Goal: Information Seeking & Learning: Compare options

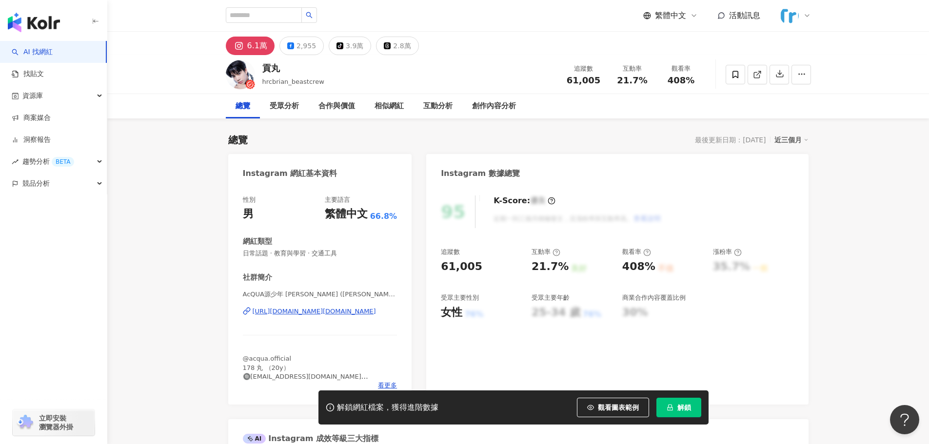
click at [310, 312] on div "https://www.instagram.com/gog.wan_lee/" at bounding box center [314, 311] width 123 height 9
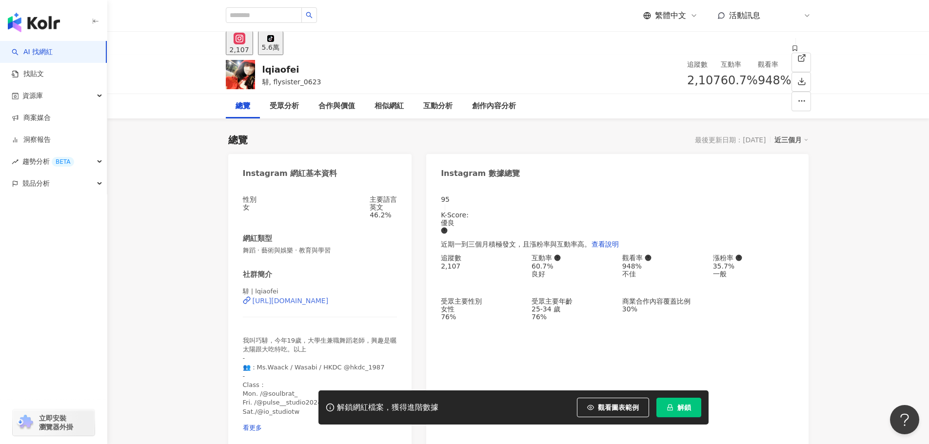
click at [329, 305] on div "[URL][DOMAIN_NAME]" at bounding box center [291, 301] width 76 height 8
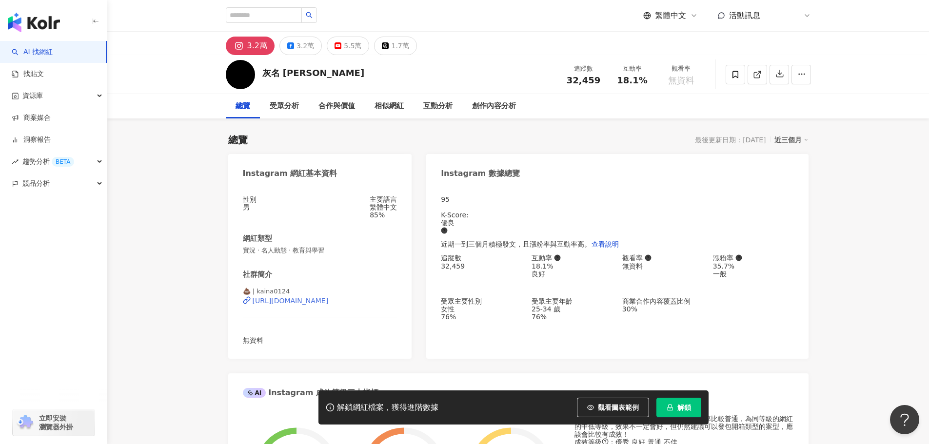
click at [329, 305] on div "https://www.instagram.com/kaina0124/" at bounding box center [291, 301] width 76 height 8
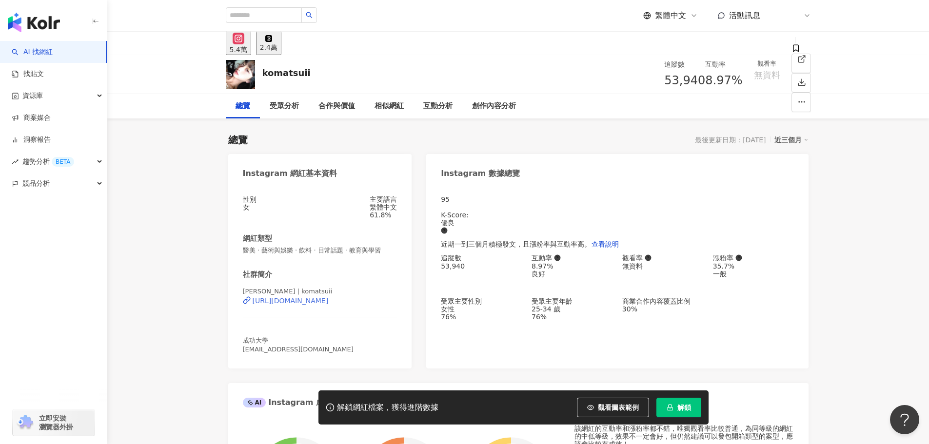
click at [304, 305] on div "https://www.instagram.com/komatsuii/" at bounding box center [291, 301] width 76 height 8
click at [675, 405] on button "解鎖" at bounding box center [678, 408] width 45 height 20
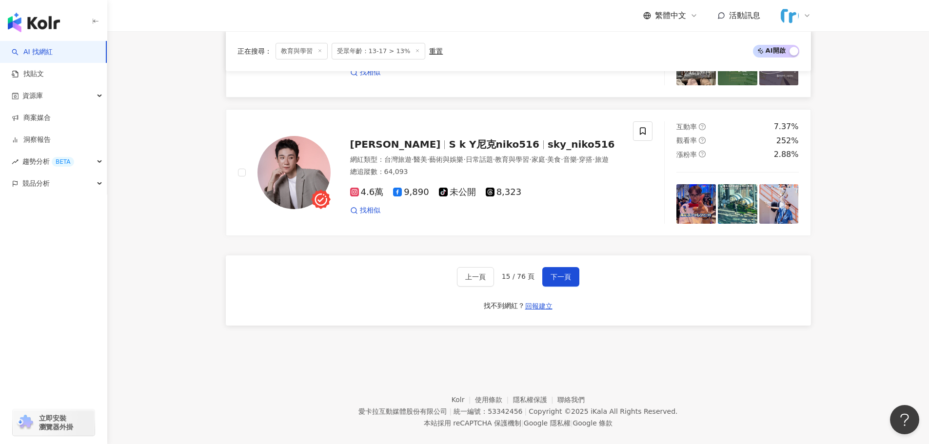
scroll to position [1658, 0]
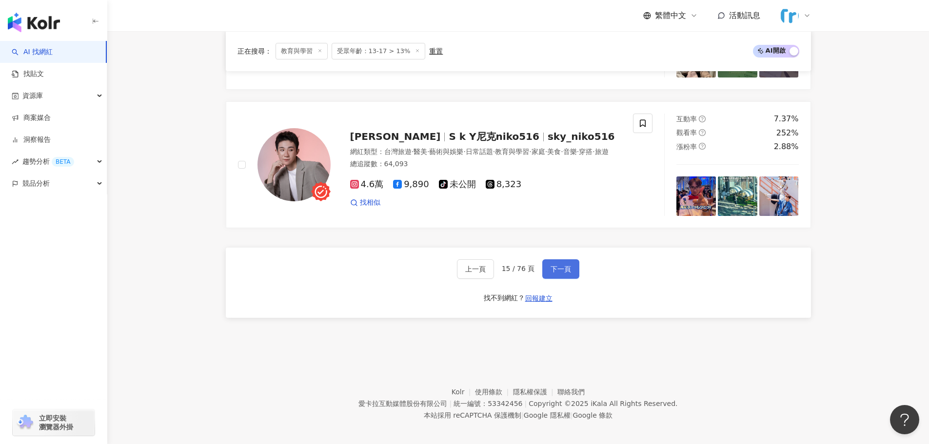
click at [548, 270] on button "下一頁" at bounding box center [560, 269] width 37 height 20
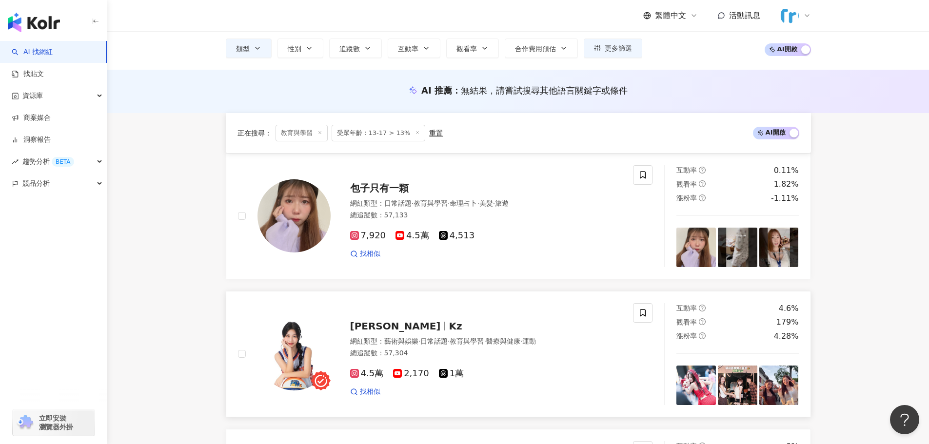
scroll to position [146, 0]
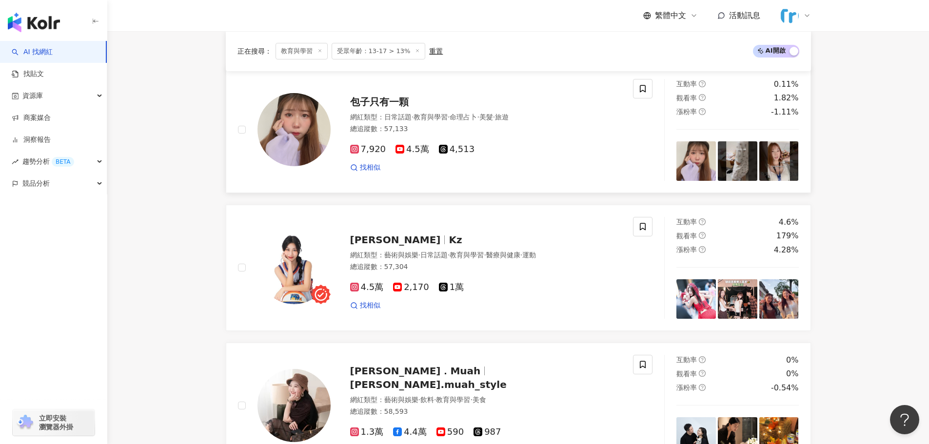
click at [288, 142] on img at bounding box center [294, 129] width 73 height 73
click at [310, 266] on img at bounding box center [294, 267] width 73 height 73
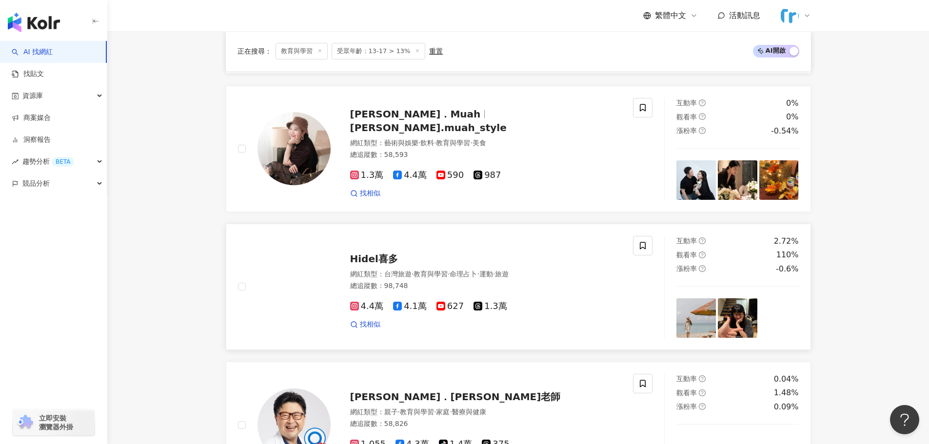
scroll to position [439, 0]
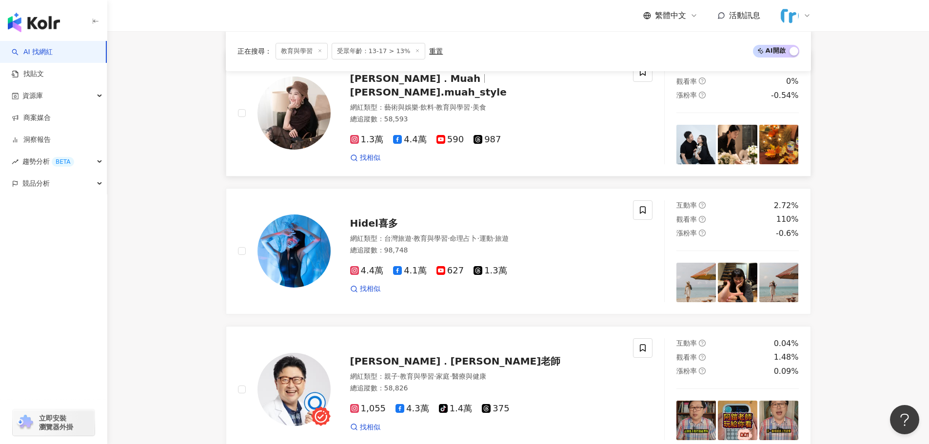
click at [301, 116] on img at bounding box center [294, 113] width 73 height 73
click at [291, 251] on img at bounding box center [294, 251] width 73 height 73
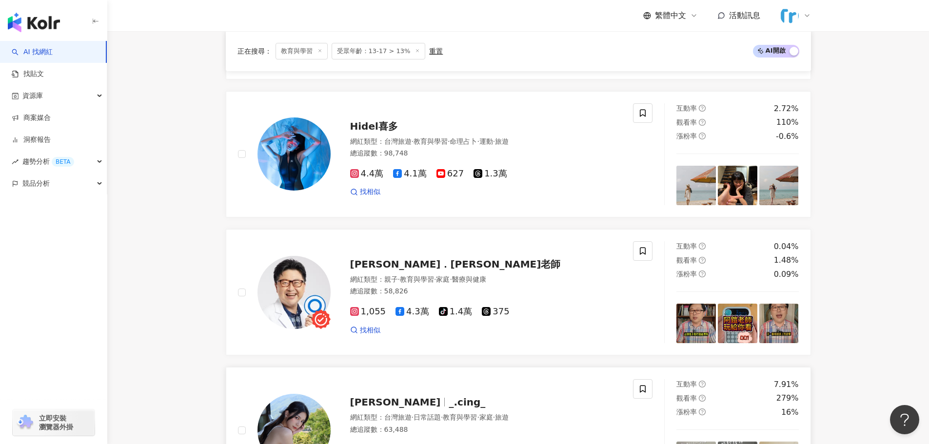
scroll to position [829, 0]
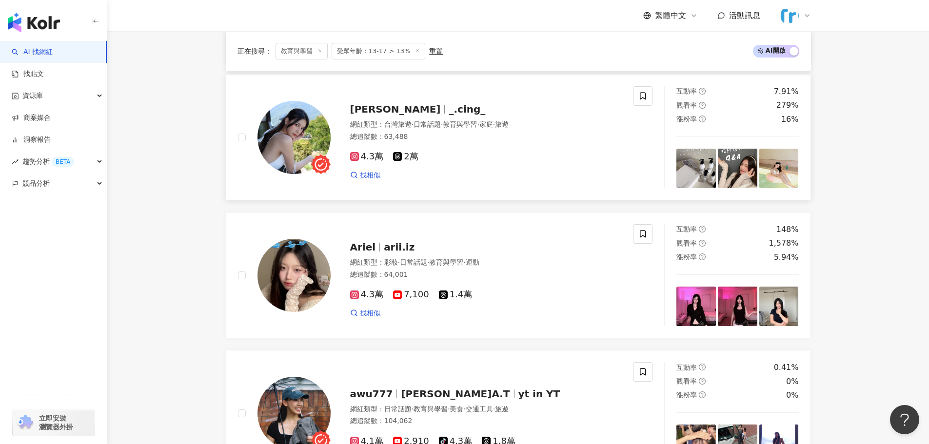
click at [305, 137] on img at bounding box center [294, 137] width 73 height 73
click at [301, 270] on img at bounding box center [294, 275] width 73 height 73
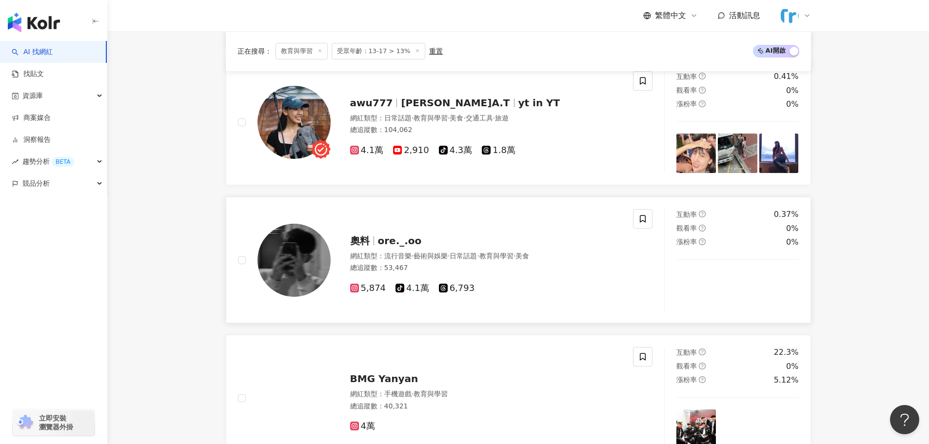
scroll to position [1073, 0]
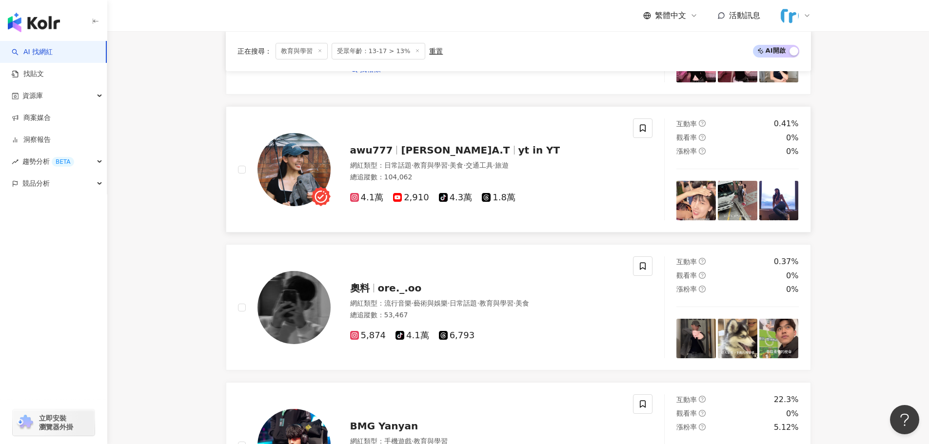
click at [295, 159] on img at bounding box center [294, 169] width 73 height 73
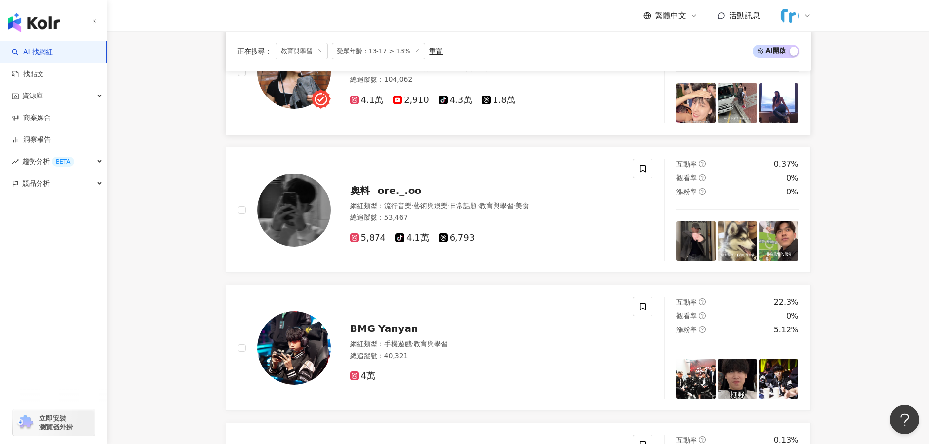
scroll to position [1268, 0]
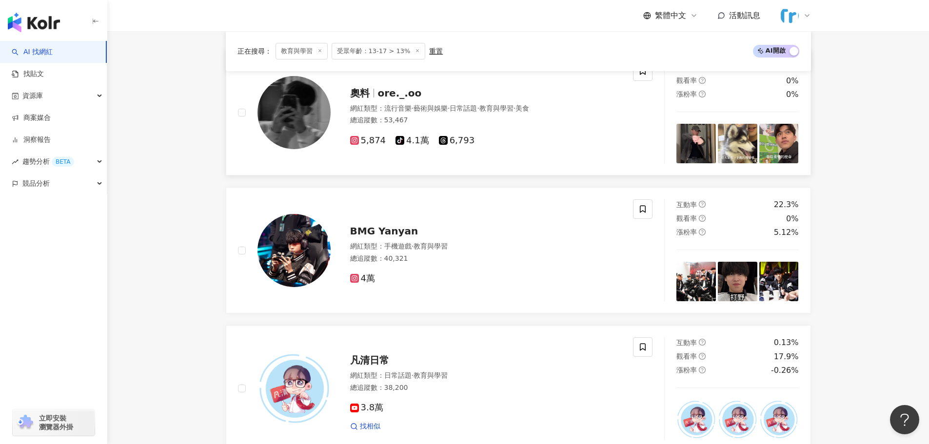
click at [304, 132] on img at bounding box center [294, 112] width 73 height 73
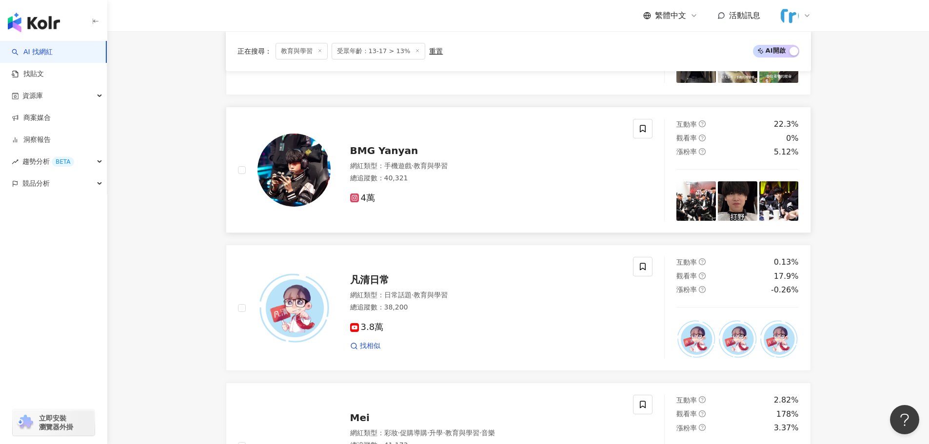
scroll to position [1609, 0]
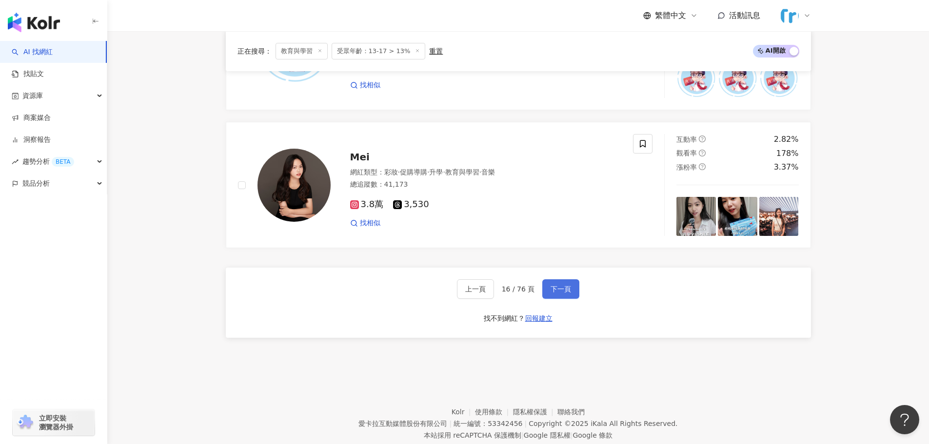
click at [555, 290] on span "下一頁" at bounding box center [561, 289] width 20 height 8
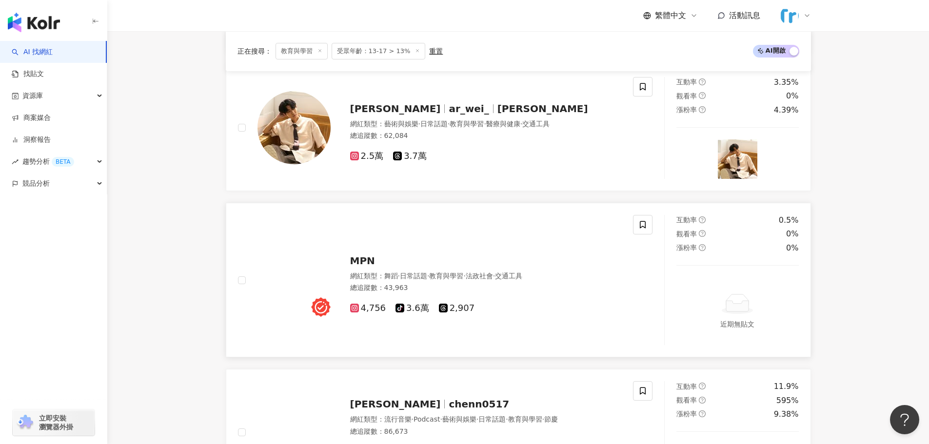
scroll to position [244, 0]
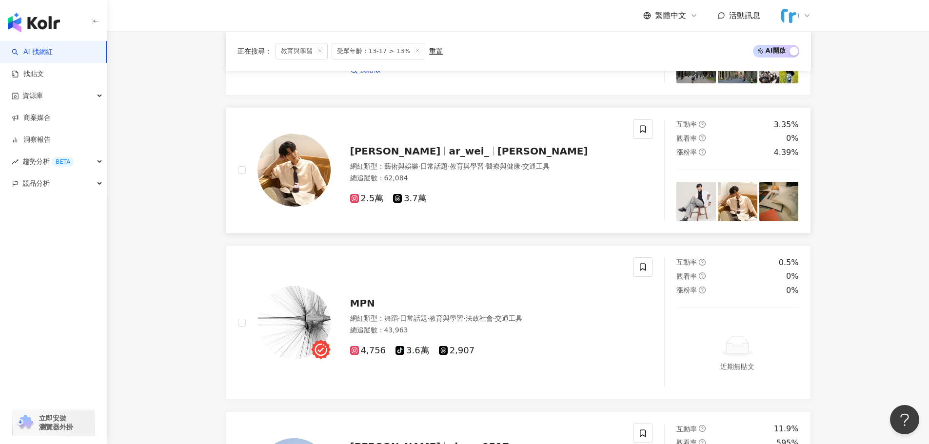
click at [294, 167] on img at bounding box center [294, 170] width 73 height 73
click at [300, 328] on img at bounding box center [294, 322] width 73 height 73
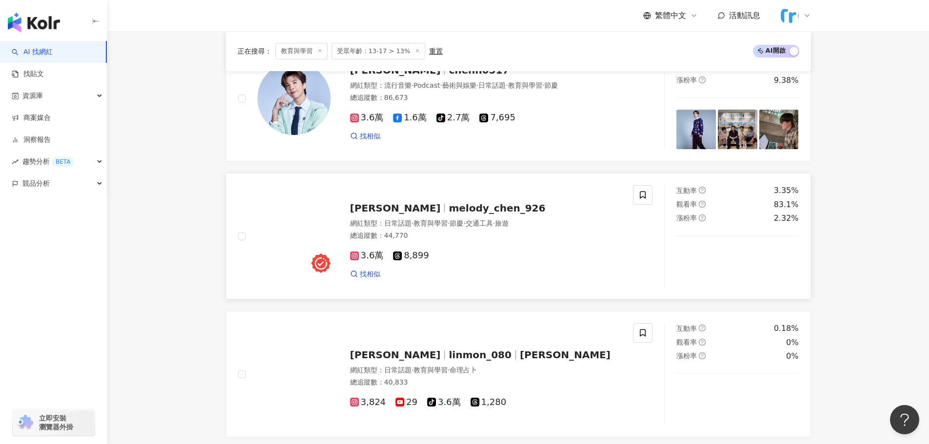
scroll to position [634, 0]
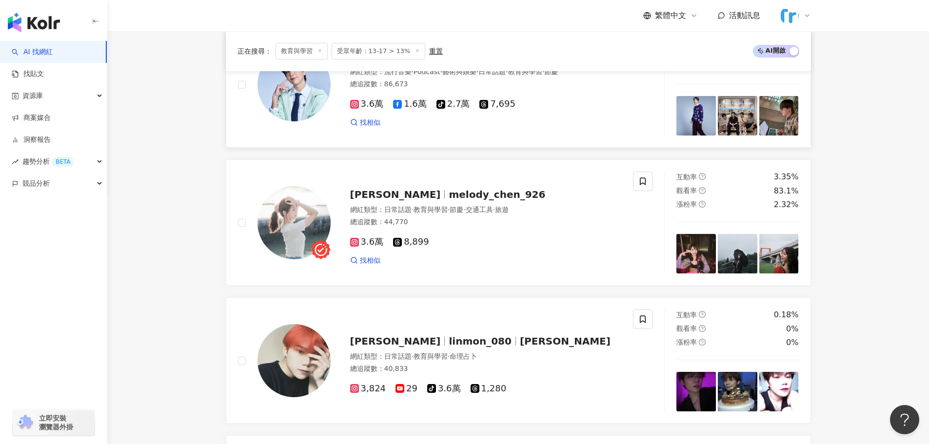
click at [287, 104] on img at bounding box center [294, 84] width 73 height 73
click at [300, 218] on img at bounding box center [294, 222] width 73 height 73
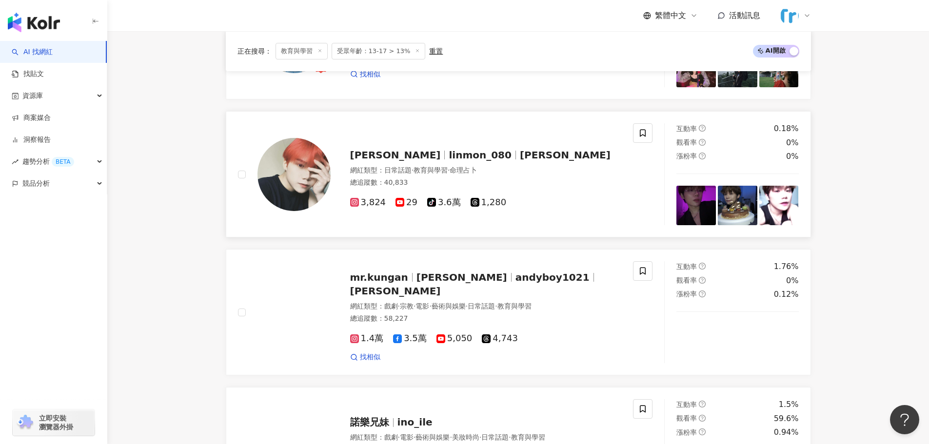
scroll to position [829, 0]
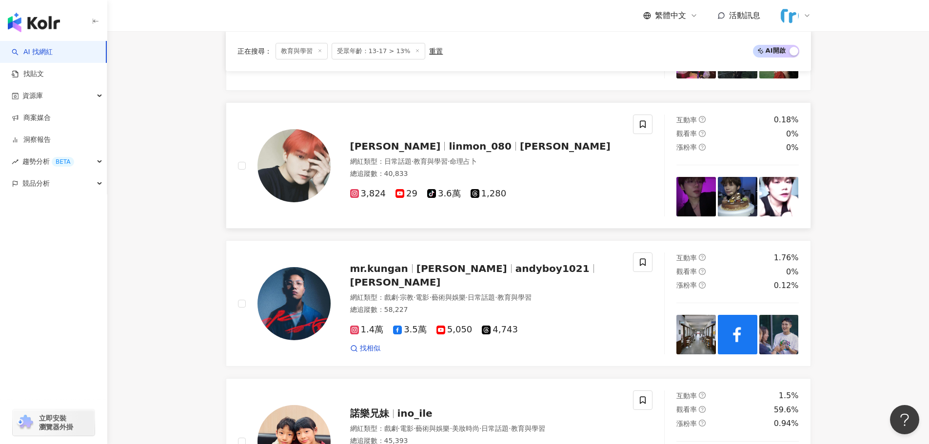
click at [302, 177] on img at bounding box center [294, 165] width 73 height 73
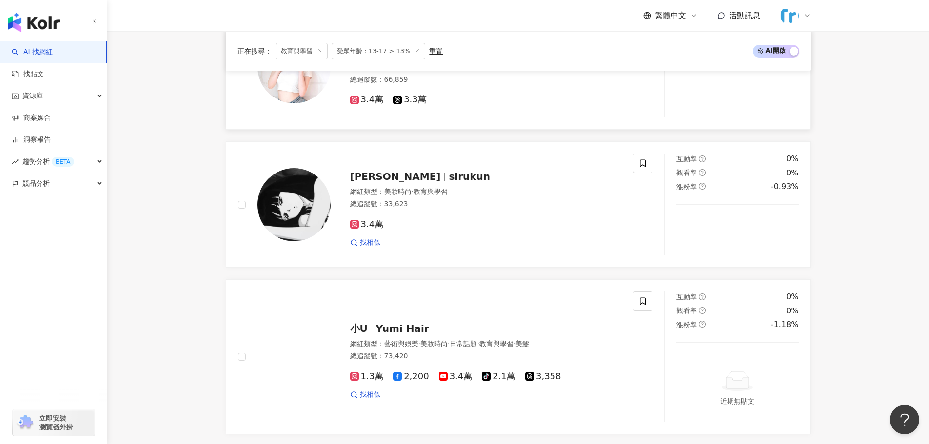
scroll to position [1463, 0]
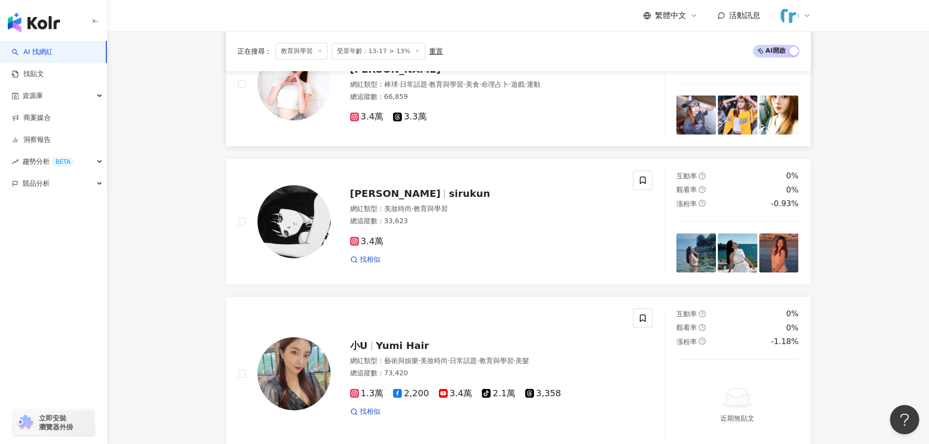
click at [298, 100] on img at bounding box center [294, 83] width 73 height 73
click at [293, 216] on img at bounding box center [294, 221] width 73 height 73
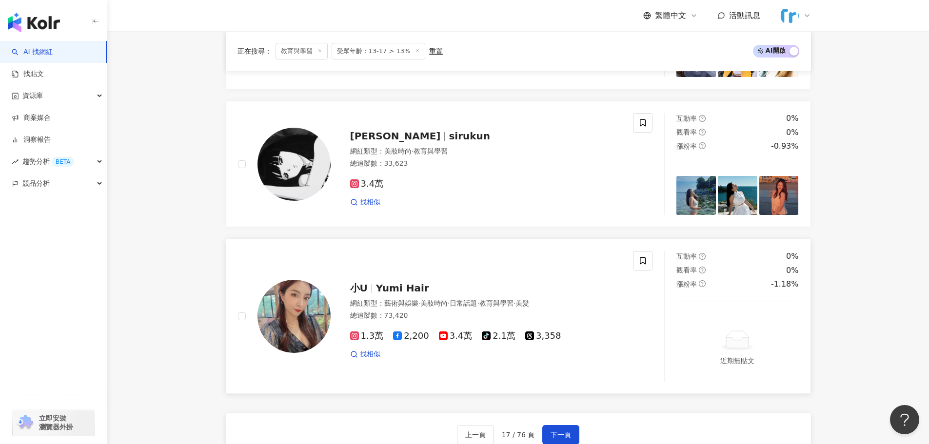
scroll to position [1609, 0]
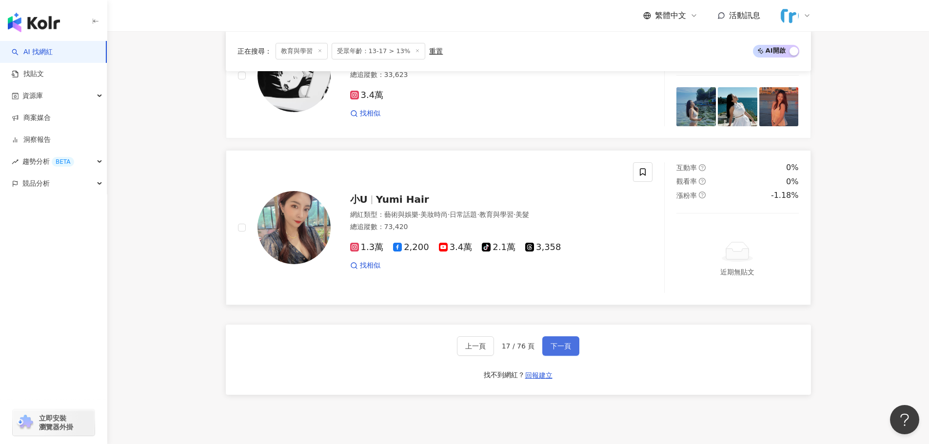
click at [553, 350] on span "下一頁" at bounding box center [561, 346] width 20 height 8
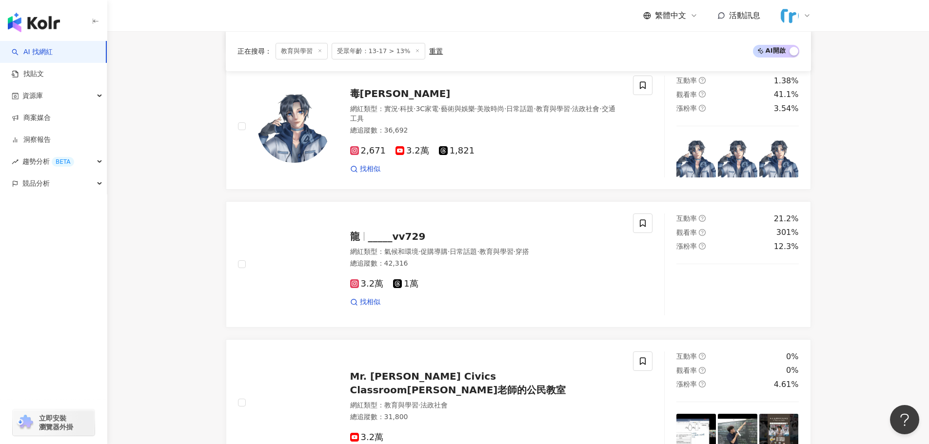
scroll to position [536, 0]
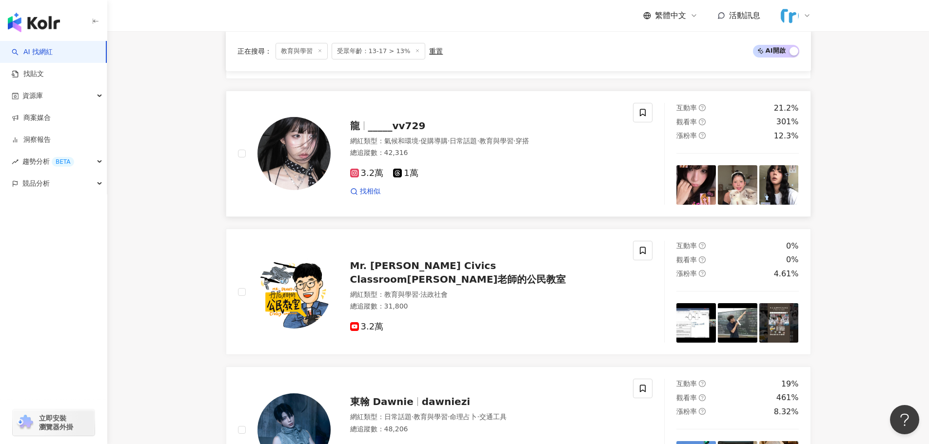
click at [299, 157] on img at bounding box center [294, 153] width 73 height 73
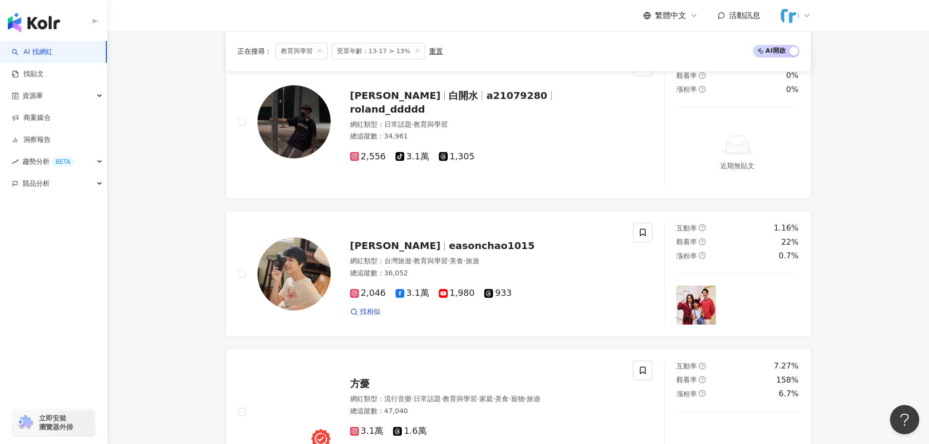
scroll to position [1024, 0]
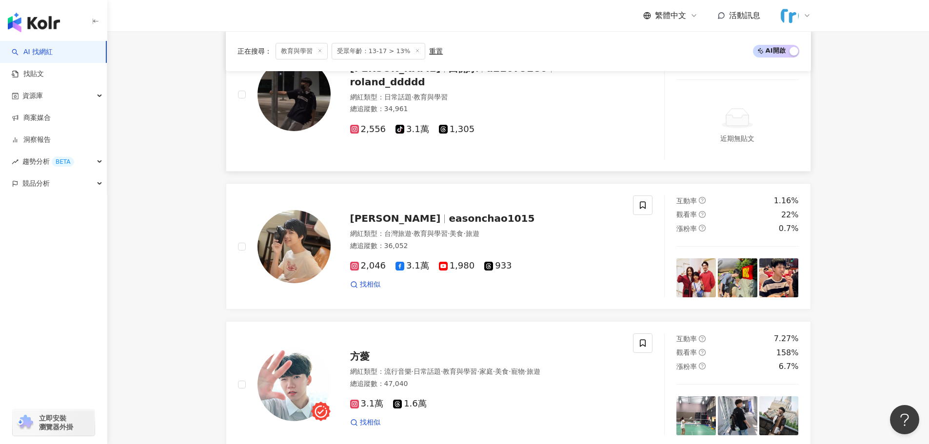
click at [297, 104] on img at bounding box center [294, 94] width 73 height 73
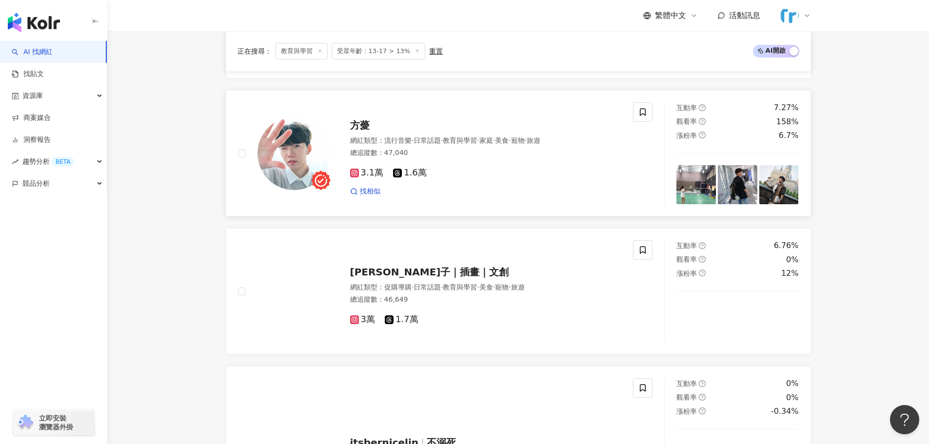
scroll to position [1268, 0]
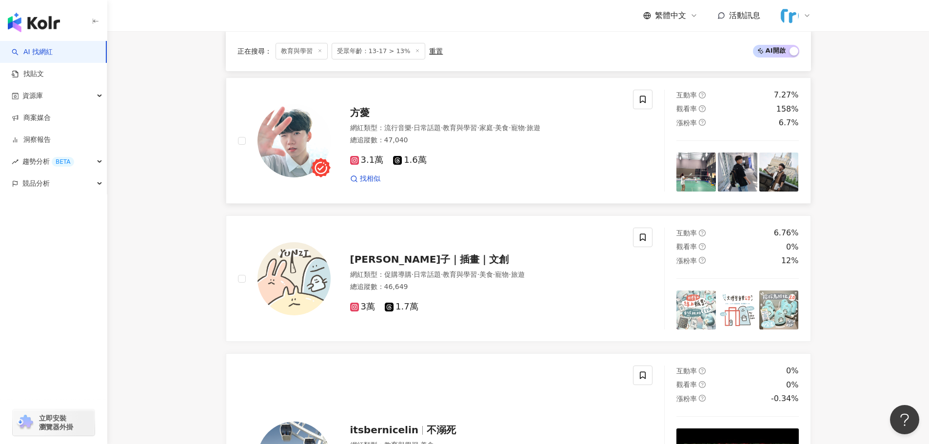
click at [294, 141] on img at bounding box center [294, 140] width 73 height 73
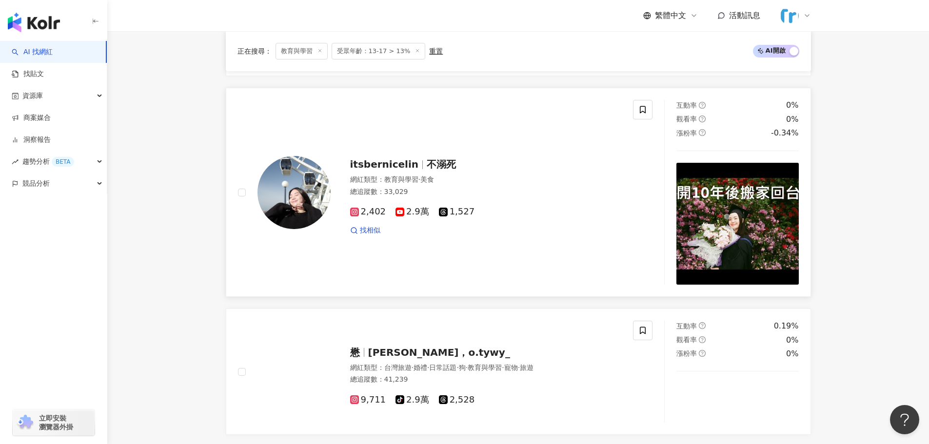
scroll to position [1609, 0]
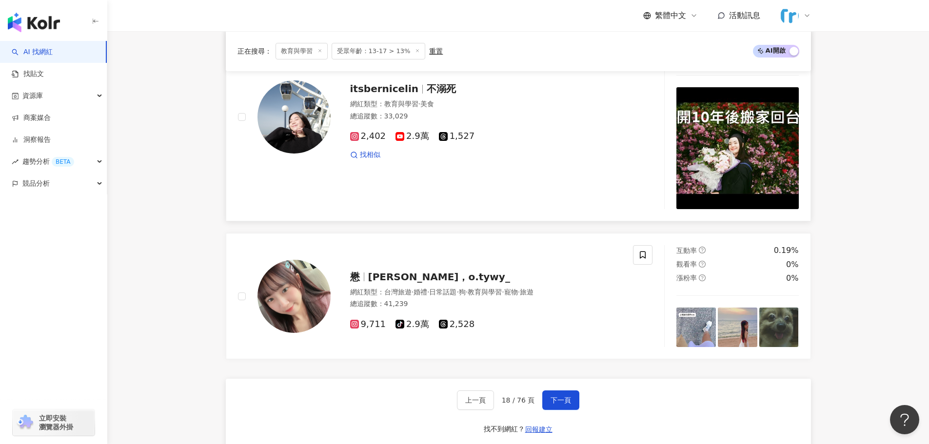
click at [302, 128] on img at bounding box center [294, 116] width 73 height 73
click at [298, 258] on div at bounding box center [284, 296] width 93 height 102
drag, startPoint x: 561, startPoint y: 398, endPoint x: 623, endPoint y: 307, distance: 110.4
click at [561, 398] on span "下一頁" at bounding box center [561, 400] width 20 height 8
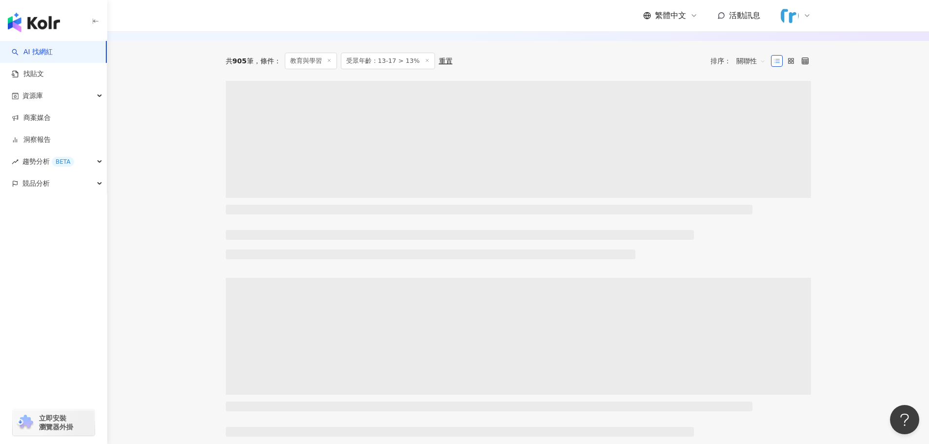
scroll to position [0, 0]
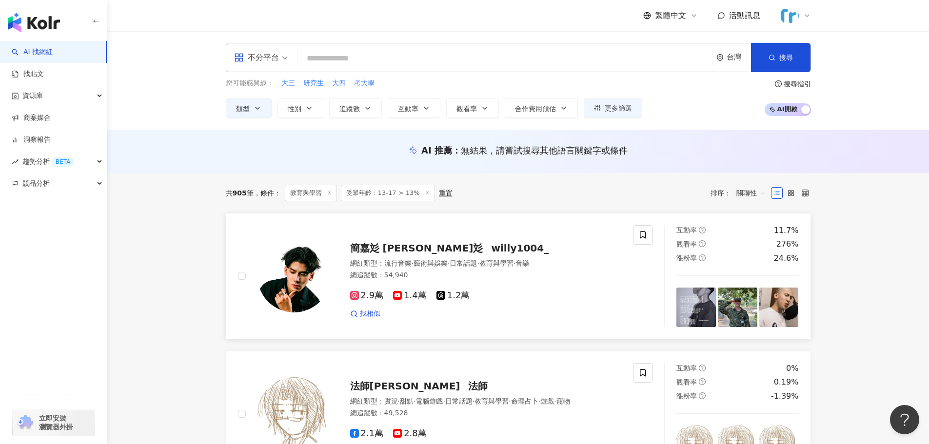
click at [313, 270] on img at bounding box center [294, 275] width 73 height 73
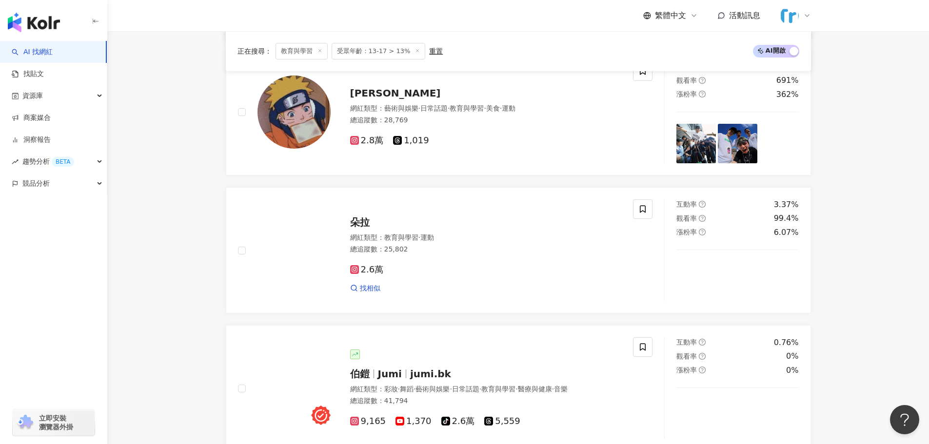
scroll to position [536, 0]
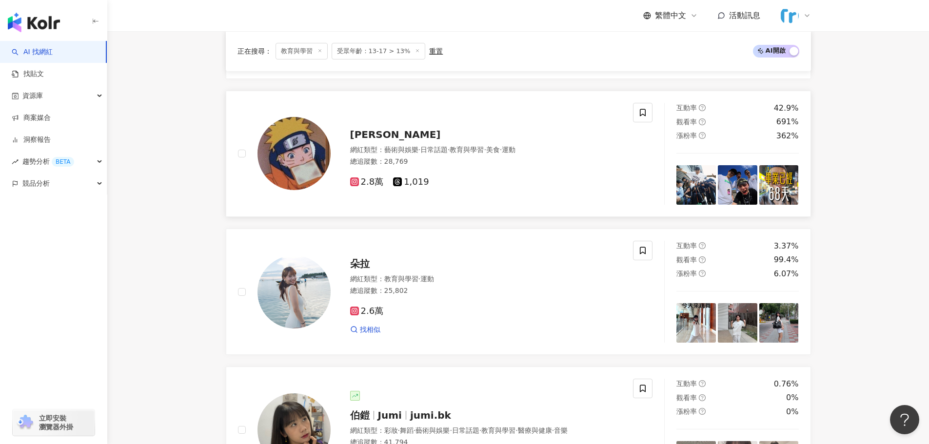
click at [295, 142] on img at bounding box center [294, 153] width 73 height 73
click at [302, 285] on img at bounding box center [294, 292] width 73 height 73
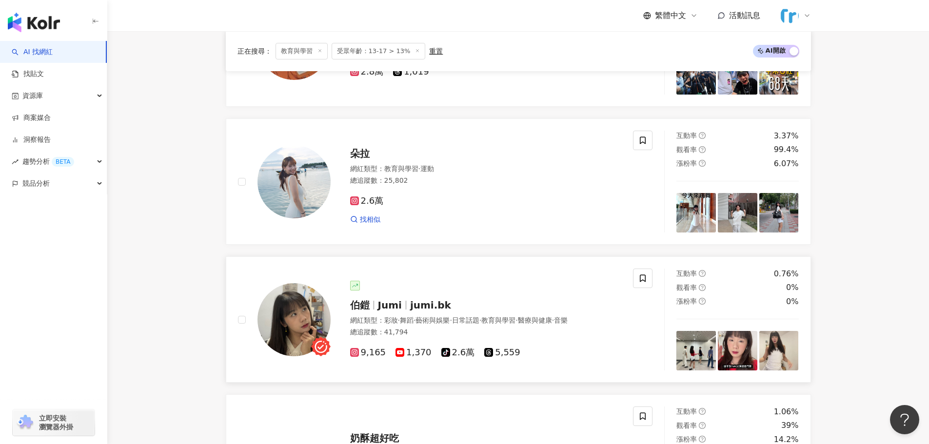
scroll to position [780, 0]
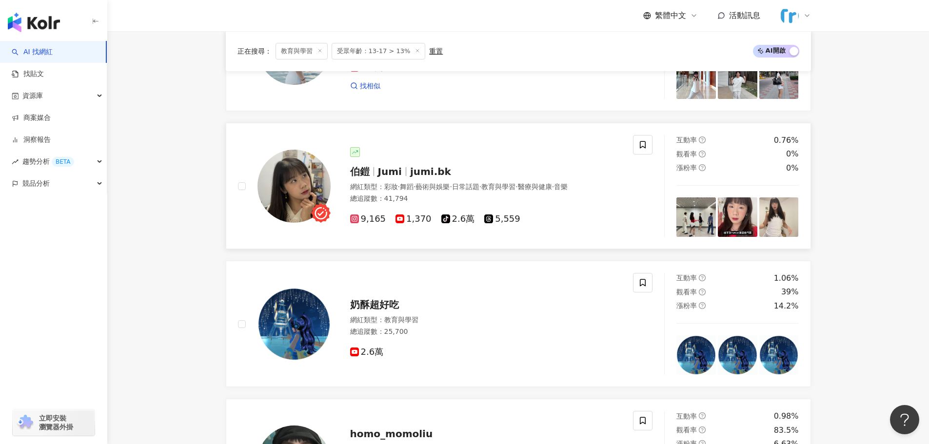
click at [291, 188] on img at bounding box center [294, 186] width 73 height 73
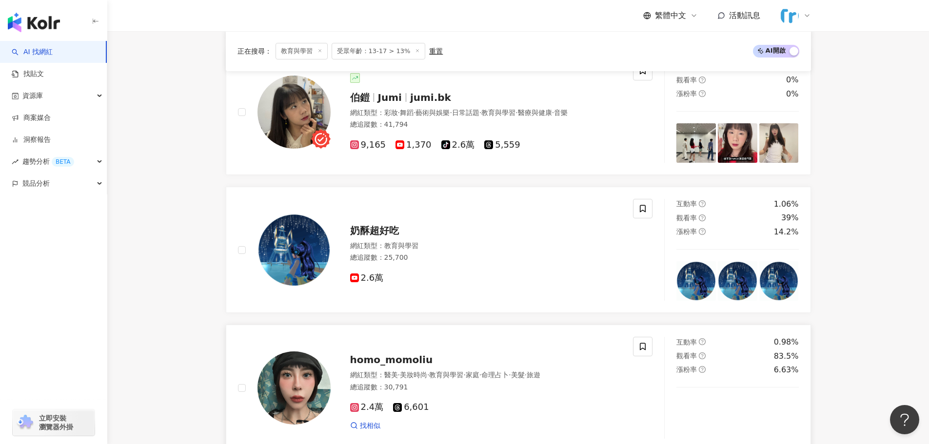
scroll to position [975, 0]
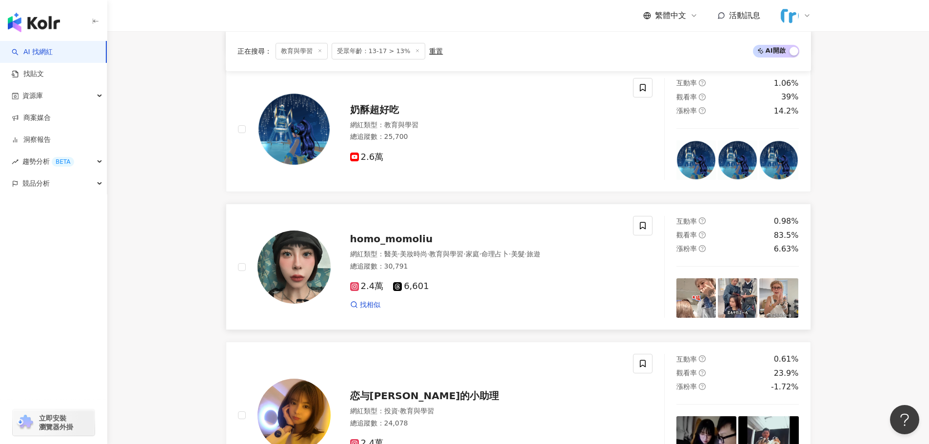
click at [288, 259] on img at bounding box center [294, 267] width 73 height 73
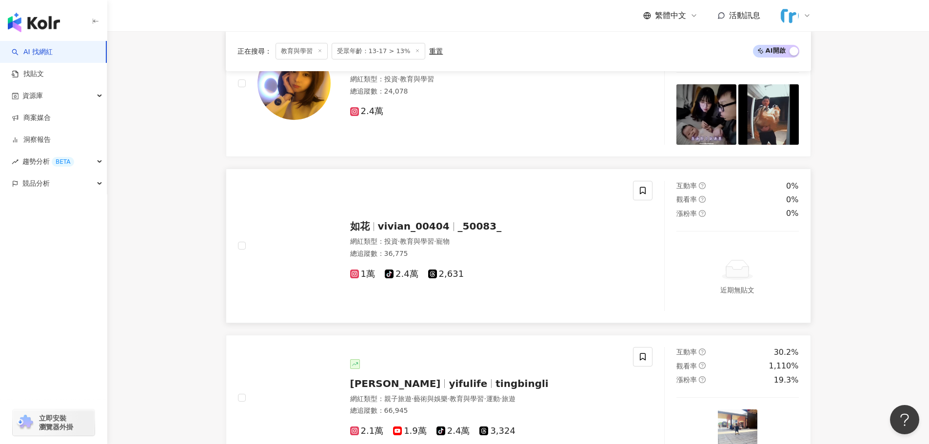
scroll to position [1268, 0]
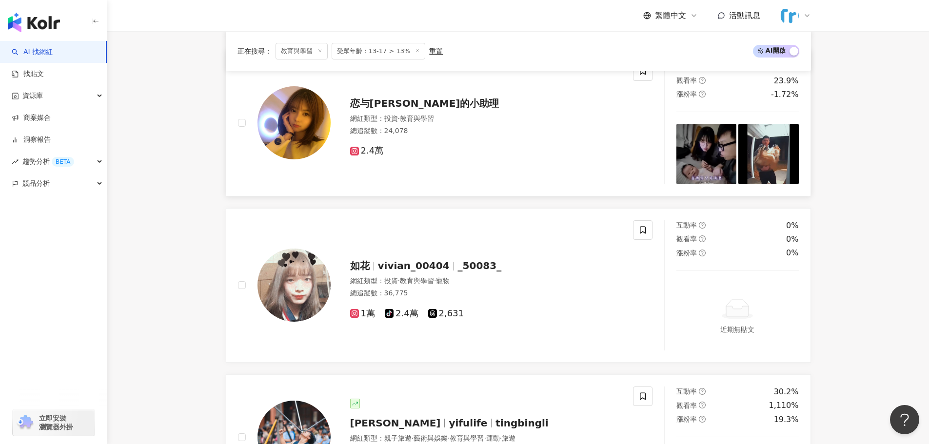
click at [290, 128] on img at bounding box center [294, 122] width 73 height 73
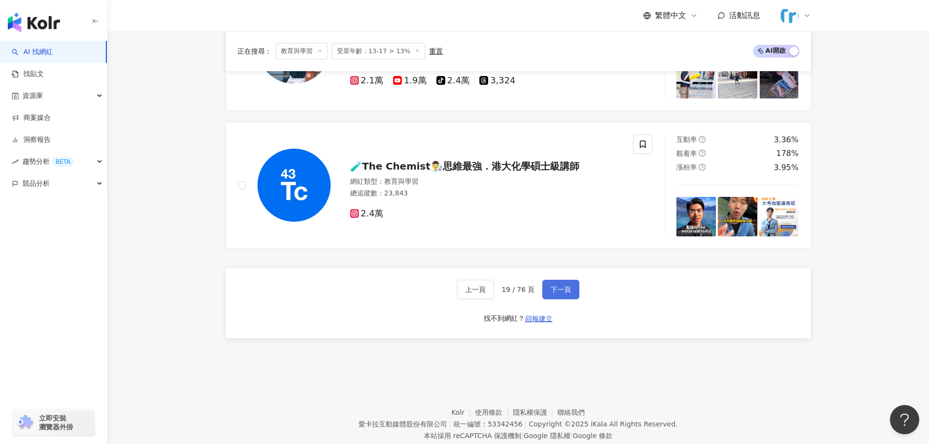
click at [563, 288] on span "下一頁" at bounding box center [561, 290] width 20 height 8
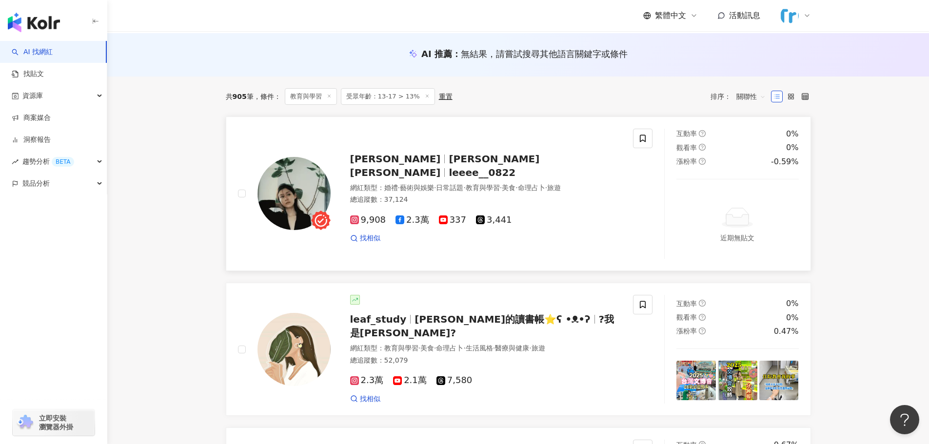
scroll to position [114, 0]
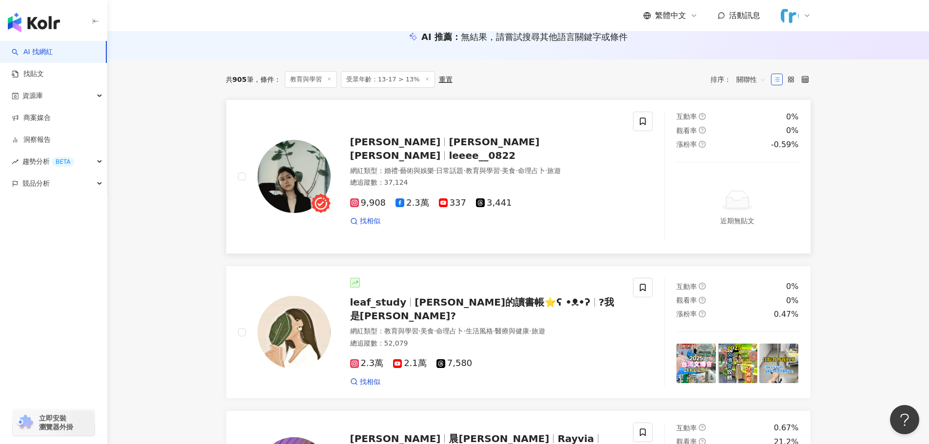
click at [278, 174] on img at bounding box center [294, 176] width 73 height 73
click at [321, 327] on img at bounding box center [294, 332] width 73 height 73
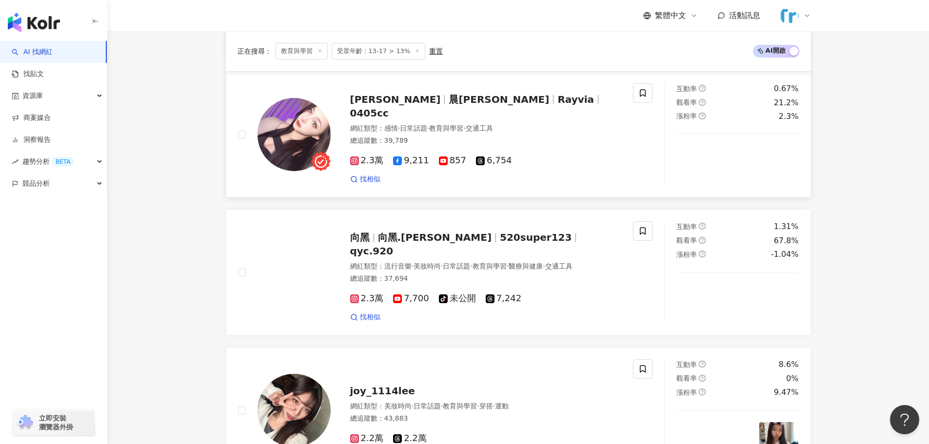
scroll to position [455, 0]
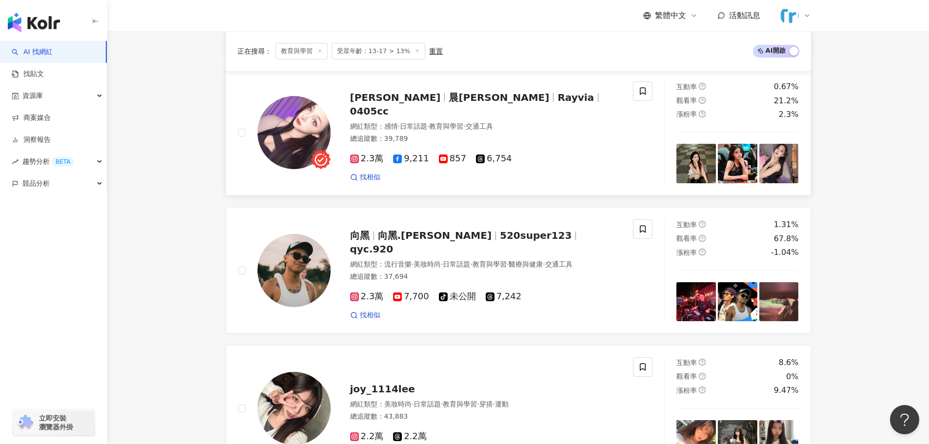
click at [297, 125] on img at bounding box center [294, 132] width 73 height 73
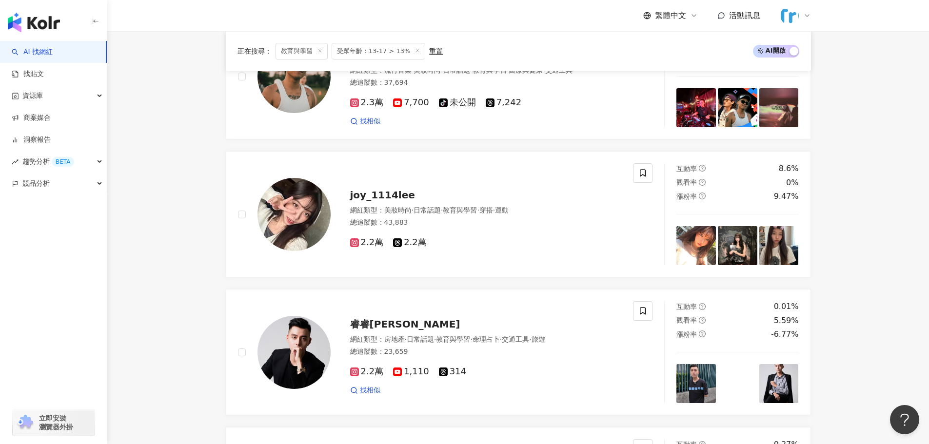
scroll to position [650, 0]
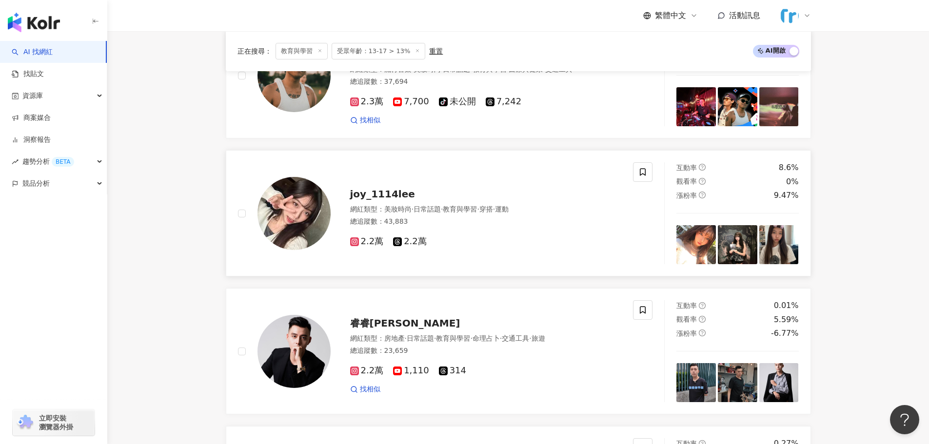
click at [307, 206] on img at bounding box center [294, 213] width 73 height 73
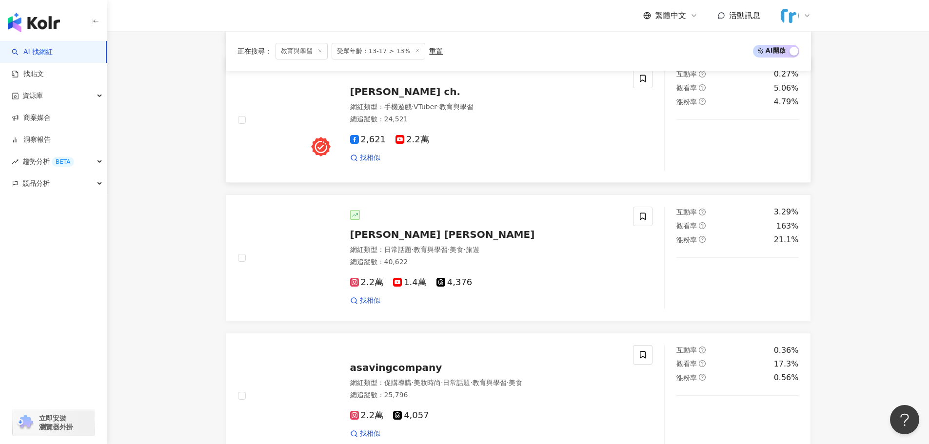
scroll to position [1040, 0]
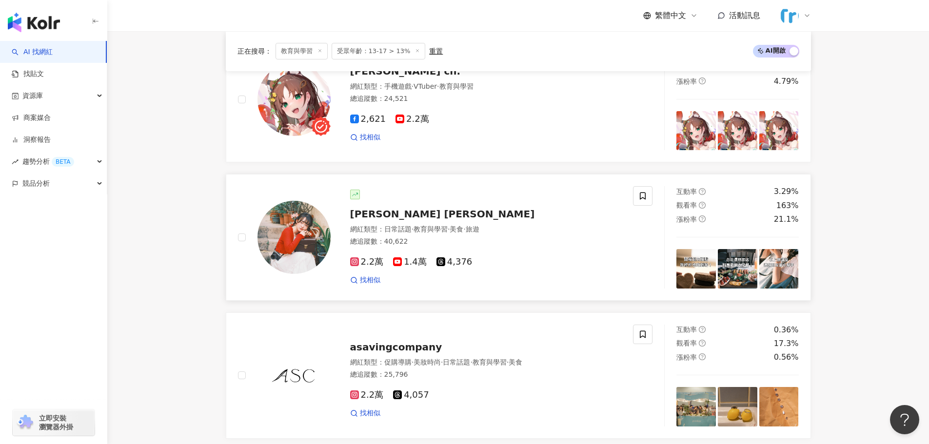
click at [281, 238] on img at bounding box center [294, 237] width 73 height 73
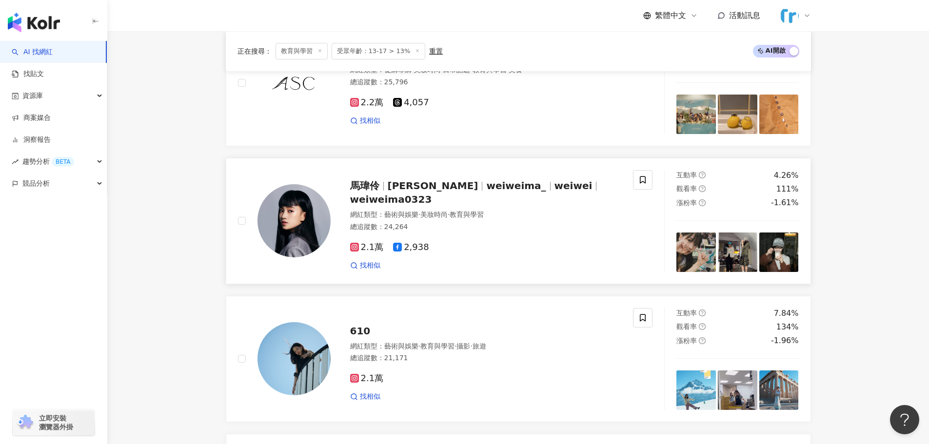
click at [301, 215] on img at bounding box center [294, 220] width 73 height 73
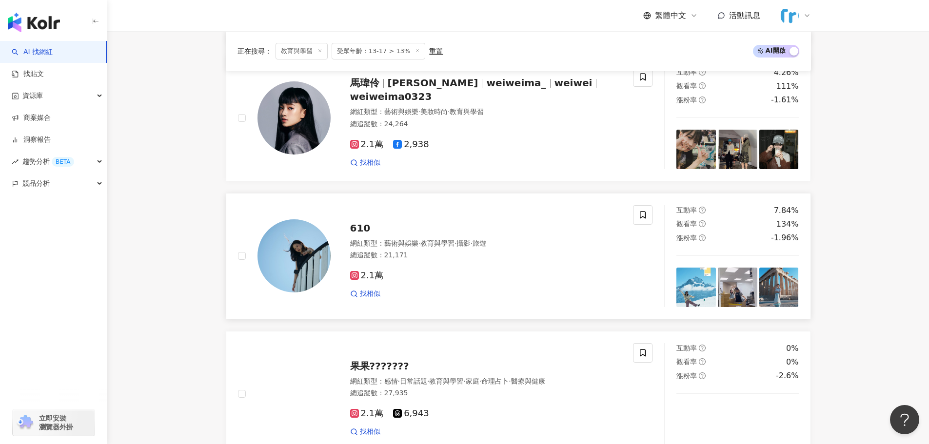
scroll to position [1528, 0]
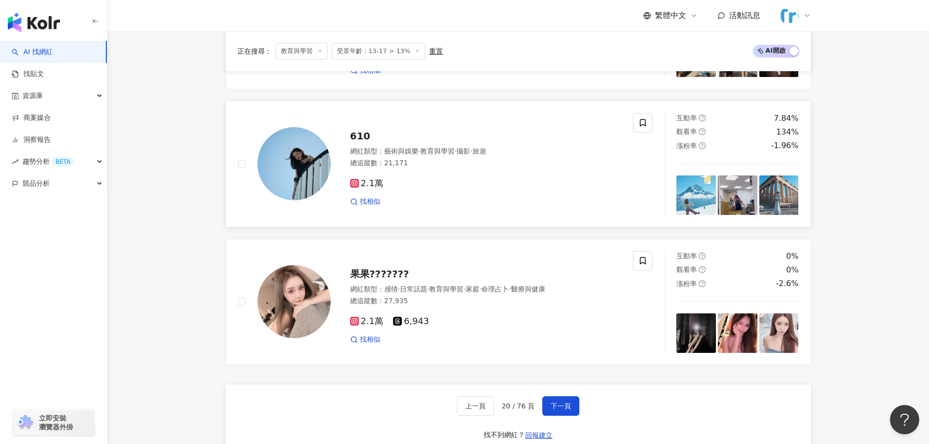
click at [304, 158] on img at bounding box center [294, 163] width 73 height 73
click at [292, 297] on img at bounding box center [294, 301] width 73 height 73
click at [551, 403] on span "下一頁" at bounding box center [561, 406] width 20 height 8
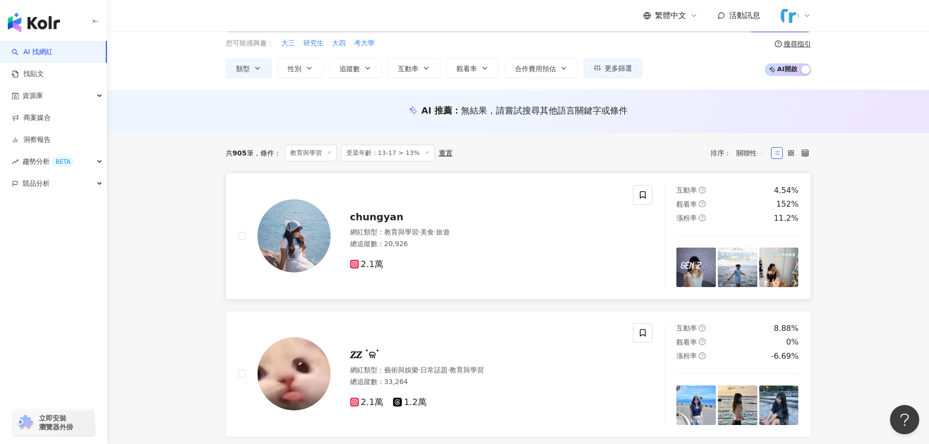
scroll to position [98, 0]
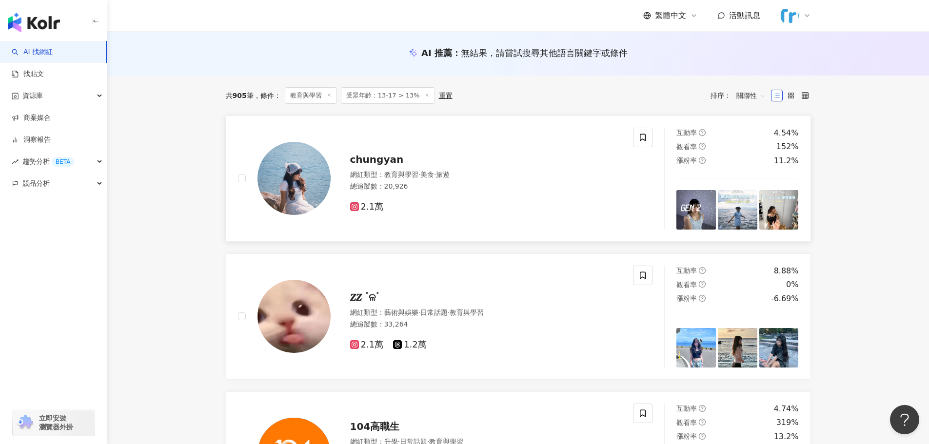
click at [296, 176] on img at bounding box center [294, 178] width 73 height 73
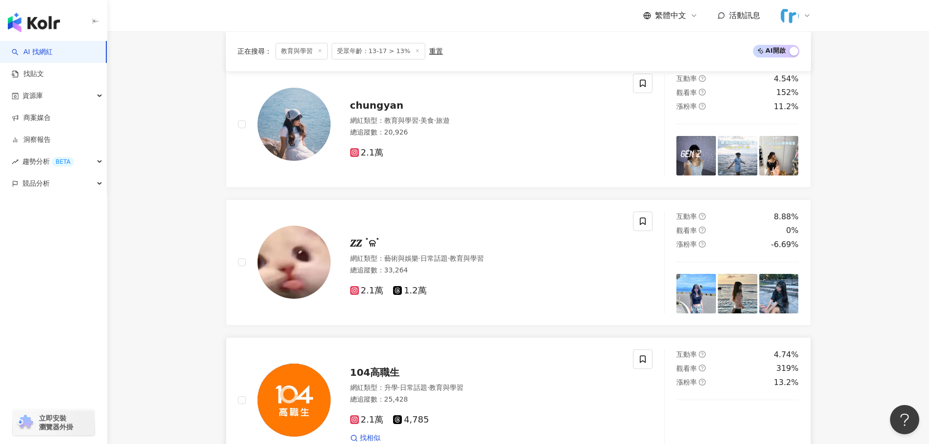
scroll to position [244, 0]
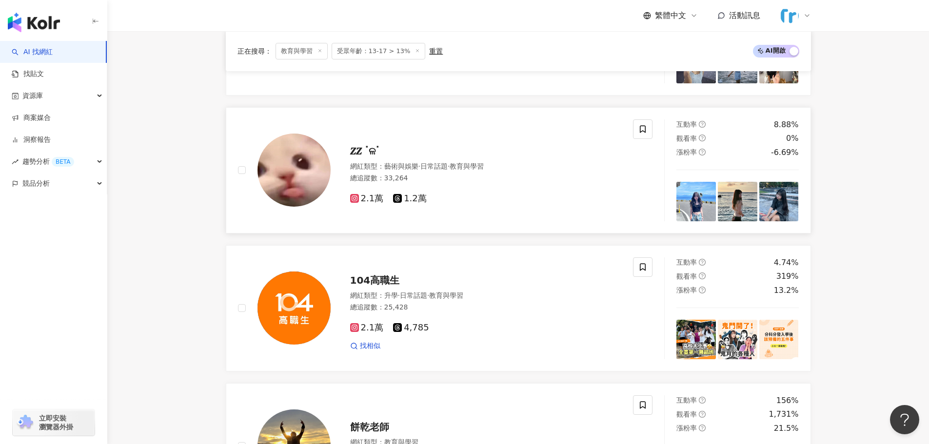
click at [300, 163] on img at bounding box center [294, 170] width 73 height 73
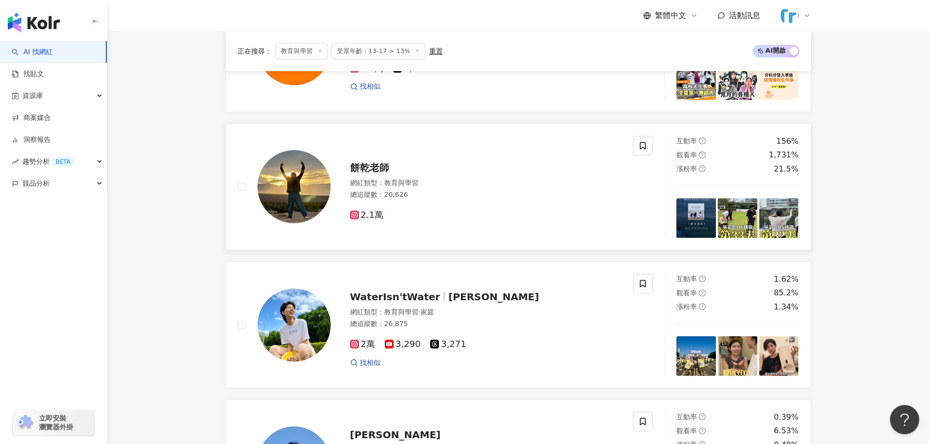
scroll to position [585, 0]
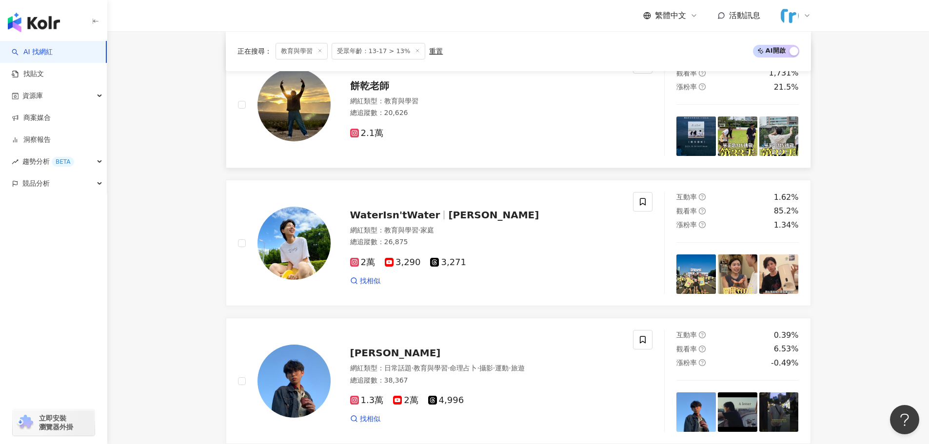
click at [289, 92] on img at bounding box center [294, 104] width 73 height 73
click at [291, 230] on img at bounding box center [294, 243] width 73 height 73
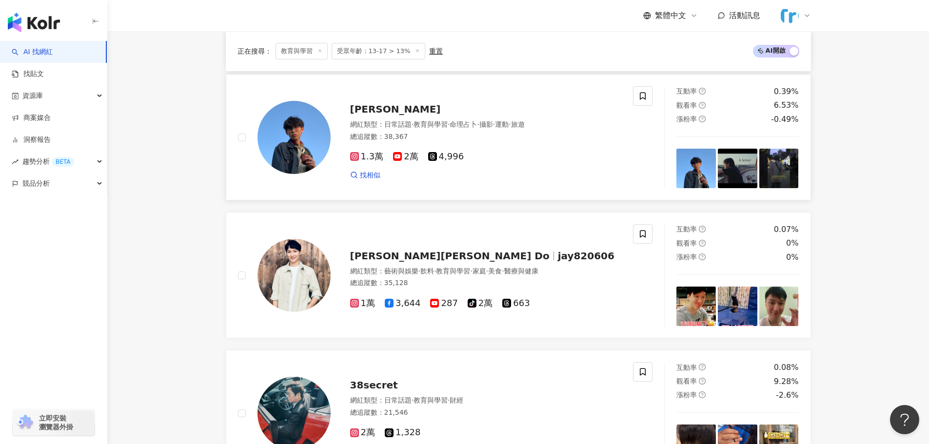
click at [257, 132] on div at bounding box center [284, 137] width 93 height 102
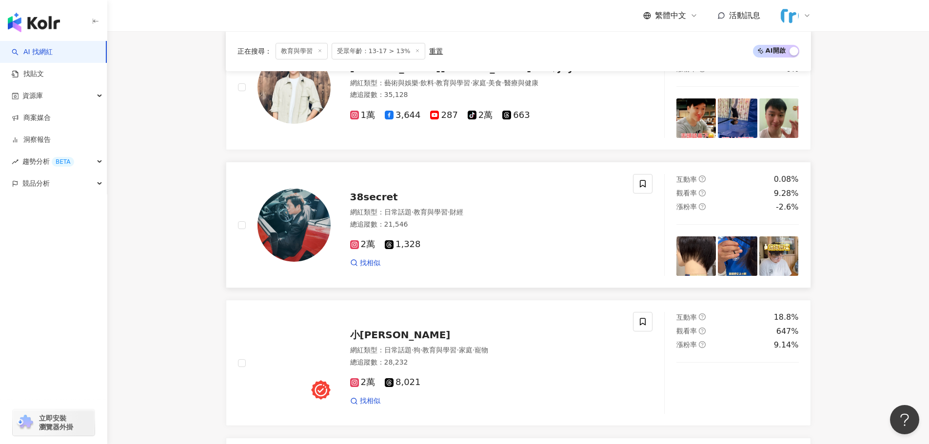
scroll to position [1024, 0]
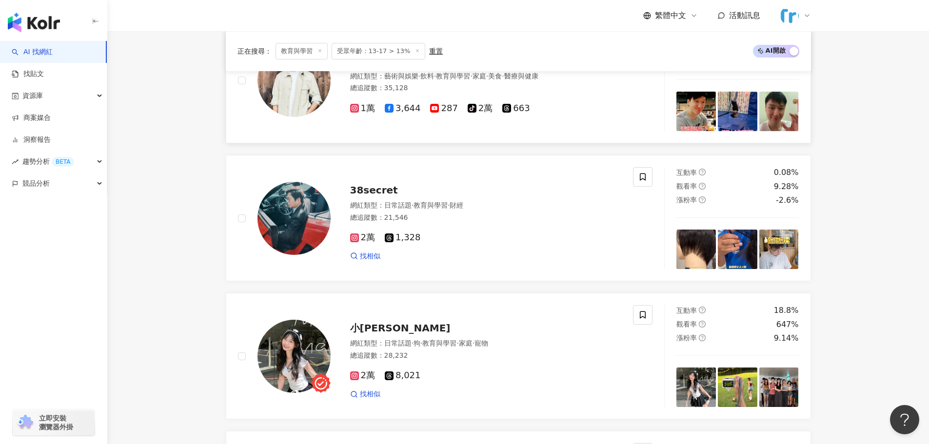
click at [300, 102] on img at bounding box center [294, 80] width 73 height 73
click at [299, 345] on img at bounding box center [294, 356] width 73 height 73
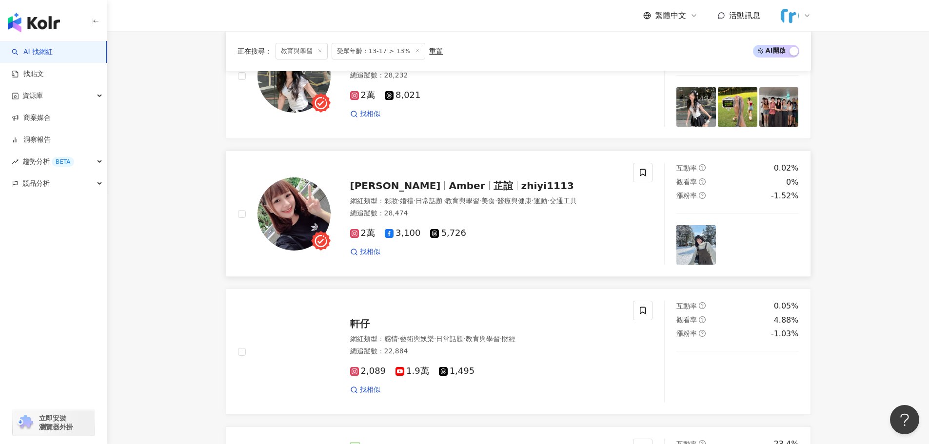
scroll to position [1366, 0]
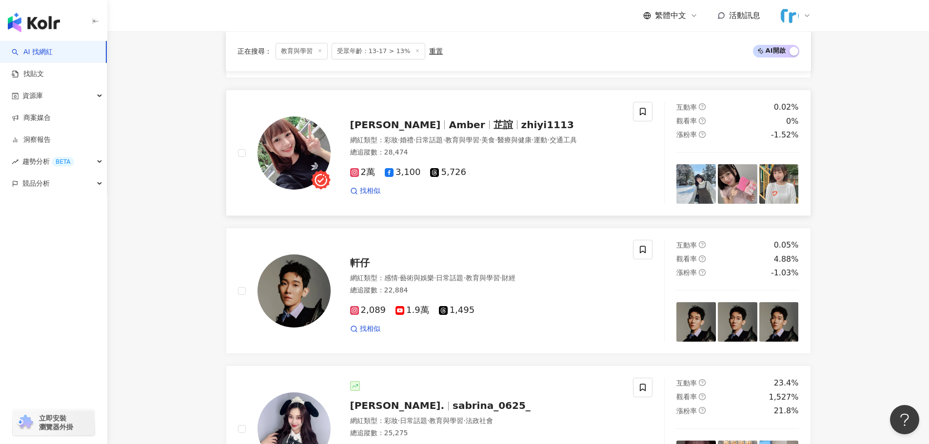
click at [297, 156] on img at bounding box center [294, 153] width 73 height 73
click at [299, 291] on img at bounding box center [294, 291] width 73 height 73
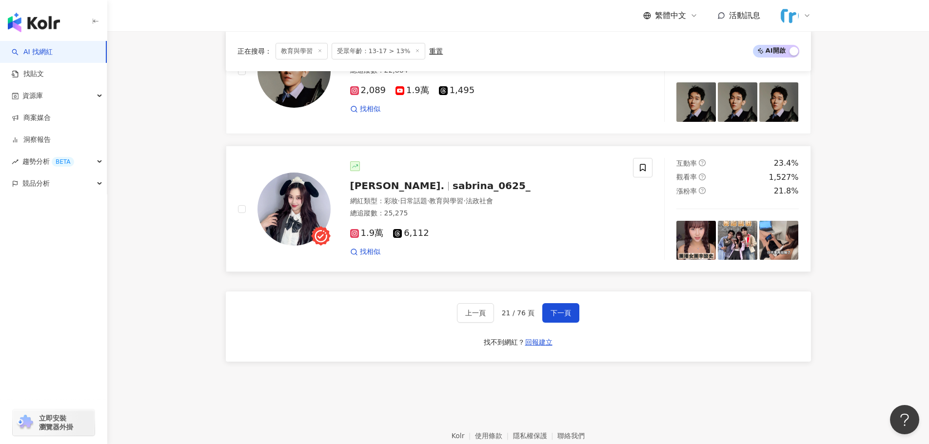
scroll to position [1609, 0]
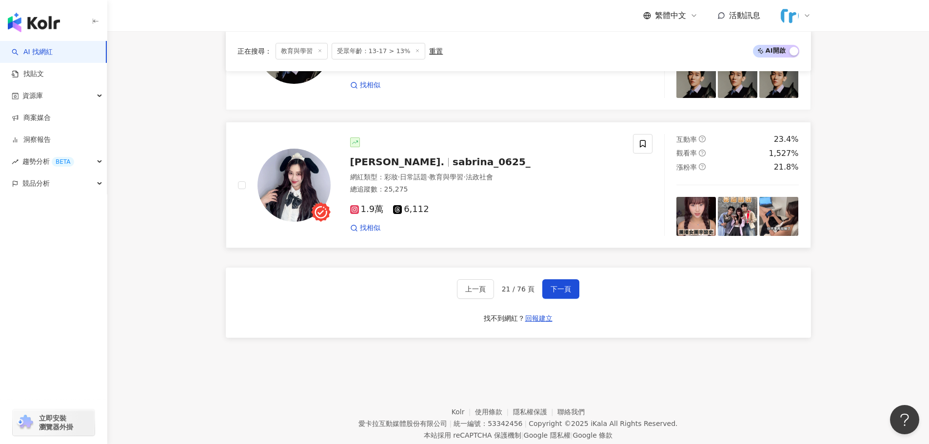
click at [307, 172] on img at bounding box center [294, 185] width 73 height 73
click at [564, 288] on span "下一頁" at bounding box center [561, 289] width 20 height 8
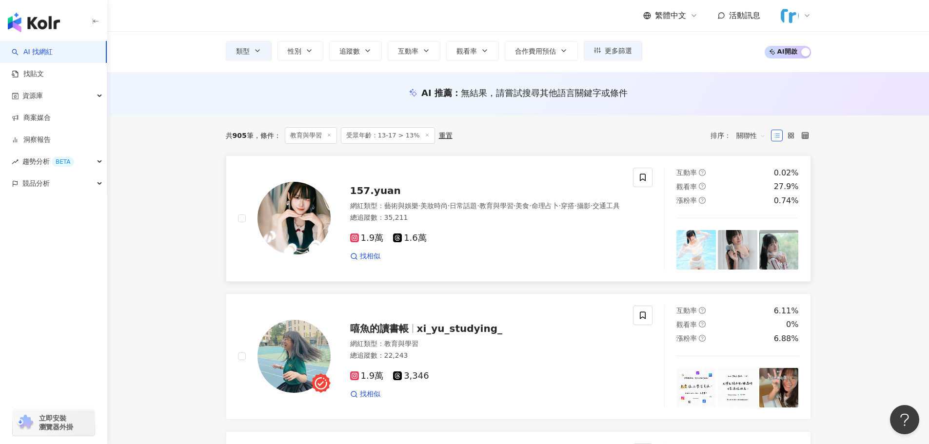
scroll to position [146, 0]
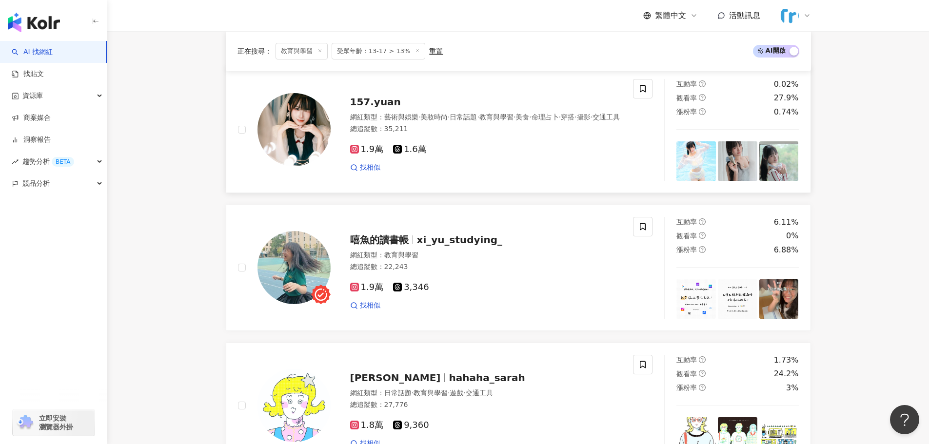
click at [296, 133] on img at bounding box center [294, 129] width 73 height 73
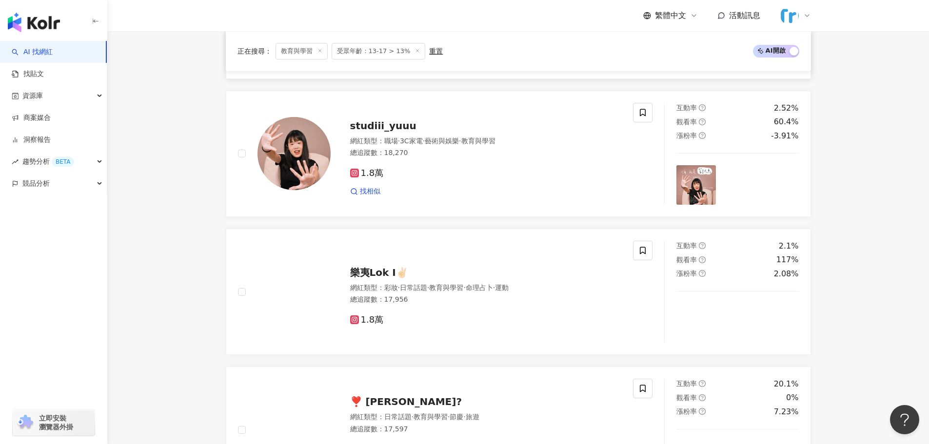
scroll to position [732, 0]
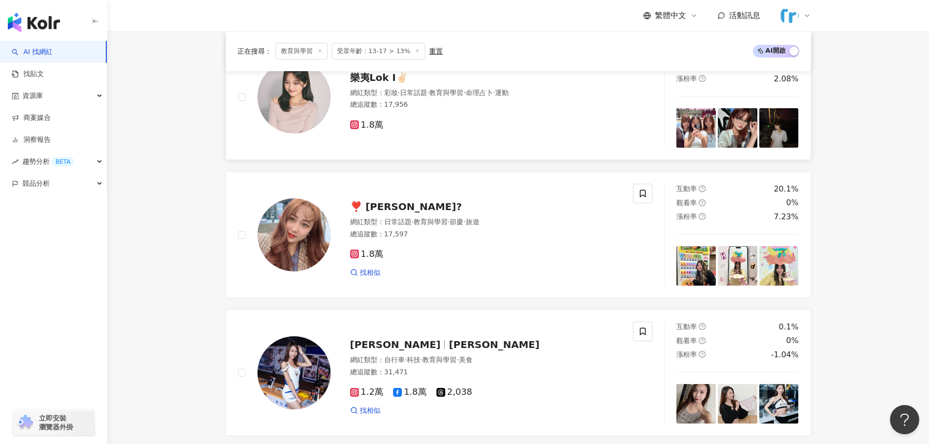
click at [294, 113] on img at bounding box center [294, 96] width 73 height 73
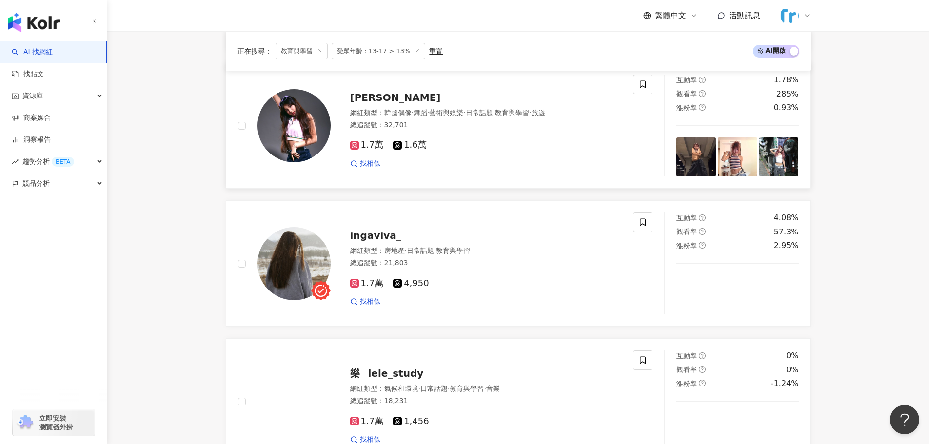
scroll to position [1512, 0]
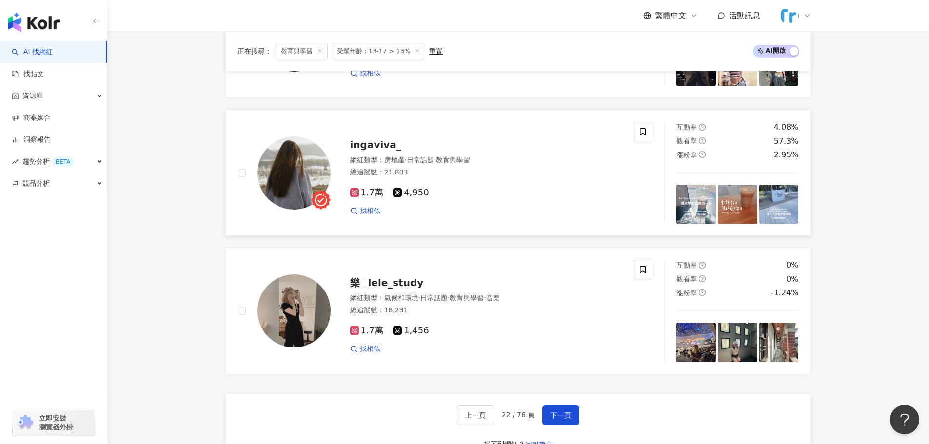
click at [282, 167] on img at bounding box center [294, 173] width 73 height 73
click at [314, 299] on img at bounding box center [294, 311] width 73 height 73
click at [562, 417] on span "下一頁" at bounding box center [561, 416] width 20 height 8
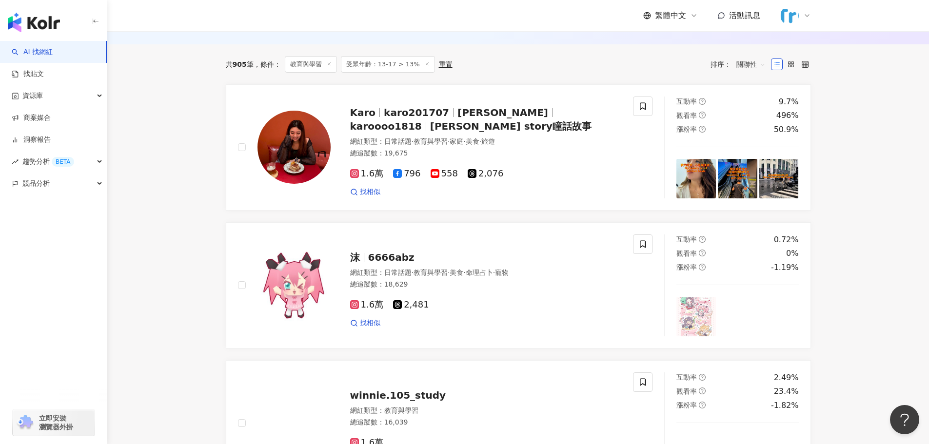
scroll to position [146, 0]
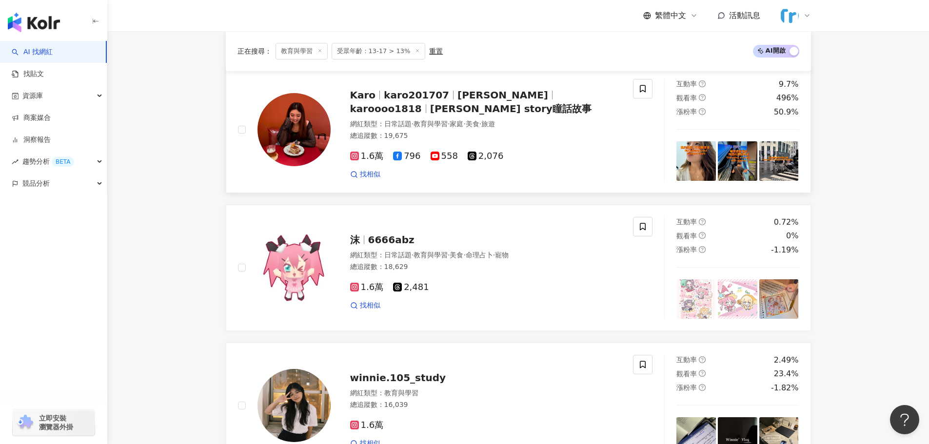
click at [294, 136] on img at bounding box center [294, 129] width 73 height 73
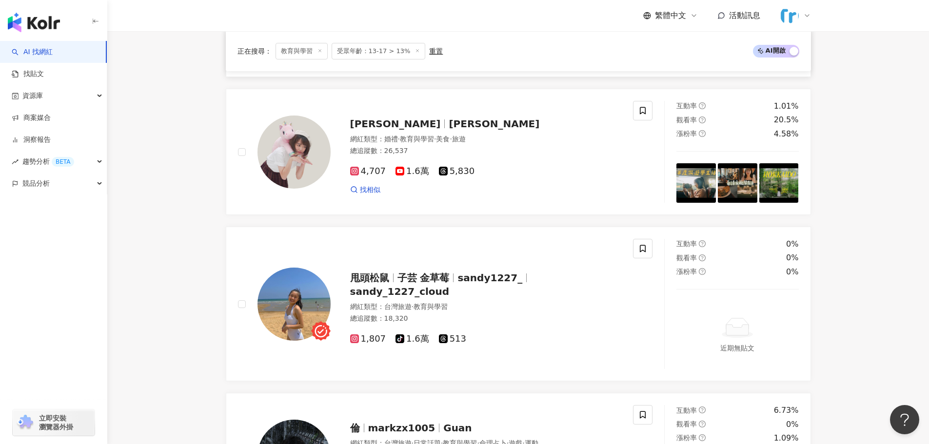
scroll to position [683, 0]
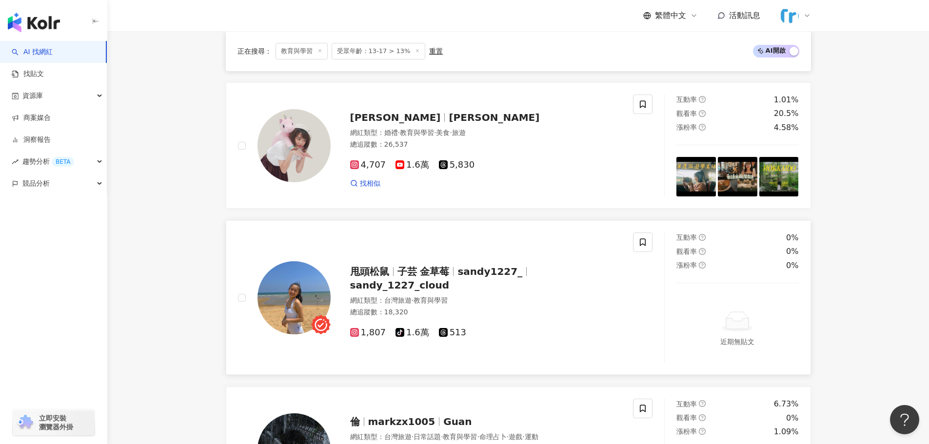
click at [325, 308] on img at bounding box center [294, 297] width 73 height 73
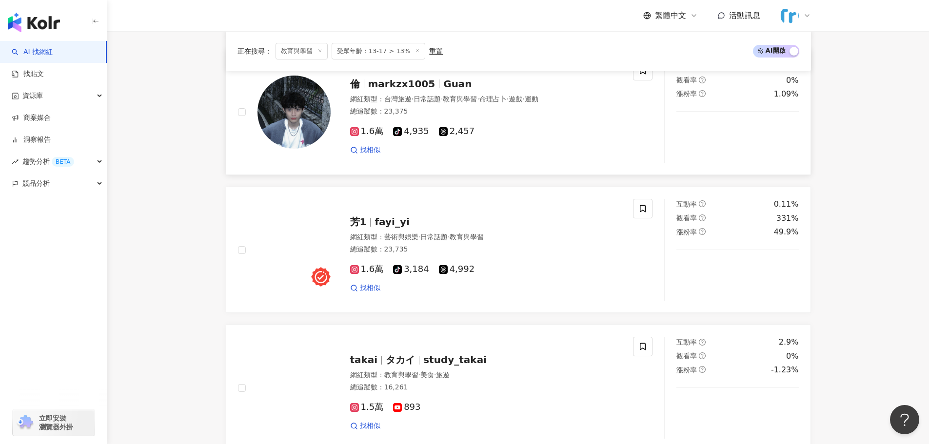
scroll to position [1024, 0]
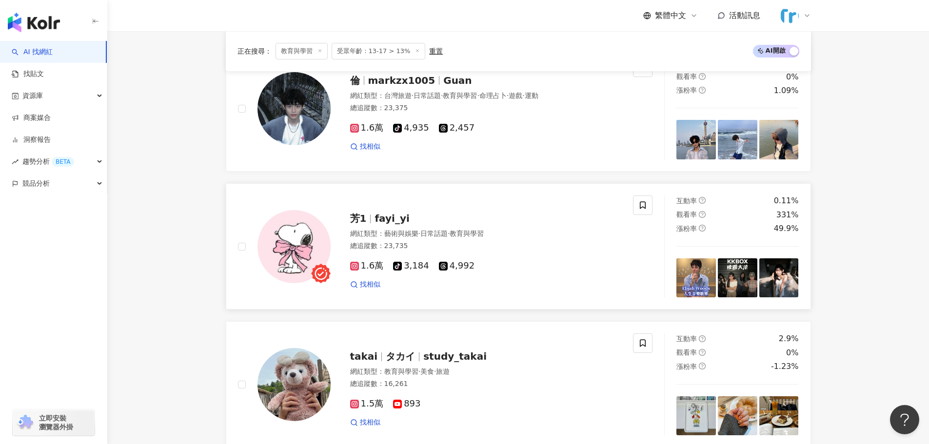
click at [326, 247] on img at bounding box center [294, 246] width 73 height 73
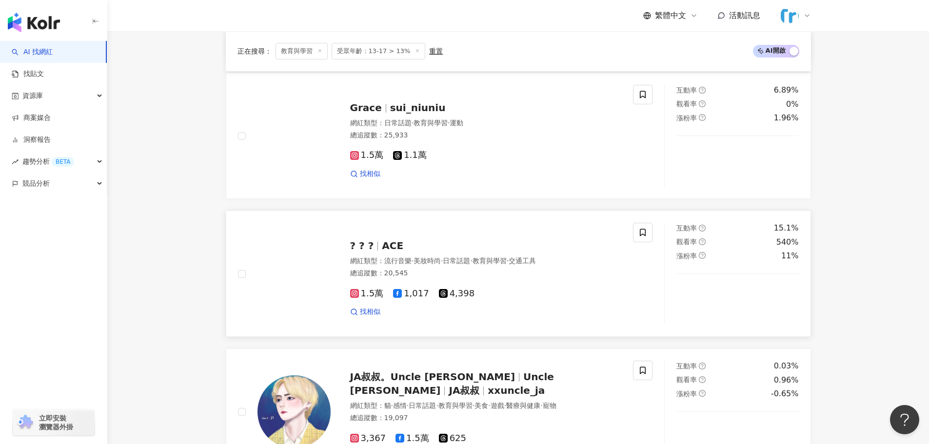
scroll to position [1561, 0]
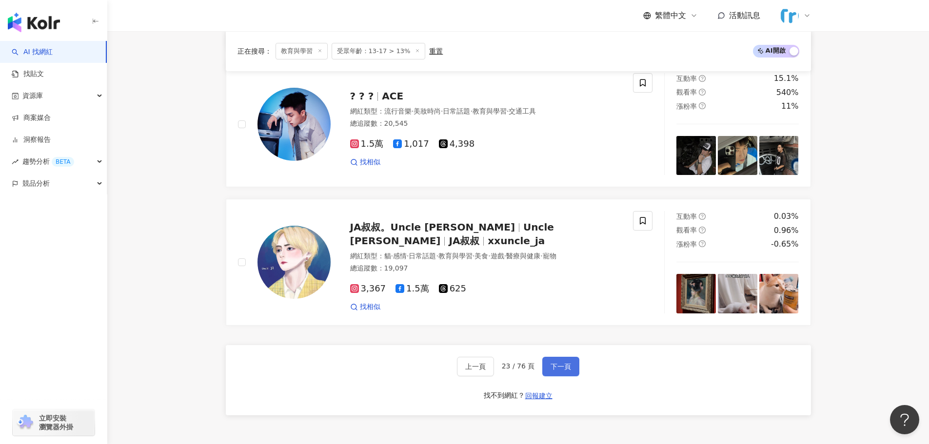
click at [568, 360] on button "下一頁" at bounding box center [560, 367] width 37 height 20
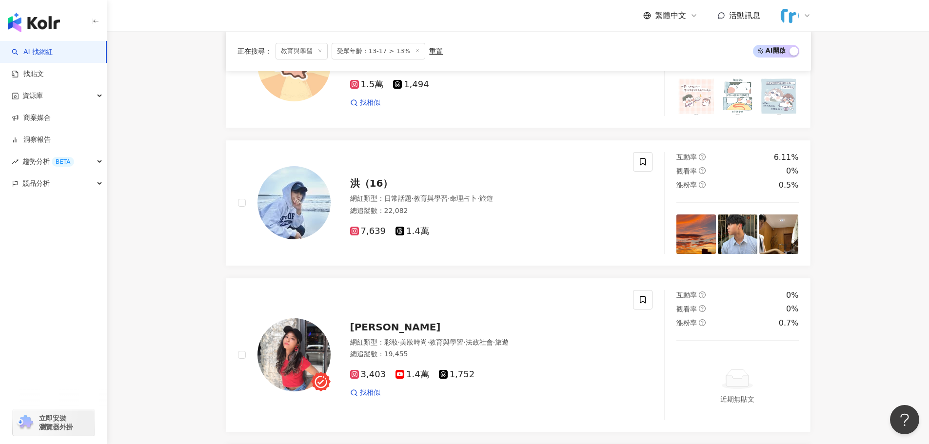
scroll to position [975, 0]
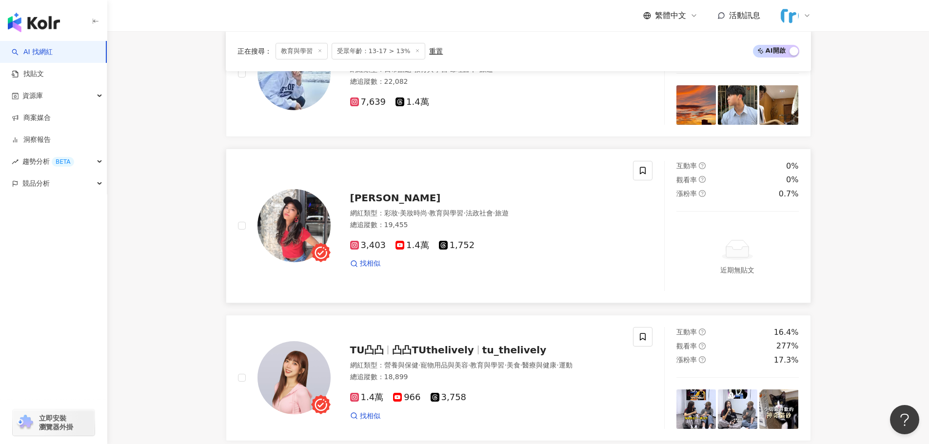
click at [282, 218] on img at bounding box center [294, 225] width 73 height 73
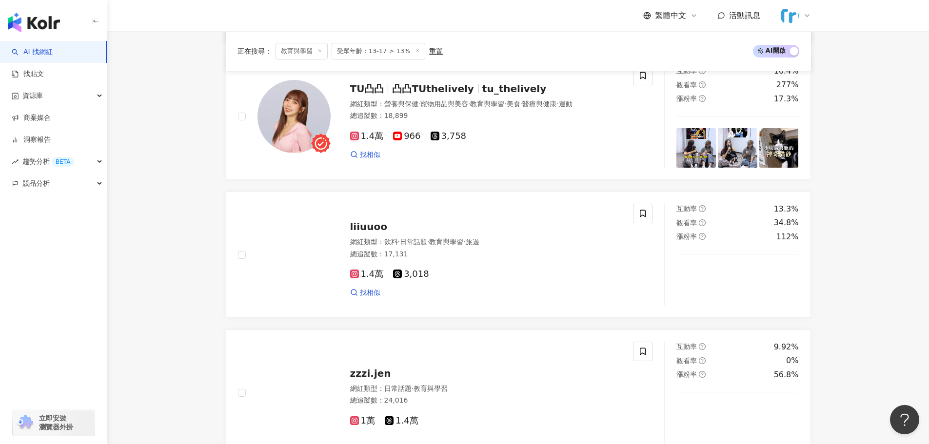
scroll to position [1219, 0]
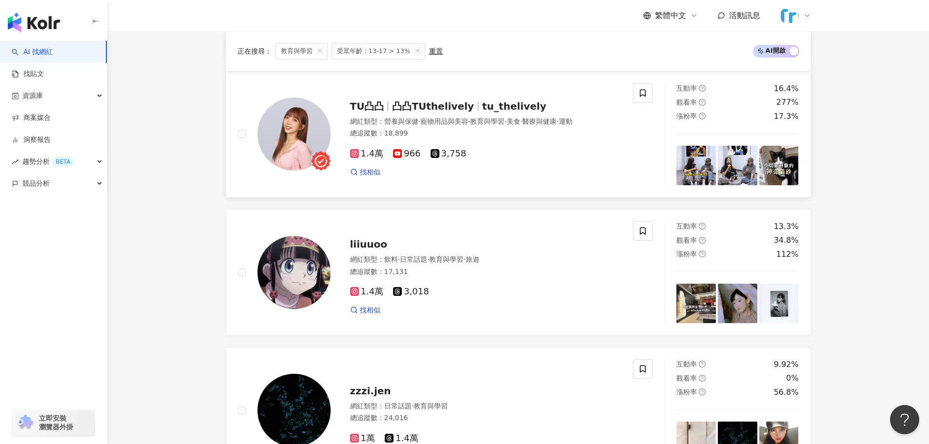
click at [293, 128] on img at bounding box center [294, 134] width 73 height 73
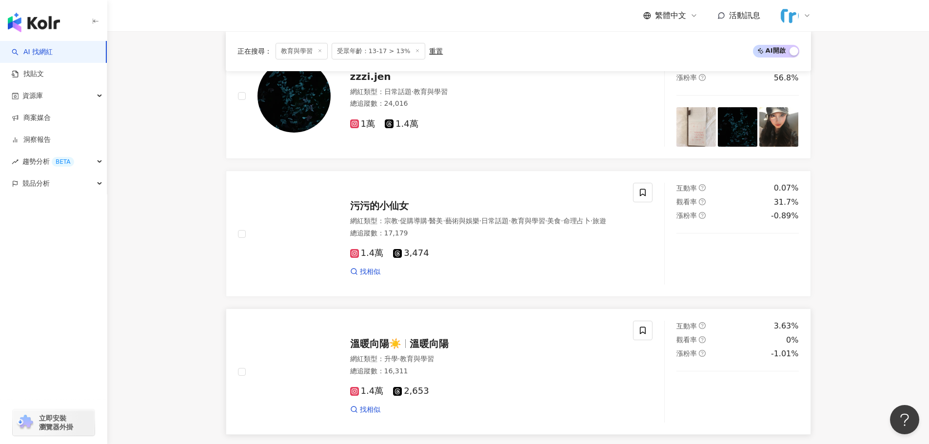
scroll to position [1609, 0]
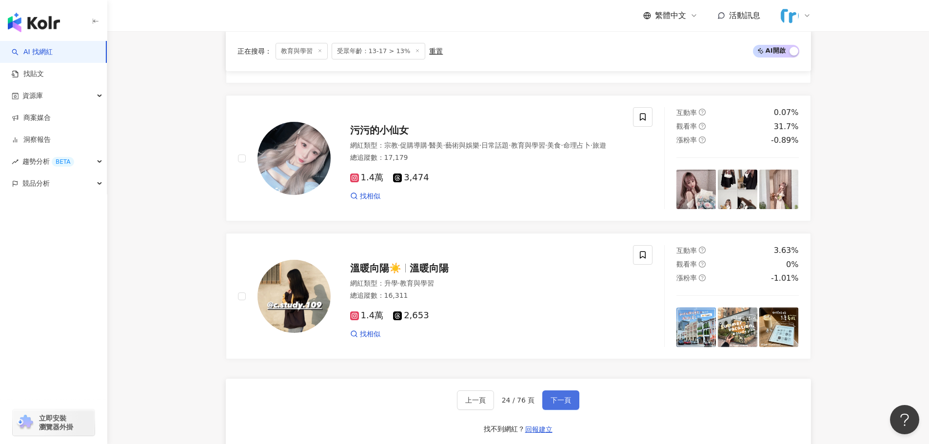
click at [560, 400] on span "下一頁" at bounding box center [561, 400] width 20 height 8
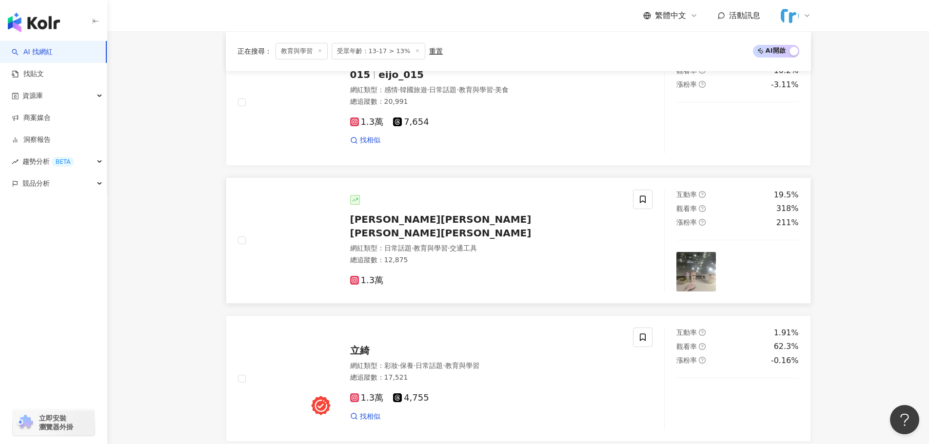
scroll to position [536, 0]
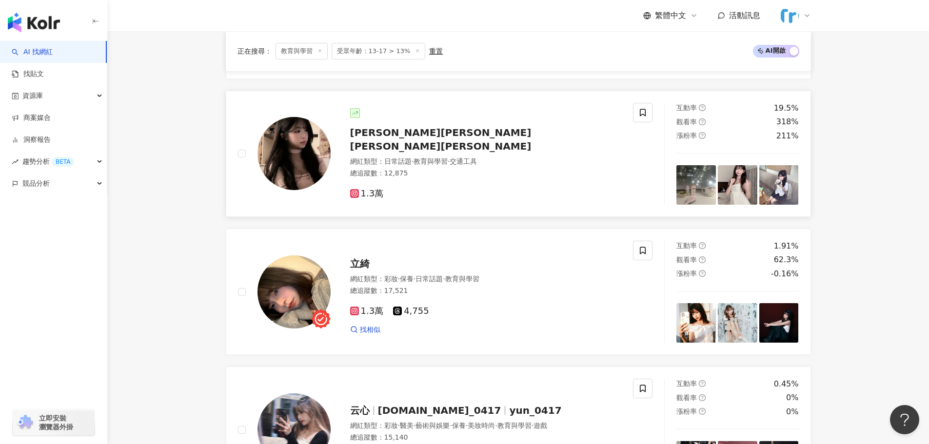
click at [296, 160] on img at bounding box center [294, 153] width 73 height 73
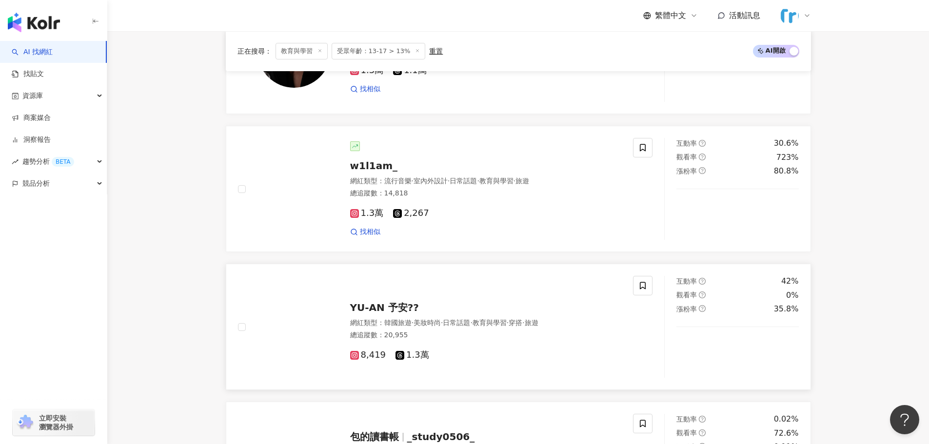
scroll to position [1512, 0]
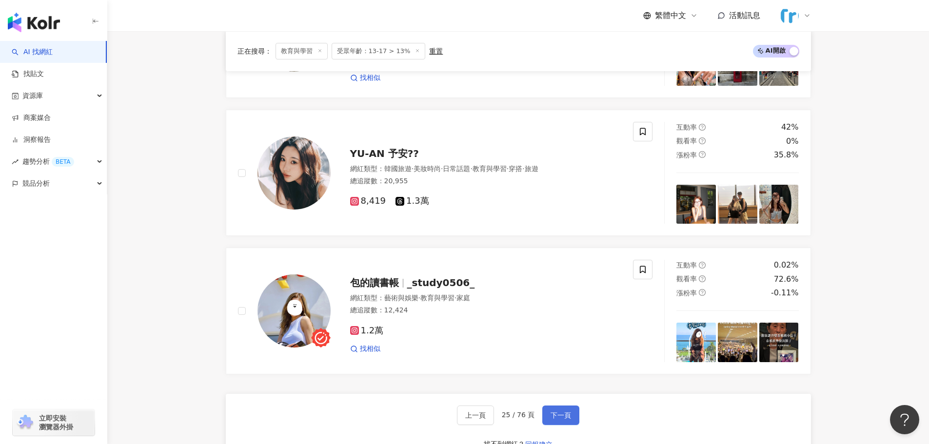
click at [567, 419] on span "下一頁" at bounding box center [561, 416] width 20 height 8
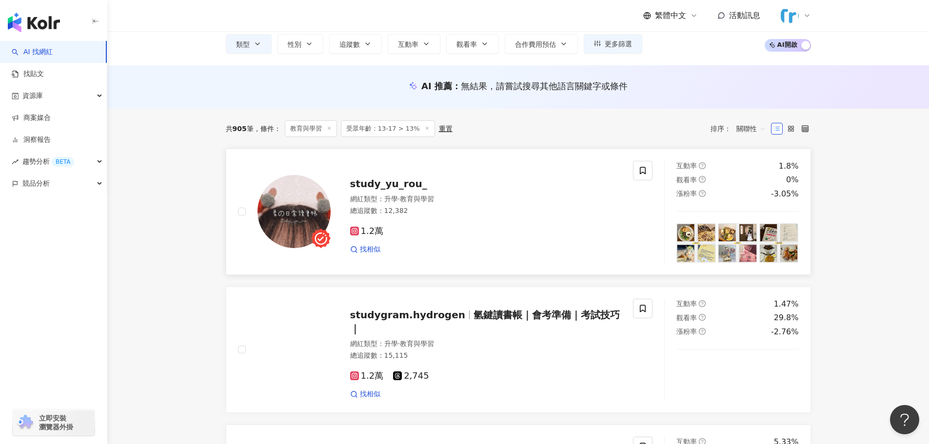
scroll to position [146, 0]
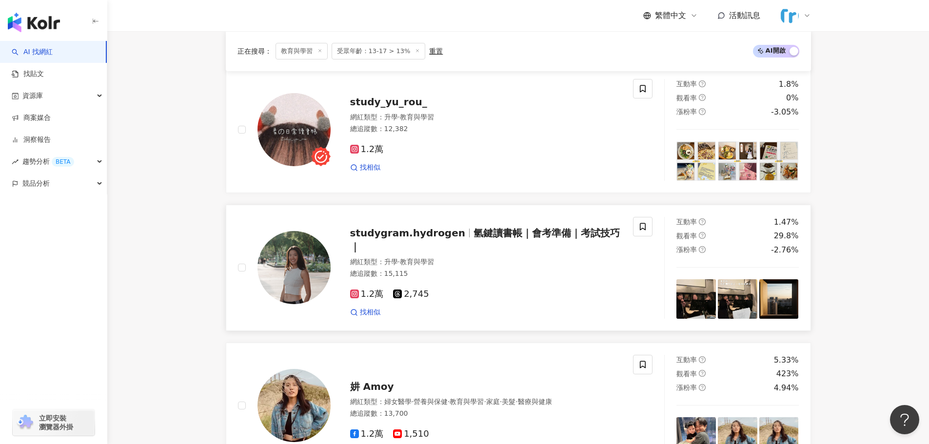
click at [285, 267] on img at bounding box center [294, 267] width 73 height 73
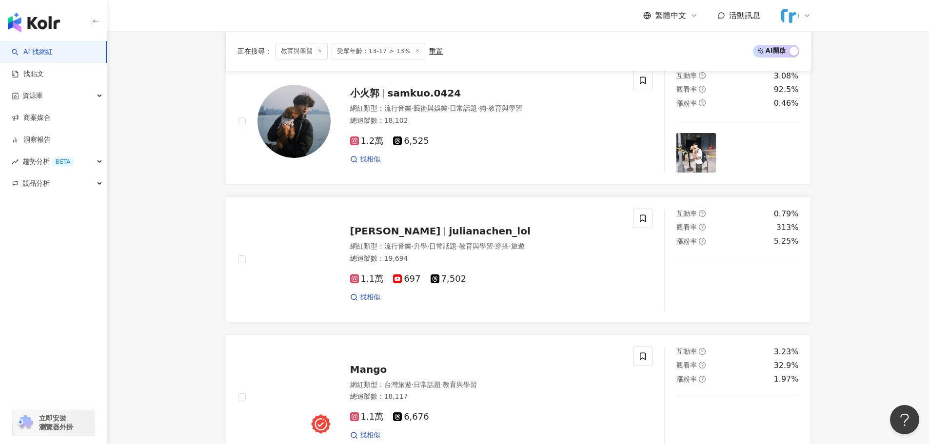
scroll to position [1317, 0]
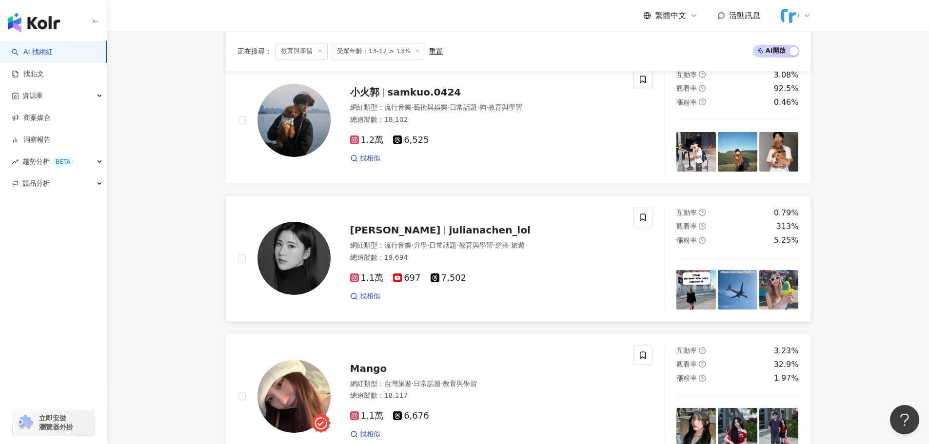
click at [291, 260] on img at bounding box center [294, 258] width 73 height 73
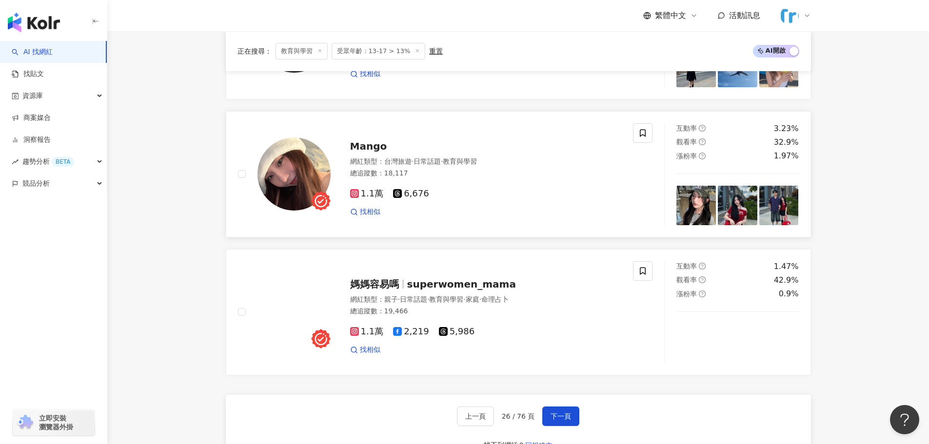
scroll to position [1561, 0]
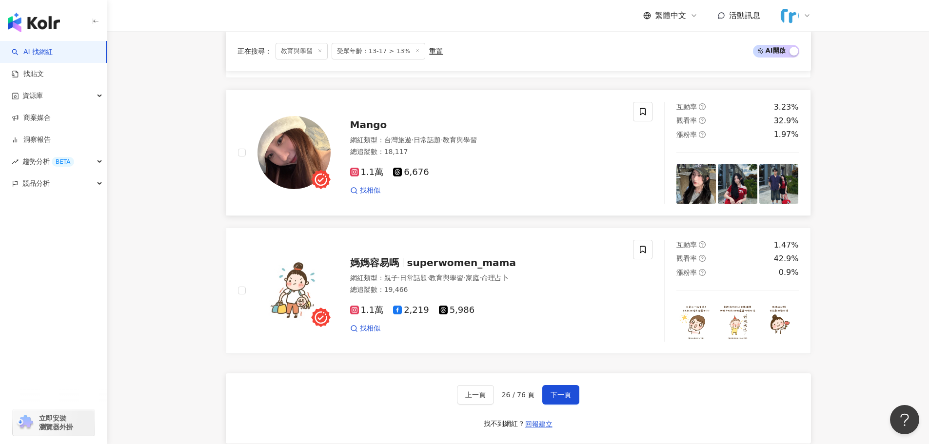
click at [282, 146] on img at bounding box center [294, 152] width 73 height 73
click at [553, 392] on span "下一頁" at bounding box center [561, 395] width 20 height 8
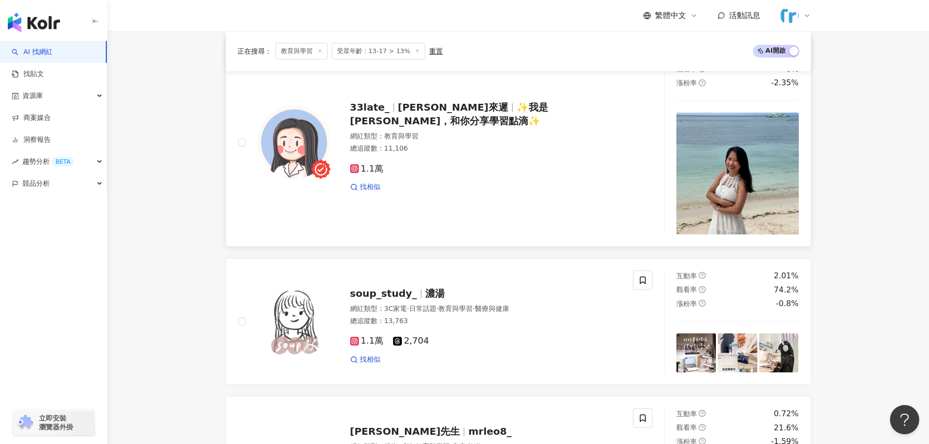
scroll to position [536, 0]
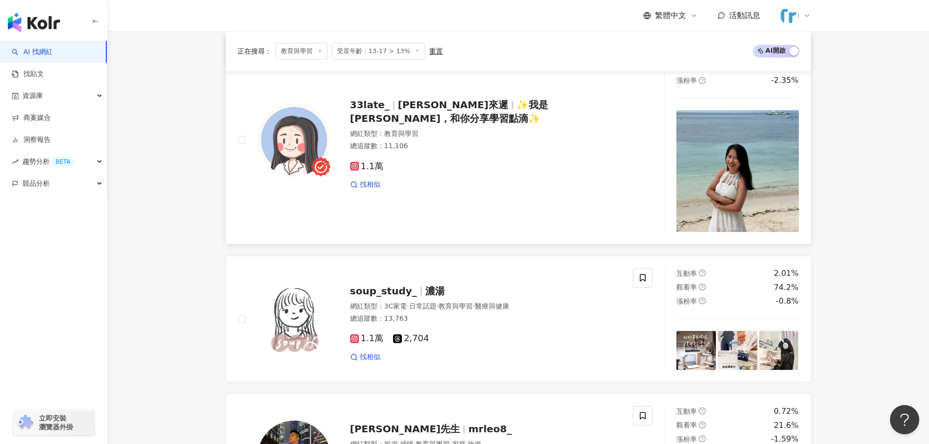
click at [280, 146] on img at bounding box center [294, 139] width 73 height 73
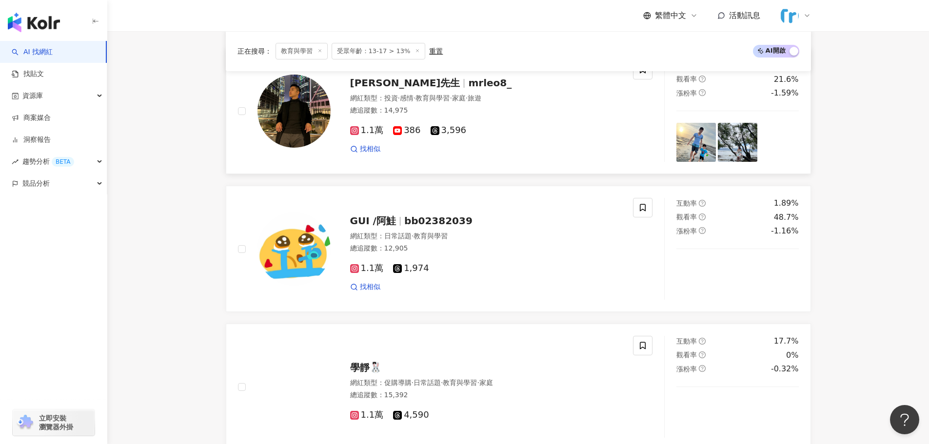
scroll to position [1024, 0]
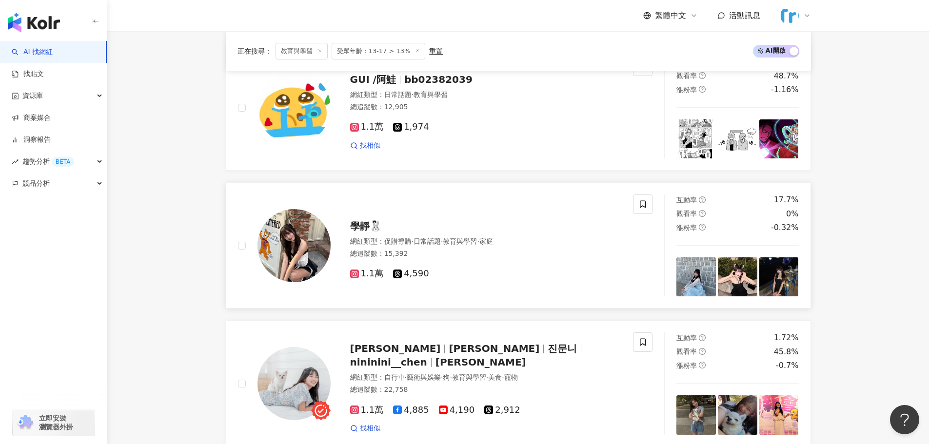
click at [294, 238] on img at bounding box center [294, 245] width 73 height 73
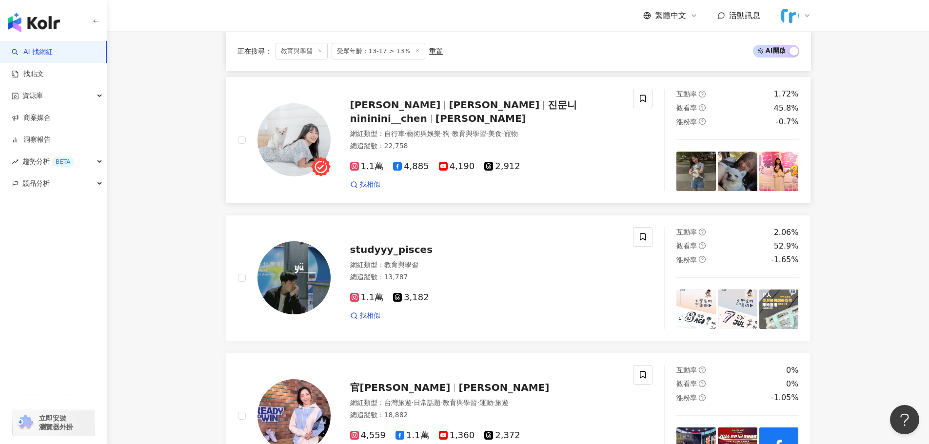
click at [299, 134] on img at bounding box center [294, 139] width 73 height 73
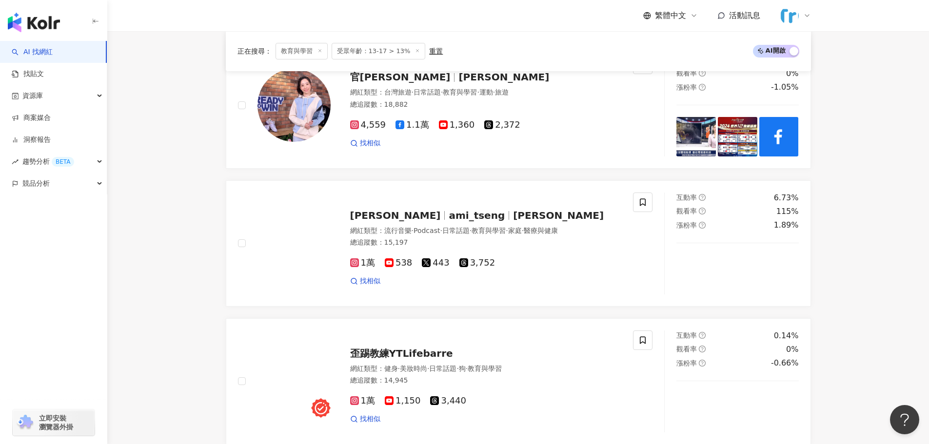
scroll to position [1707, 0]
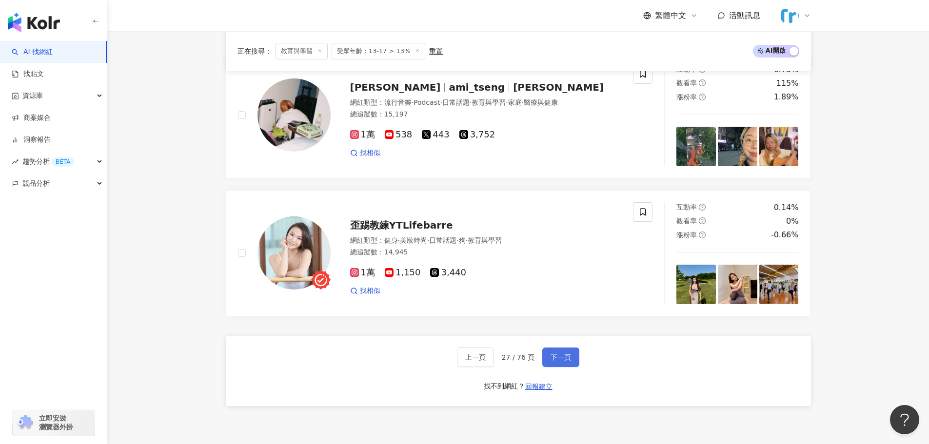
click at [562, 354] on span "下一頁" at bounding box center [561, 358] width 20 height 8
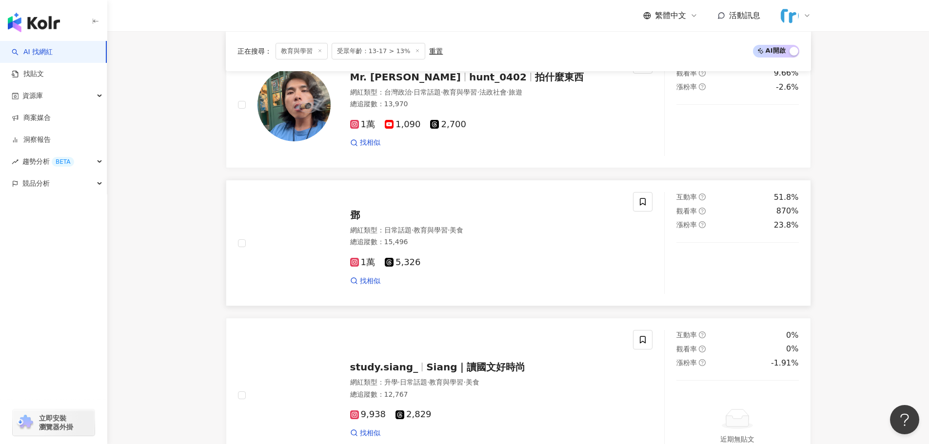
scroll to position [829, 0]
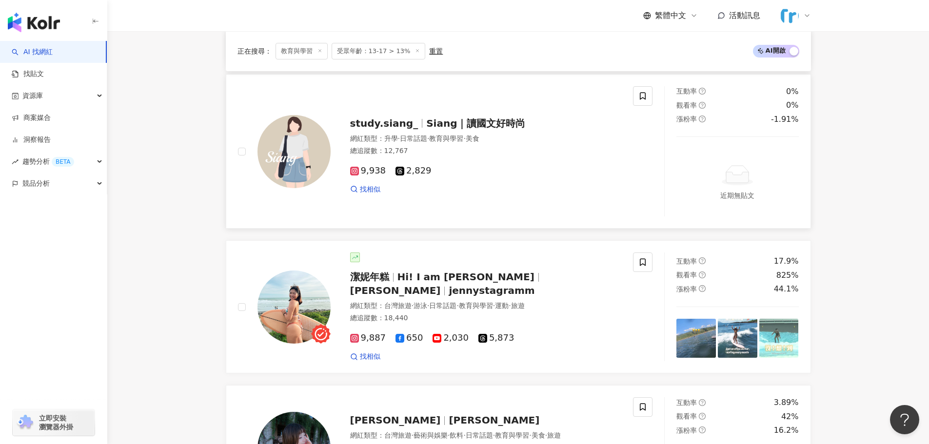
click at [281, 149] on img at bounding box center [294, 151] width 73 height 73
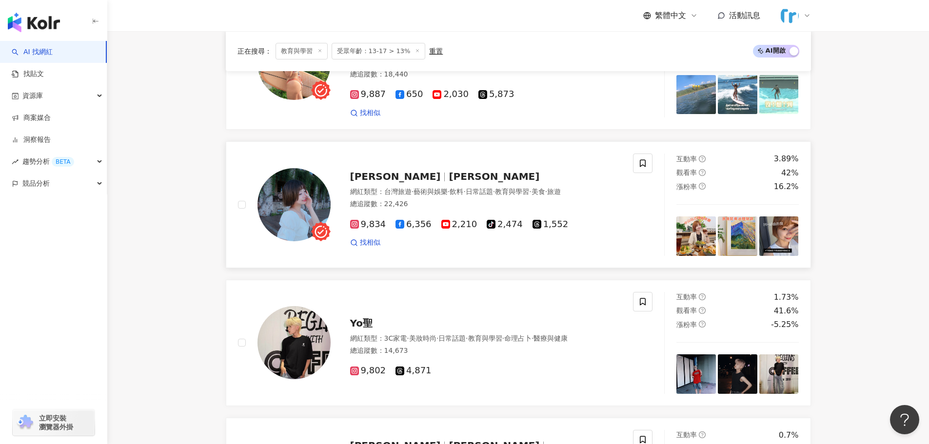
click at [307, 202] on img at bounding box center [294, 204] width 73 height 73
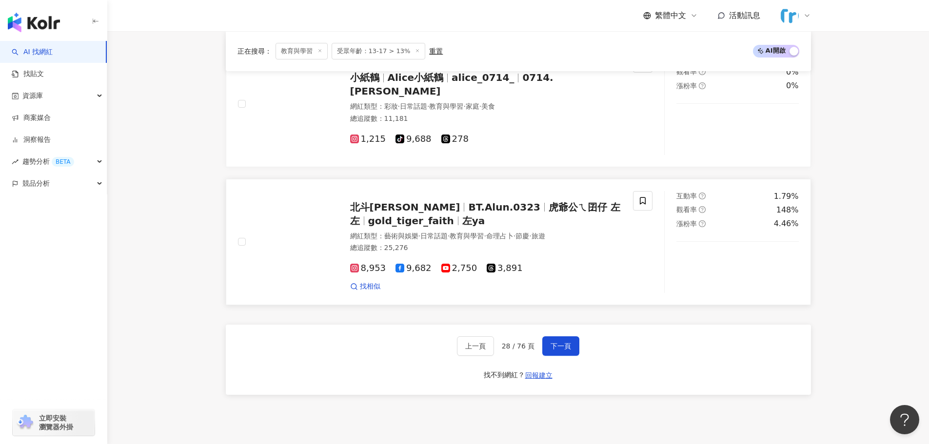
scroll to position [1609, 0]
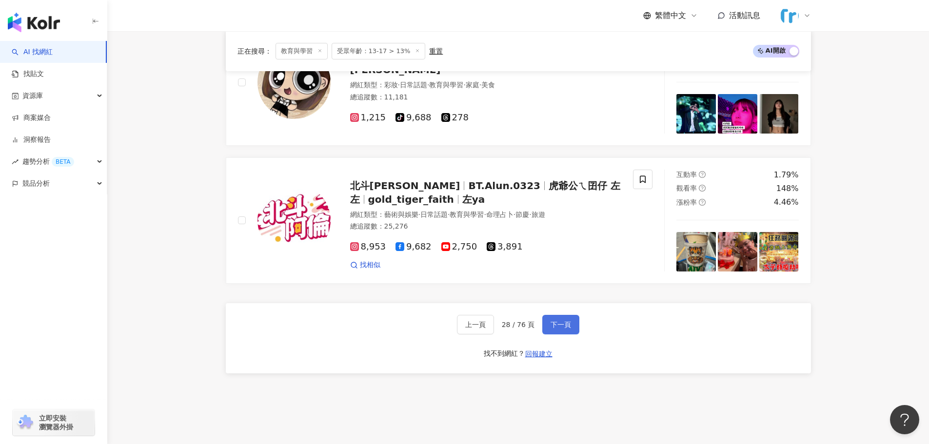
click at [570, 321] on button "下一頁" at bounding box center [560, 325] width 37 height 20
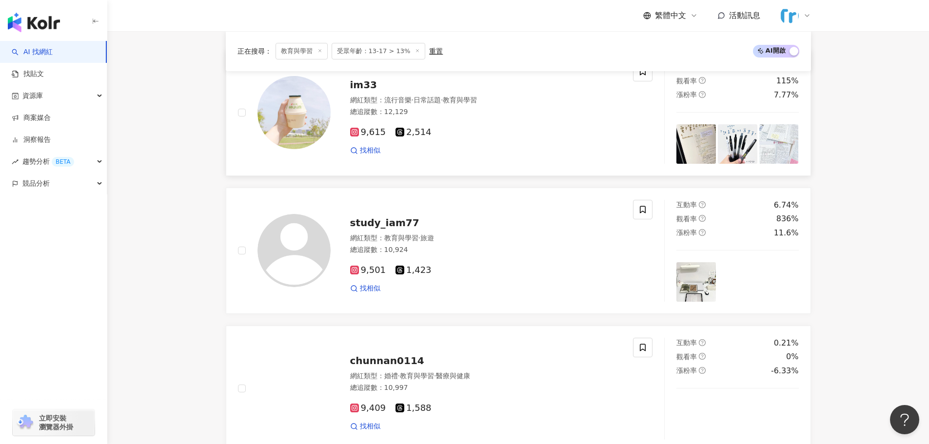
scroll to position [146, 0]
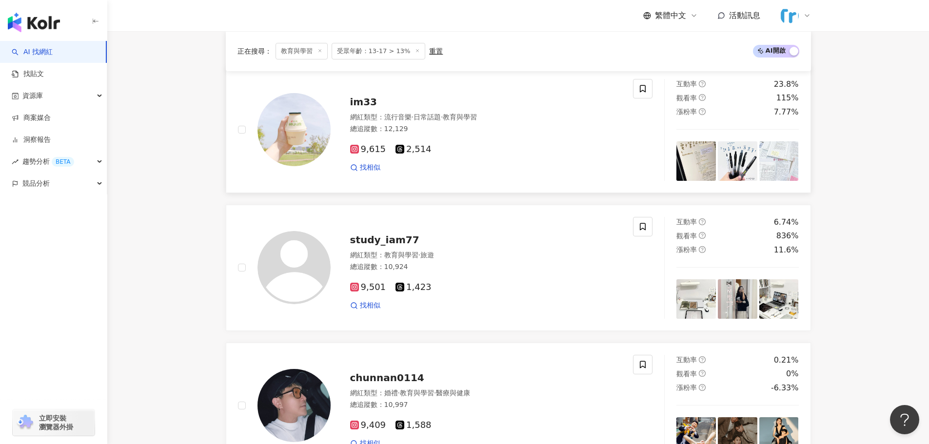
click at [293, 134] on img at bounding box center [294, 129] width 73 height 73
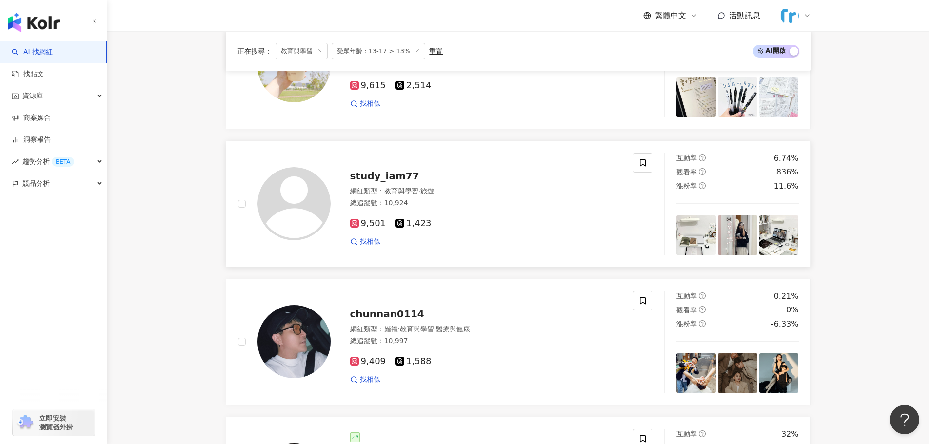
scroll to position [293, 0]
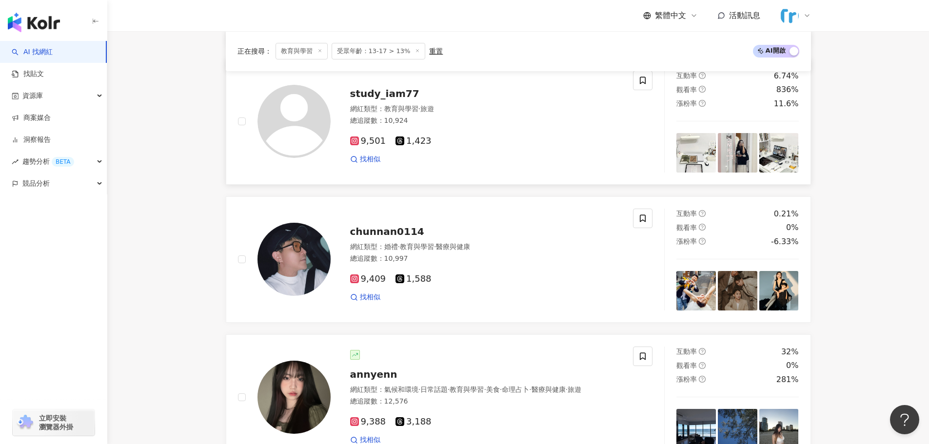
click at [301, 124] on img at bounding box center [294, 121] width 73 height 73
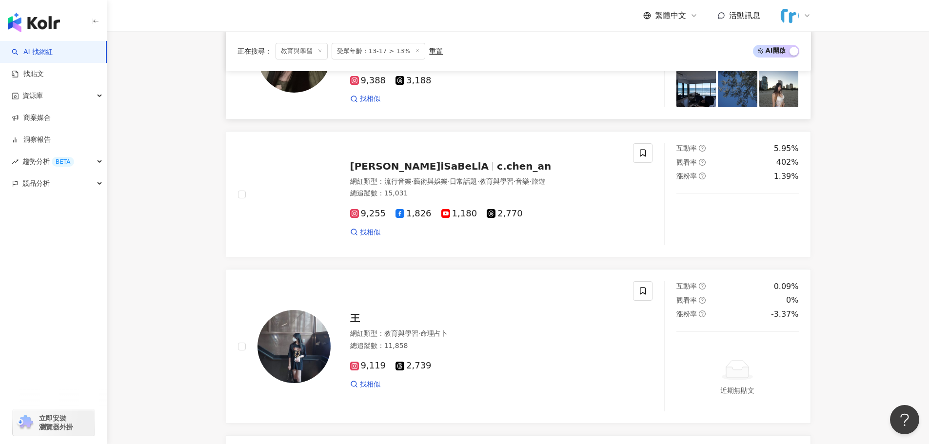
scroll to position [878, 0]
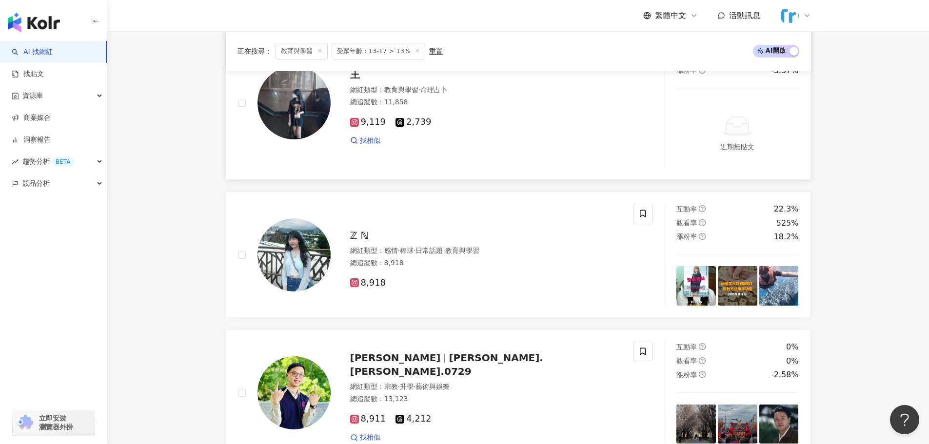
click at [276, 95] on img at bounding box center [294, 102] width 73 height 73
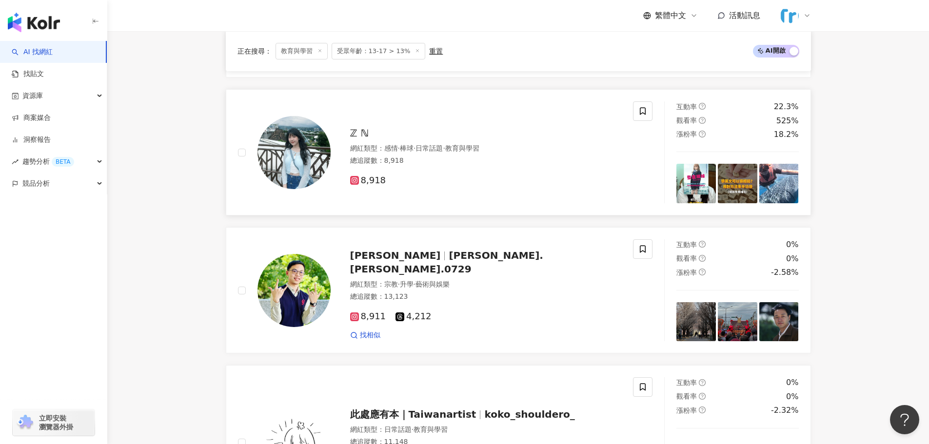
scroll to position [1122, 0]
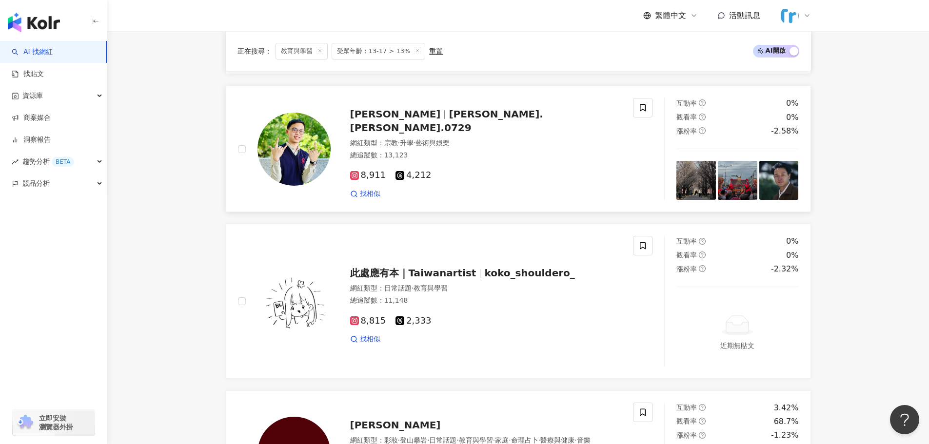
click at [295, 147] on img at bounding box center [294, 149] width 73 height 73
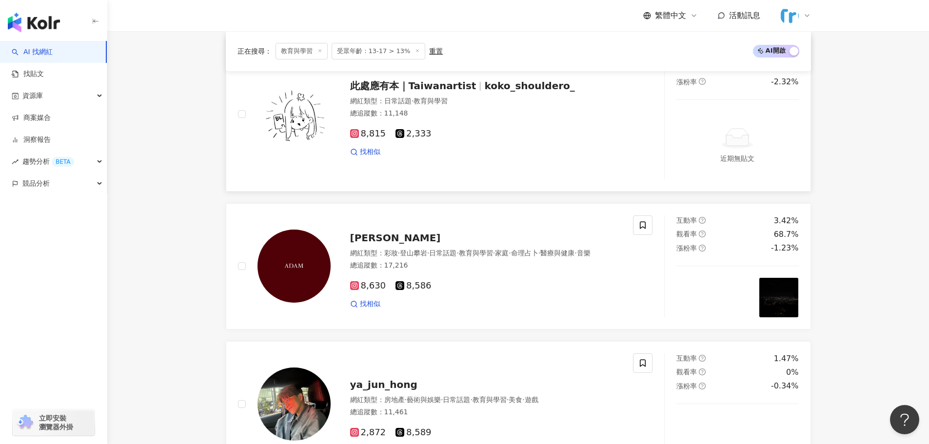
scroll to position [1317, 0]
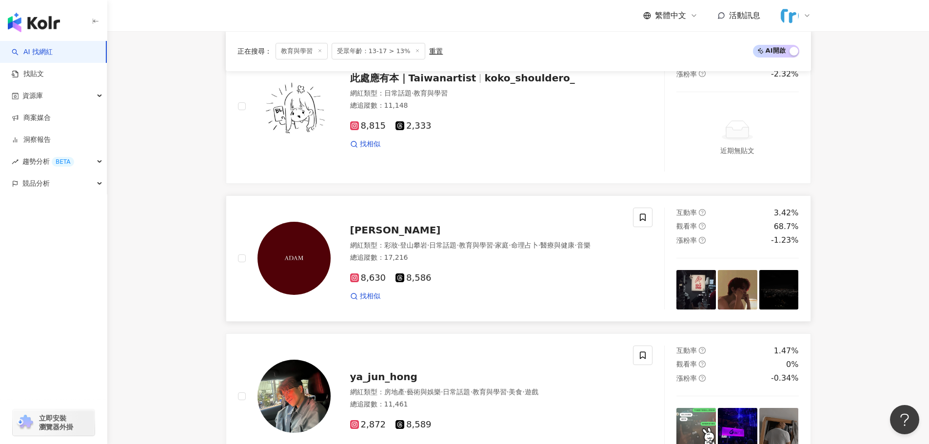
click at [316, 242] on img at bounding box center [294, 258] width 73 height 73
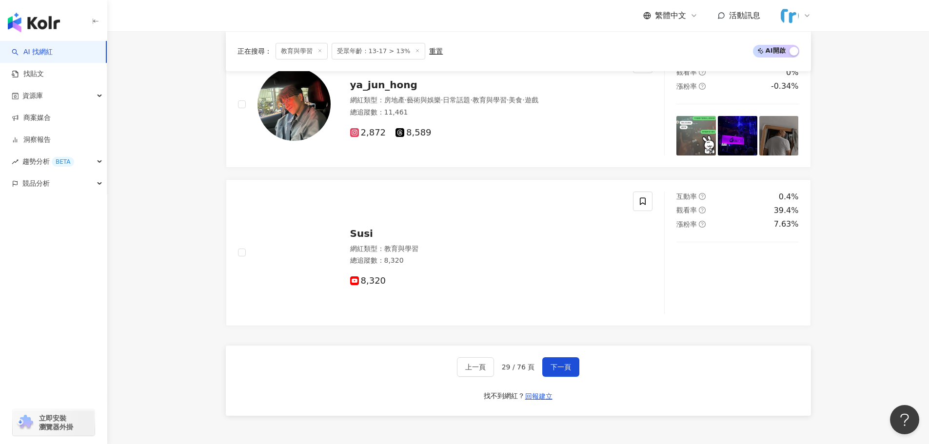
scroll to position [1609, 0]
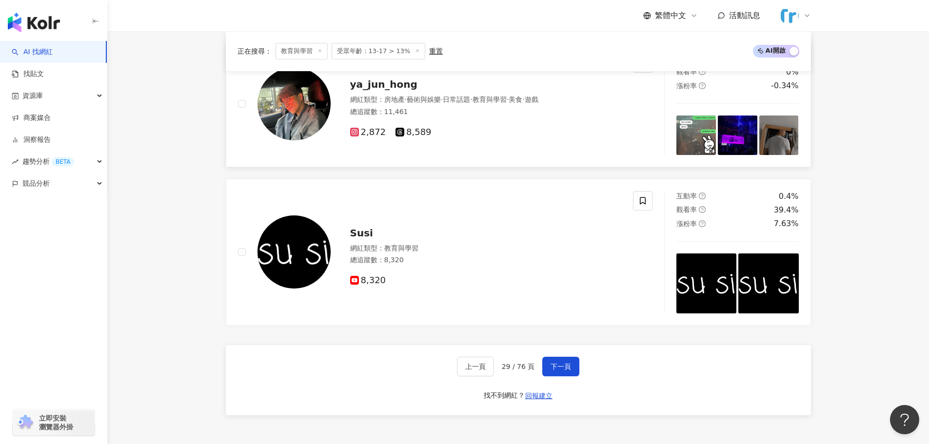
click at [312, 106] on img at bounding box center [294, 103] width 73 height 73
click at [555, 375] on button "下一頁" at bounding box center [560, 367] width 37 height 20
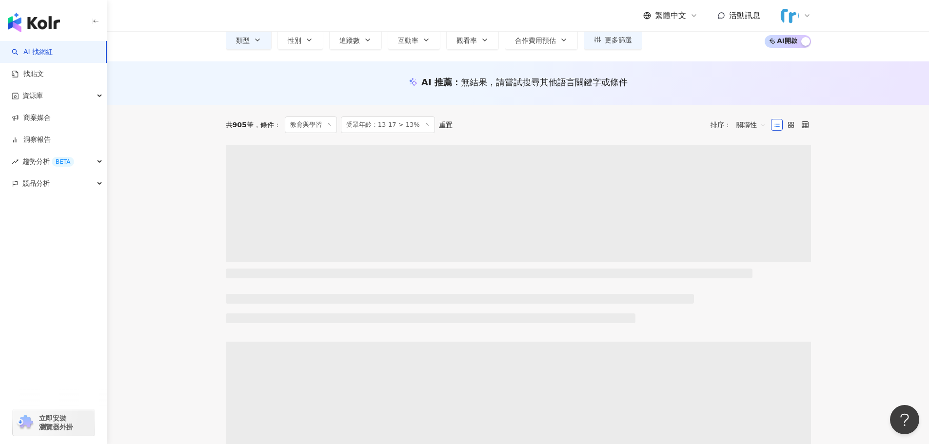
scroll to position [146, 0]
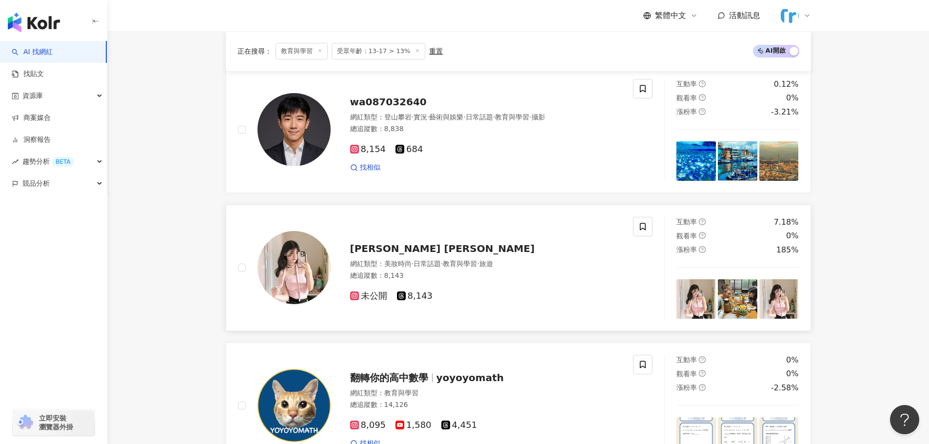
click at [302, 280] on img at bounding box center [294, 267] width 73 height 73
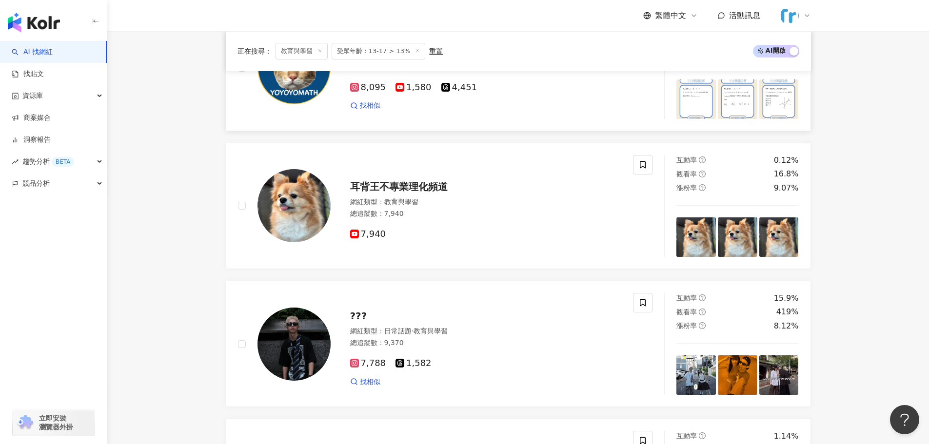
scroll to position [488, 0]
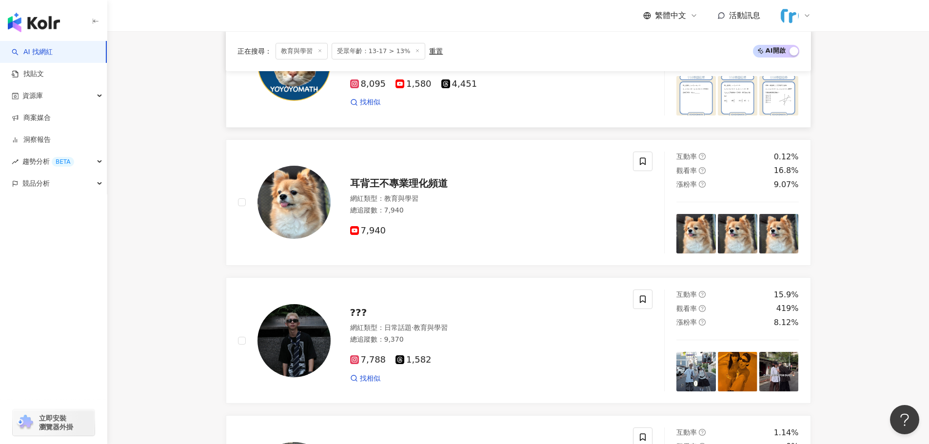
click at [294, 90] on img at bounding box center [294, 64] width 73 height 73
click at [298, 204] on img at bounding box center [294, 202] width 73 height 73
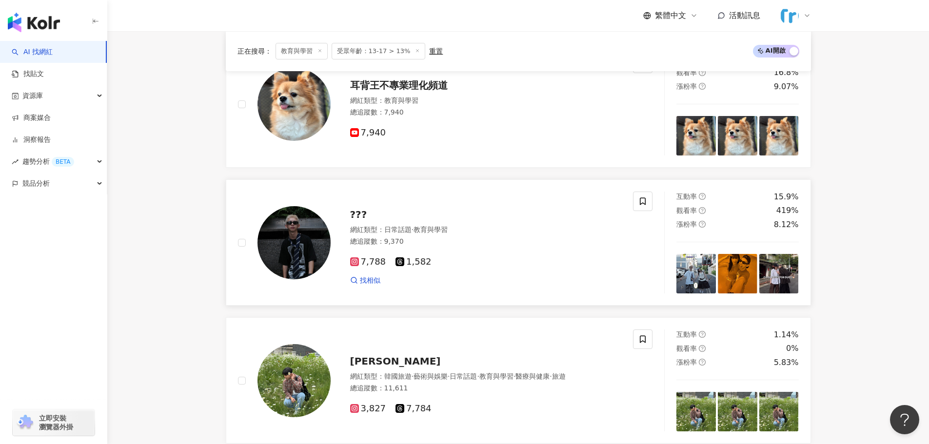
scroll to position [683, 0]
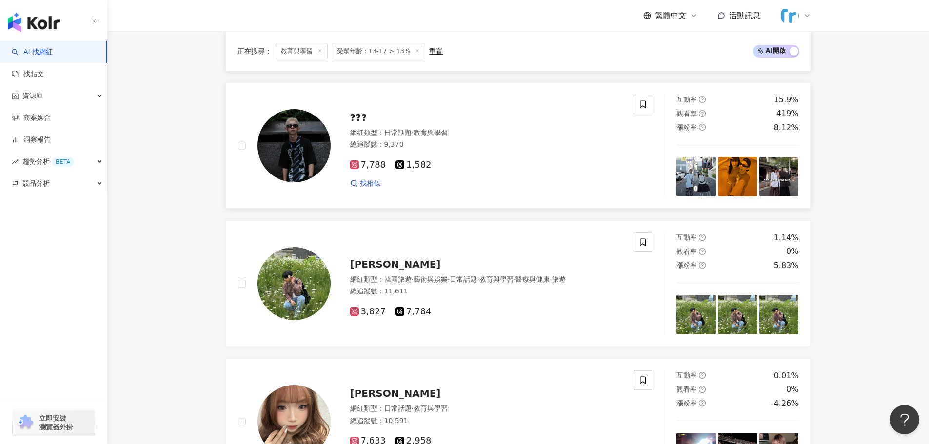
click at [299, 154] on img at bounding box center [294, 145] width 73 height 73
click at [302, 289] on img at bounding box center [294, 283] width 73 height 73
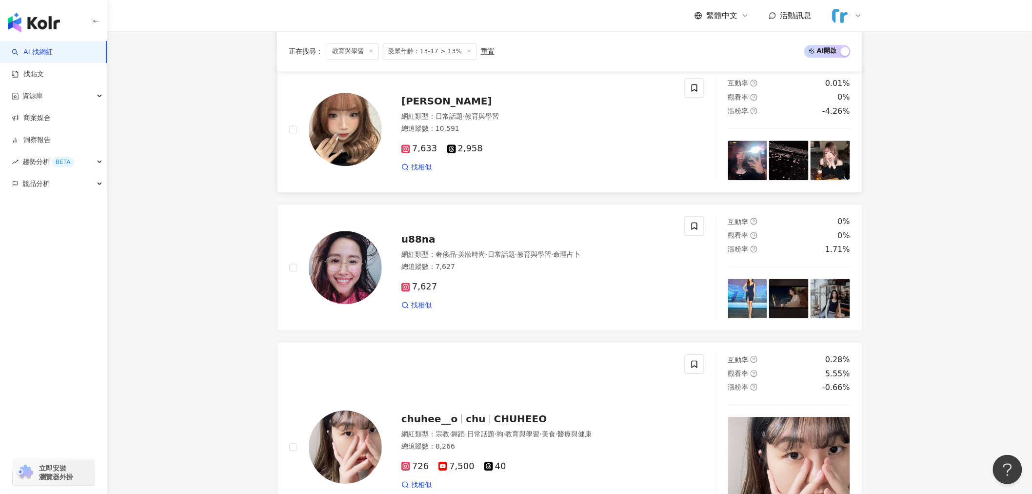
click at [339, 135] on img at bounding box center [345, 129] width 73 height 73
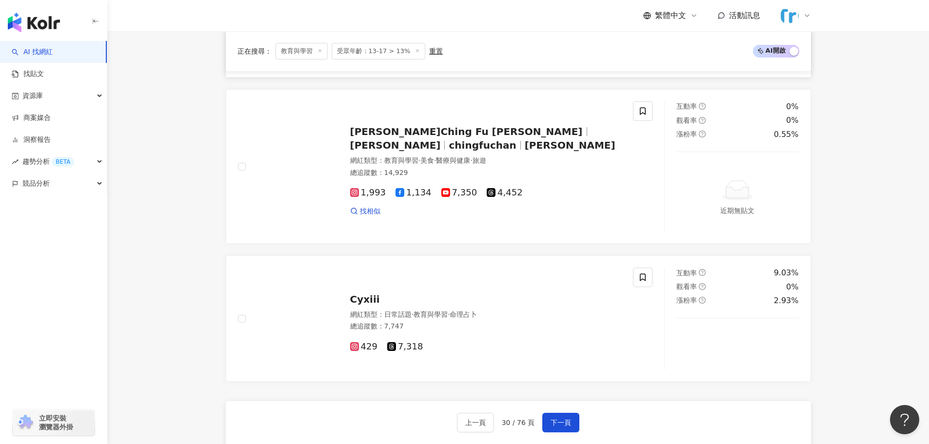
scroll to position [1658, 0]
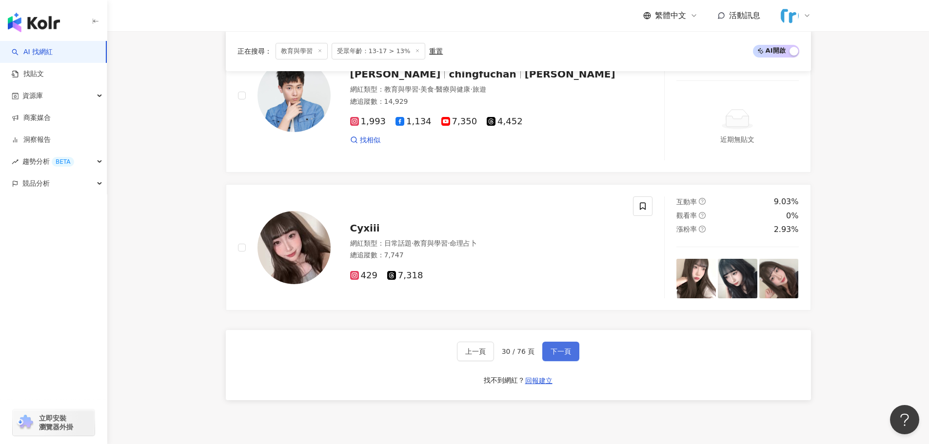
click at [560, 348] on span "下一頁" at bounding box center [561, 352] width 20 height 8
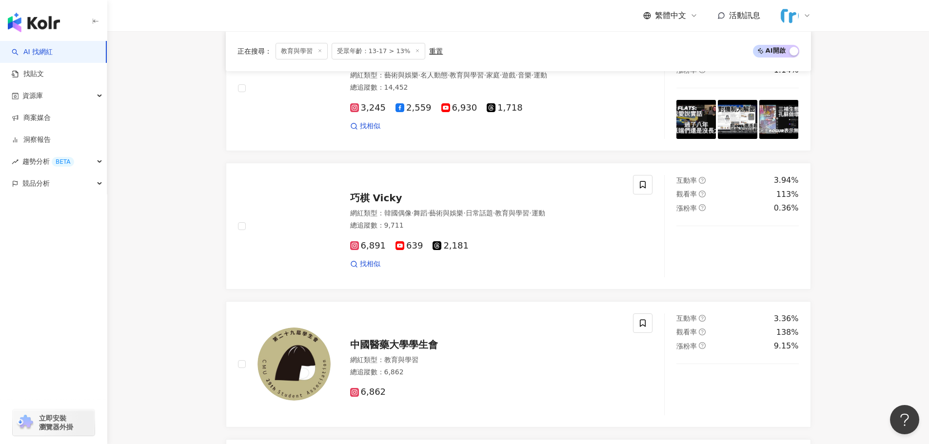
scroll to position [1268, 0]
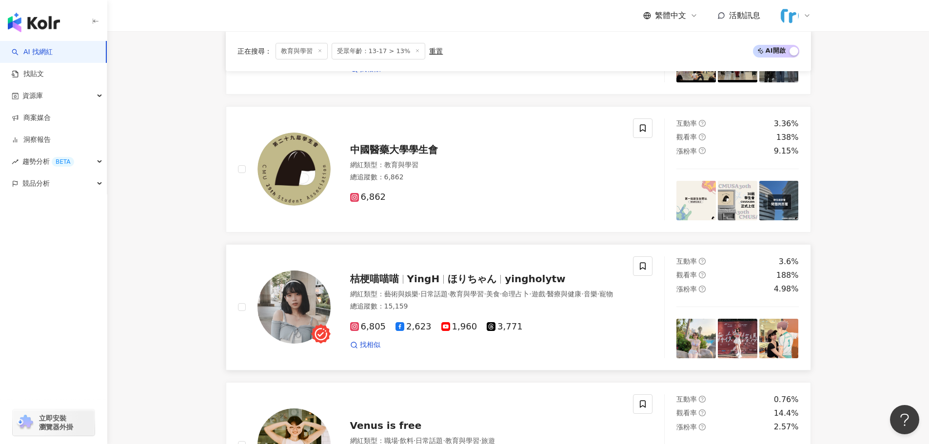
click at [310, 308] on img at bounding box center [294, 307] width 73 height 73
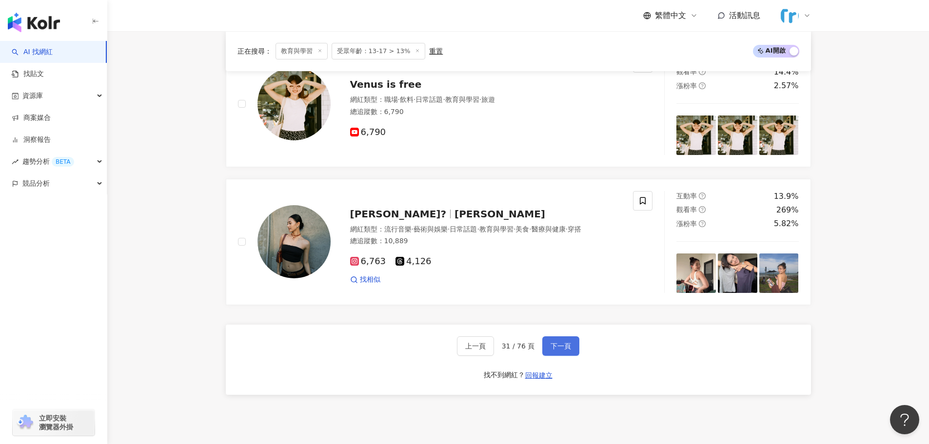
click at [570, 345] on button "下一頁" at bounding box center [560, 347] width 37 height 20
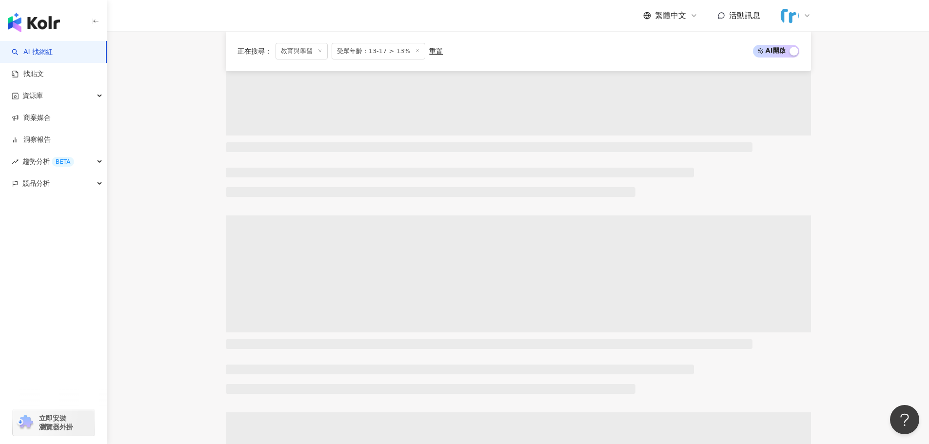
scroll to position [0, 0]
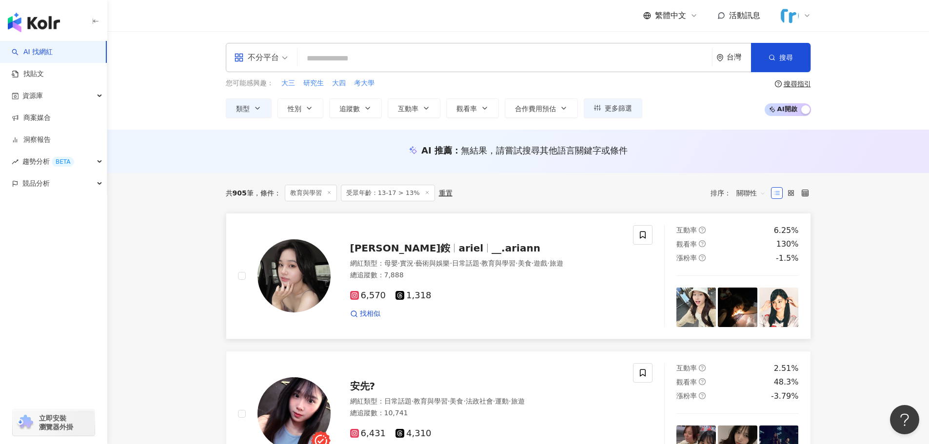
click at [294, 277] on img at bounding box center [294, 275] width 73 height 73
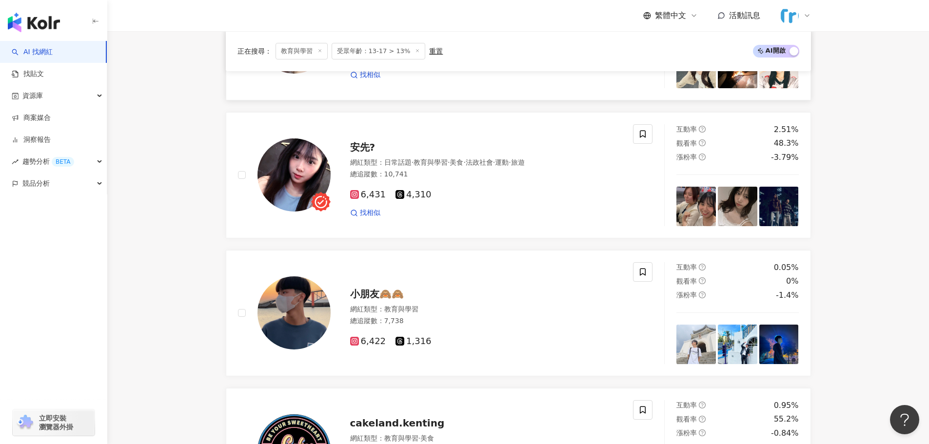
scroll to position [244, 0]
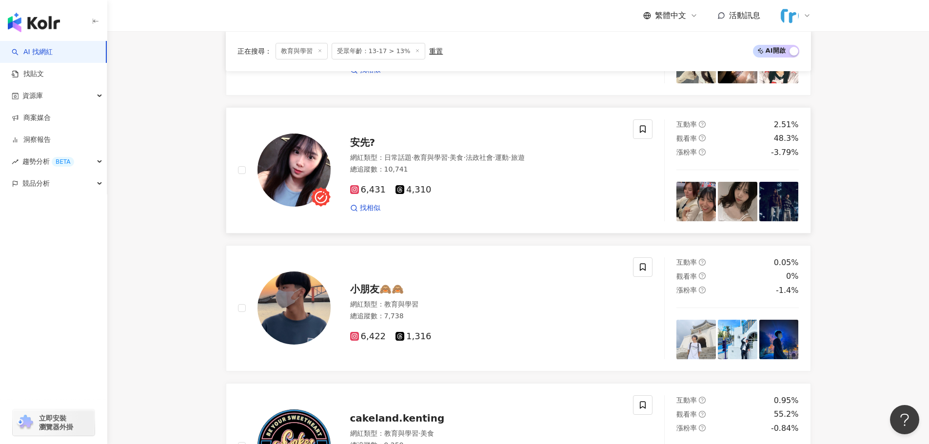
click at [298, 183] on img at bounding box center [294, 170] width 73 height 73
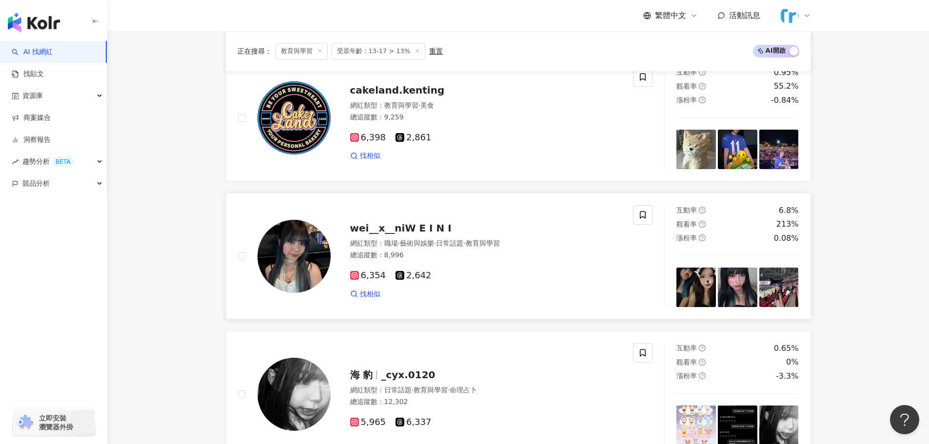
scroll to position [585, 0]
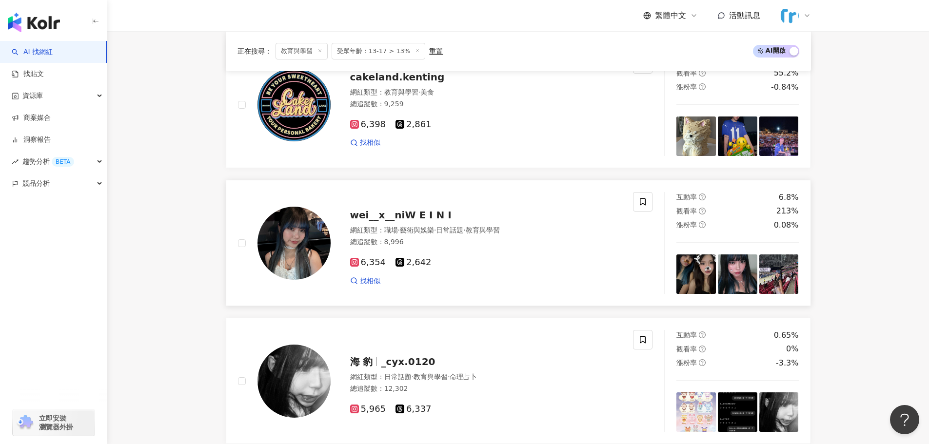
click at [314, 250] on img at bounding box center [294, 243] width 73 height 73
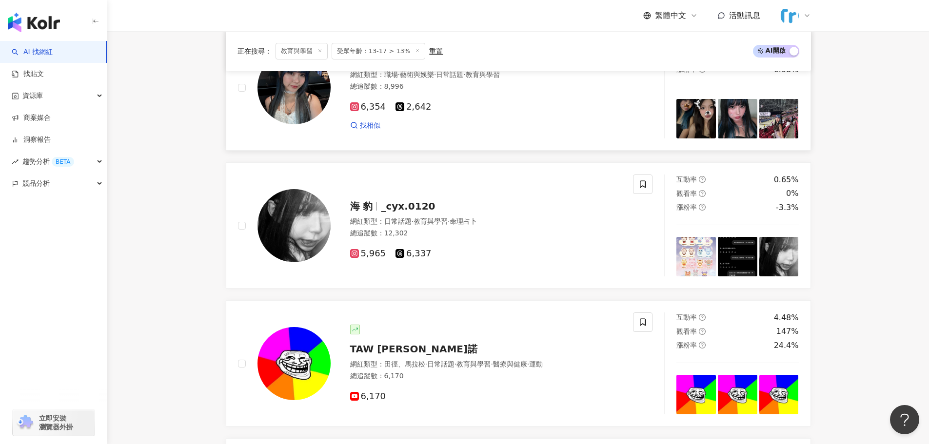
scroll to position [927, 0]
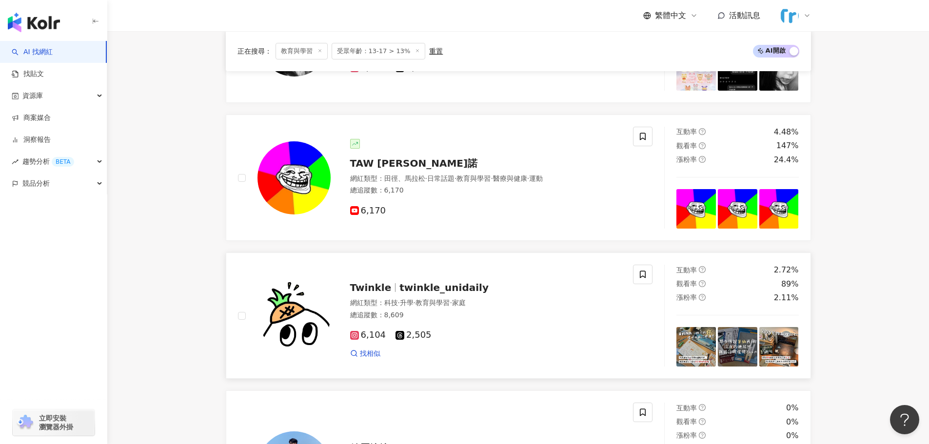
click at [294, 291] on img at bounding box center [294, 315] width 73 height 73
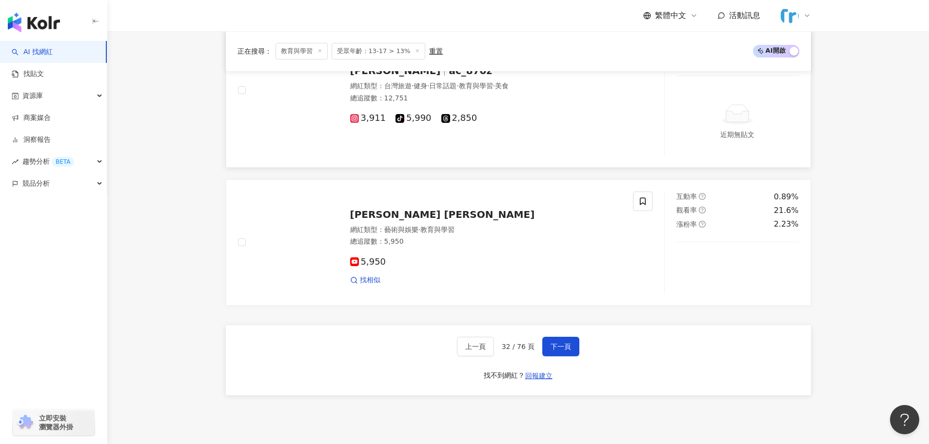
scroll to position [1609, 0]
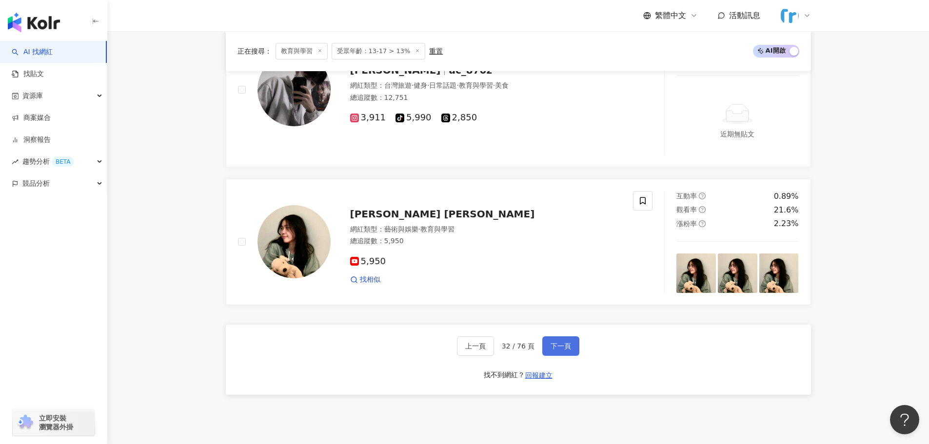
click at [562, 340] on button "下一頁" at bounding box center [560, 347] width 37 height 20
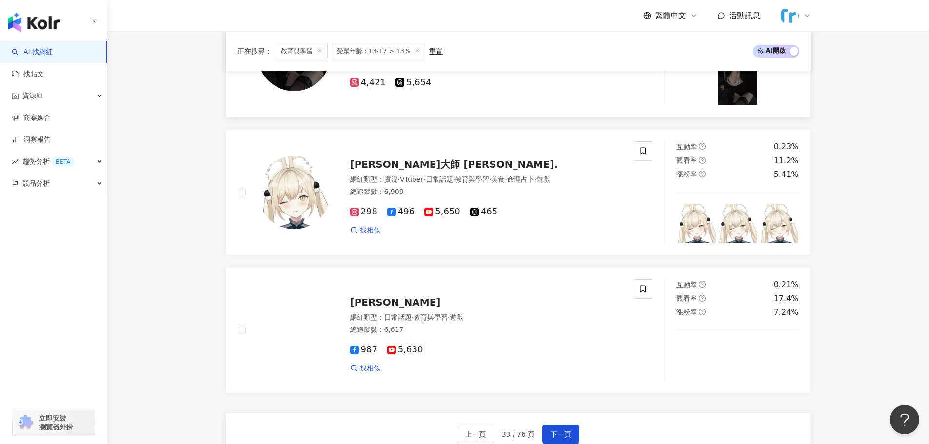
scroll to position [1706, 0]
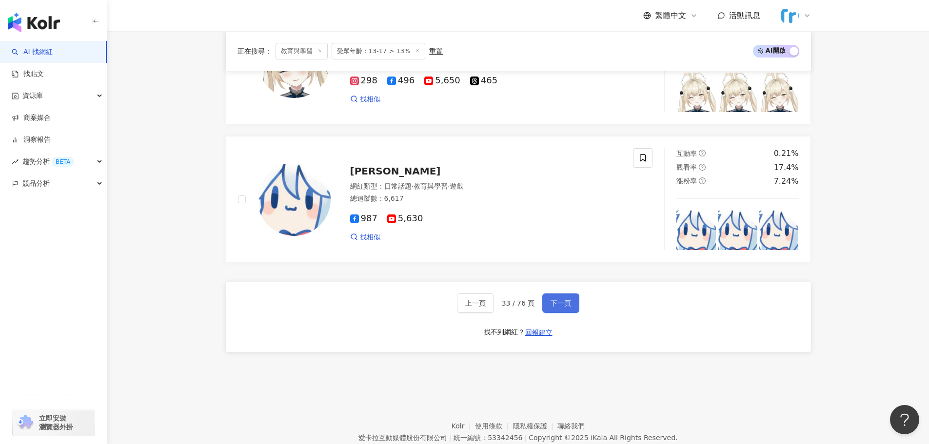
click at [555, 297] on button "下一頁" at bounding box center [560, 304] width 37 height 20
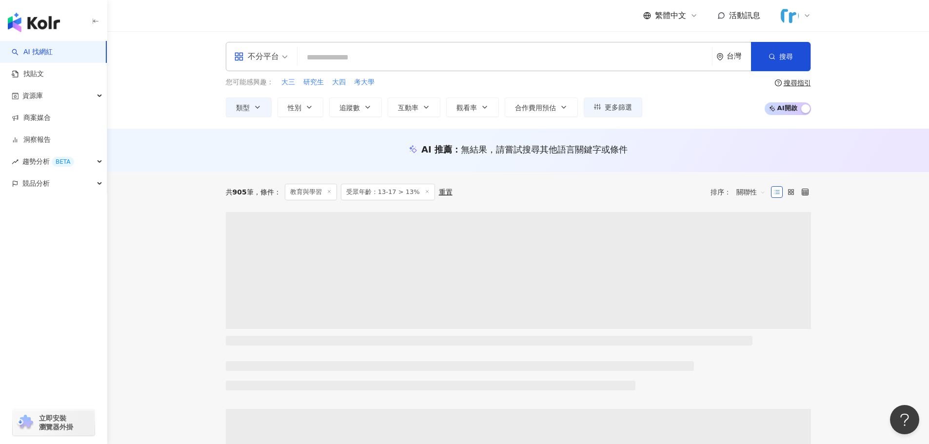
scroll to position [0, 0]
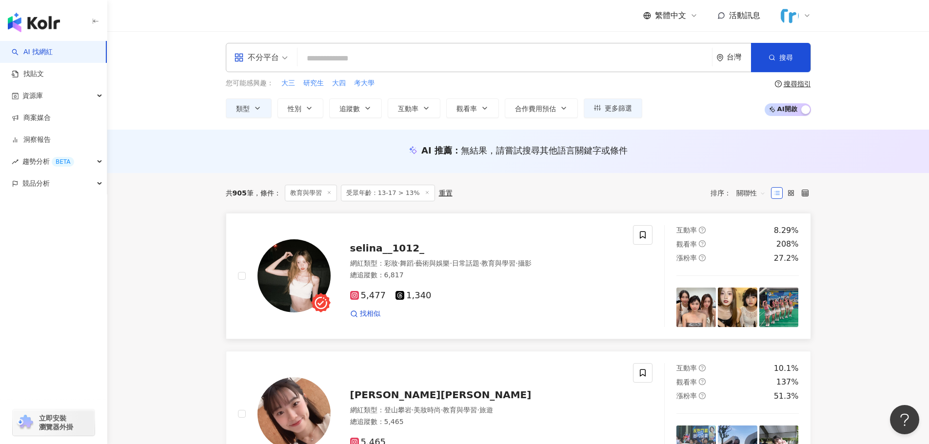
click at [300, 281] on img at bounding box center [294, 275] width 73 height 73
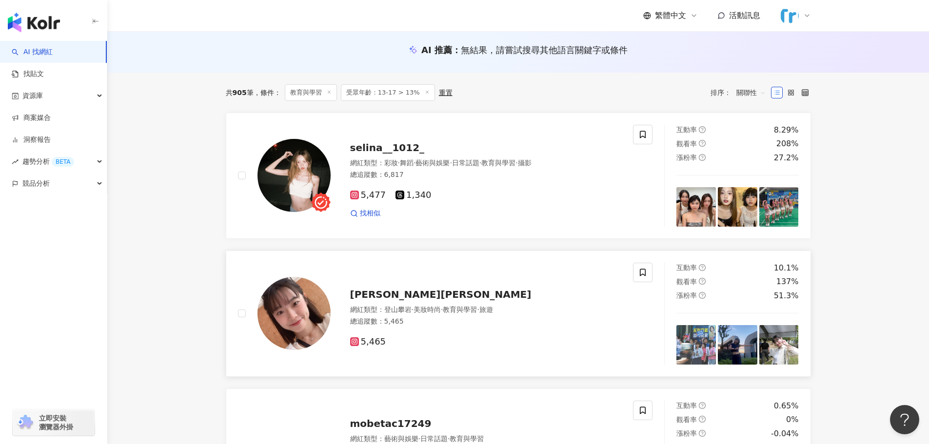
scroll to position [195, 0]
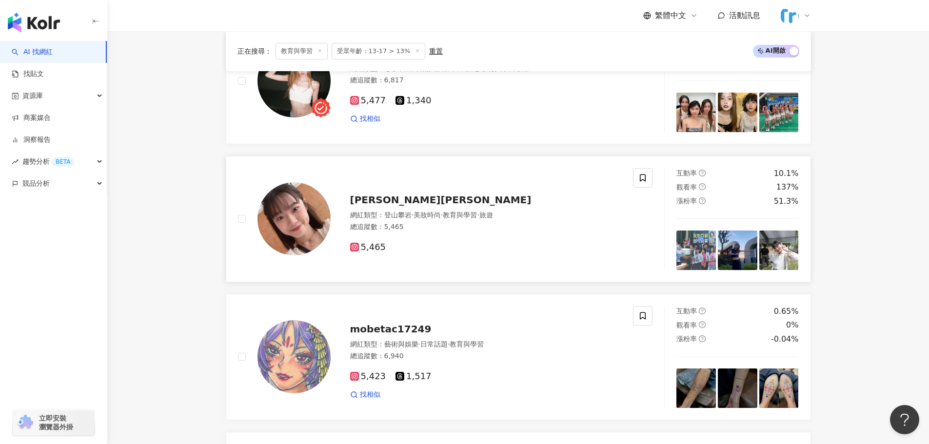
click at [286, 218] on img at bounding box center [294, 218] width 73 height 73
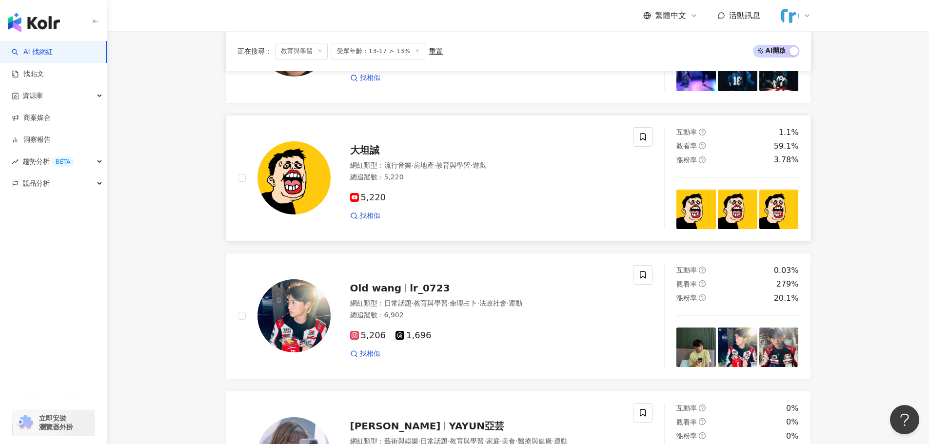
scroll to position [1512, 0]
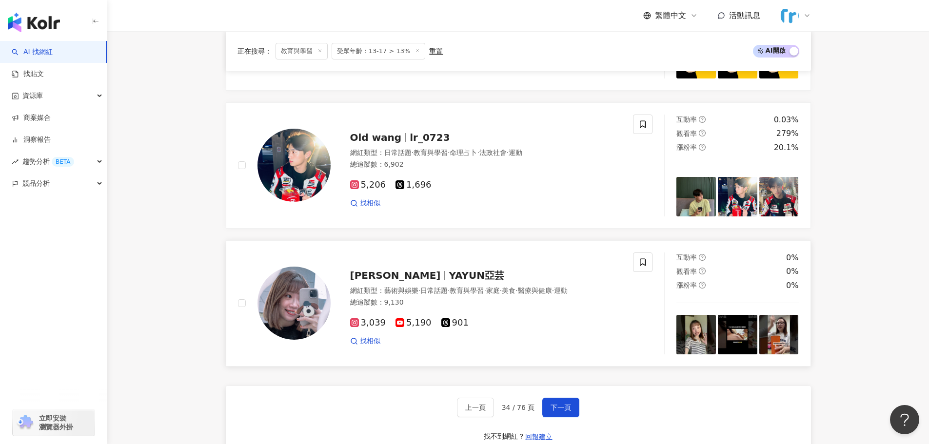
click at [297, 299] on img at bounding box center [294, 303] width 73 height 73
click at [561, 404] on span "下一頁" at bounding box center [561, 408] width 20 height 8
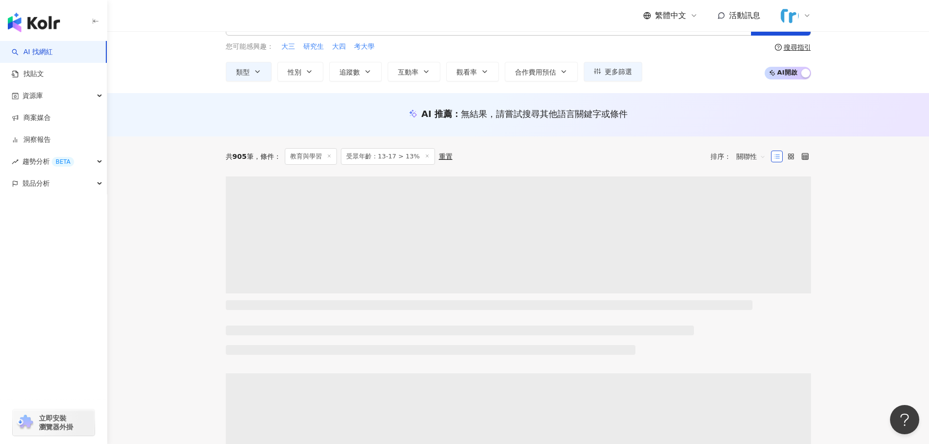
scroll to position [0, 0]
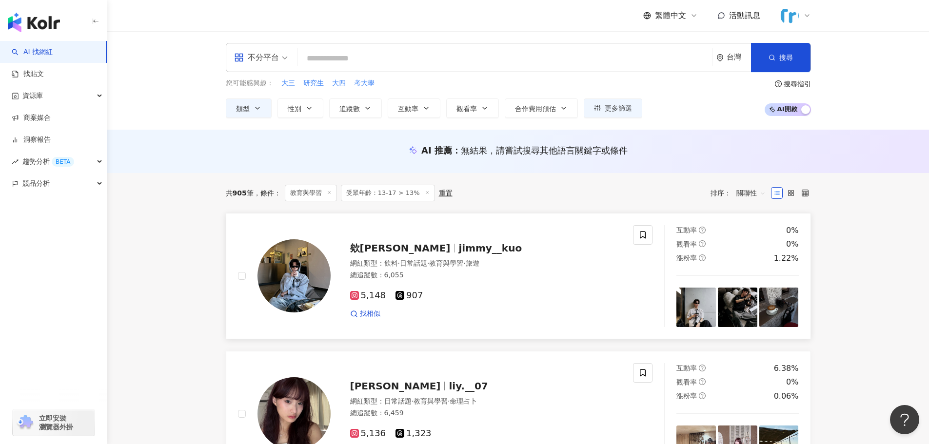
click at [295, 277] on img at bounding box center [294, 275] width 73 height 73
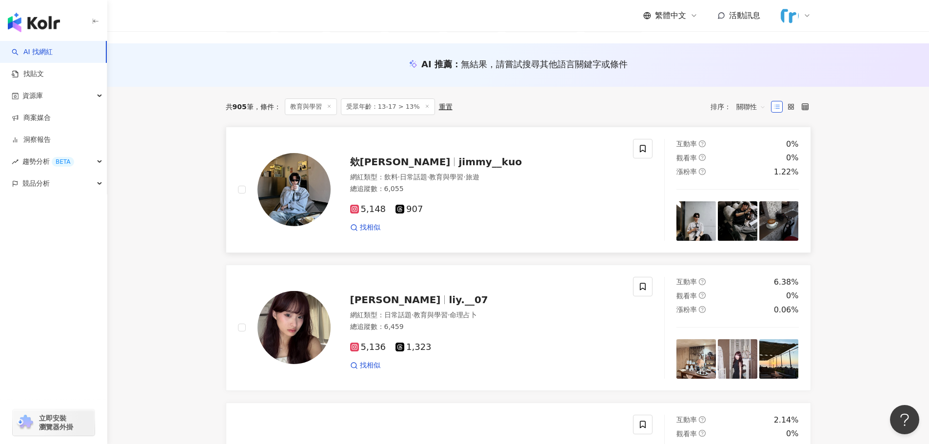
scroll to position [244, 0]
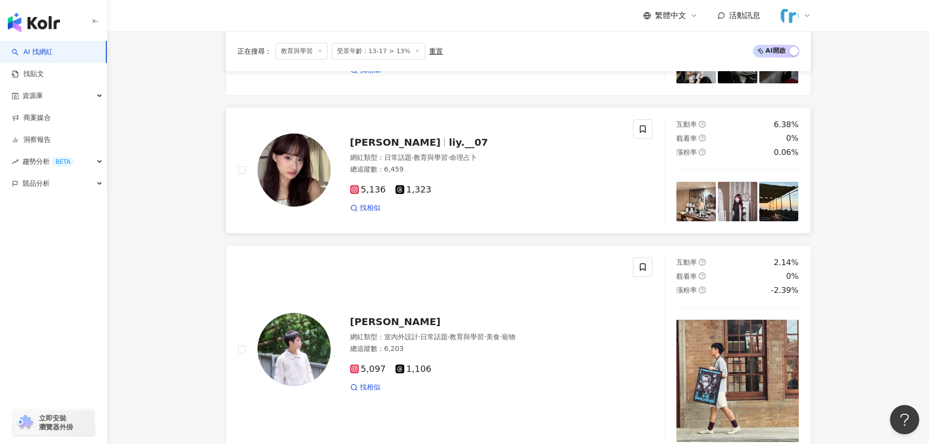
click at [302, 188] on img at bounding box center [294, 170] width 73 height 73
click at [290, 342] on img at bounding box center [294, 349] width 73 height 73
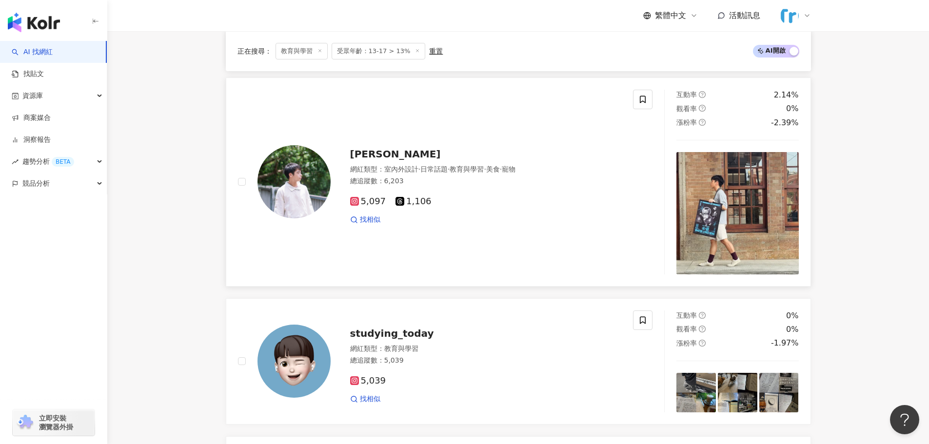
scroll to position [585, 0]
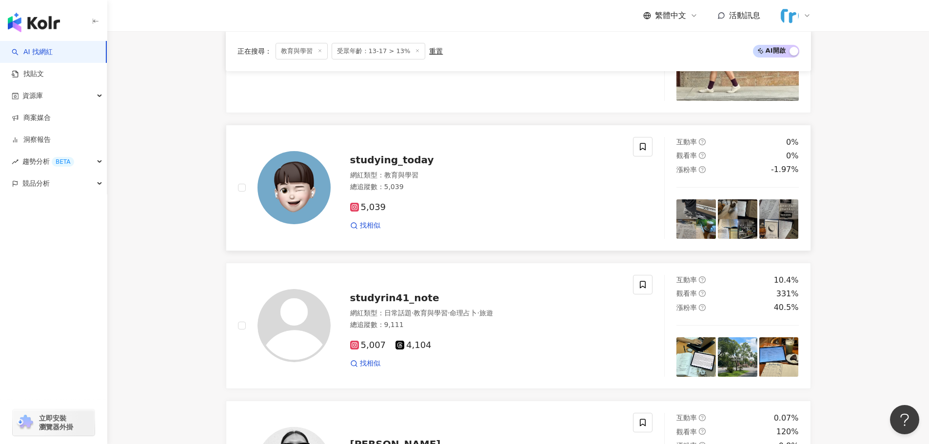
click at [297, 192] on img at bounding box center [294, 187] width 73 height 73
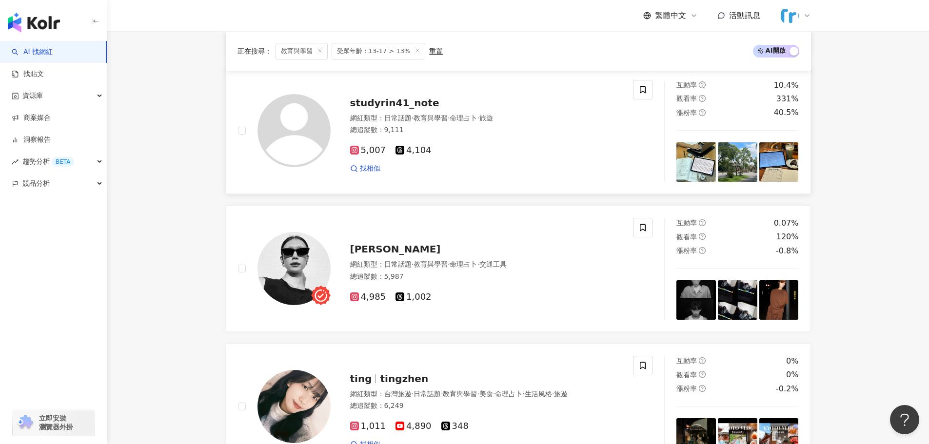
click at [285, 133] on img at bounding box center [294, 130] width 73 height 73
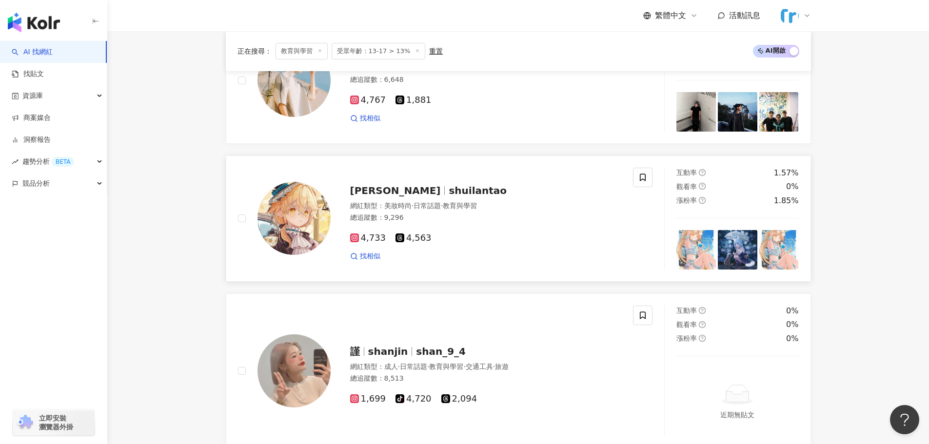
scroll to position [1366, 0]
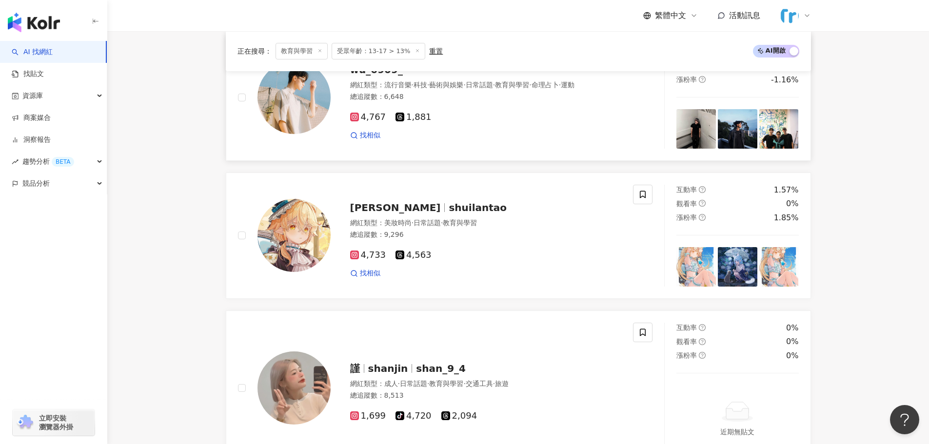
click at [285, 109] on img at bounding box center [294, 97] width 73 height 73
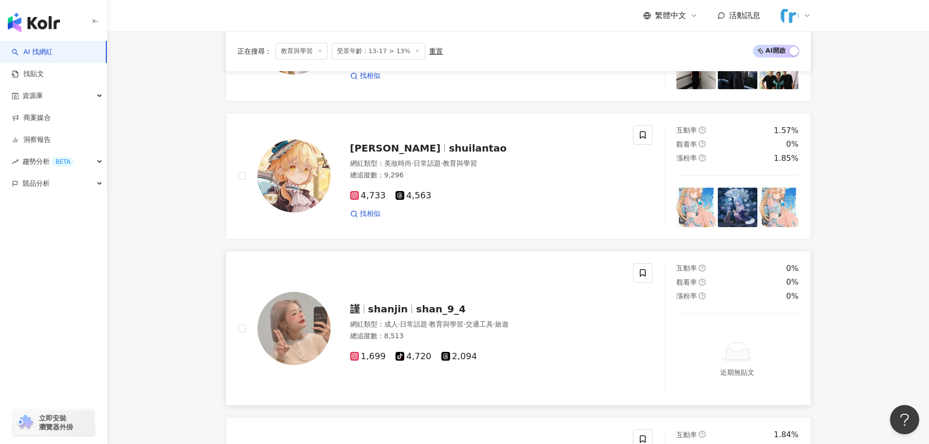
scroll to position [1561, 0]
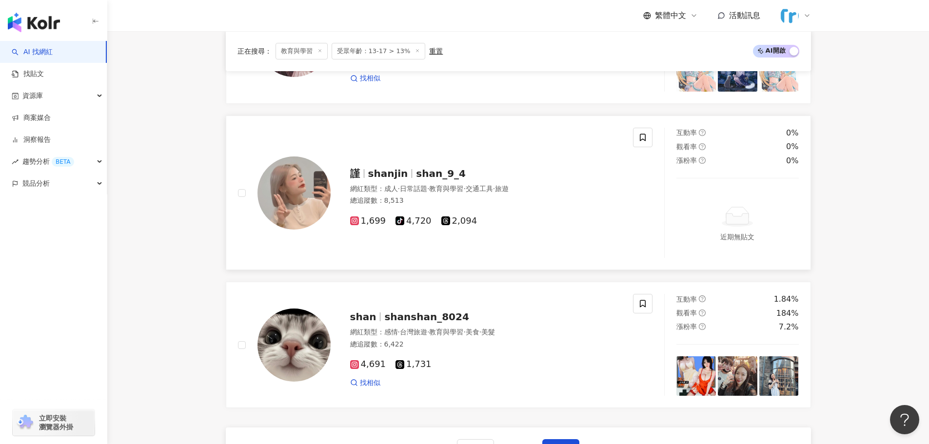
click at [298, 188] on img at bounding box center [294, 193] width 73 height 73
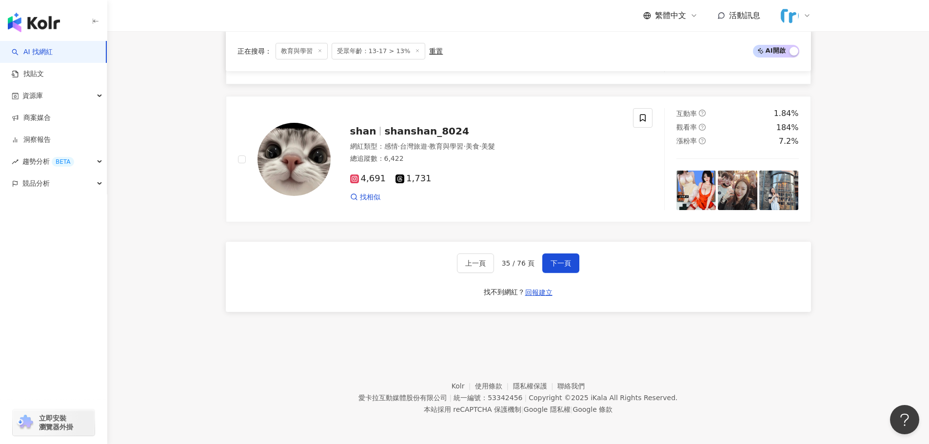
scroll to position [1747, 0]
click at [561, 265] on span "下一頁" at bounding box center [561, 263] width 20 height 8
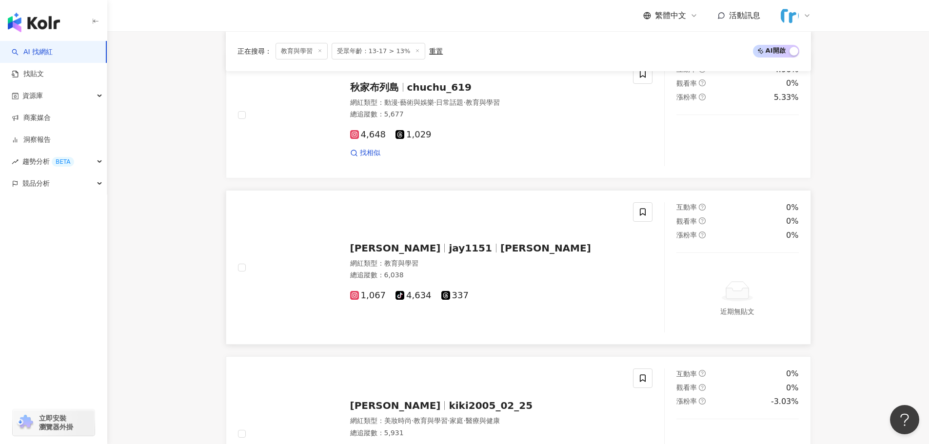
scroll to position [390, 0]
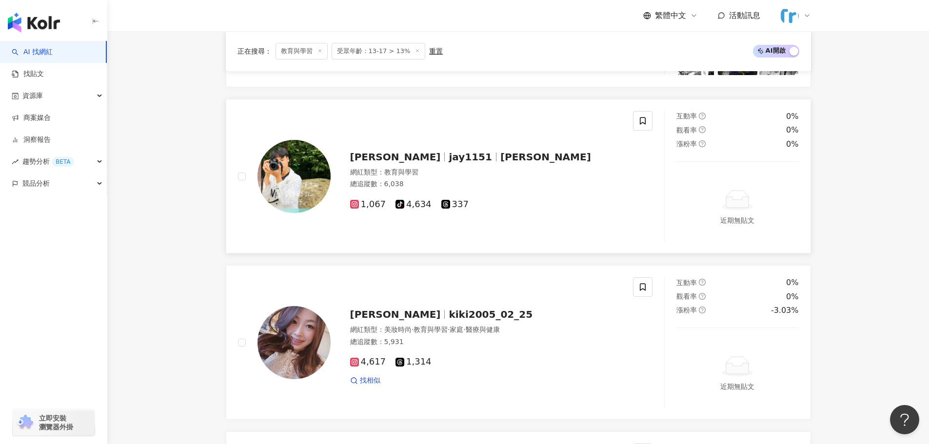
click at [301, 177] on img at bounding box center [294, 176] width 73 height 73
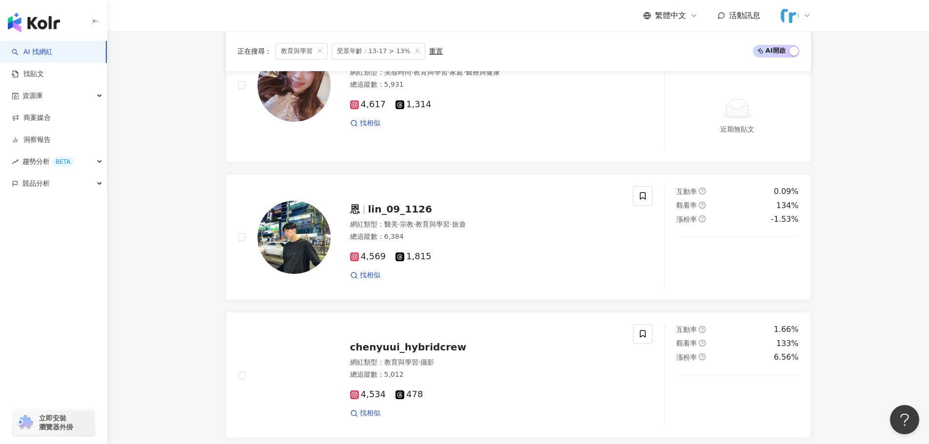
scroll to position [683, 0]
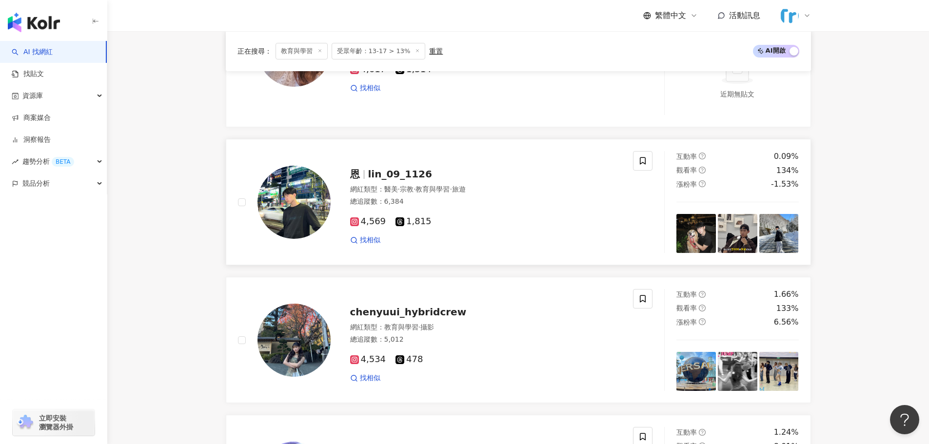
click at [289, 204] on img at bounding box center [294, 202] width 73 height 73
click at [289, 338] on img at bounding box center [294, 340] width 73 height 73
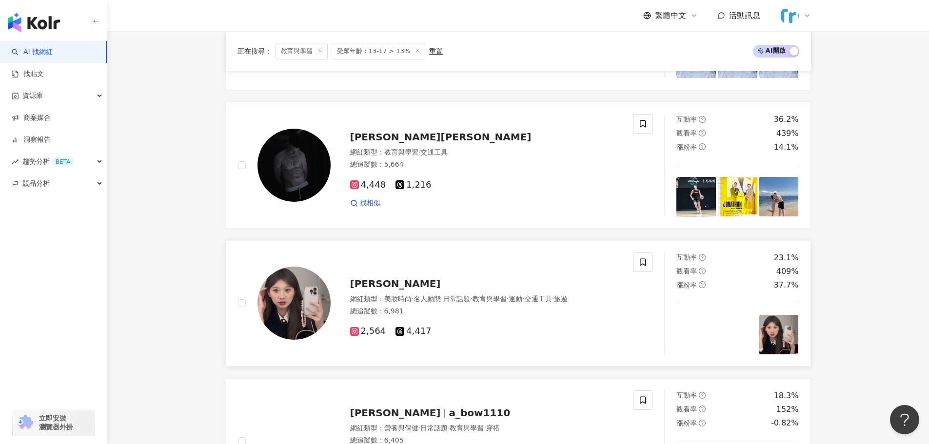
scroll to position [1268, 0]
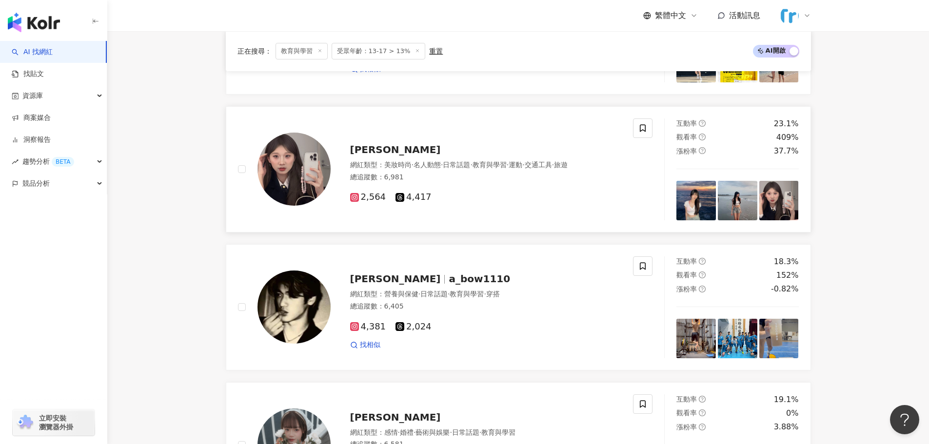
click at [288, 157] on img at bounding box center [294, 169] width 73 height 73
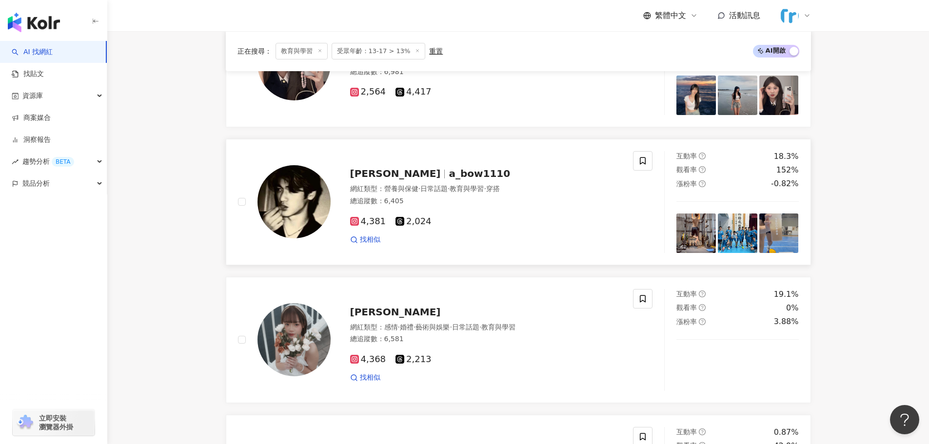
scroll to position [1463, 0]
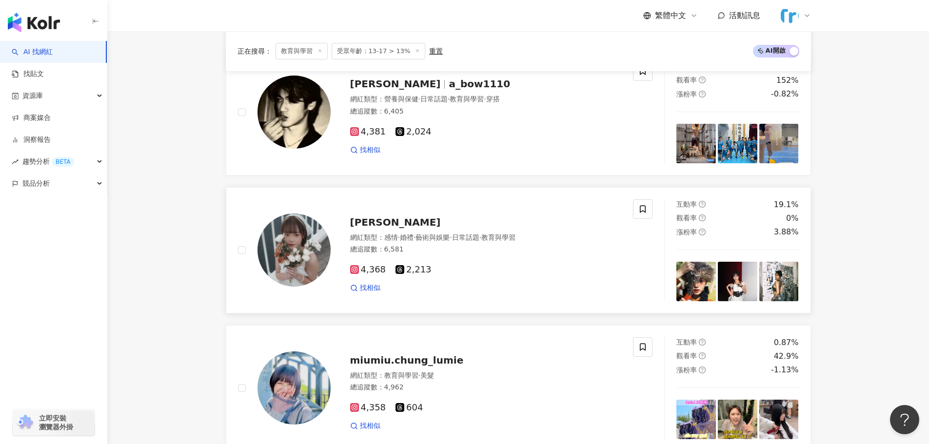
click at [305, 246] on img at bounding box center [294, 250] width 73 height 73
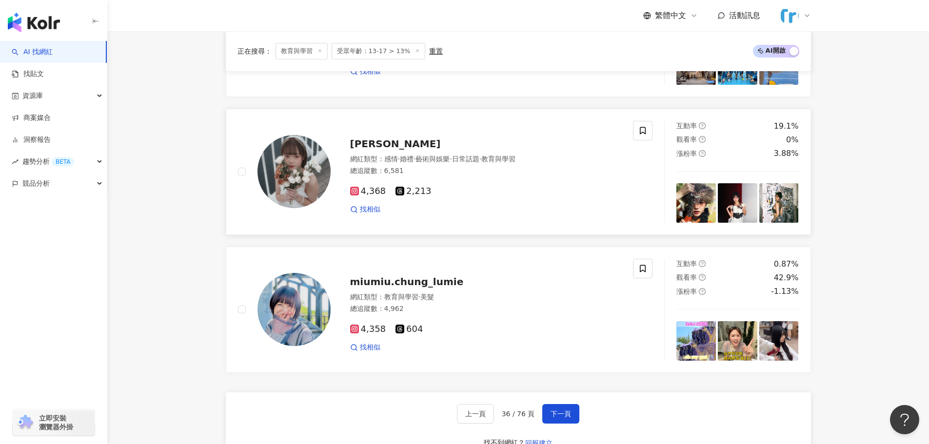
scroll to position [1658, 0]
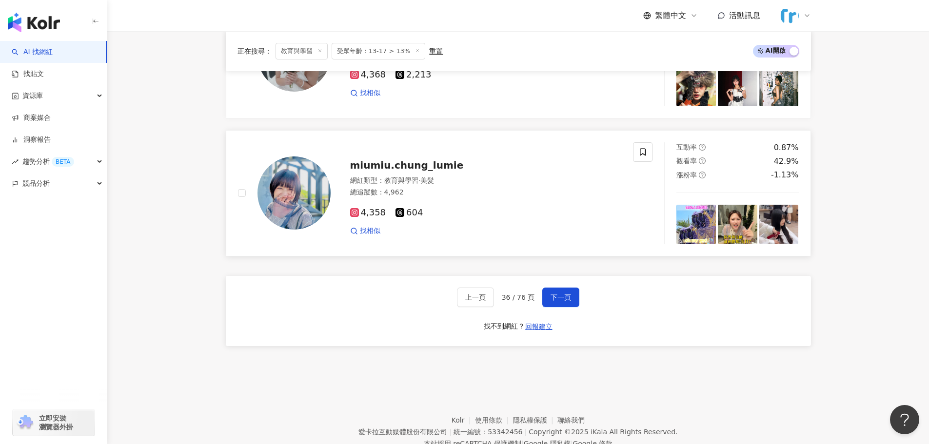
click at [315, 193] on img at bounding box center [294, 193] width 73 height 73
click at [559, 287] on div "上一頁 36 / 76 頁 下一頁 找不到網紅？ 回報建立" at bounding box center [518, 311] width 585 height 70
click at [561, 294] on span "下一頁" at bounding box center [561, 298] width 20 height 8
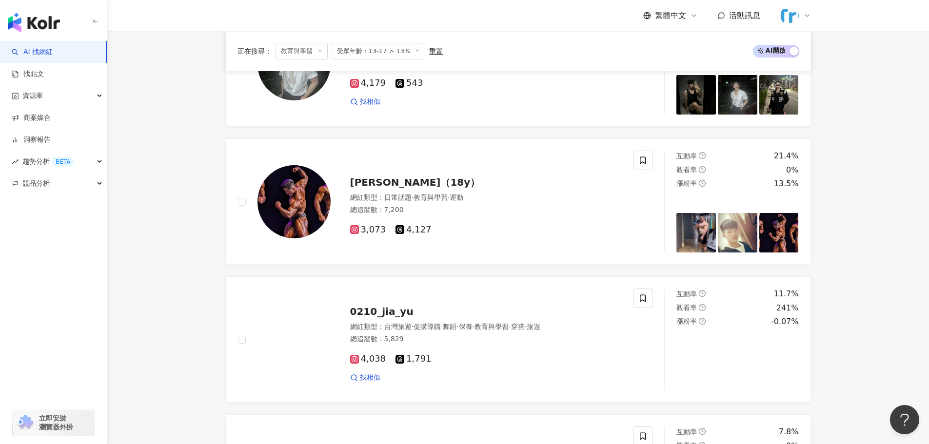
scroll to position [1463, 0]
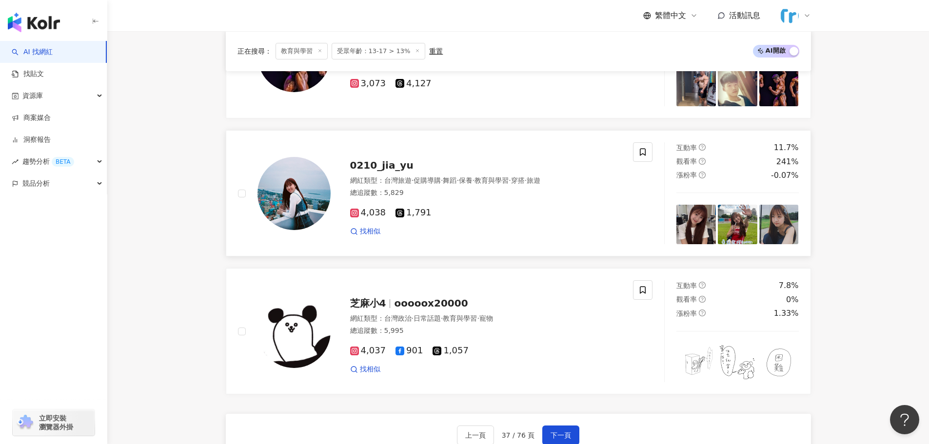
click at [297, 191] on img at bounding box center [294, 193] width 73 height 73
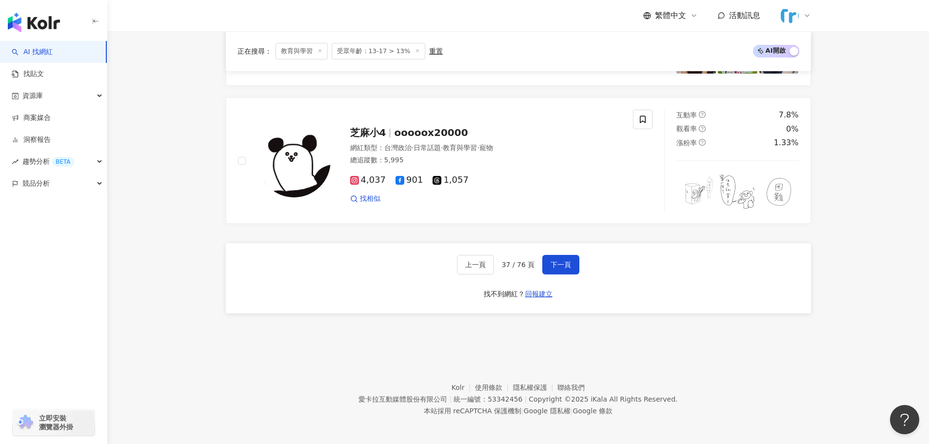
scroll to position [1636, 0]
click at [556, 267] on span "下一頁" at bounding box center [561, 263] width 20 height 8
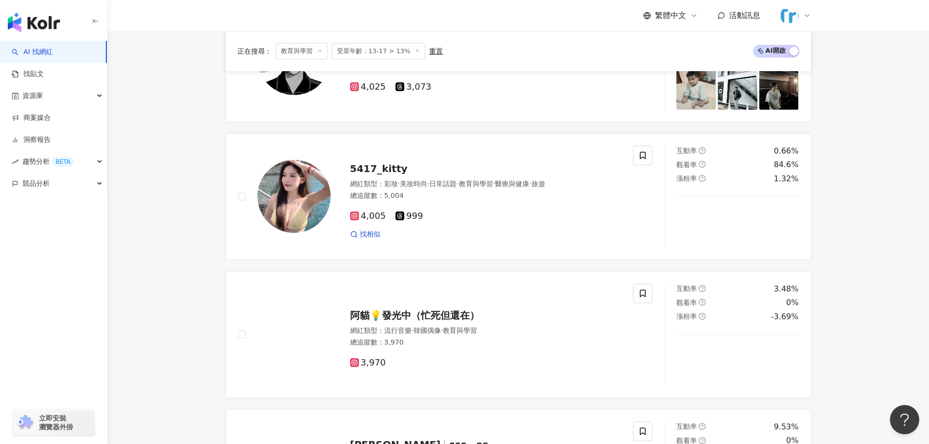
scroll to position [34, 0]
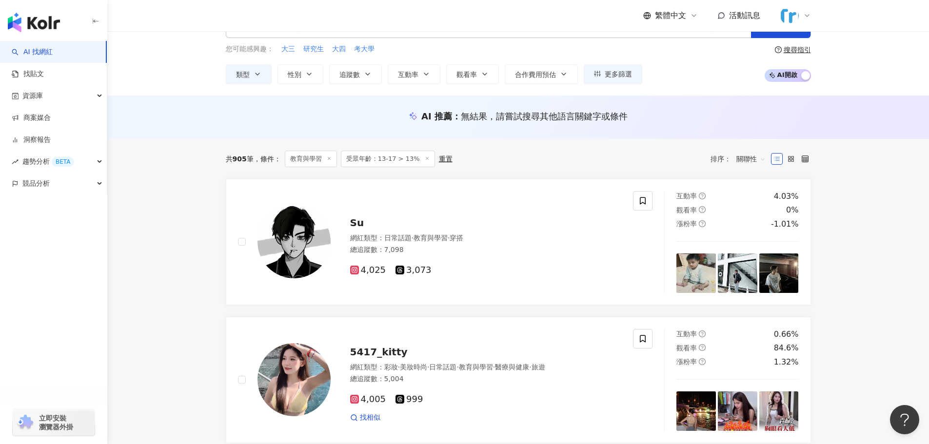
click at [363, 158] on span "受眾年齡：13-17 > 13%" at bounding box center [388, 159] width 94 height 17
click at [410, 159] on span "受眾年齡：13-17 > 13%" at bounding box center [388, 159] width 94 height 17
click at [439, 161] on div "重置" at bounding box center [446, 159] width 14 height 8
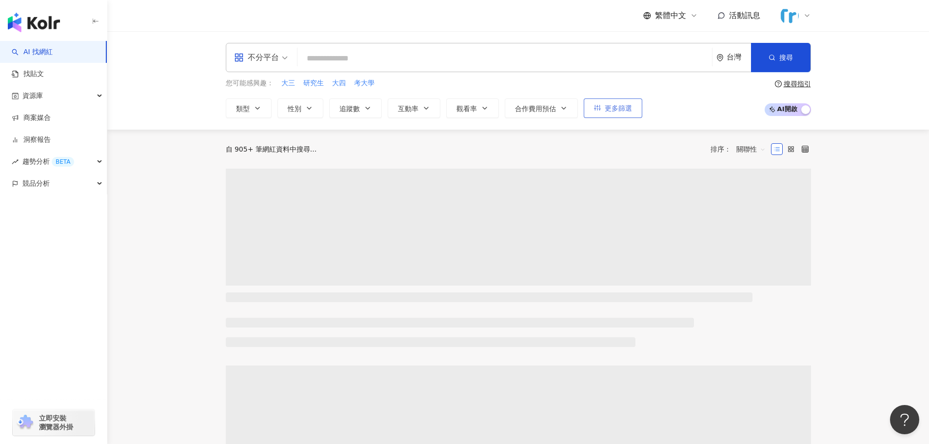
click at [608, 103] on button "更多篩選" at bounding box center [613, 109] width 59 height 20
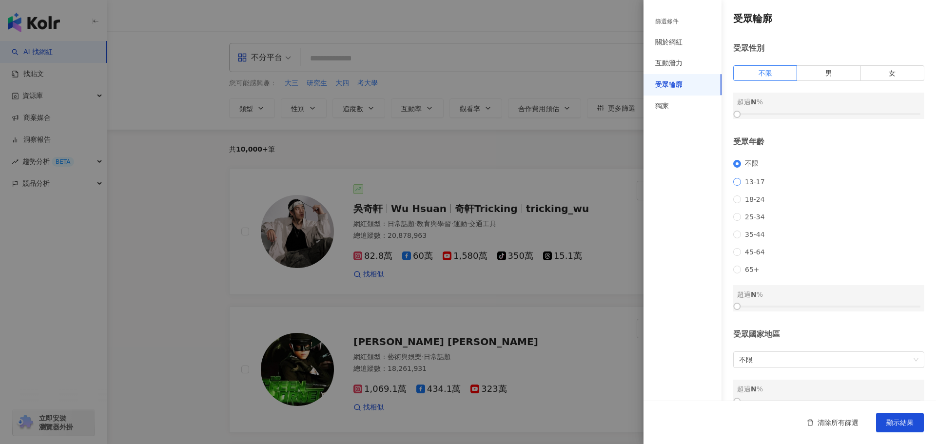
click at [742, 186] on span "13-17" at bounding box center [755, 182] width 28 height 8
click at [766, 310] on div at bounding box center [828, 307] width 183 height 6
drag, startPoint x: 766, startPoint y: 318, endPoint x: 773, endPoint y: 317, distance: 6.8
click at [773, 309] on div at bounding box center [774, 306] width 5 height 5
click at [677, 62] on div "互動潛力" at bounding box center [668, 64] width 27 height 10
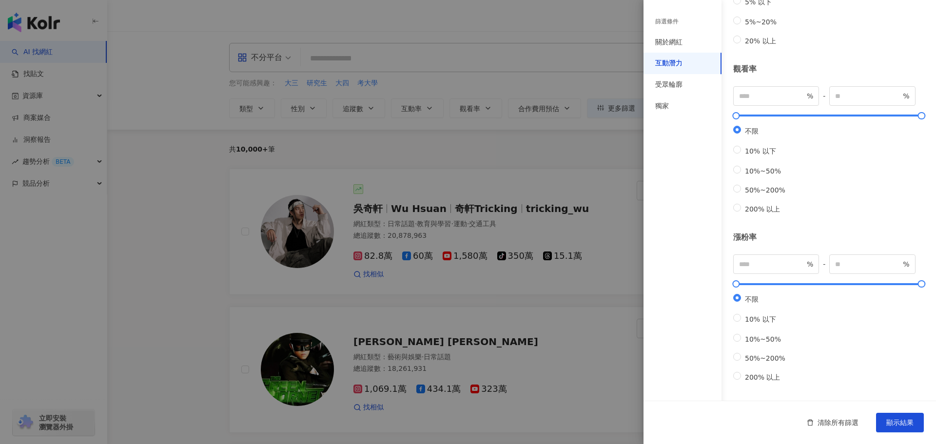
scroll to position [210, 0]
click at [680, 43] on div "關於網紅" at bounding box center [668, 43] width 27 height 10
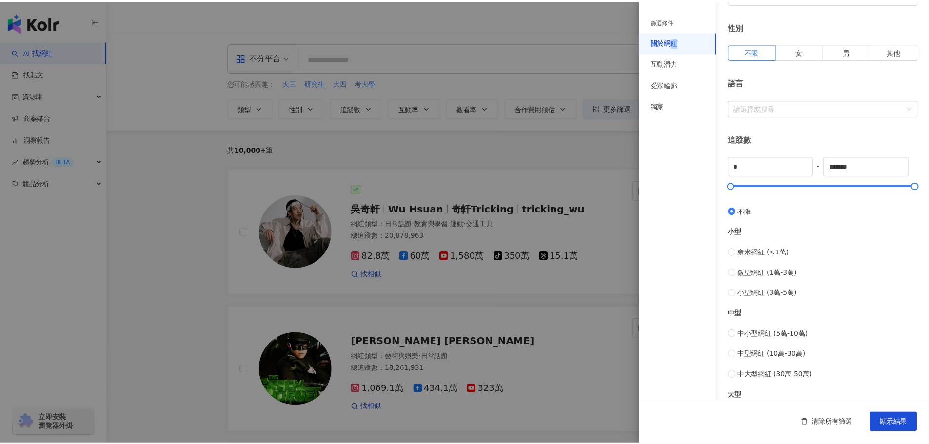
scroll to position [0, 0]
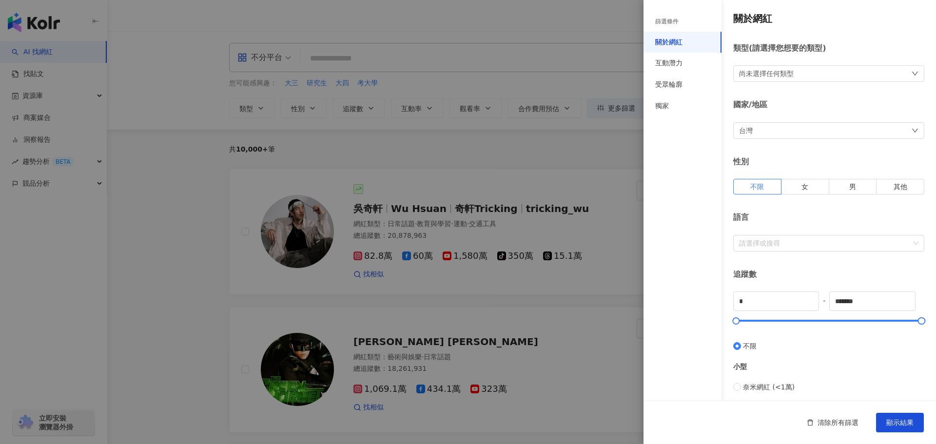
drag, startPoint x: 660, startPoint y: 8, endPoint x: 666, endPoint y: 17, distance: 11.2
click at [660, 8] on div "篩選條件 關於網紅 互動潛力 受眾輪廓 獨家" at bounding box center [683, 222] width 78 height 444
click at [666, 18] on div "篩選條件" at bounding box center [666, 22] width 23 height 8
click at [902, 420] on span "顯示結果" at bounding box center [900, 423] width 27 height 8
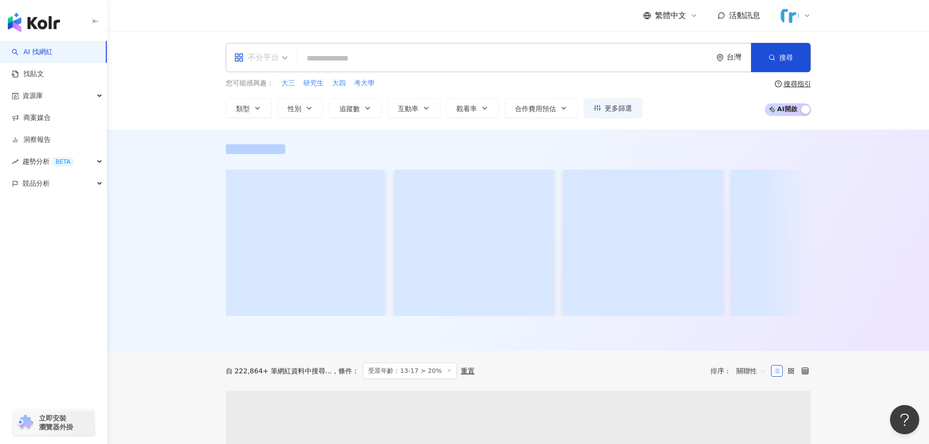
click at [239, 59] on icon "appstore" at bounding box center [239, 58] width 8 height 8
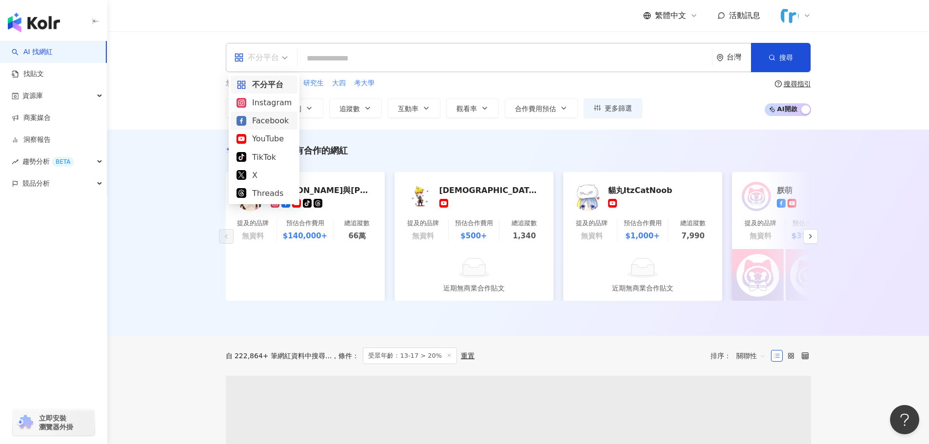
click at [272, 106] on div "Instagram" at bounding box center [264, 103] width 55 height 12
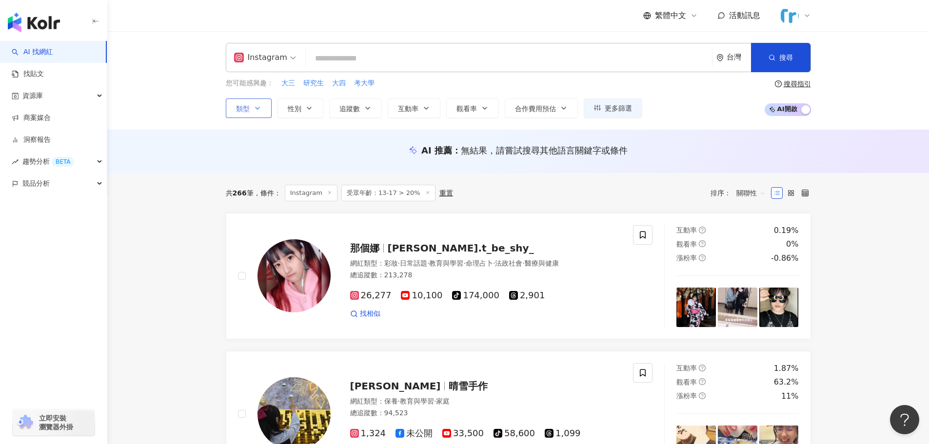
click at [250, 109] on button "類型" at bounding box center [249, 109] width 46 height 20
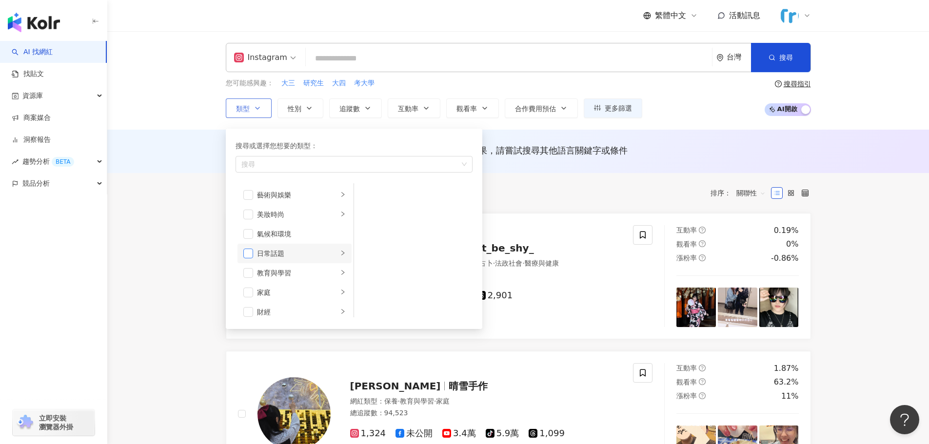
click at [249, 253] on span "button" at bounding box center [248, 254] width 10 height 10
drag, startPoint x: 463, startPoint y: 166, endPoint x: 455, endPoint y: 167, distance: 8.4
click at [462, 166] on div "日常話題" at bounding box center [354, 164] width 237 height 17
click at [274, 166] on span "日常話題" at bounding box center [258, 164] width 41 height 10
click at [274, 162] on icon "close" at bounding box center [274, 164] width 4 height 4
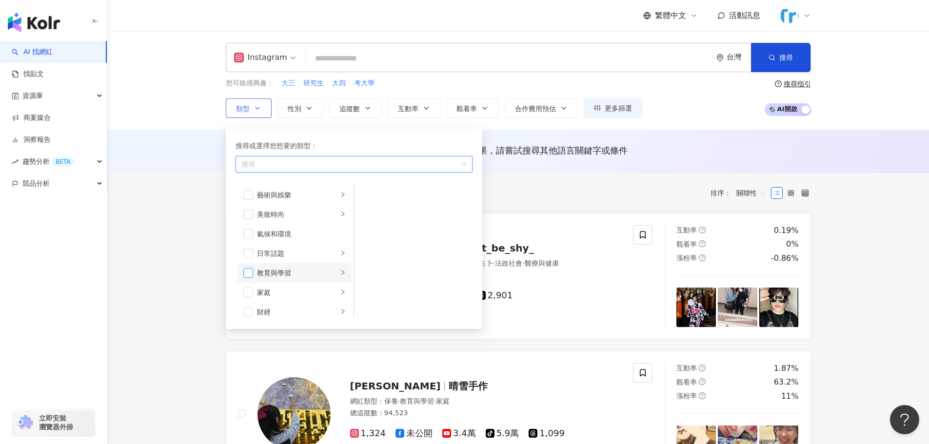
click at [249, 273] on span "button" at bounding box center [248, 273] width 10 height 10
click at [318, 278] on div "教育與學習" at bounding box center [297, 273] width 81 height 11
click at [713, 108] on div "您可能感興趣： 大三 研究生 大四 考大學 類型 搜尋或選擇您想要的類型： 教育與學習 藝術與娛樂 美妝時尚 氣候和環境 日常話題 教育與學習 家庭 財經 美…" at bounding box center [518, 98] width 585 height 40
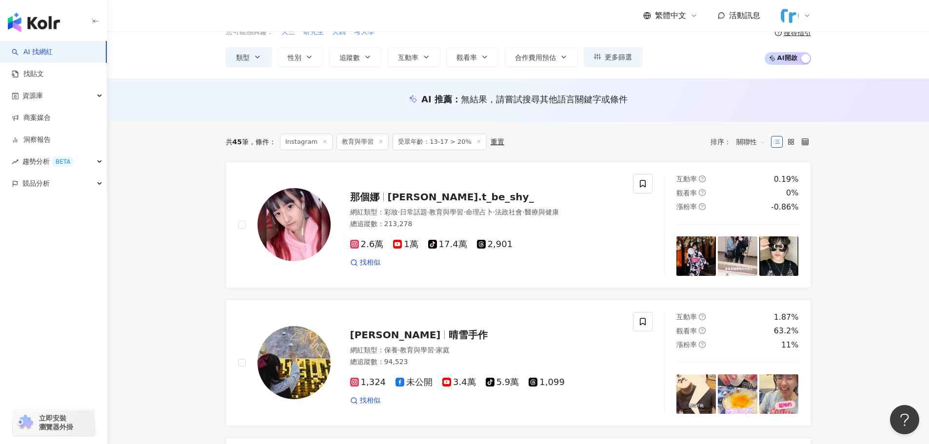
scroll to position [98, 0]
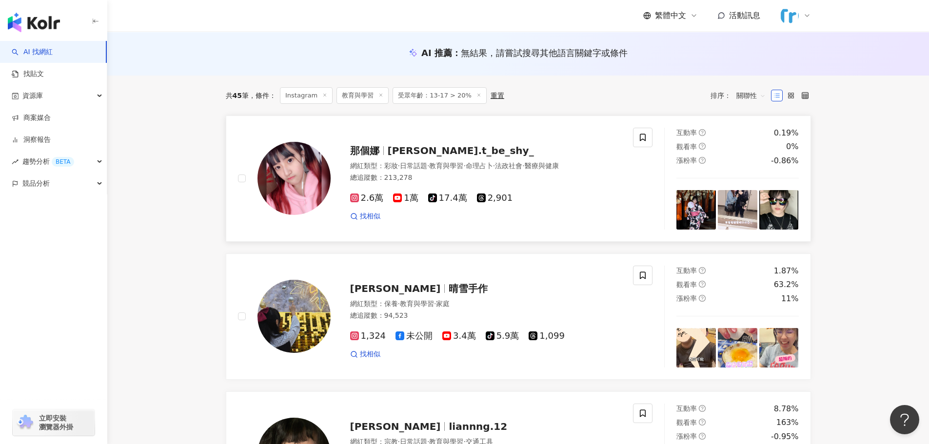
click at [296, 180] on img at bounding box center [294, 178] width 73 height 73
click at [299, 312] on img at bounding box center [294, 316] width 73 height 73
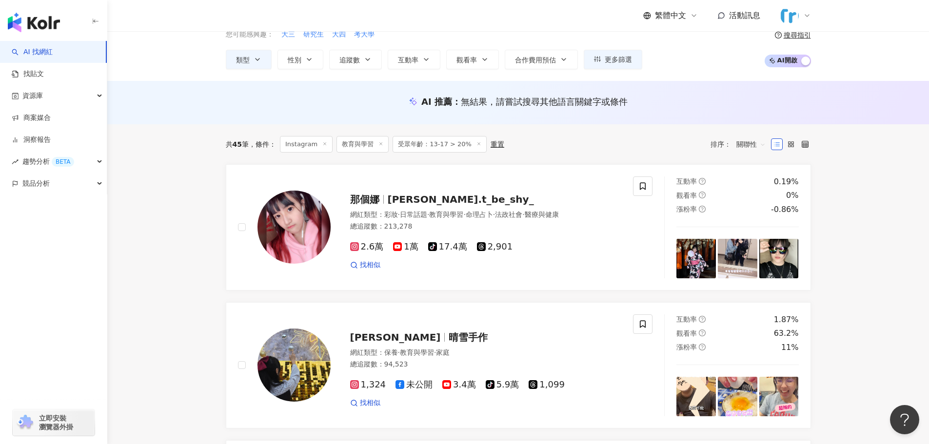
scroll to position [0, 0]
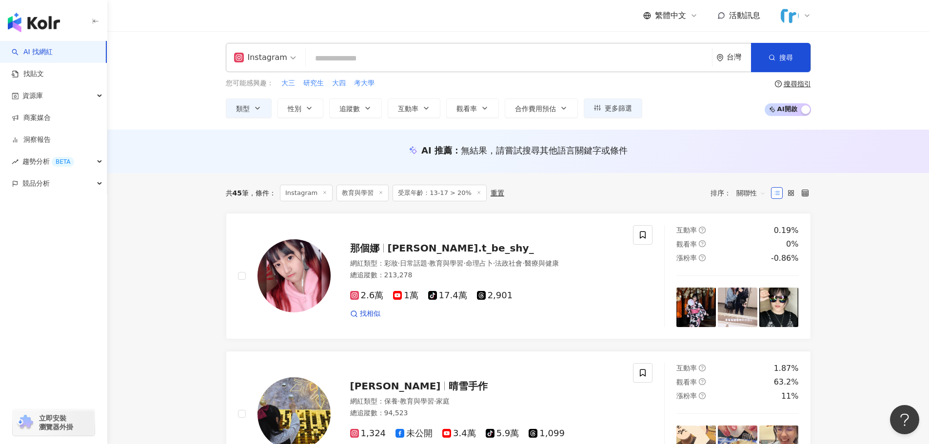
click at [364, 59] on input "search" at bounding box center [509, 58] width 398 height 19
click at [300, 59] on div "Instagram 台灣 搜尋" at bounding box center [518, 57] width 585 height 29
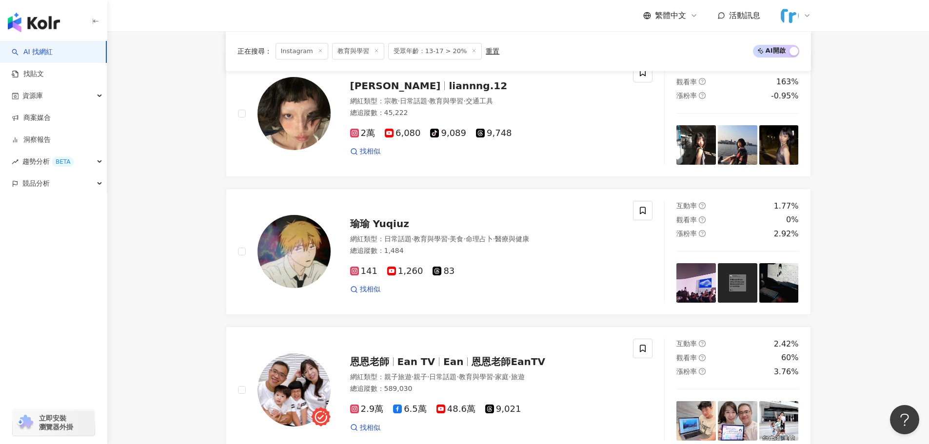
scroll to position [439, 0]
click at [289, 116] on img at bounding box center [294, 113] width 73 height 73
click at [289, 252] on img at bounding box center [294, 251] width 73 height 73
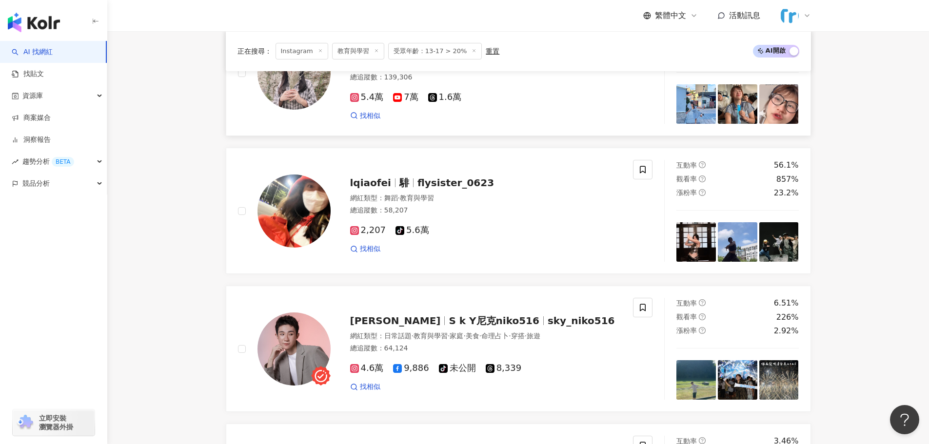
scroll to position [1170, 0]
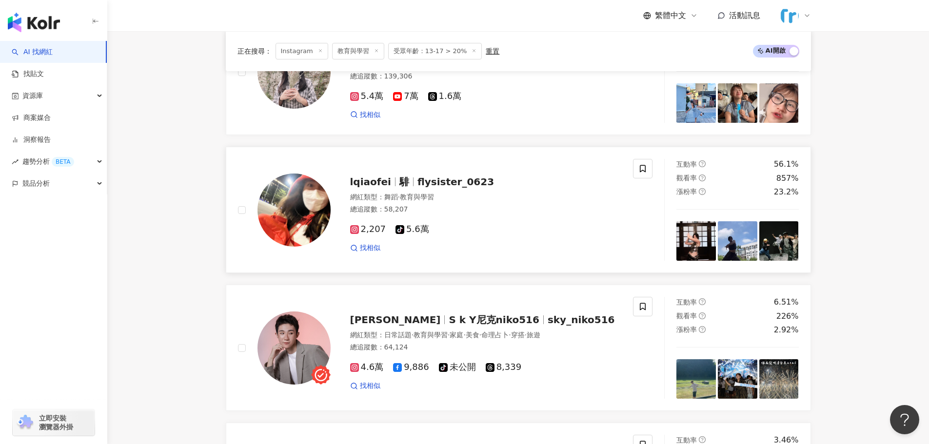
click at [295, 225] on img at bounding box center [294, 210] width 73 height 73
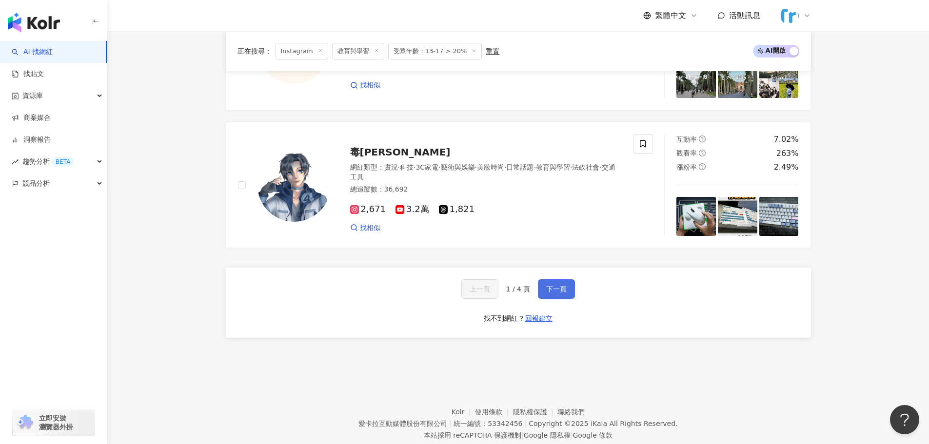
click at [549, 288] on span "下一頁" at bounding box center [556, 289] width 20 height 8
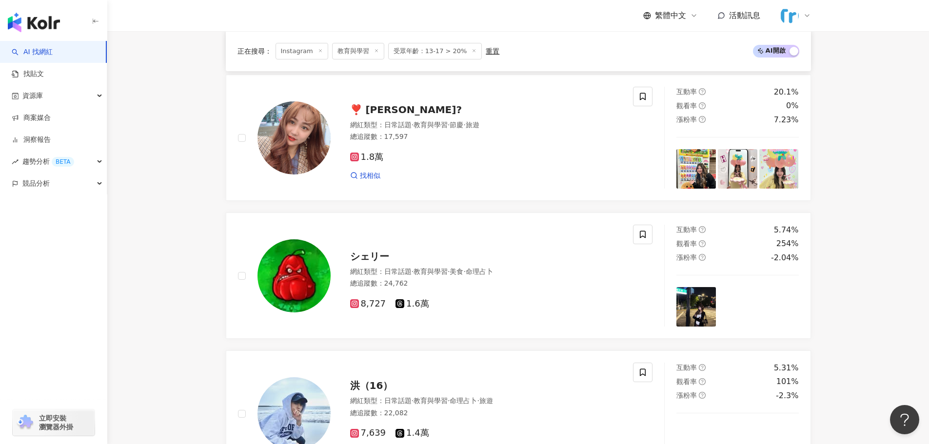
scroll to position [788, 0]
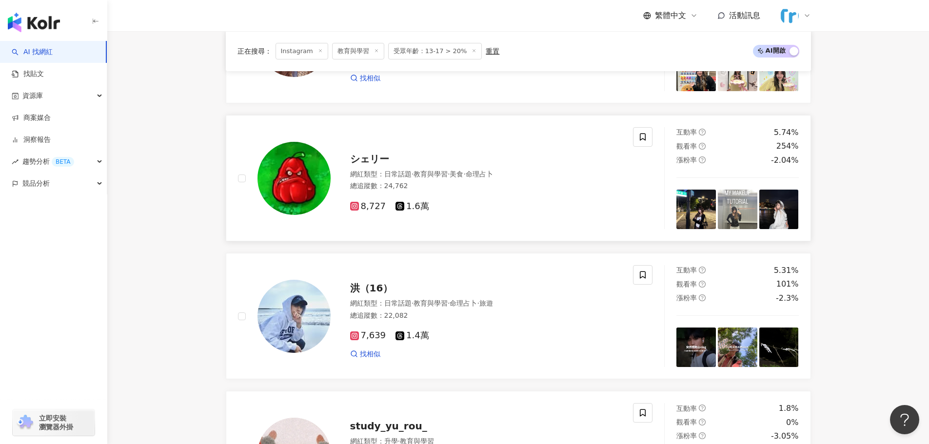
click at [293, 180] on img at bounding box center [294, 178] width 73 height 73
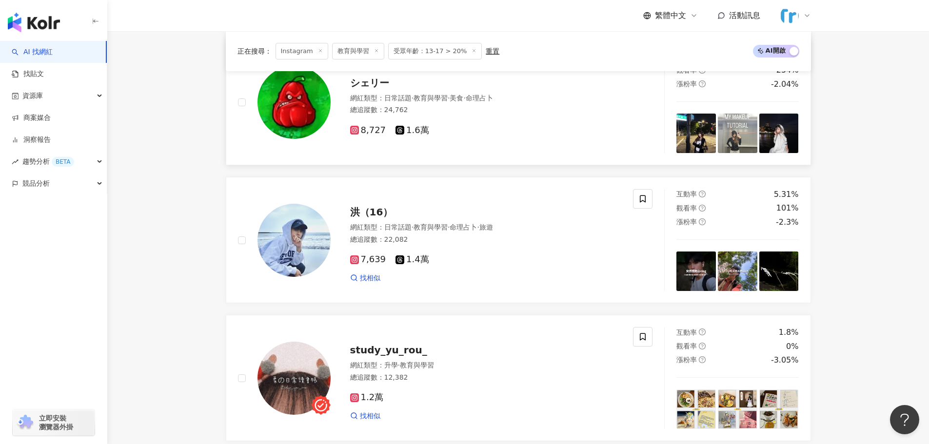
scroll to position [983, 0]
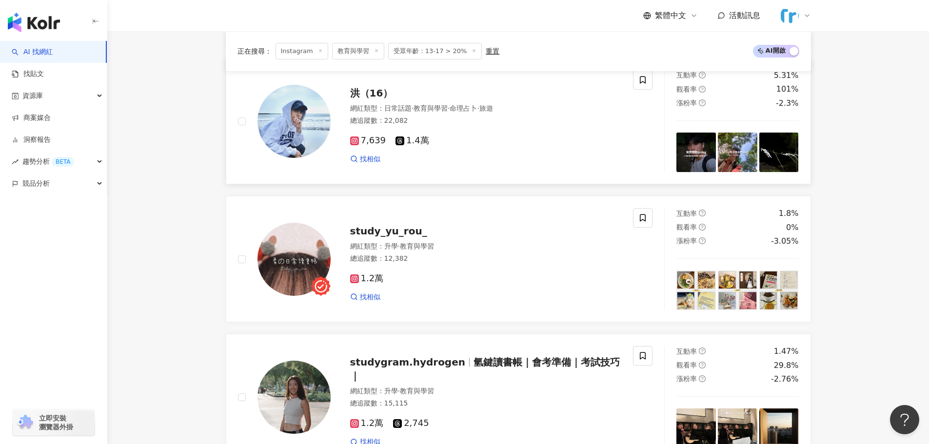
click at [299, 112] on img at bounding box center [294, 121] width 73 height 73
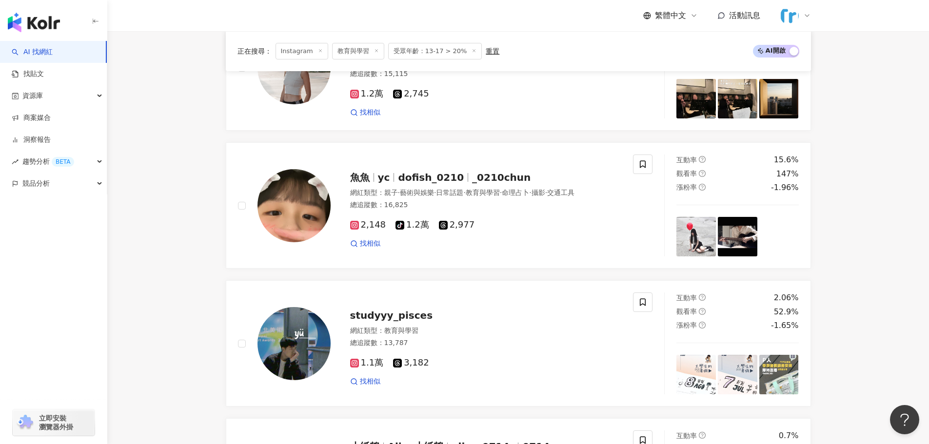
scroll to position [1373, 0]
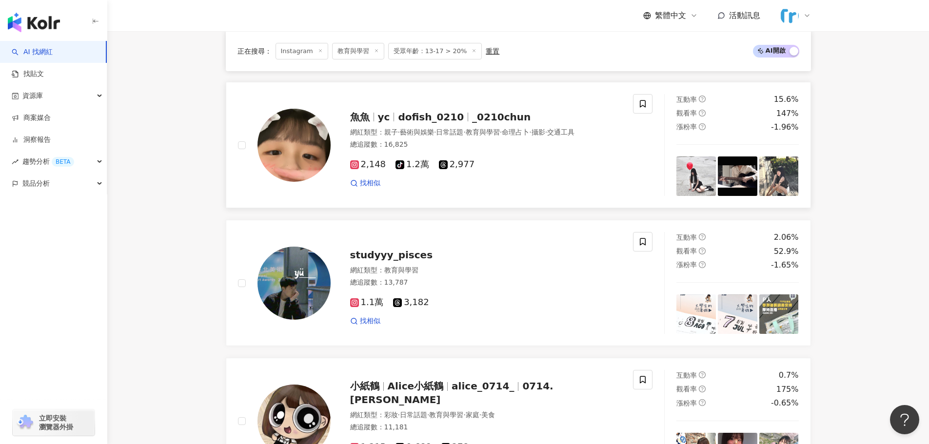
click at [280, 141] on img at bounding box center [294, 145] width 73 height 73
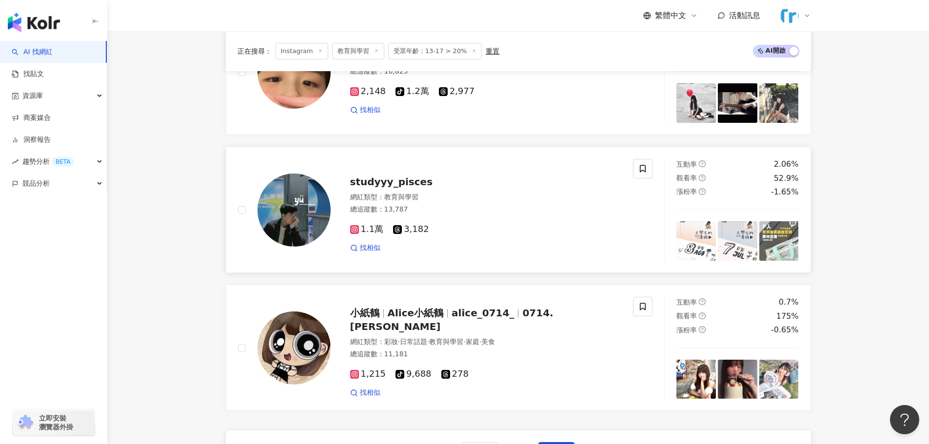
scroll to position [1617, 0]
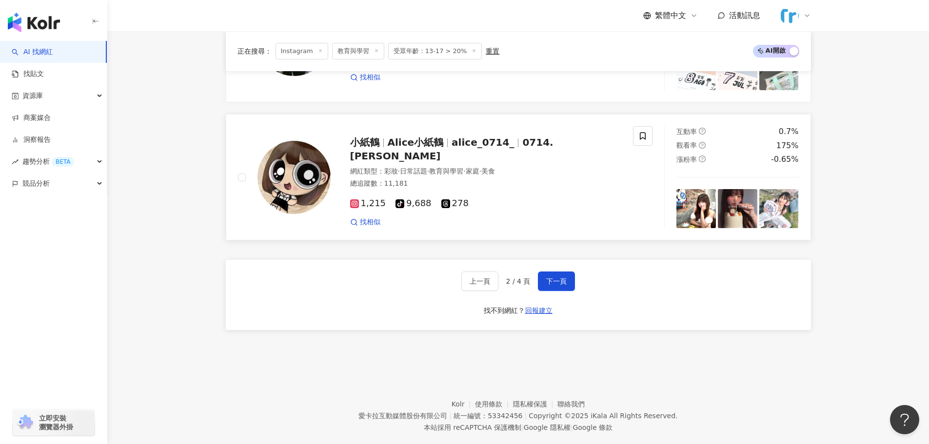
click at [294, 162] on img at bounding box center [294, 177] width 73 height 73
click at [562, 284] on span "下一頁" at bounding box center [556, 281] width 20 height 8
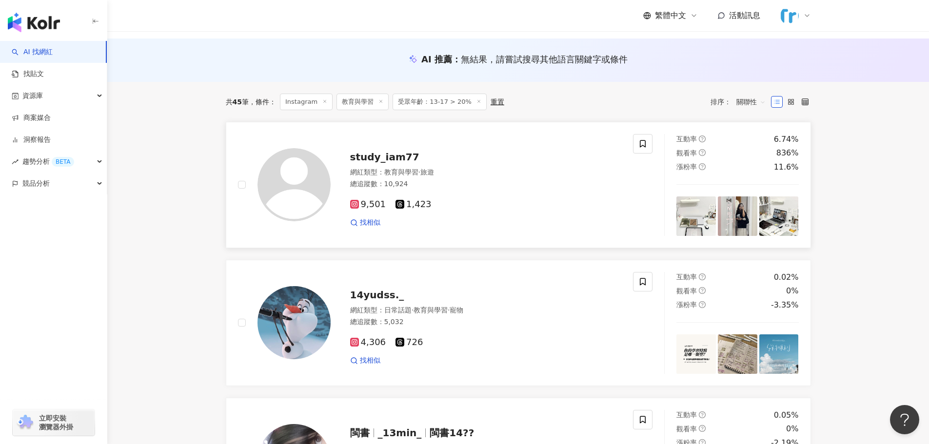
scroll to position [146, 0]
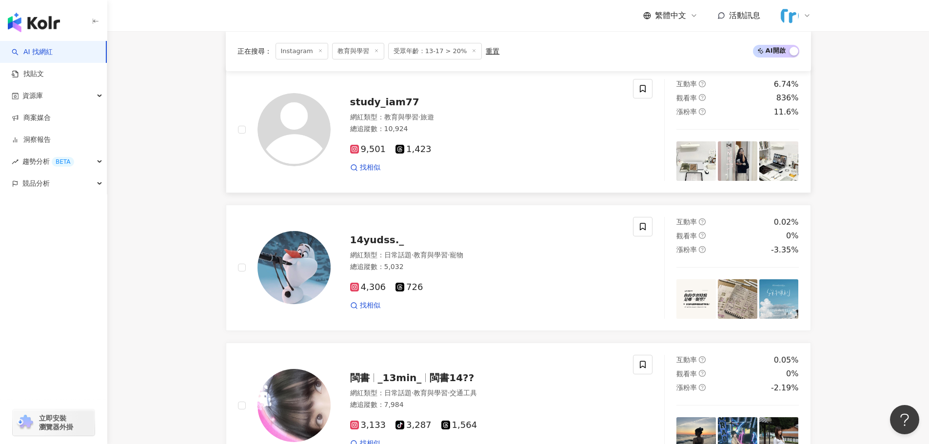
click at [297, 140] on img at bounding box center [294, 129] width 73 height 73
click at [286, 256] on img at bounding box center [294, 267] width 73 height 73
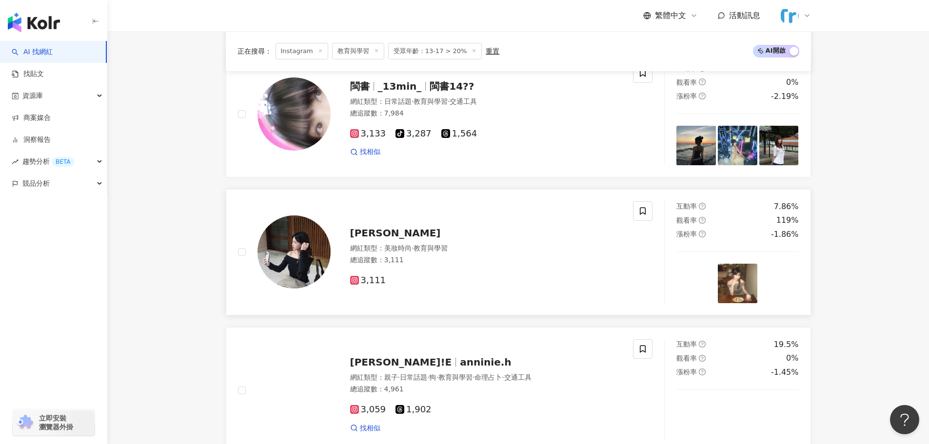
scroll to position [439, 0]
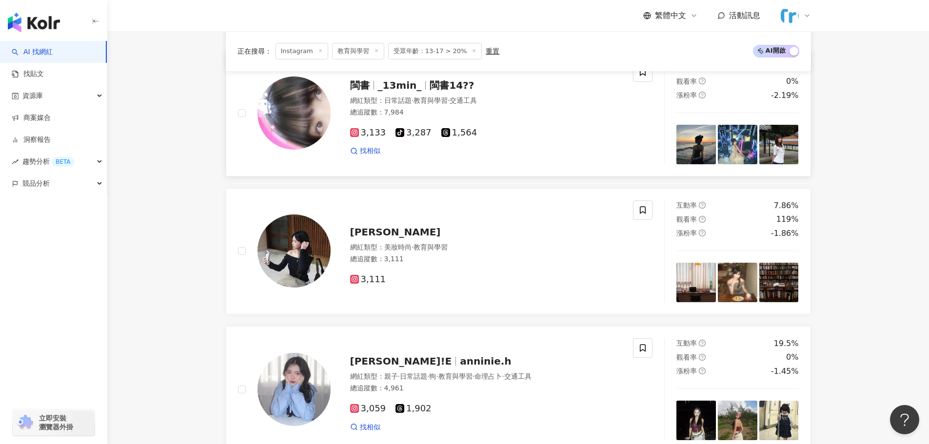
click at [288, 111] on img at bounding box center [294, 113] width 73 height 73
click at [284, 250] on img at bounding box center [294, 251] width 73 height 73
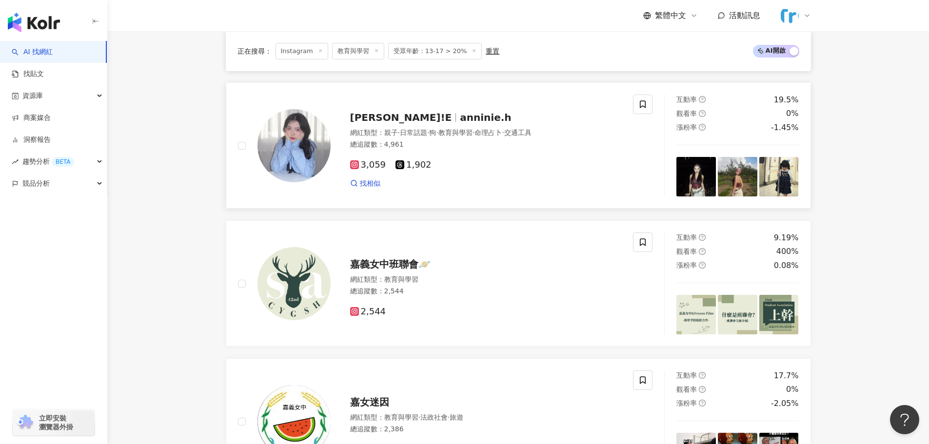
click at [295, 151] on img at bounding box center [294, 145] width 73 height 73
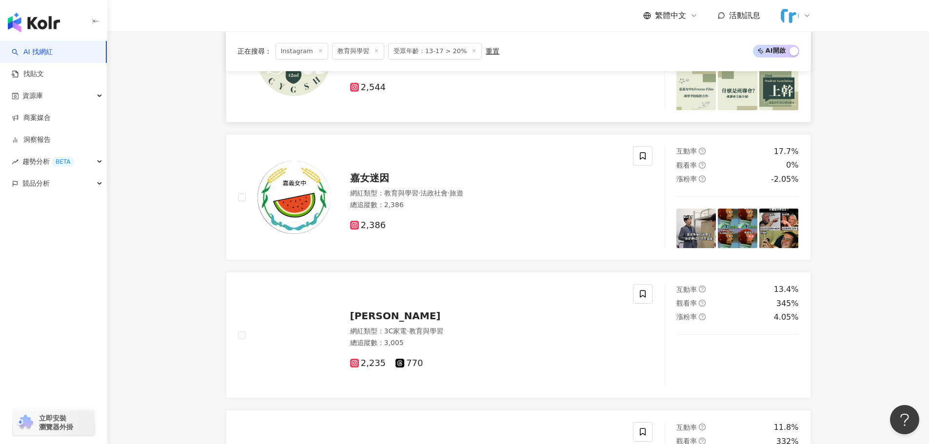
scroll to position [975, 0]
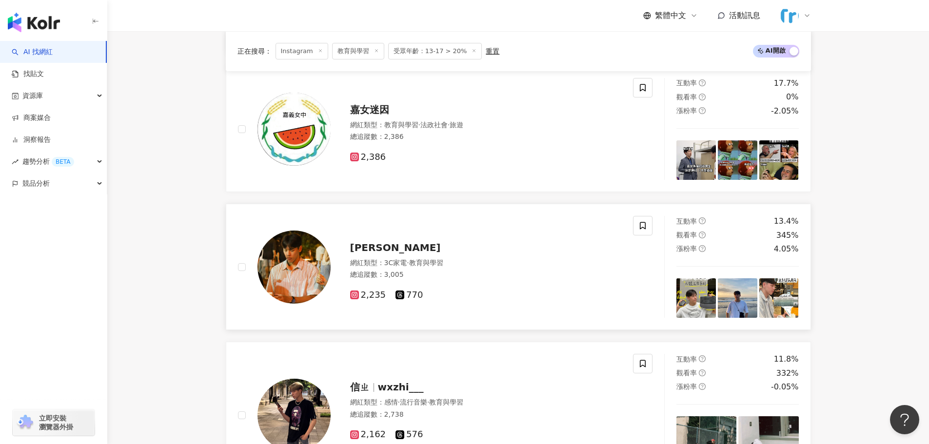
click at [303, 264] on img at bounding box center [294, 267] width 73 height 73
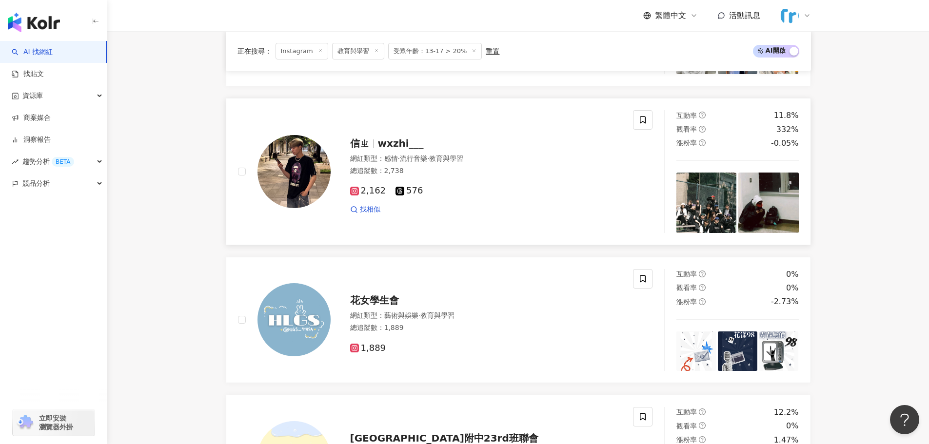
click at [294, 187] on img at bounding box center [294, 171] width 73 height 73
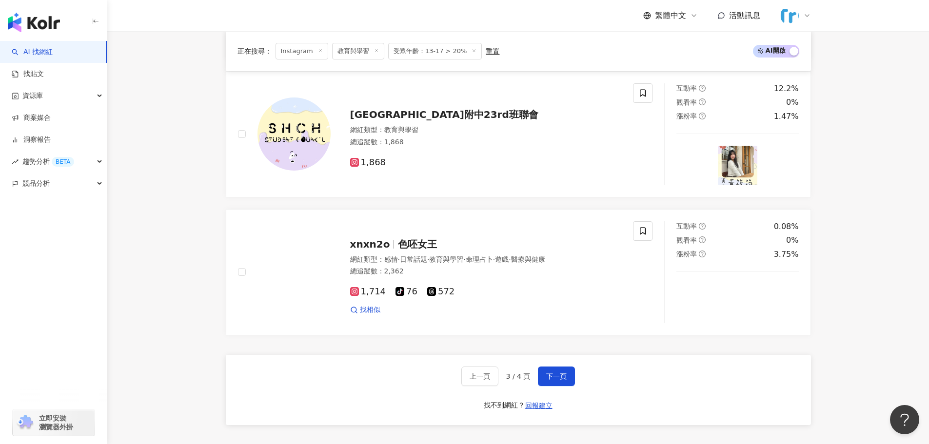
scroll to position [1657, 0]
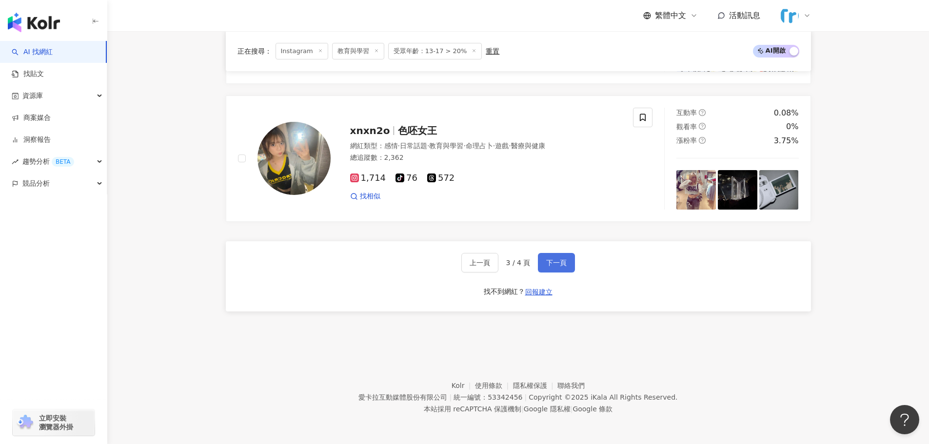
click at [557, 263] on span "下一頁" at bounding box center [556, 263] width 20 height 8
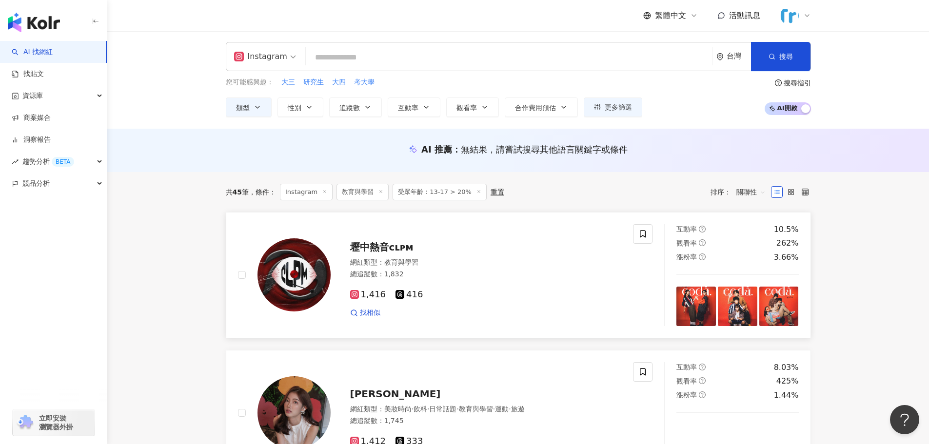
scroll to position [146, 0]
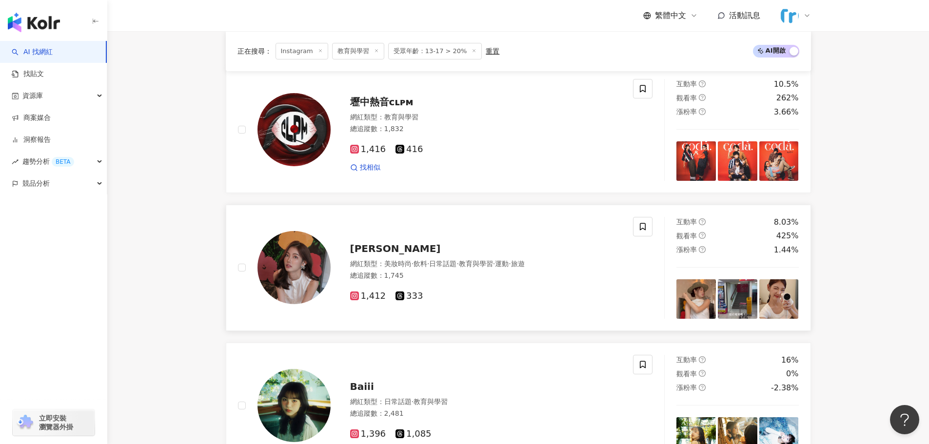
click at [292, 261] on img at bounding box center [294, 267] width 73 height 73
click at [288, 390] on img at bounding box center [294, 405] width 73 height 73
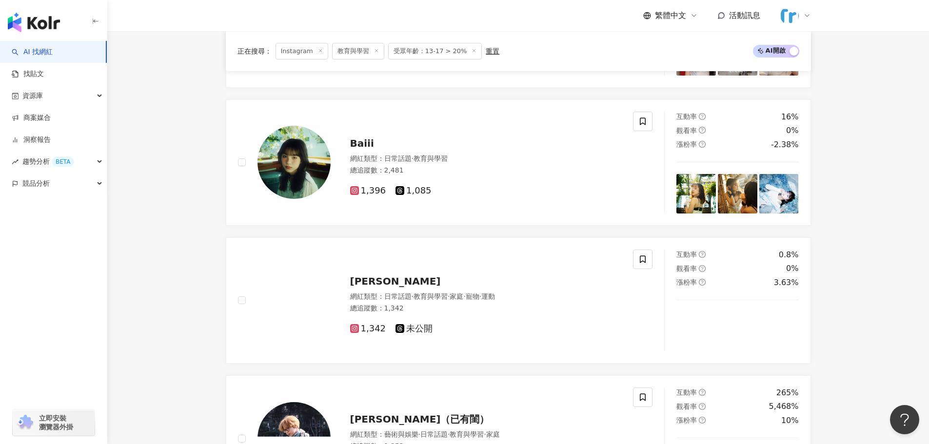
scroll to position [488, 0]
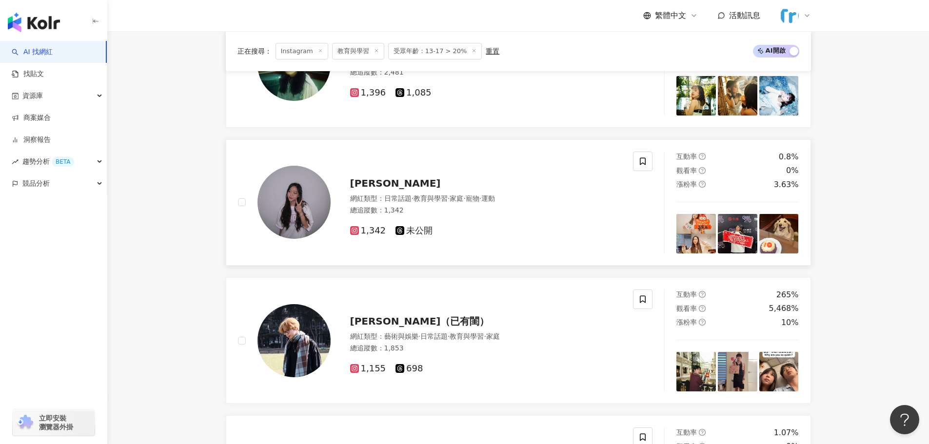
click at [290, 200] on img at bounding box center [294, 202] width 73 height 73
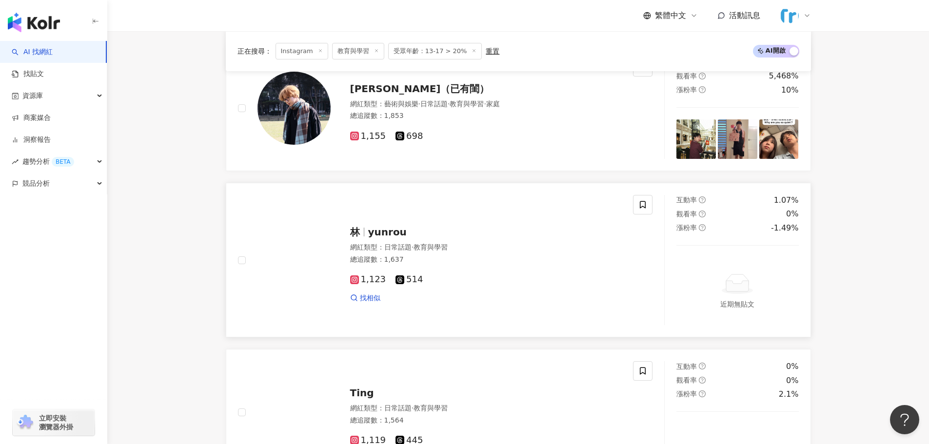
scroll to position [732, 0]
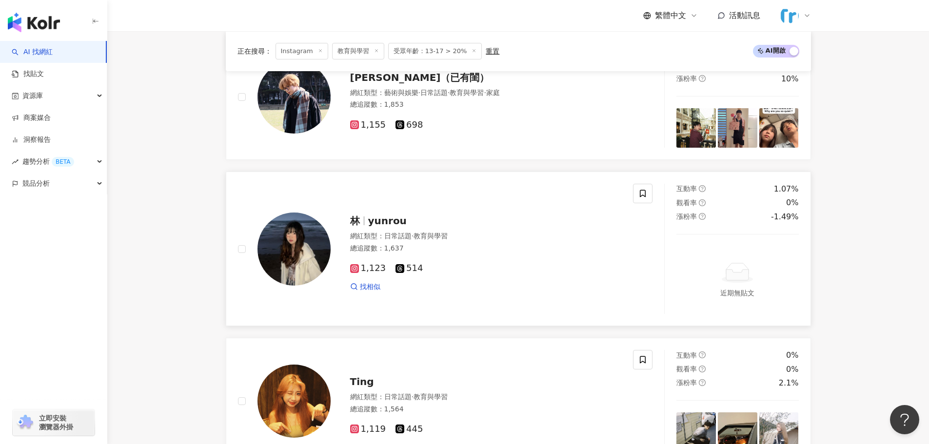
click at [314, 250] on img at bounding box center [294, 249] width 73 height 73
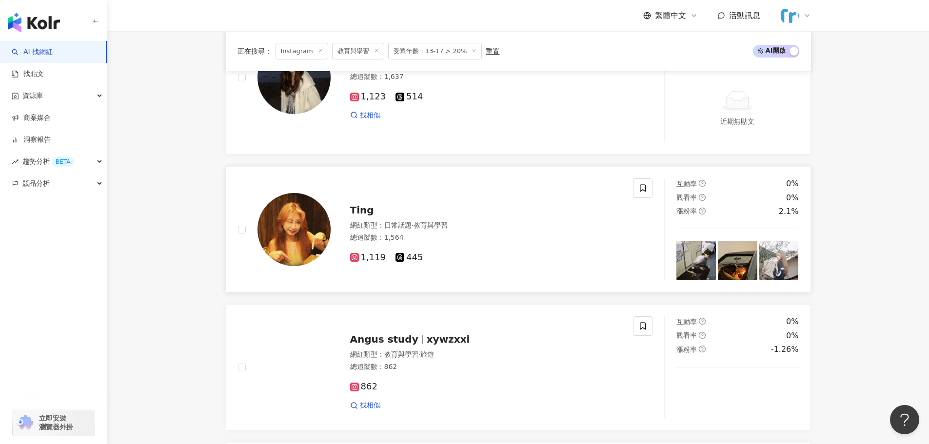
scroll to position [927, 0]
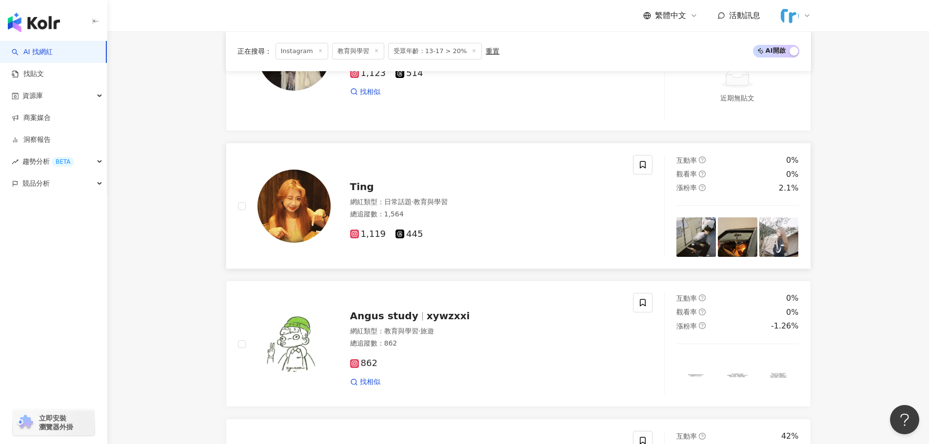
click at [287, 210] on img at bounding box center [294, 206] width 73 height 73
click at [280, 332] on img at bounding box center [294, 344] width 73 height 73
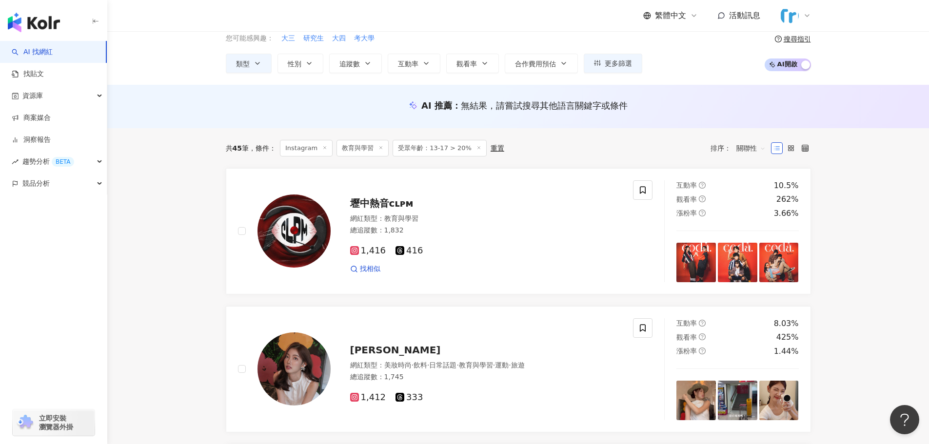
scroll to position [0, 0]
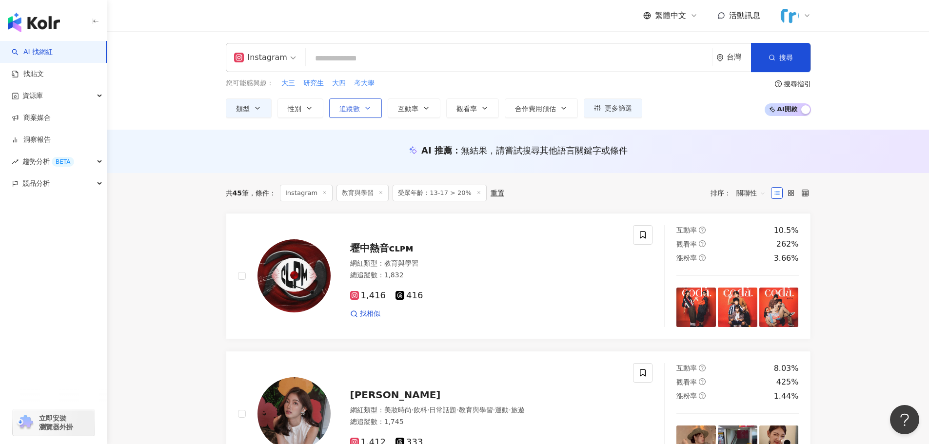
click at [351, 108] on span "追蹤數" at bounding box center [349, 109] width 20 height 8
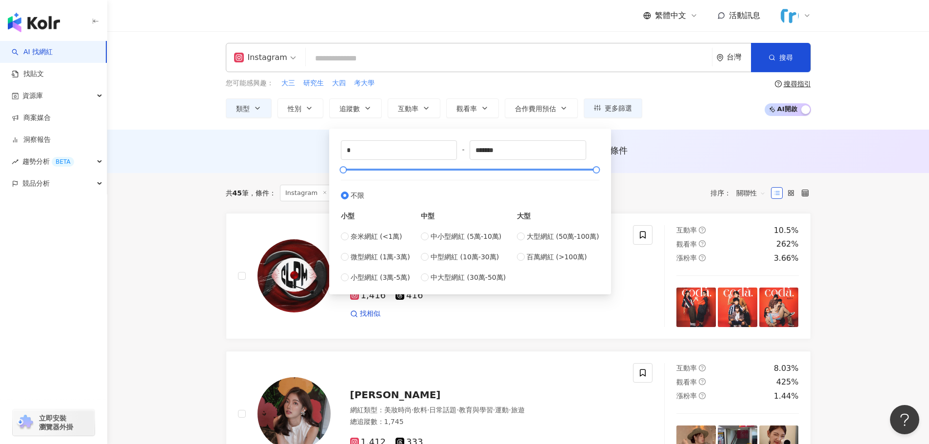
type input "******"
click at [489, 170] on div at bounding box center [469, 170] width 253 height 6
drag, startPoint x: 346, startPoint y: 172, endPoint x: 353, endPoint y: 174, distance: 6.5
click at [352, 173] on div at bounding box center [349, 169] width 5 height 5
click at [380, 151] on input "*****" at bounding box center [399, 150] width 116 height 19
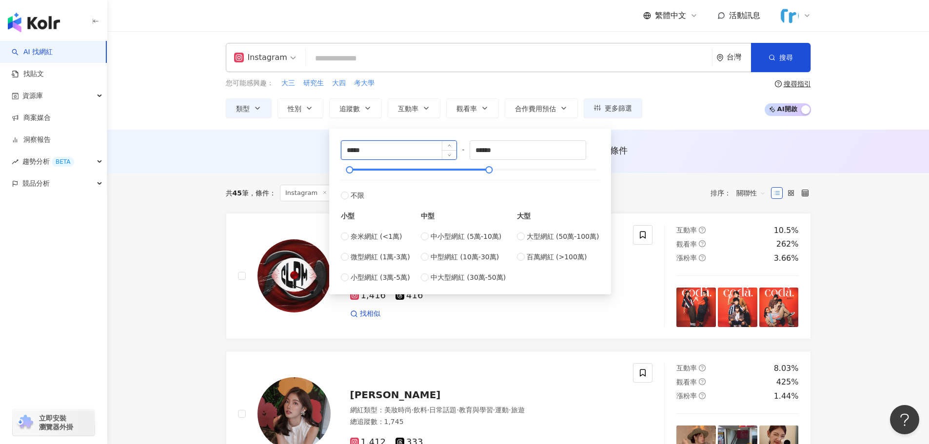
click at [380, 151] on input "*****" at bounding box center [399, 150] width 116 height 19
type input "****"
click at [518, 151] on input "******" at bounding box center [528, 150] width 116 height 19
type input "*****"
drag, startPoint x: 386, startPoint y: 156, endPoint x: 380, endPoint y: 152, distance: 6.6
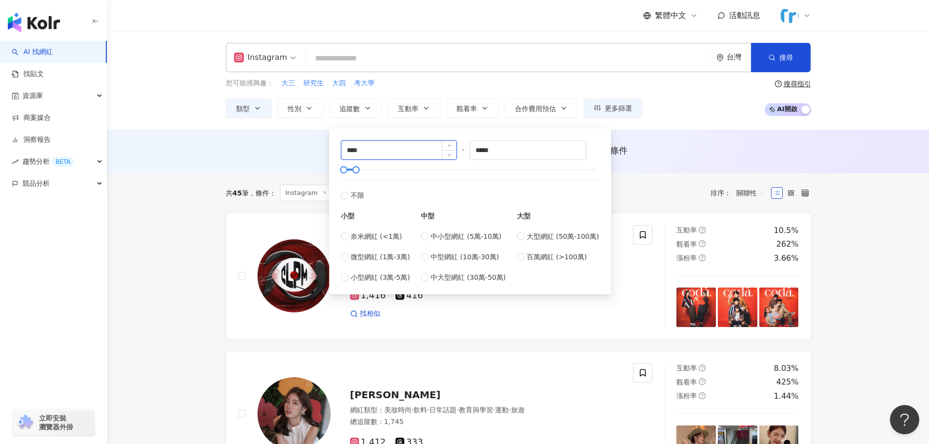
click at [387, 153] on input "****" at bounding box center [399, 150] width 116 height 19
type input "*****"
click at [562, 151] on input "*****" at bounding box center [528, 150] width 116 height 19
click at [555, 167] on div at bounding box center [469, 170] width 253 height 6
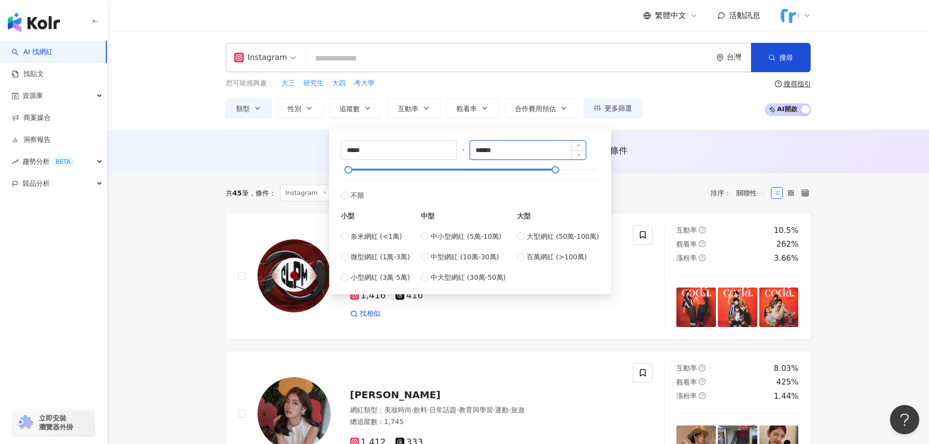
click at [510, 149] on input "******" at bounding box center [528, 150] width 116 height 19
click at [511, 150] on input "******" at bounding box center [528, 150] width 116 height 19
type input "*****"
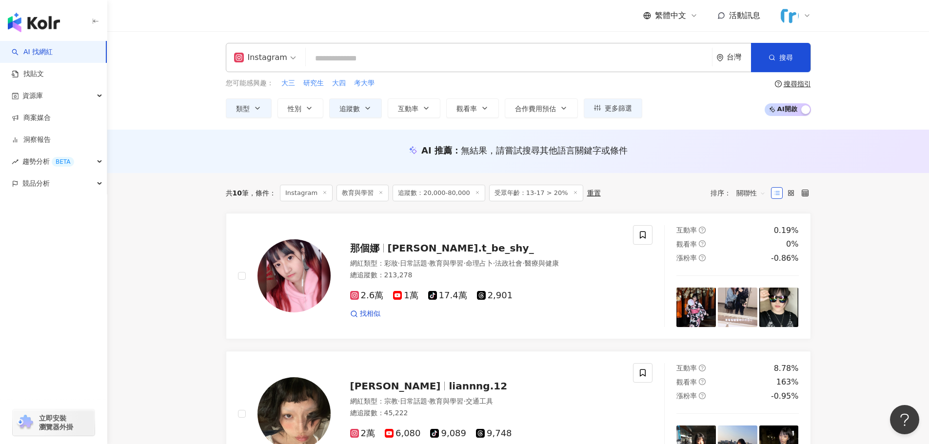
click at [376, 64] on input "search" at bounding box center [509, 58] width 398 height 19
paste input "**"
type input "**"
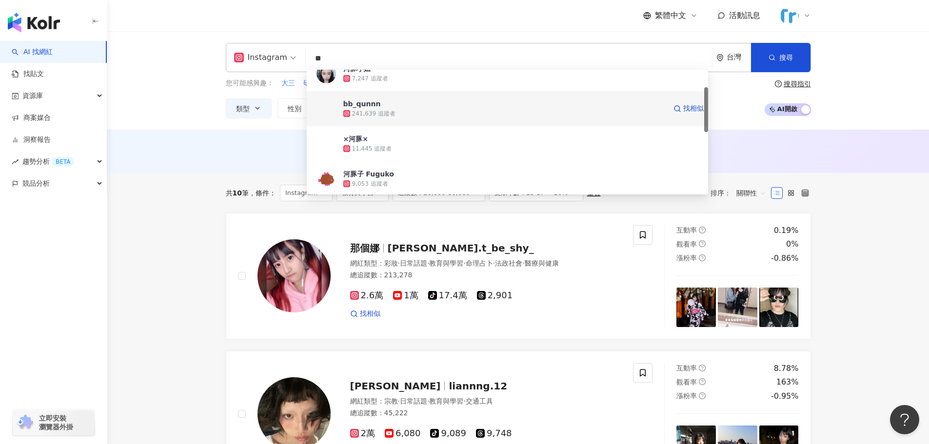
scroll to position [98, 0]
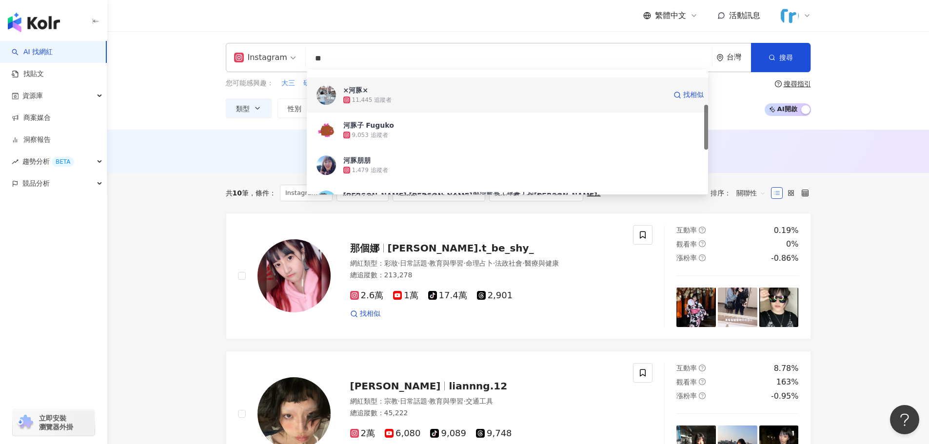
click at [407, 107] on div "×河豚× 11,445 追蹤者 找相似" at bounding box center [507, 95] width 401 height 35
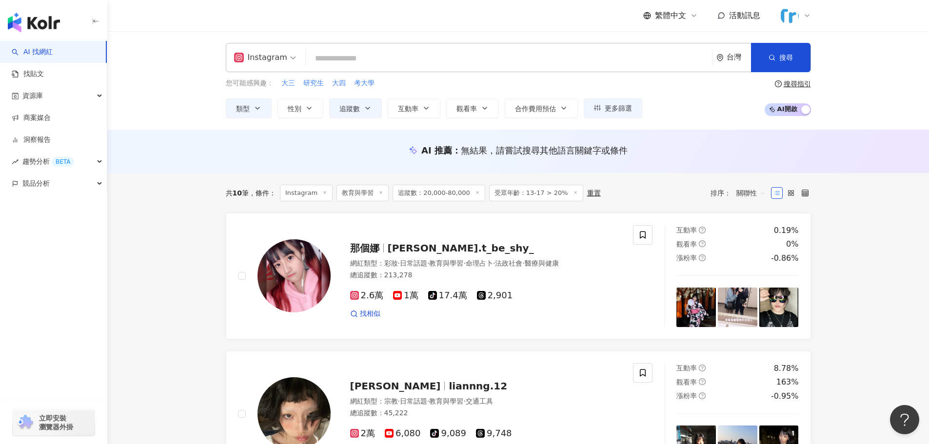
click at [362, 59] on input "search" at bounding box center [509, 58] width 398 height 19
paste input "***"
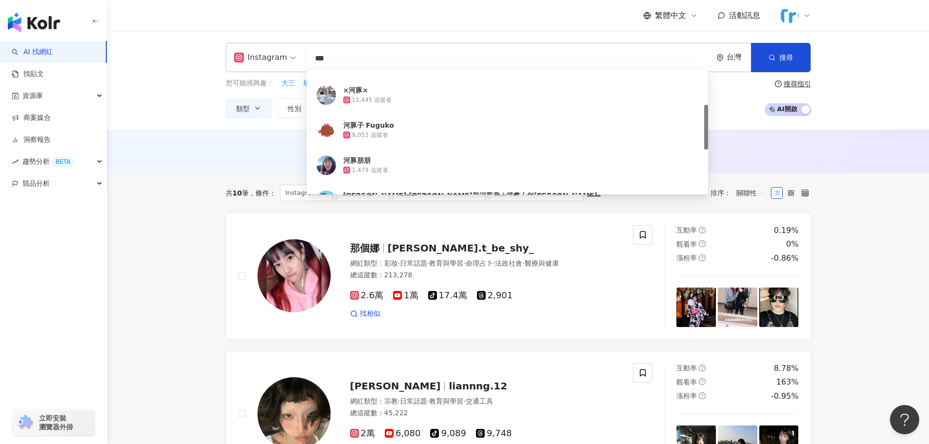
scroll to position [0, 0]
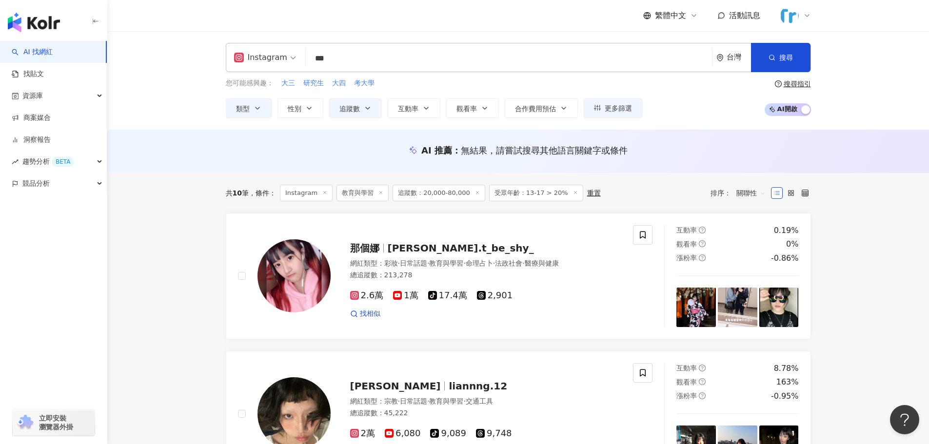
click at [351, 63] on input "***" at bounding box center [509, 58] width 398 height 19
drag, startPoint x: 351, startPoint y: 63, endPoint x: 357, endPoint y: 56, distance: 9.4
click at [352, 63] on input "***" at bounding box center [509, 58] width 398 height 19
click at [358, 56] on input "***" at bounding box center [509, 58] width 398 height 19
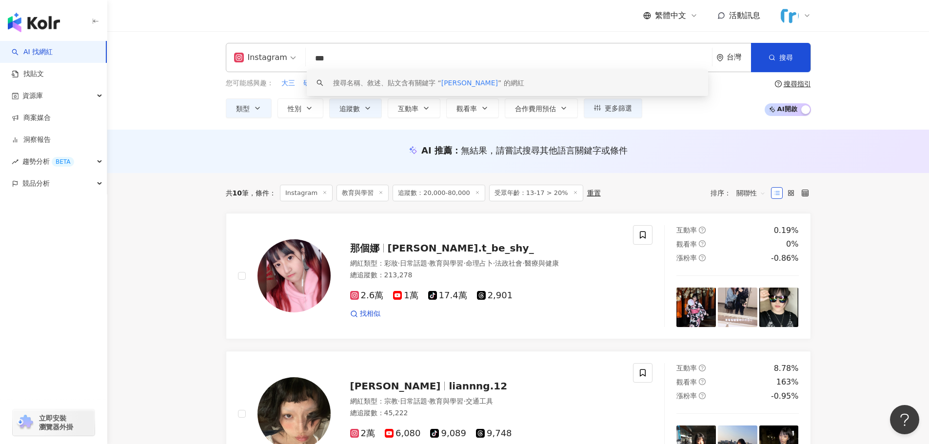
click at [358, 56] on input "***" at bounding box center [509, 58] width 398 height 19
paste input "******"
paste input "search"
type input "*******"
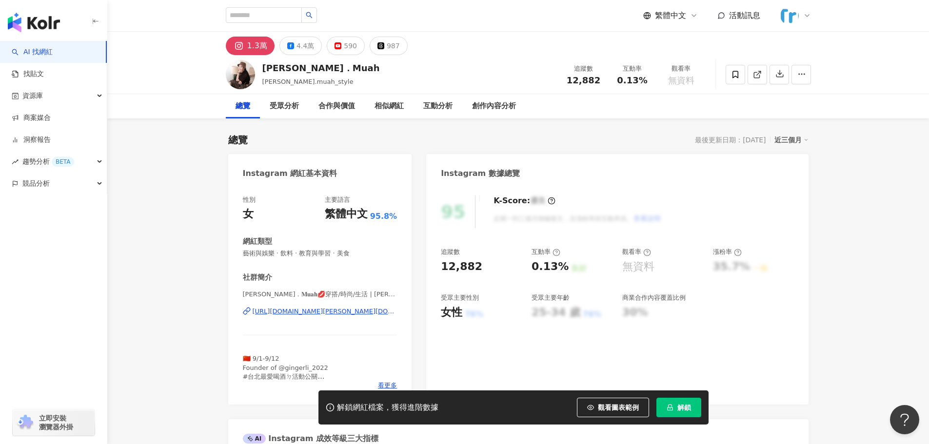
click at [349, 313] on div "[URL][DOMAIN_NAME][PERSON_NAME][DOMAIN_NAME]" at bounding box center [325, 311] width 145 height 9
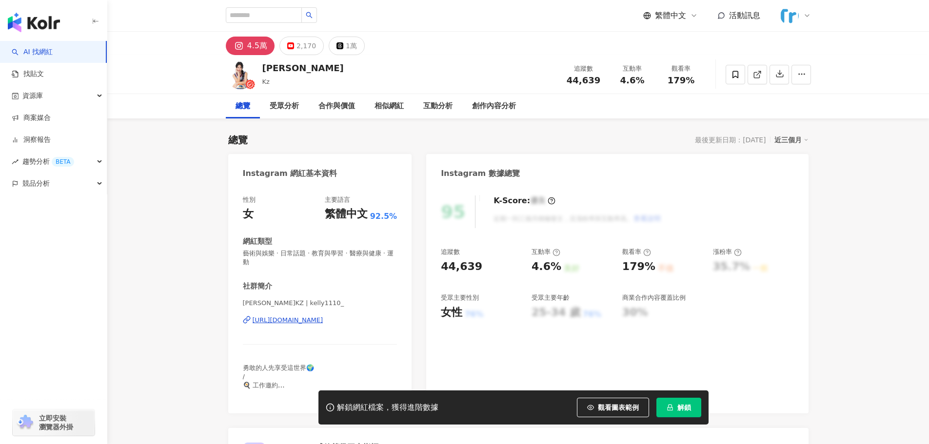
click at [349, 325] on div "[PERSON_NAME]KZ | kelly1110_ [URL][DOMAIN_NAME]" at bounding box center [320, 327] width 155 height 57
click at [323, 318] on div "[URL][DOMAIN_NAME]" at bounding box center [288, 320] width 71 height 9
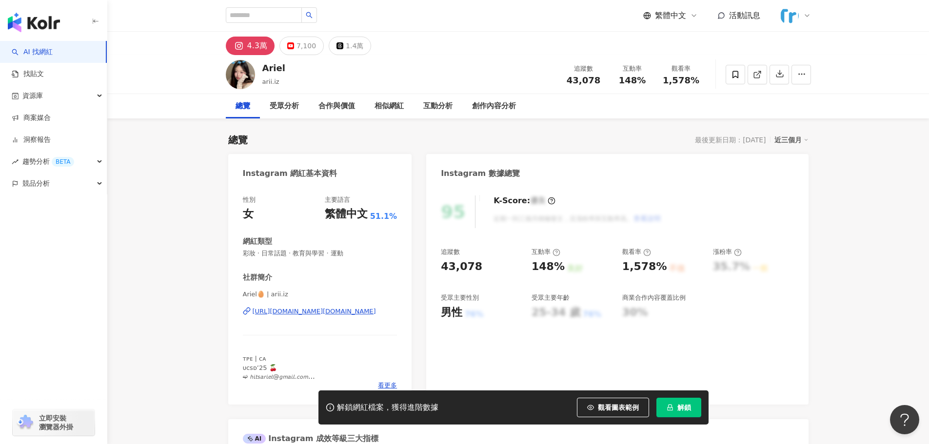
click at [331, 316] on div "[URL][DOMAIN_NAME][DOMAIN_NAME]" at bounding box center [314, 311] width 123 height 9
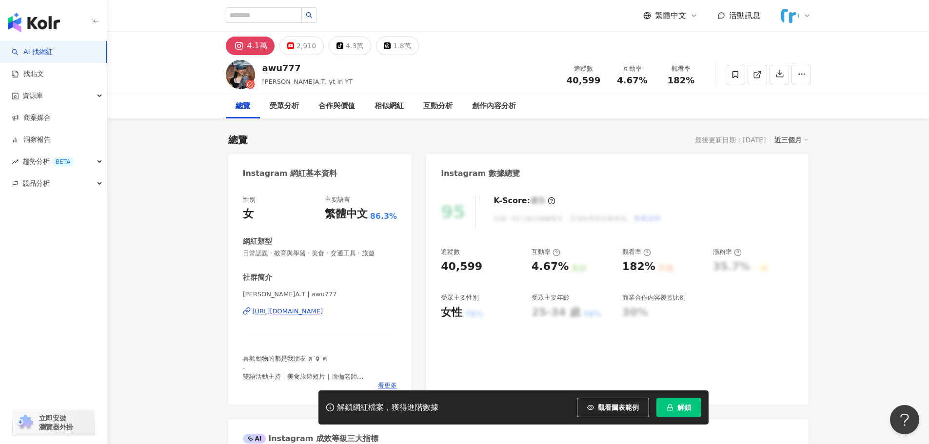
click at [301, 317] on div "艾庭A.T | awu777 https://www.instagram.com/awu777/" at bounding box center [320, 318] width 155 height 57
click at [300, 312] on div "https://www.instagram.com/awu777/" at bounding box center [288, 311] width 71 height 9
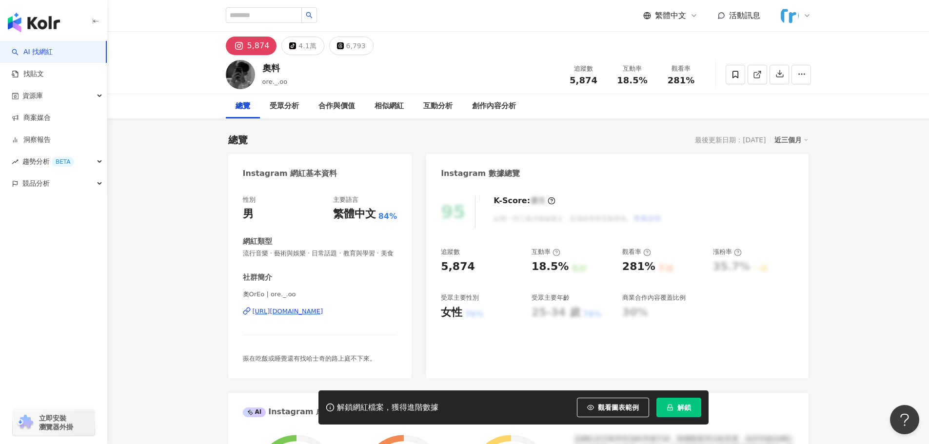
click at [311, 316] on div "https://www.instagram.com/ore._.oo/" at bounding box center [288, 311] width 71 height 9
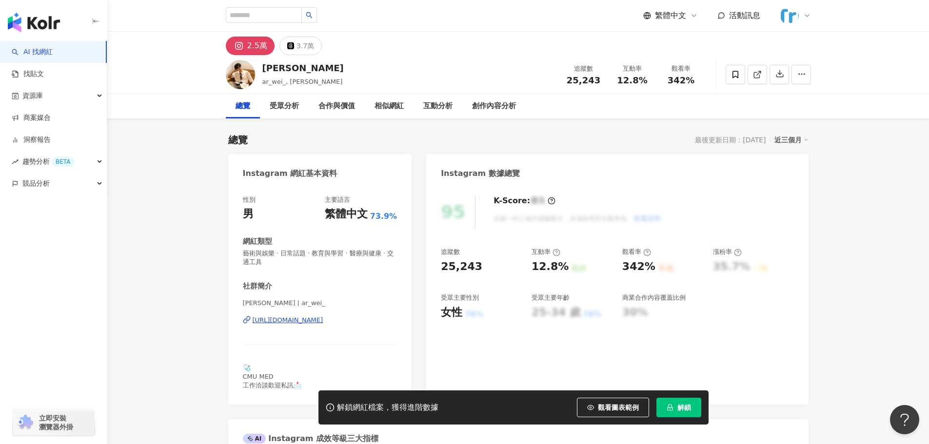
click at [323, 322] on div "https://www.instagram.com/ar_wei_/" at bounding box center [288, 320] width 71 height 9
click at [686, 410] on span "解鎖" at bounding box center [684, 408] width 14 height 8
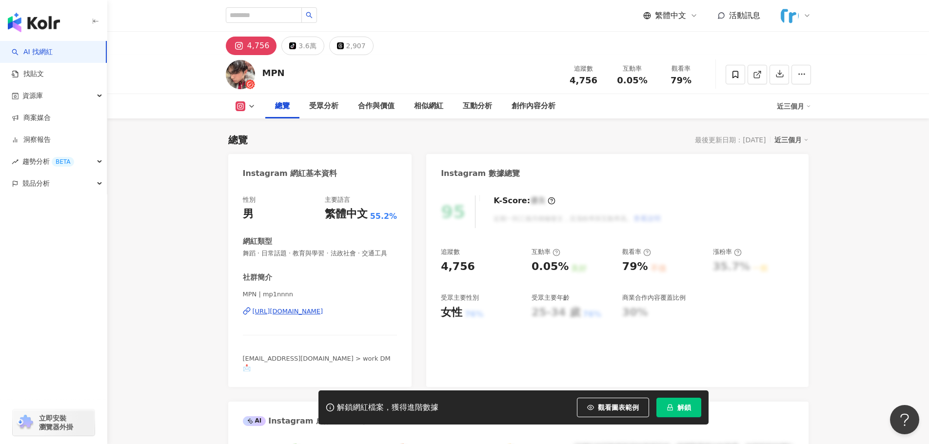
click at [315, 316] on div "[URL][DOMAIN_NAME]" at bounding box center [288, 311] width 71 height 9
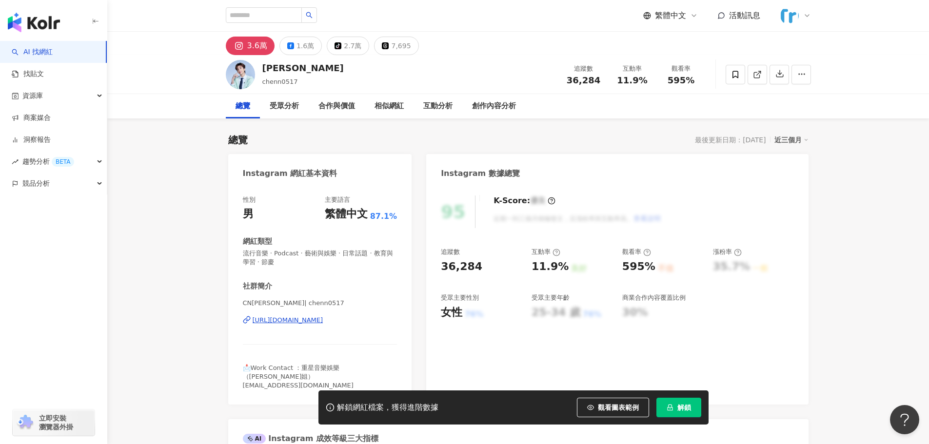
drag, startPoint x: 429, startPoint y: 279, endPoint x: 357, endPoint y: 319, distance: 82.8
click at [323, 319] on div "https://www.instagram.com/chenn0517/" at bounding box center [288, 320] width 71 height 9
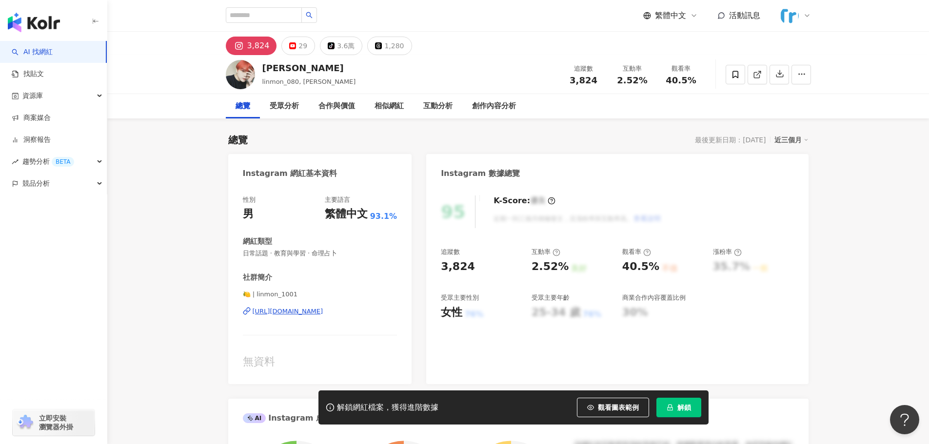
click at [323, 313] on div "https://www.instagram.com/linmon_1001/" at bounding box center [288, 311] width 71 height 9
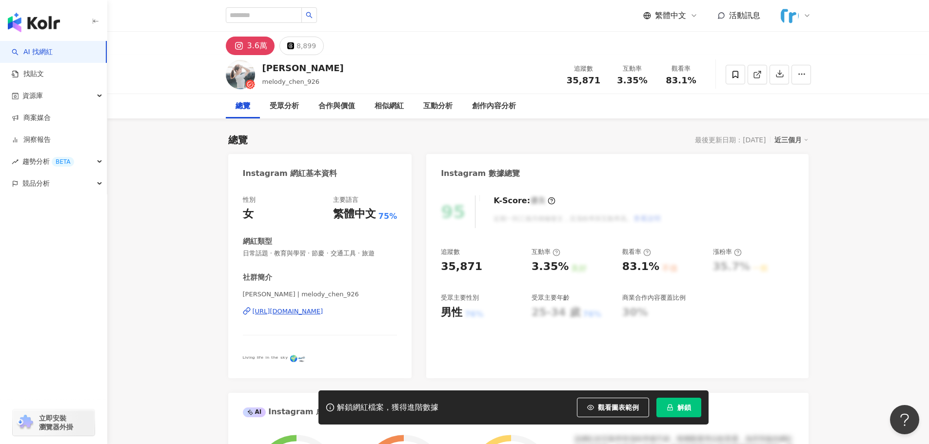
click at [323, 314] on div "https://www.instagram.com/melody_chen_926/" at bounding box center [288, 311] width 71 height 9
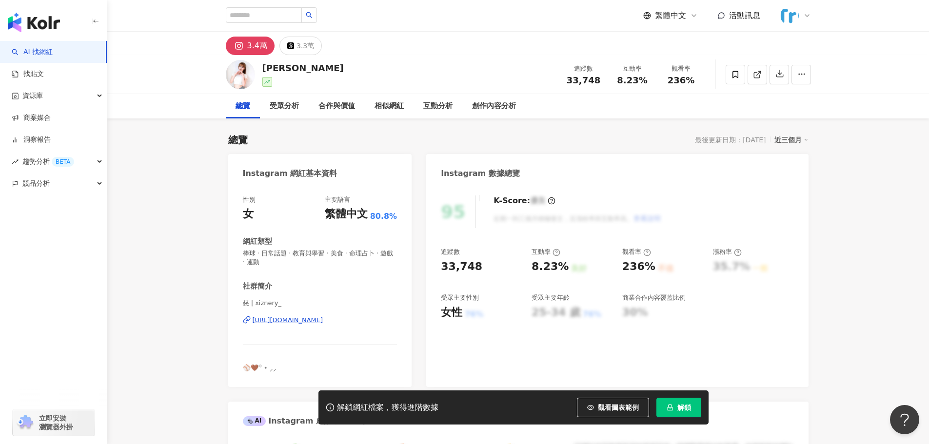
click at [323, 321] on div "https://www.instagram.com/xiznery_/" at bounding box center [288, 320] width 71 height 9
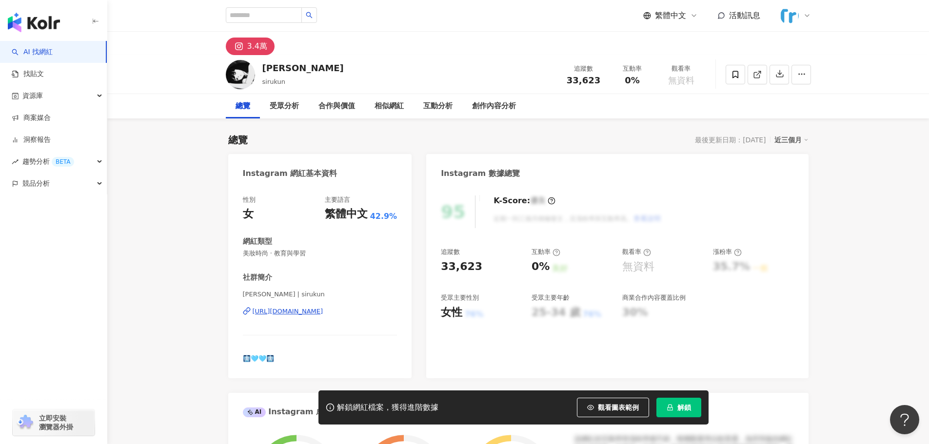
click at [321, 316] on div "[URL][DOMAIN_NAME]" at bounding box center [288, 311] width 71 height 9
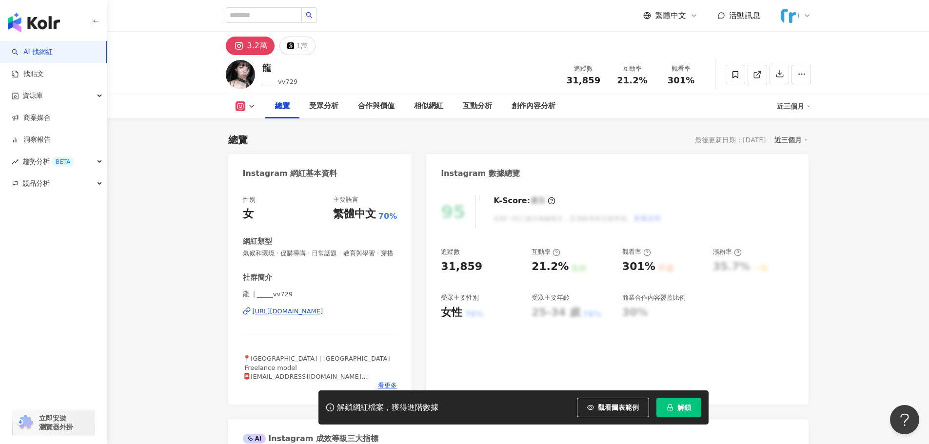
click at [294, 326] on div "龍 ིྀ | _____vv729 https://www.instagram.com/_____vv729/" at bounding box center [320, 318] width 155 height 57
click at [298, 316] on div "https://www.instagram.com/_____vv729/" at bounding box center [288, 311] width 71 height 9
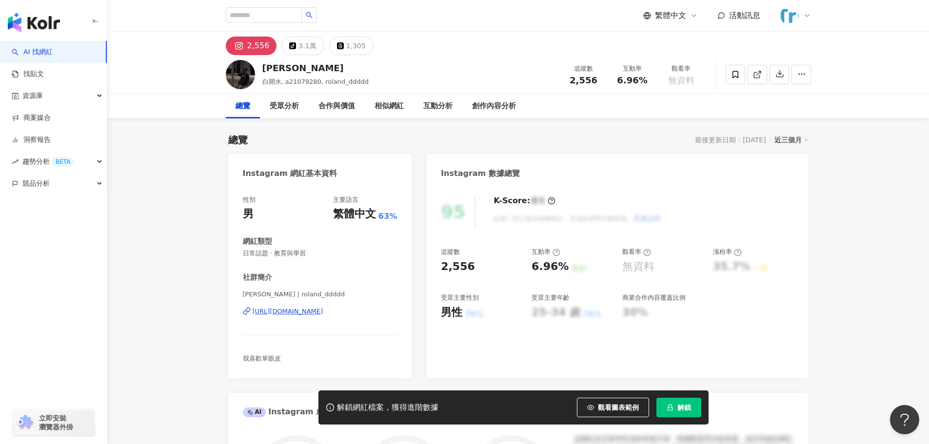
click at [323, 310] on div "https://www.instagram.com/roland_ddddd/" at bounding box center [288, 311] width 71 height 9
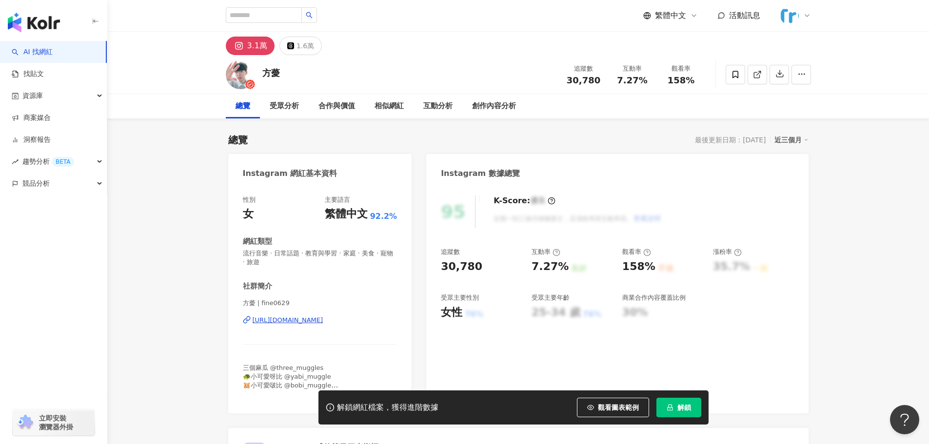
click at [323, 324] on div "https://www.instagram.com/fine0629/" at bounding box center [288, 320] width 71 height 9
click at [690, 408] on button "解鎖" at bounding box center [678, 408] width 45 height 20
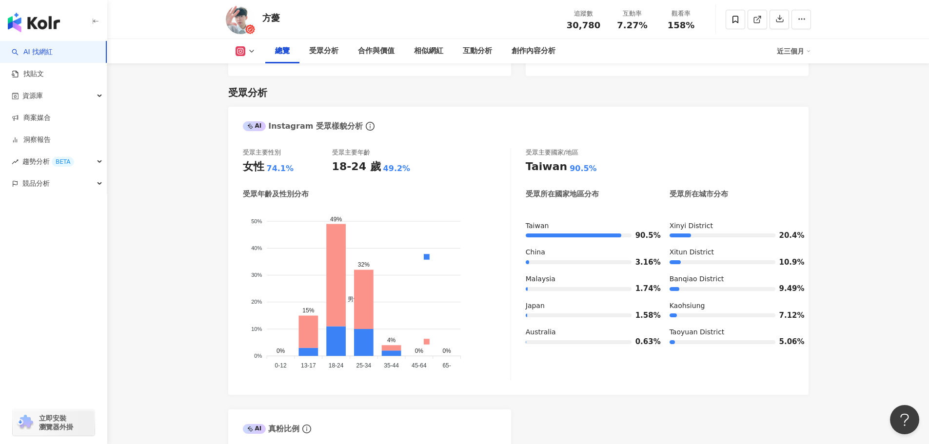
scroll to position [536, 0]
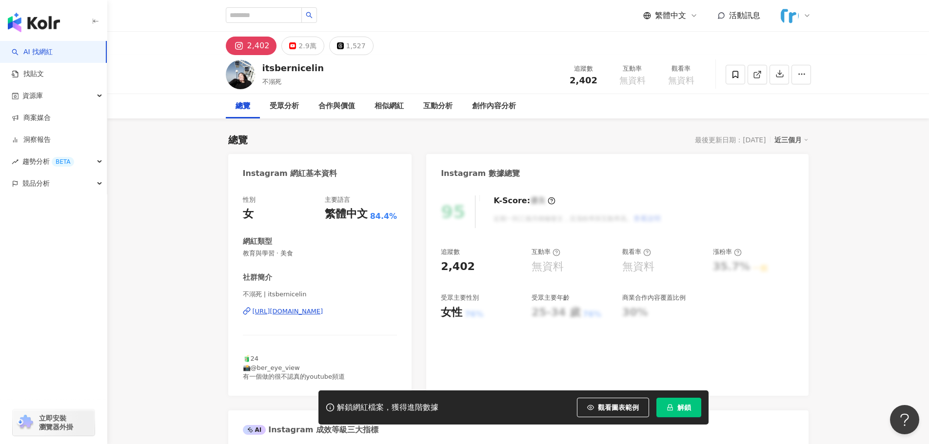
click at [323, 314] on div "[URL][DOMAIN_NAME]" at bounding box center [288, 311] width 71 height 9
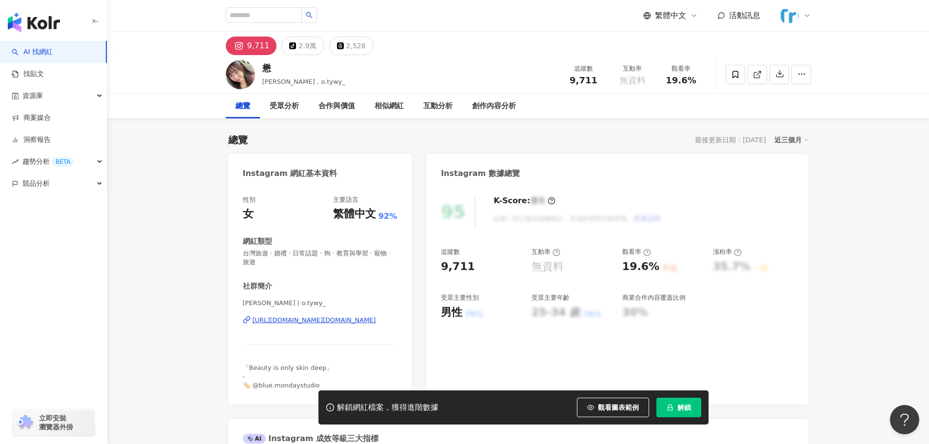
click at [317, 324] on div "[URL][DOMAIN_NAME][DOMAIN_NAME]" at bounding box center [314, 320] width 123 height 9
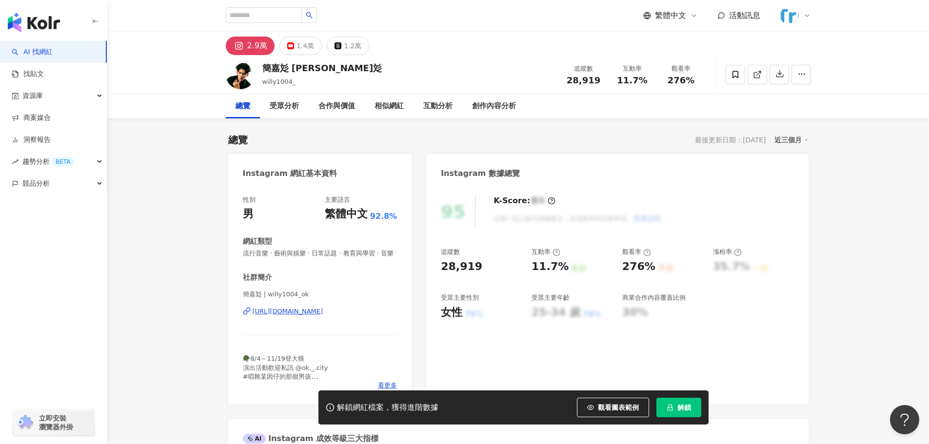
click at [323, 316] on div "https://www.instagram.com/willy1004_ok/" at bounding box center [288, 311] width 71 height 9
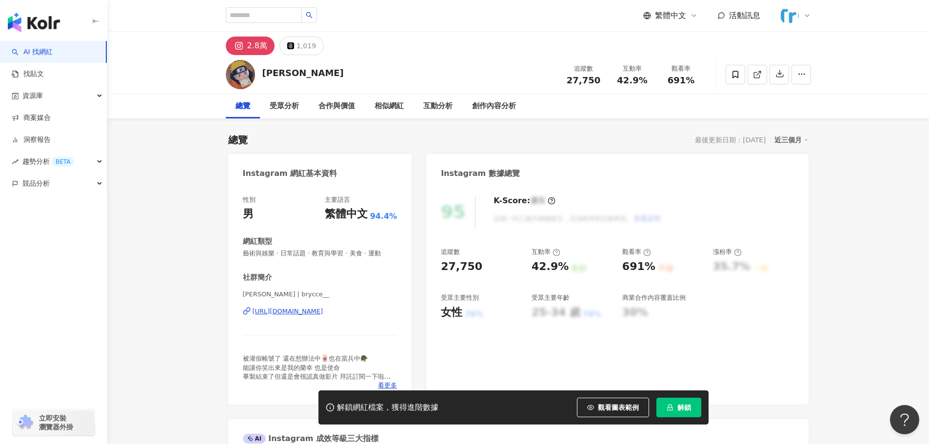
click at [310, 307] on div "https://www.instagram.com/brycce__/" at bounding box center [288, 311] width 71 height 9
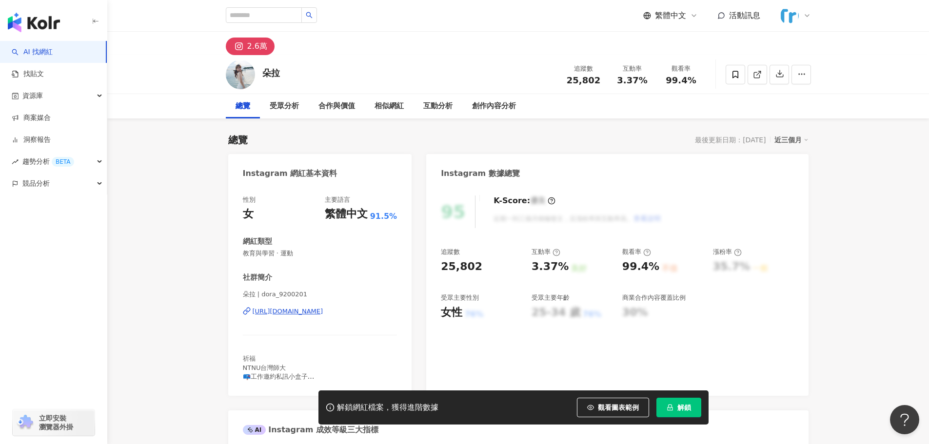
click at [323, 314] on div "https://www.instagram.com/dora_9200201/" at bounding box center [288, 311] width 71 height 9
click at [681, 401] on button "解鎖" at bounding box center [678, 408] width 45 height 20
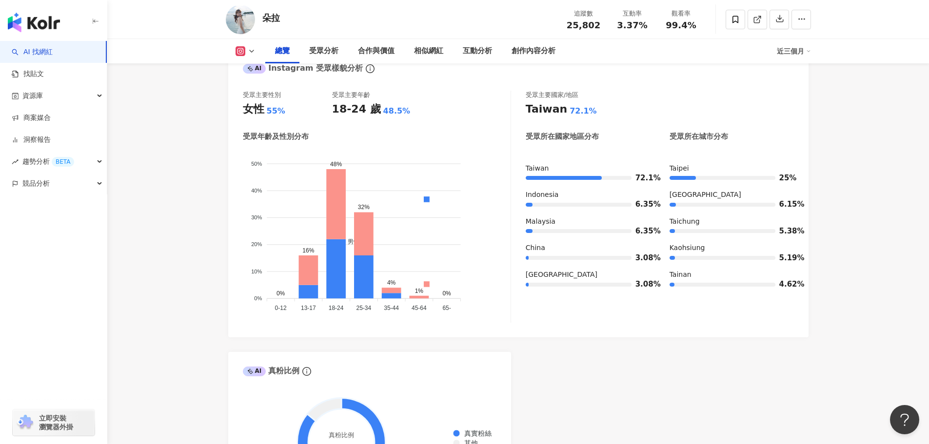
scroll to position [536, 0]
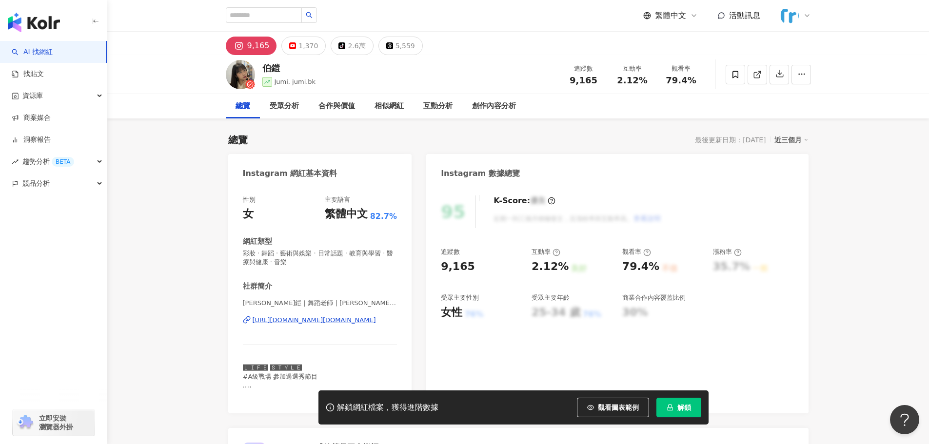
click at [306, 321] on div "https://www.instagram.com/jumi.bk/" at bounding box center [314, 320] width 123 height 9
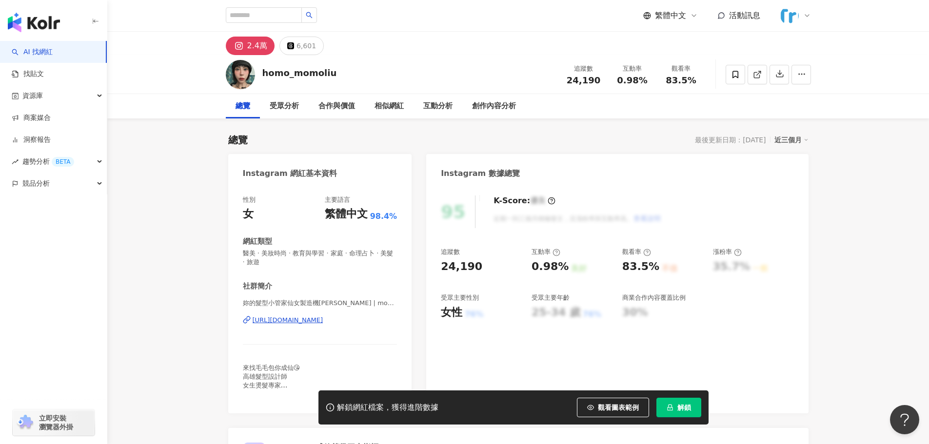
click at [323, 322] on div "https://www.instagram.com/momoliu_she_says/" at bounding box center [288, 320] width 71 height 9
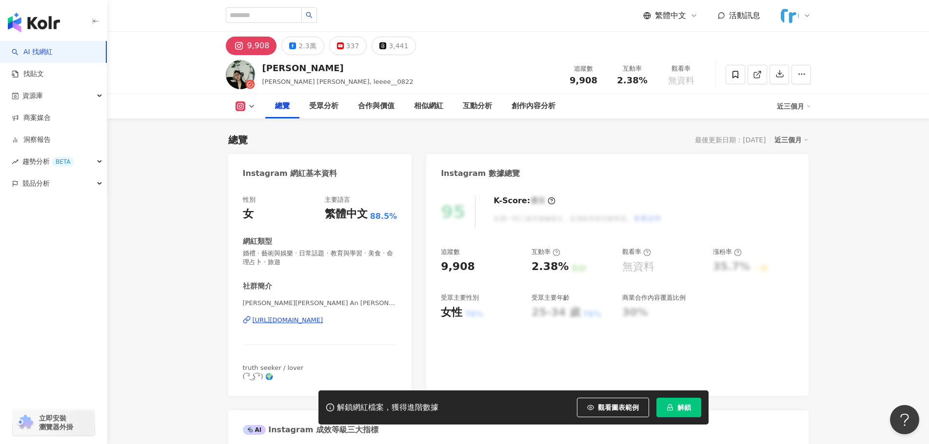
click at [323, 320] on div "[URL][DOMAIN_NAME]" at bounding box center [288, 320] width 71 height 9
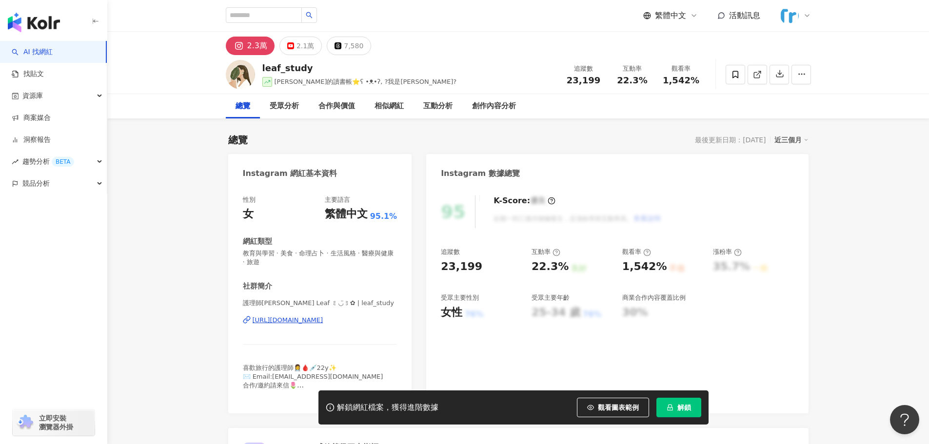
drag, startPoint x: 318, startPoint y: 325, endPoint x: 314, endPoint y: 321, distance: 6.2
click at [318, 325] on div "護理師葉子 Leaf ꒰◡̈꒱✿ | leaf_study https://www.instagram.com/leaf_study/" at bounding box center [320, 327] width 155 height 57
click at [314, 321] on div "https://www.instagram.com/leaf_study/" at bounding box center [288, 320] width 71 height 9
click at [673, 410] on icon "lock" at bounding box center [670, 407] width 7 height 7
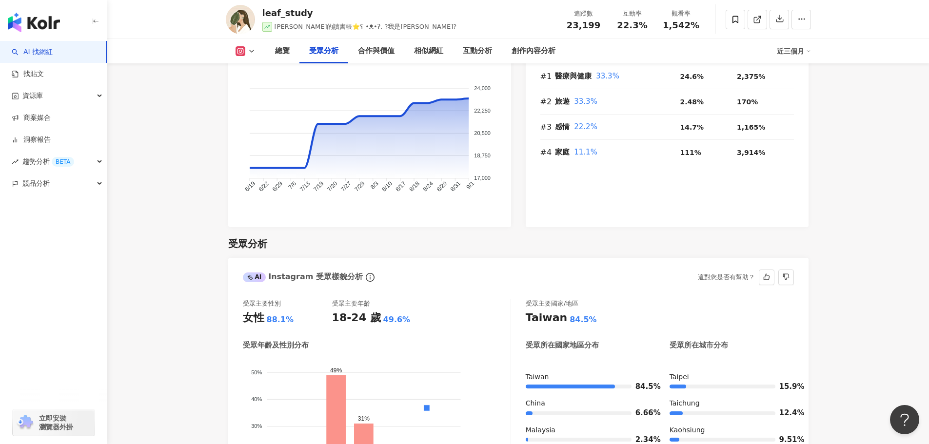
scroll to position [829, 0]
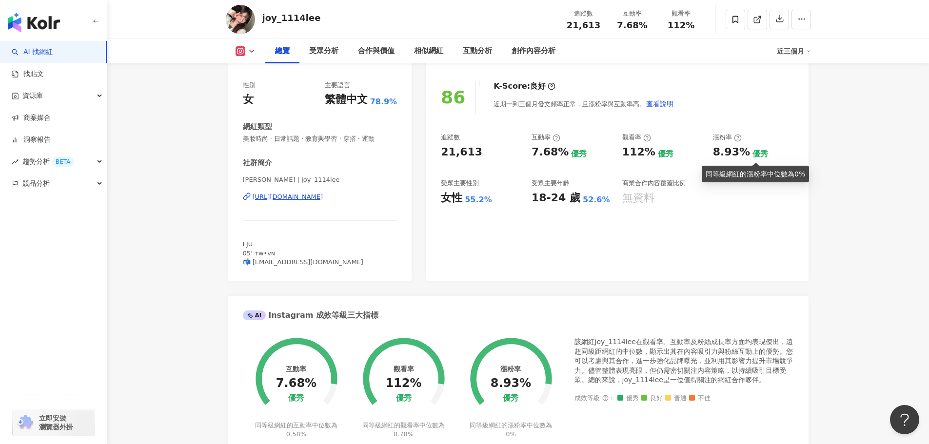
scroll to position [98, 0]
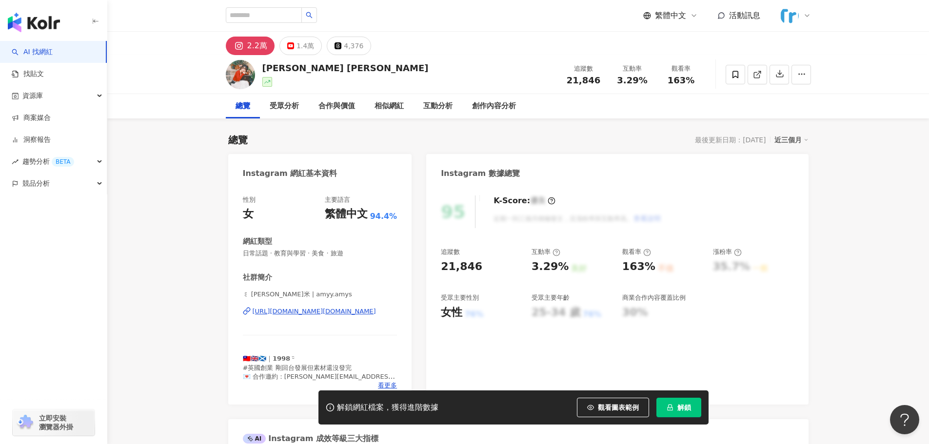
click at [349, 318] on div "꒰ [PERSON_NAME]米 | amyy.amys [URL][DOMAIN_NAME][DOMAIN_NAME]" at bounding box center [320, 318] width 155 height 57
click at [347, 313] on div "[URL][DOMAIN_NAME][DOMAIN_NAME]" at bounding box center [314, 311] width 123 height 9
click at [673, 407] on icon "lock" at bounding box center [670, 407] width 7 height 7
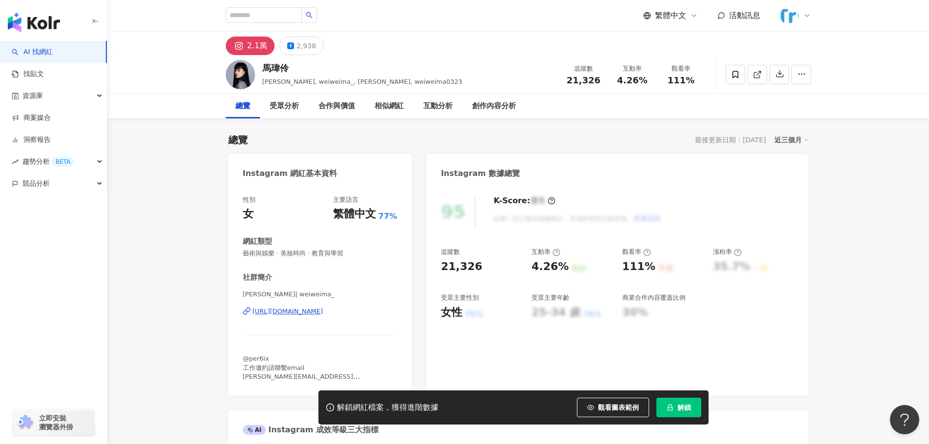
click at [315, 308] on div "[URL][DOMAIN_NAME]" at bounding box center [288, 311] width 71 height 9
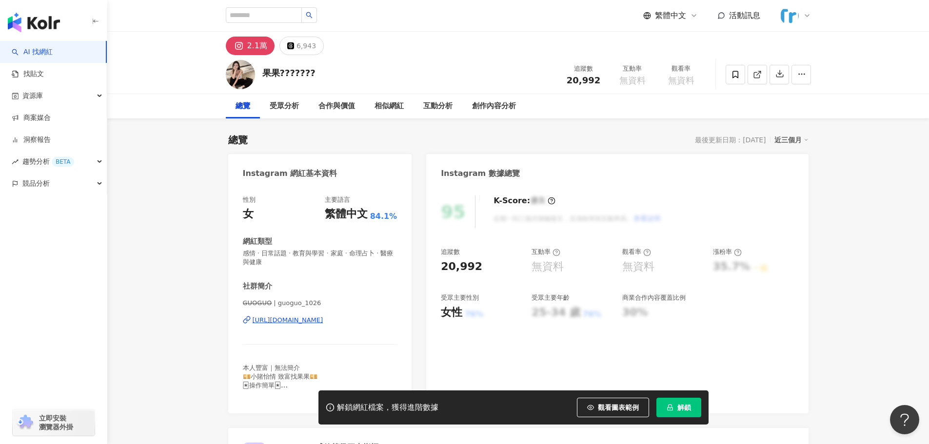
click at [297, 321] on div "https://www.instagram.com/guoguo_1026/" at bounding box center [288, 320] width 71 height 9
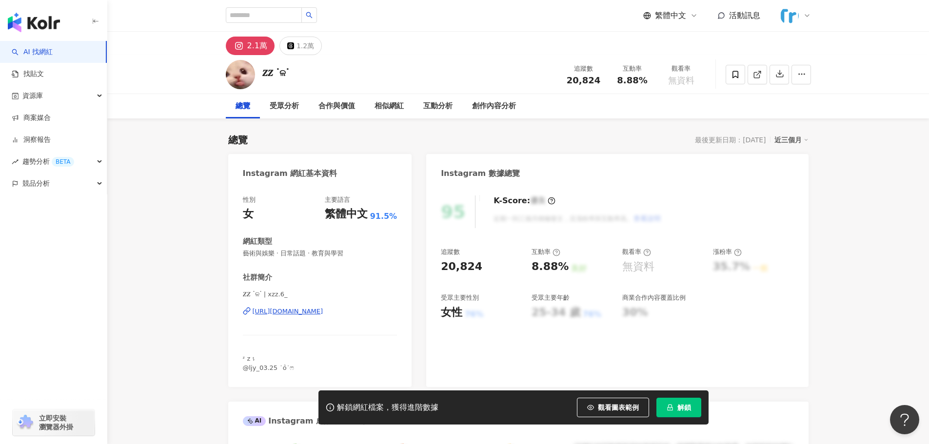
click at [307, 312] on div "[URL][DOMAIN_NAME]" at bounding box center [288, 311] width 71 height 9
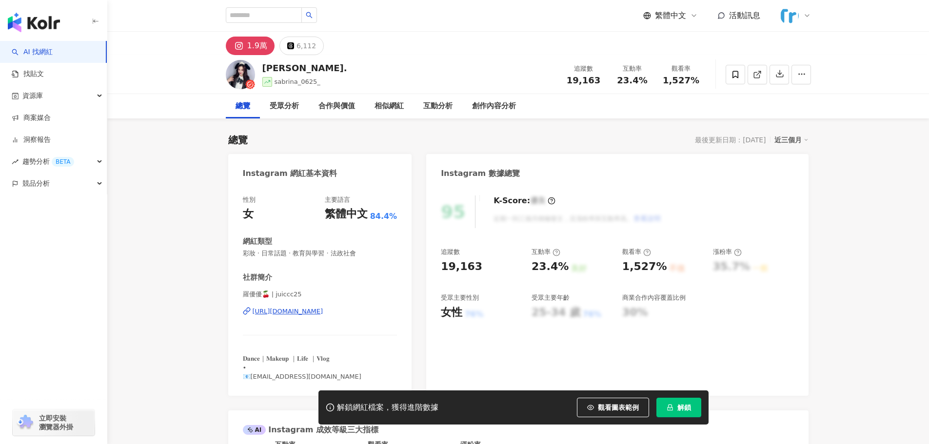
click at [282, 314] on div "https://www.instagram.com/juiccc25/" at bounding box center [288, 311] width 71 height 9
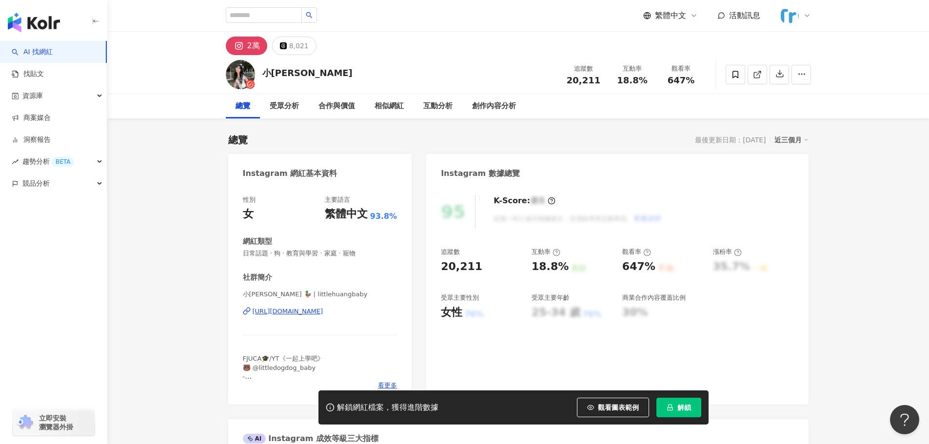
click at [323, 315] on div "[URL][DOMAIN_NAME]" at bounding box center [288, 311] width 71 height 9
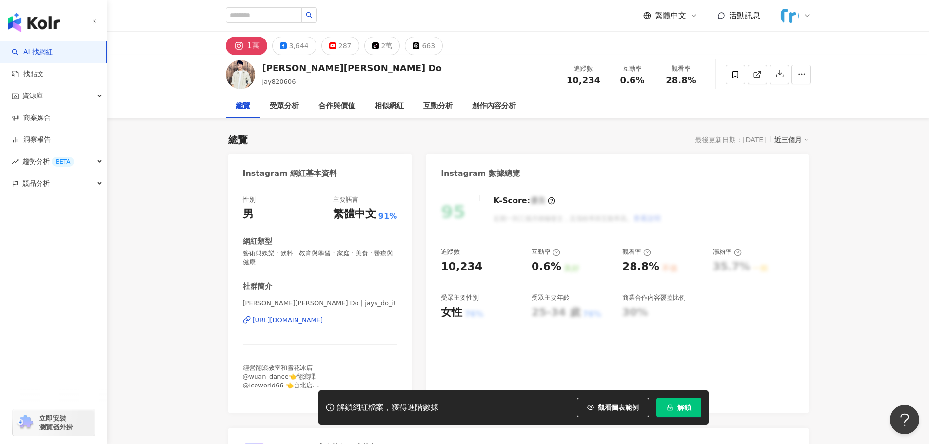
click at [302, 323] on div "https://www.instagram.com/jays_do_it/" at bounding box center [288, 320] width 71 height 9
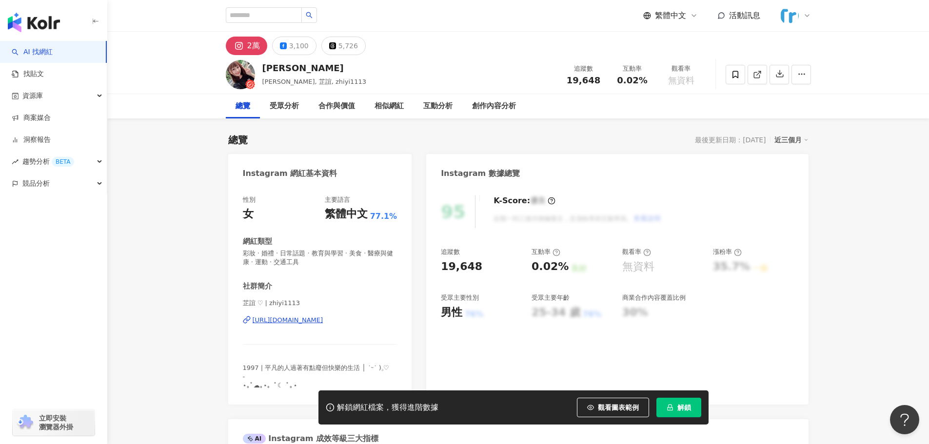
click at [323, 324] on div "[URL][DOMAIN_NAME]" at bounding box center [288, 320] width 71 height 9
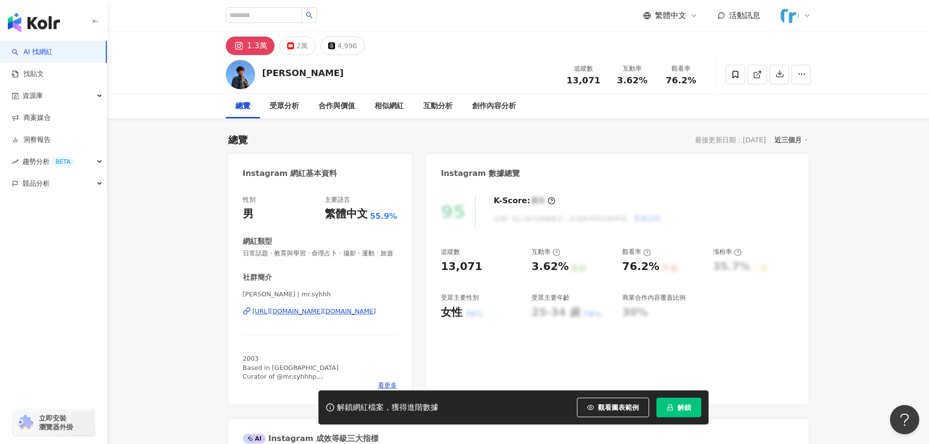
click at [337, 325] on div "Josh Huang | mr.syhhh https://www.instagram.com/mr.syhhh/" at bounding box center [320, 318] width 155 height 57
click at [334, 316] on div "https://www.instagram.com/mr.syhhh/" at bounding box center [314, 311] width 123 height 9
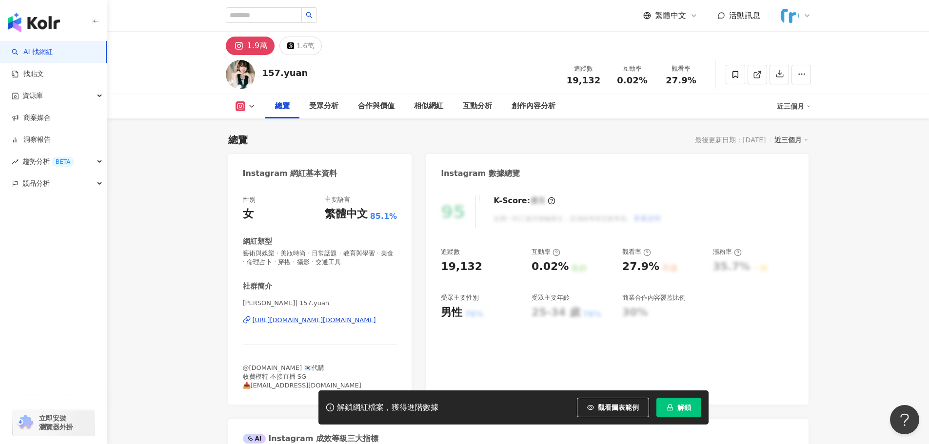
click at [339, 318] on div "https://www.instagram.com/157.yuan/" at bounding box center [314, 320] width 123 height 9
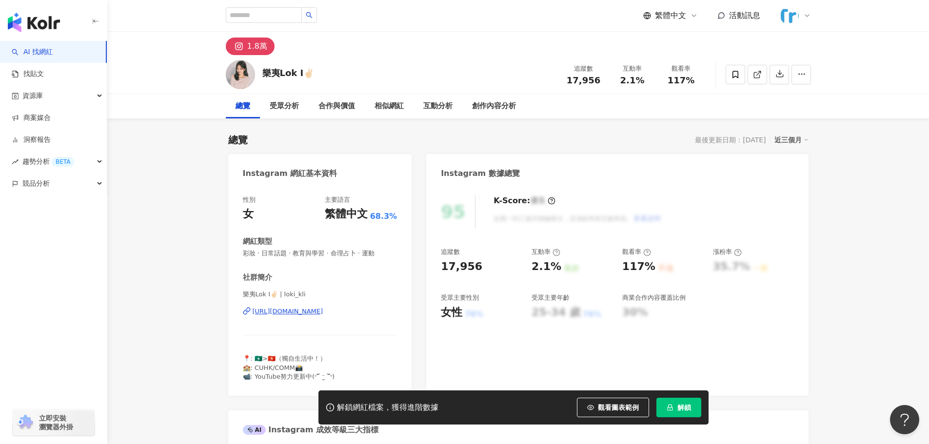
click at [322, 311] on div "https://www.instagram.com/loki_kli/" at bounding box center [288, 311] width 71 height 9
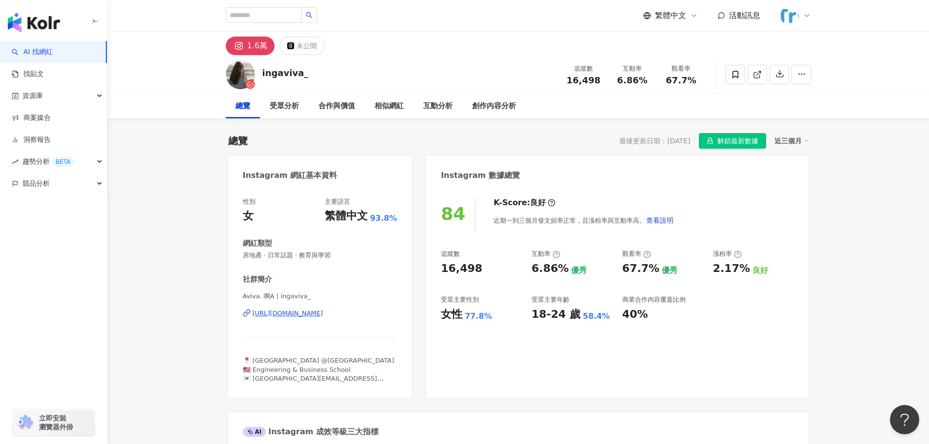
click at [323, 316] on div "https://www.instagram.com/ingaviva_/" at bounding box center [288, 313] width 71 height 9
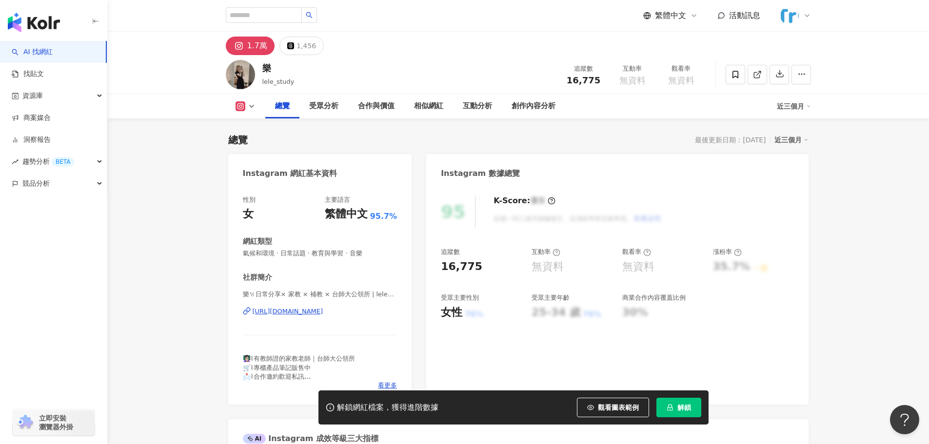
click at [321, 317] on div "樂𐙚日常分享× 家教 × 補教 × 台師大公領所 | lele_study [URL][DOMAIN_NAME]" at bounding box center [320, 318] width 155 height 57
click at [319, 312] on div "[URL][DOMAIN_NAME]" at bounding box center [288, 311] width 71 height 9
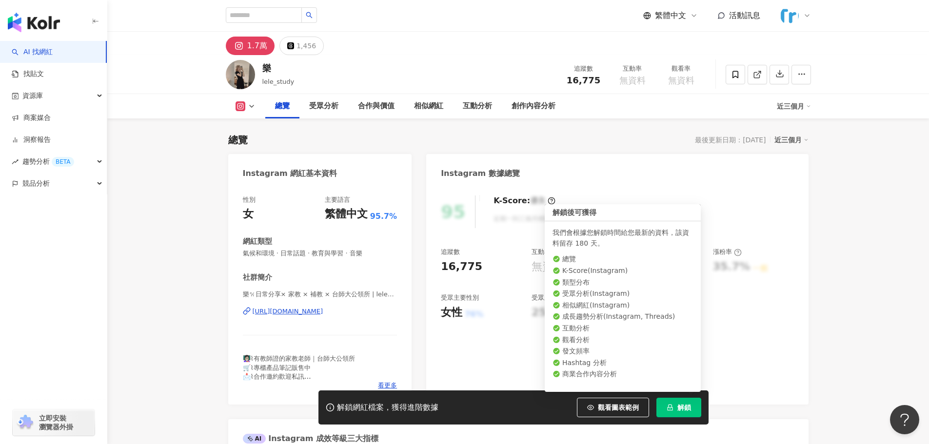
click at [677, 409] on span "解鎖" at bounding box center [684, 408] width 14 height 8
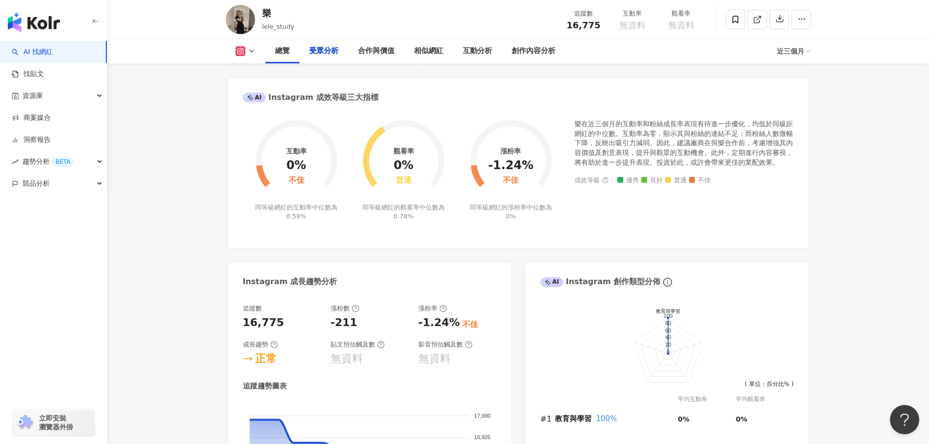
scroll to position [878, 0]
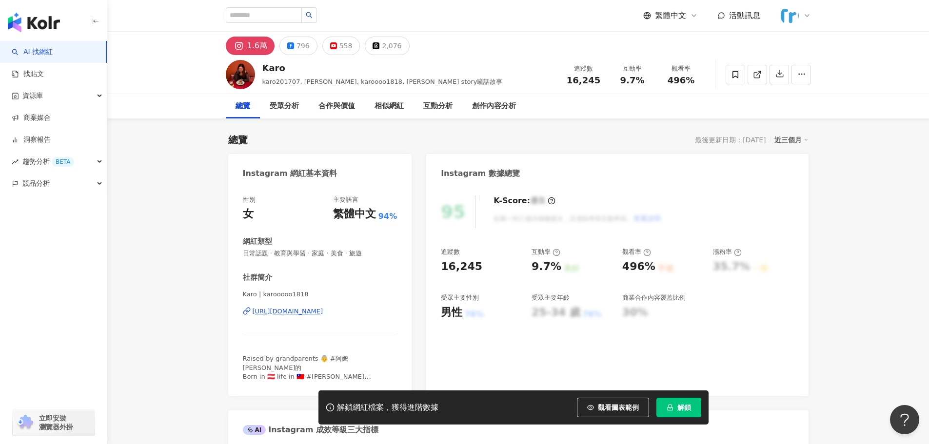
click at [308, 313] on div "[URL][DOMAIN_NAME]" at bounding box center [288, 311] width 71 height 9
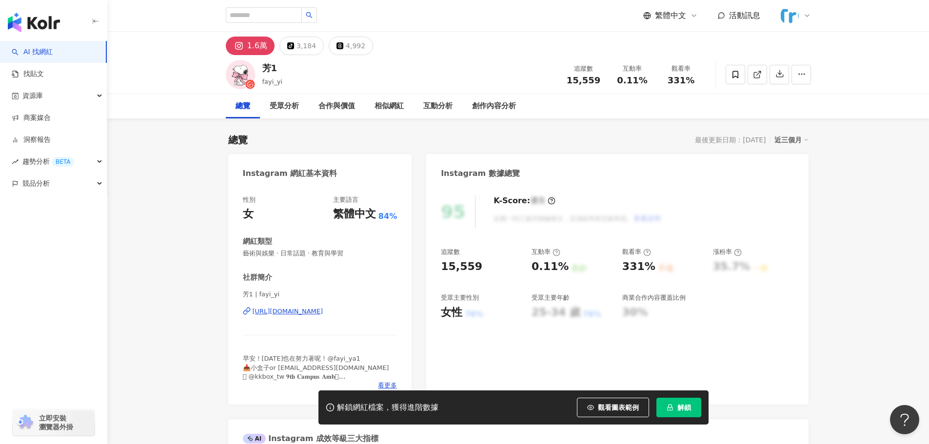
drag, startPoint x: 334, startPoint y: 315, endPoint x: 402, endPoint y: 286, distance: 74.5
click at [323, 315] on div "[URL][DOMAIN_NAME]" at bounding box center [288, 311] width 71 height 9
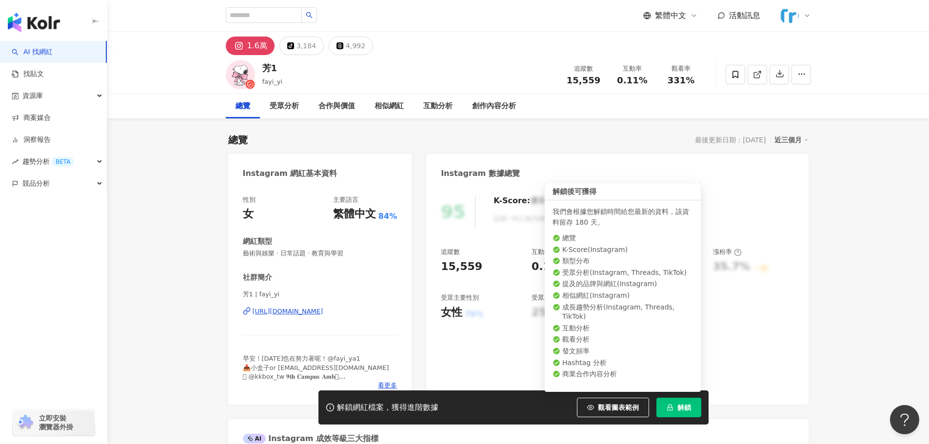
click at [687, 411] on span "解鎖" at bounding box center [684, 408] width 14 height 8
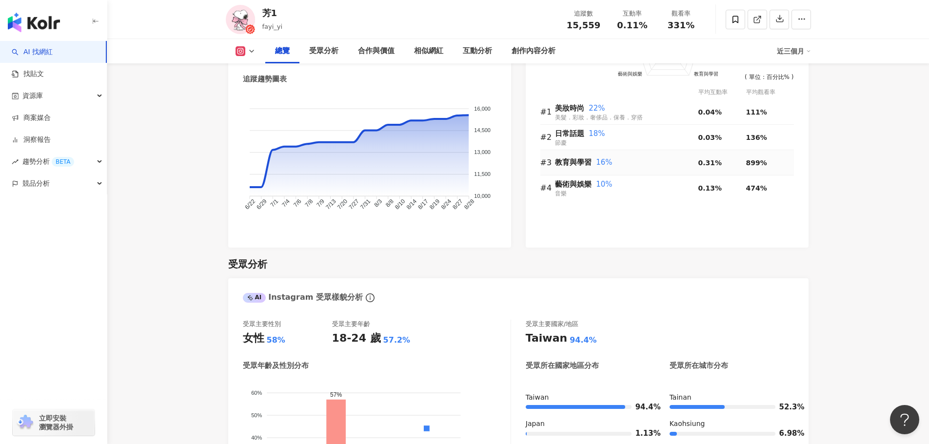
scroll to position [683, 0]
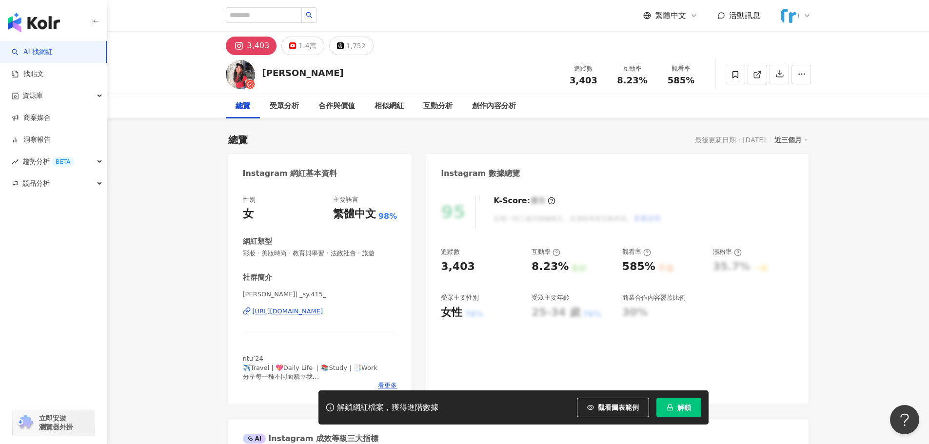
click at [323, 311] on div "[URL][DOMAIN_NAME]" at bounding box center [288, 311] width 71 height 9
click at [678, 413] on button "解鎖" at bounding box center [678, 408] width 45 height 20
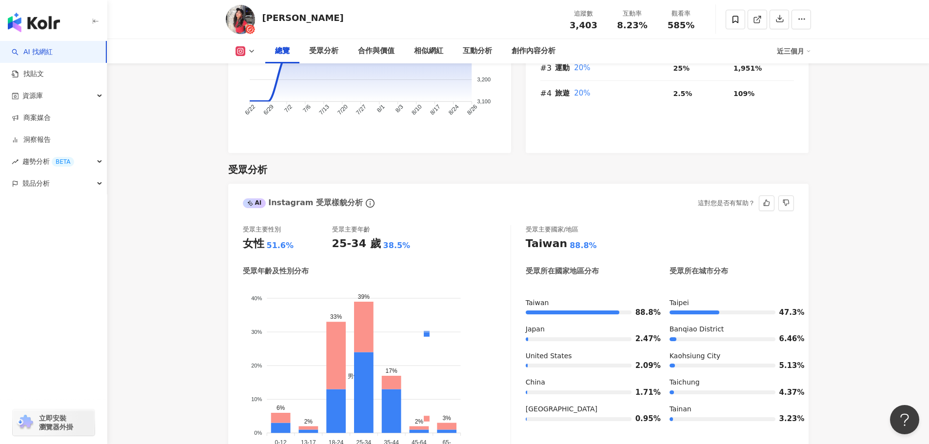
scroll to position [780, 0]
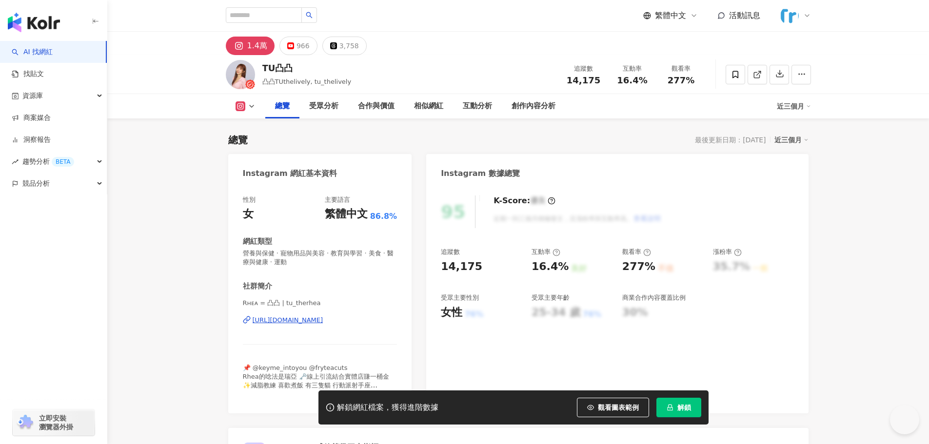
click at [323, 318] on div "https://www.instagram.com/tu_therhea/" at bounding box center [288, 320] width 71 height 9
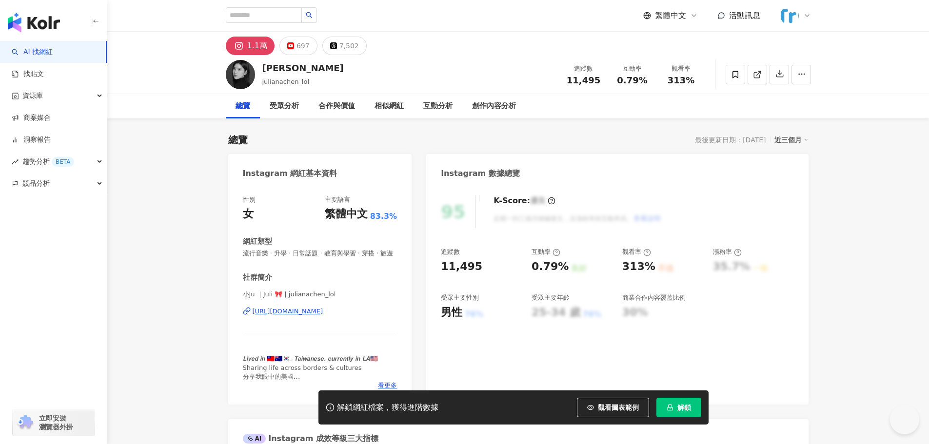
click div "https://www.instagram.com/julianachen_lol/"
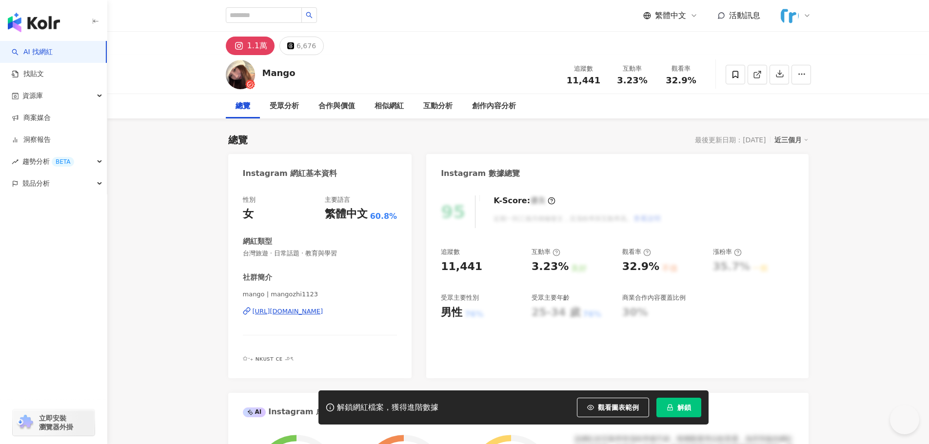
drag, startPoint x: 362, startPoint y: 313, endPoint x: 369, endPoint y: 312, distance: 6.9
click at [323, 313] on div "https://www.instagram.com/mangozhi1123/" at bounding box center [288, 311] width 71 height 9
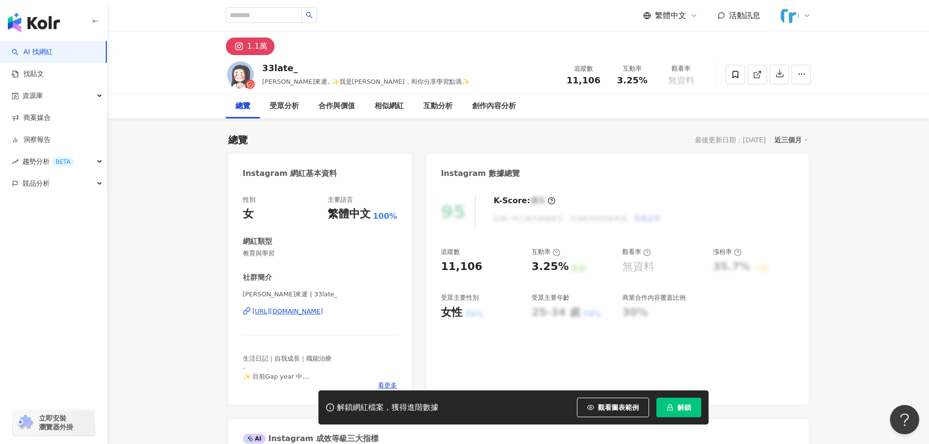
click at [321, 314] on div "[URL][DOMAIN_NAME]" at bounding box center [288, 311] width 71 height 9
click at [676, 409] on button "解鎖" at bounding box center [678, 408] width 45 height 20
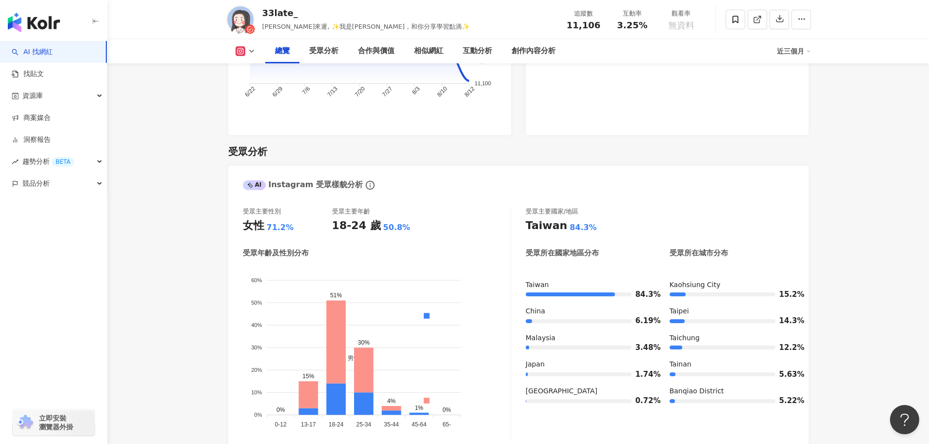
scroll to position [829, 0]
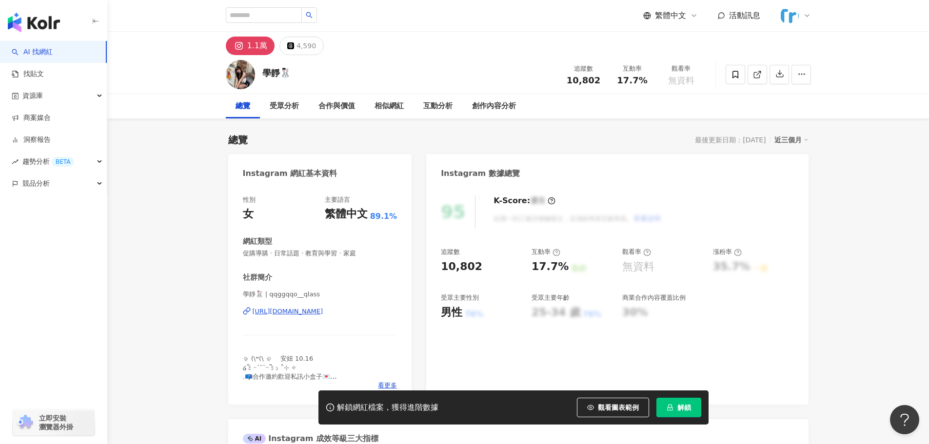
click at [323, 312] on div "[URL][DOMAIN_NAME]" at bounding box center [288, 311] width 71 height 9
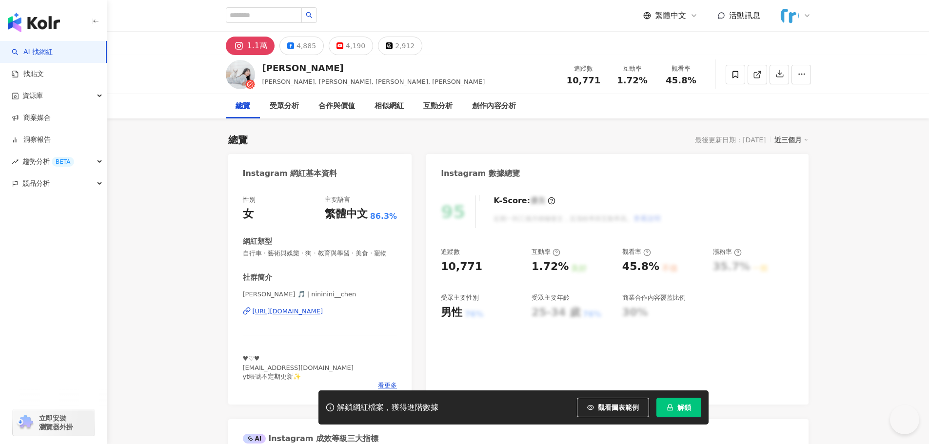
click at [323, 316] on div "[URL][DOMAIN_NAME]" at bounding box center [288, 311] width 71 height 9
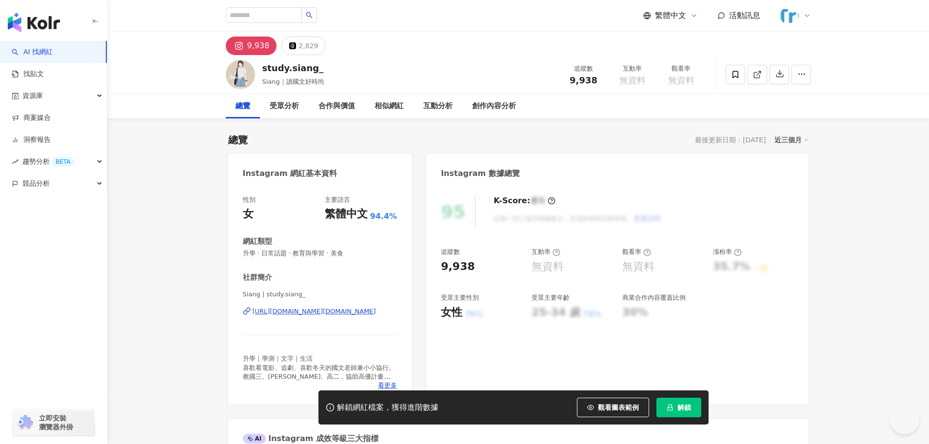
click at [339, 312] on div "[URL][DOMAIN_NAME][DOMAIN_NAME]" at bounding box center [314, 311] width 123 height 9
click at [689, 408] on span "解鎖" at bounding box center [684, 408] width 14 height 8
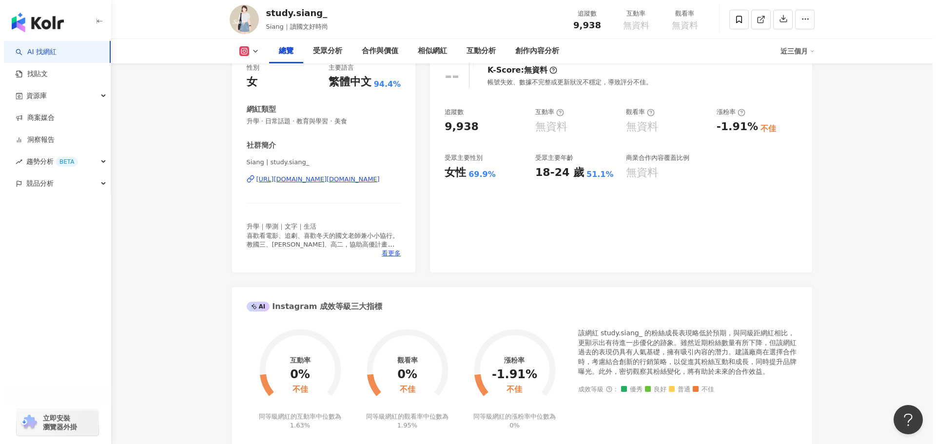
scroll to position [146, 0]
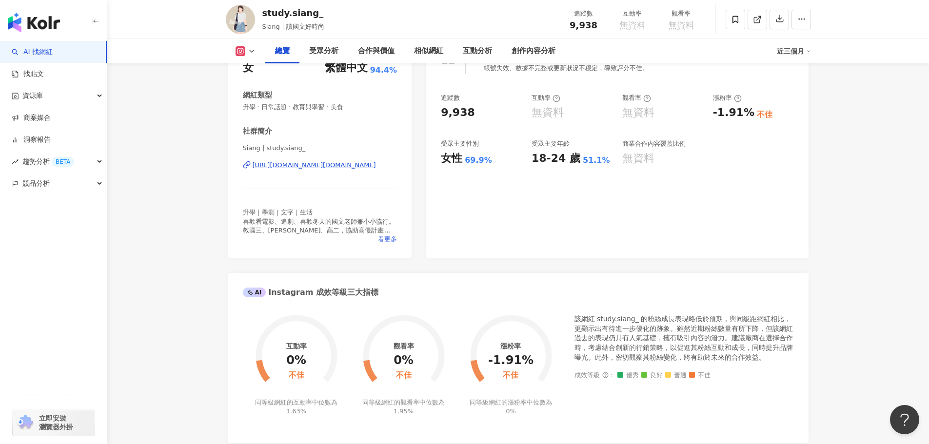
click at [387, 240] on span "看更多" at bounding box center [387, 239] width 19 height 9
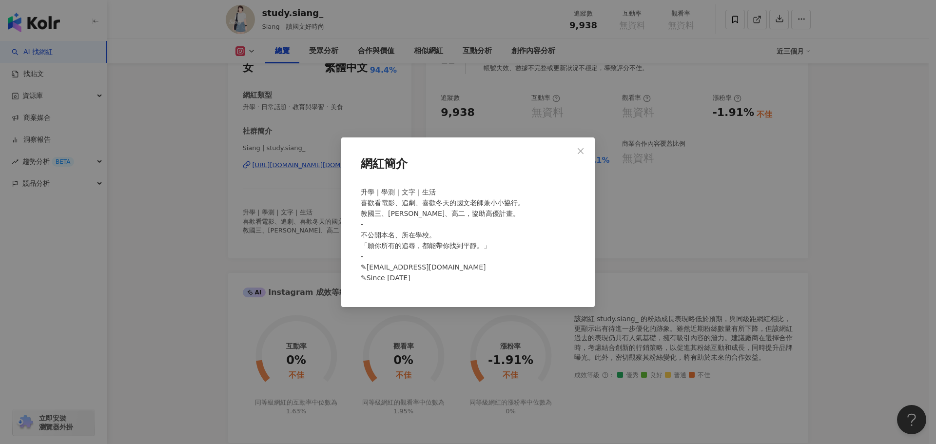
click at [712, 234] on div "網紅簡介 升學｜學測｜文字｜生活 喜歡看電影、追劇、喜歡冬天的國文老師兼小小協行。 教國三、高一、高二，協助高優計畫。 - 不公開本名、所在學校。 「願你所有…" at bounding box center [468, 222] width 936 height 444
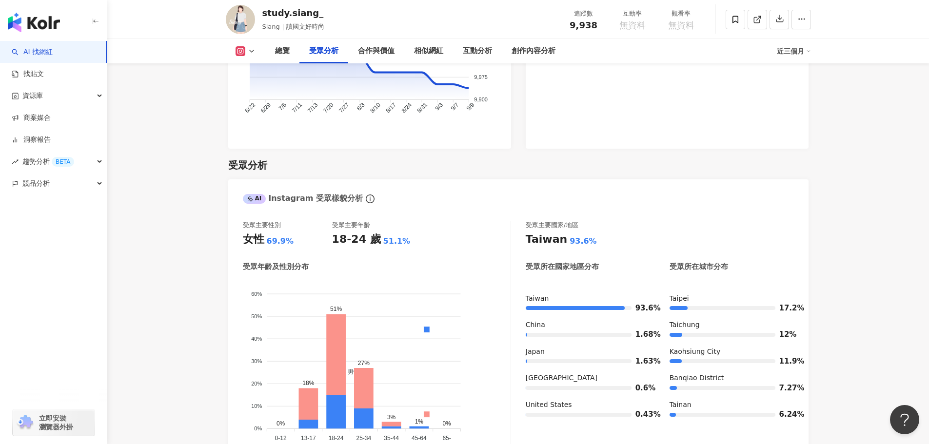
scroll to position [878, 0]
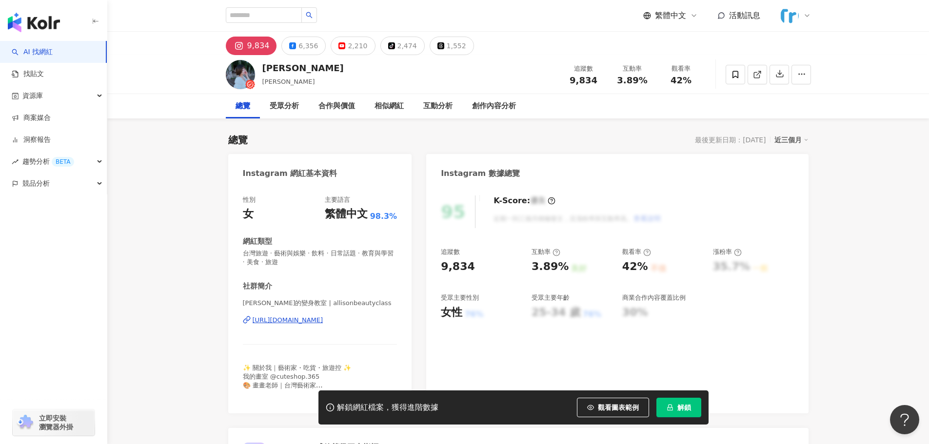
click at [321, 322] on div "https://www.instagram.com/allisonbeautyclass/" at bounding box center [288, 320] width 71 height 9
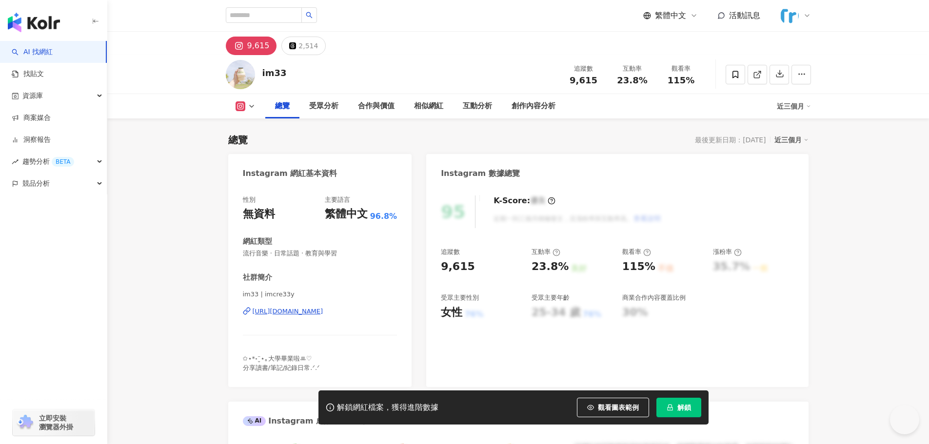
click at [304, 314] on div "[URL][DOMAIN_NAME]" at bounding box center [288, 311] width 71 height 9
click at [684, 405] on span "解鎖" at bounding box center [684, 408] width 14 height 8
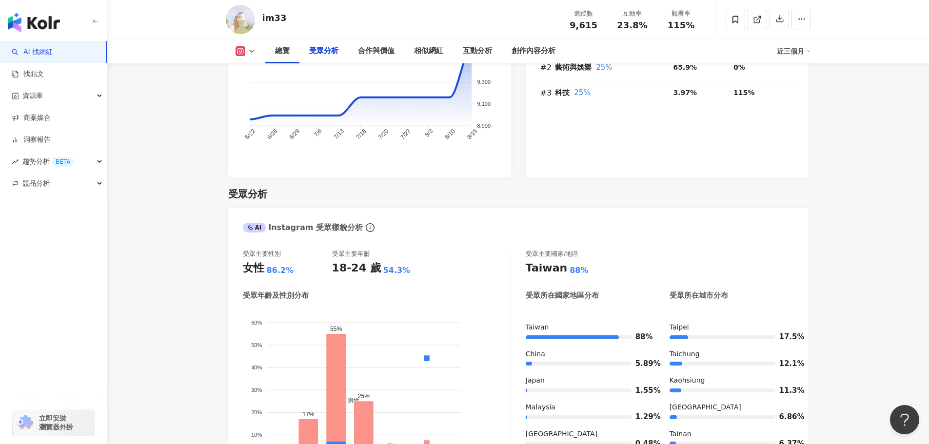
scroll to position [829, 0]
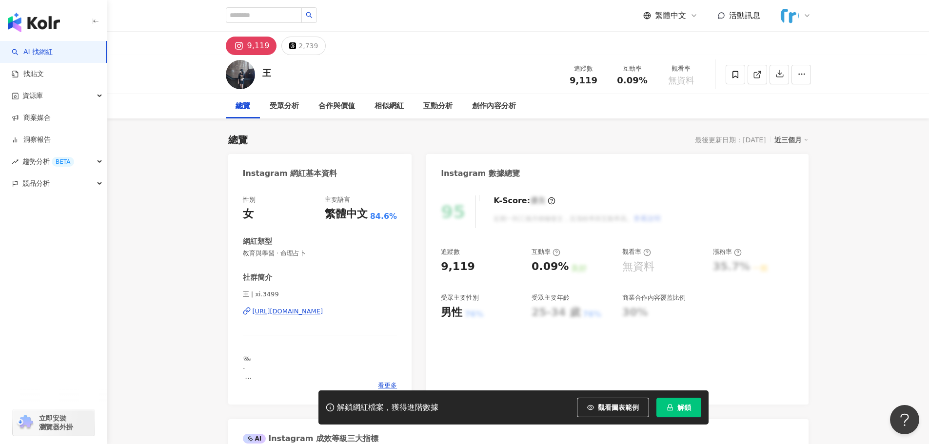
click at [314, 313] on div "[URL][DOMAIN_NAME]" at bounding box center [288, 311] width 71 height 9
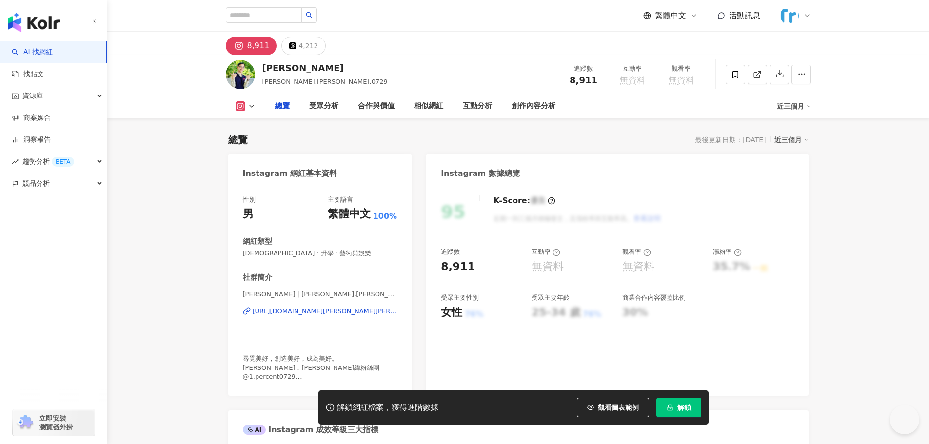
click at [323, 313] on div "https://www.instagram.com/thomas.lin.0729/" at bounding box center [325, 311] width 145 height 9
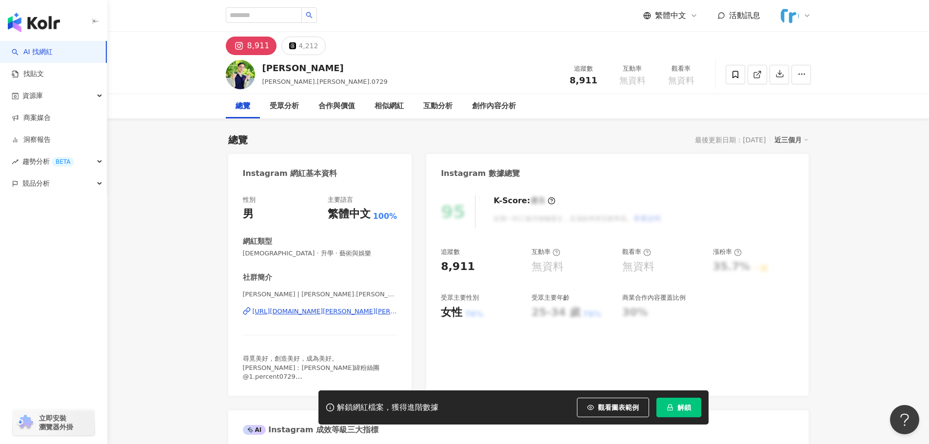
click at [675, 396] on div "解鎖網紅檔案，獲得進階數據 觀看圖表範例 解鎖" at bounding box center [513, 408] width 390 height 34
click at [675, 400] on button "解鎖" at bounding box center [678, 408] width 45 height 20
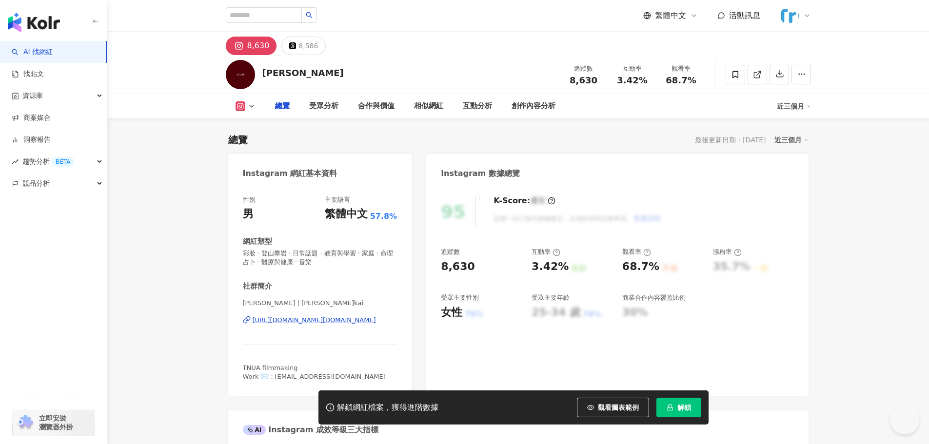
click at [339, 322] on div "[URL][DOMAIN_NAME][DOMAIN_NAME]" at bounding box center [314, 320] width 123 height 9
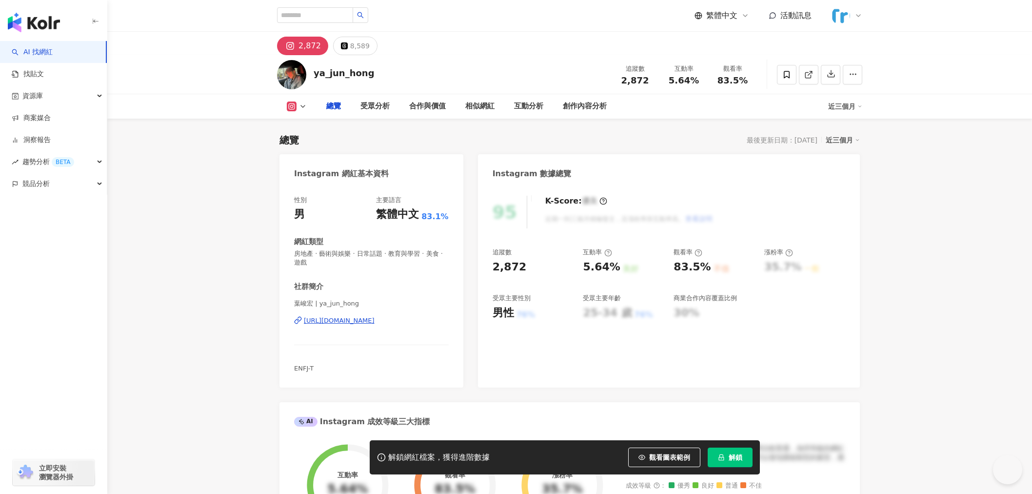
click at [353, 322] on div "https://www.instagram.com/ya_jun_hong/" at bounding box center [339, 320] width 71 height 9
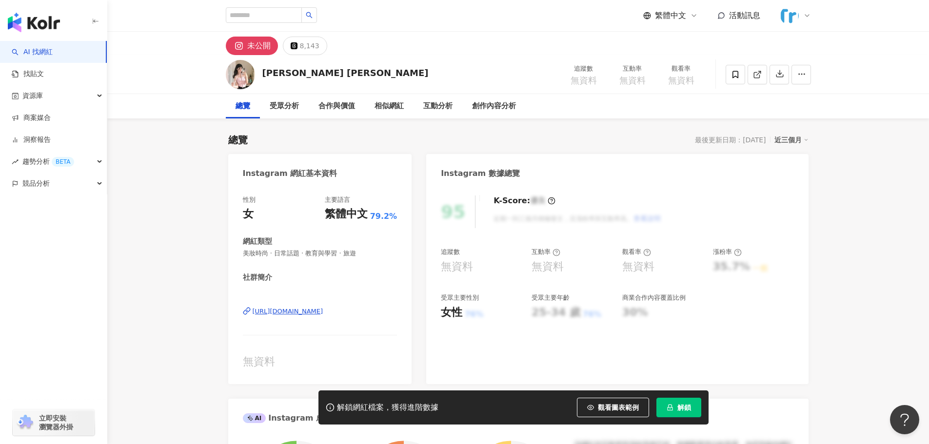
click at [323, 312] on div "https://www.instagram.com/sophyplin__/" at bounding box center [288, 311] width 71 height 9
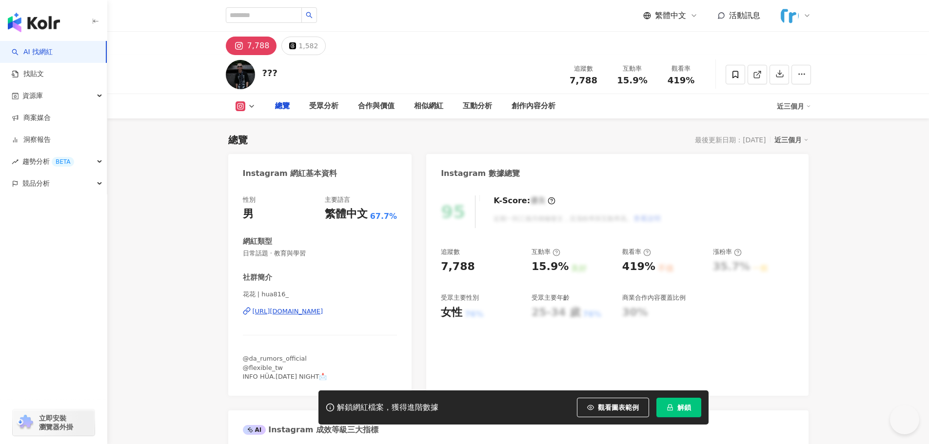
click at [323, 310] on div "https://www.instagram.com/hua816_/" at bounding box center [288, 311] width 71 height 9
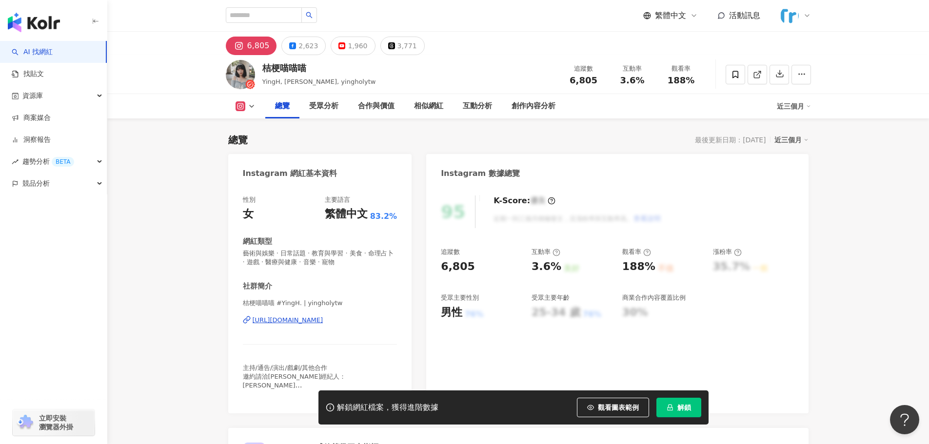
click at [323, 320] on div "https://www.instagram.com/yingholytw/" at bounding box center [288, 320] width 71 height 9
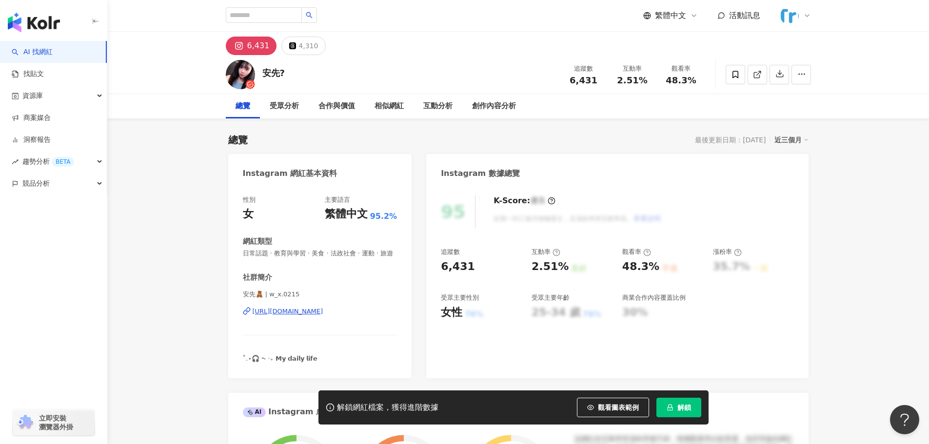
click at [323, 316] on div "[URL][DOMAIN_NAME]" at bounding box center [288, 311] width 71 height 9
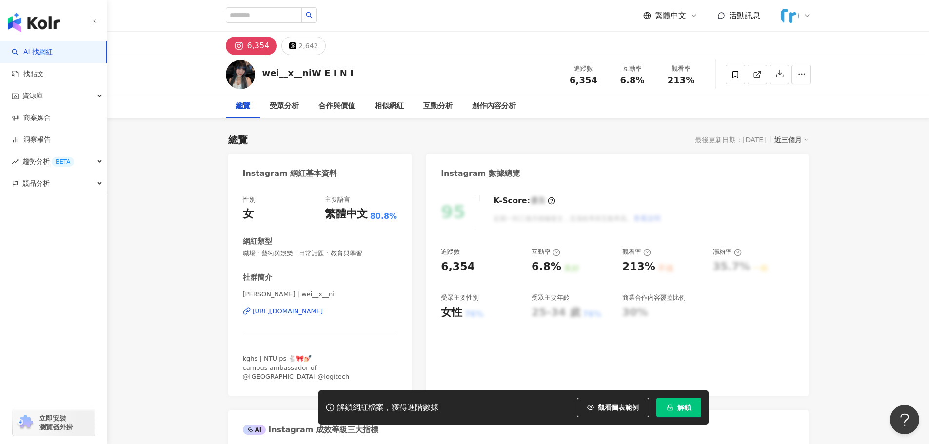
click at [323, 311] on div "https://www.instagram.com/wei__x__ni/" at bounding box center [288, 311] width 71 height 9
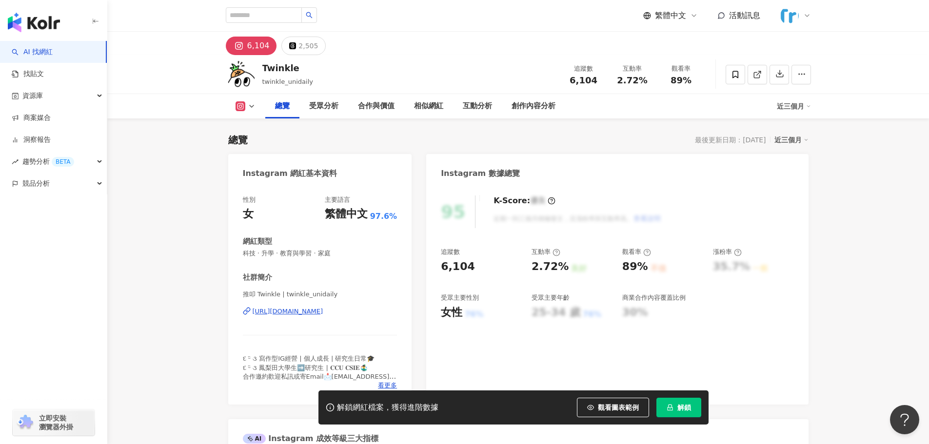
click at [320, 310] on div "https://www.instagram.com/twinkle_unidaily/" at bounding box center [288, 311] width 71 height 9
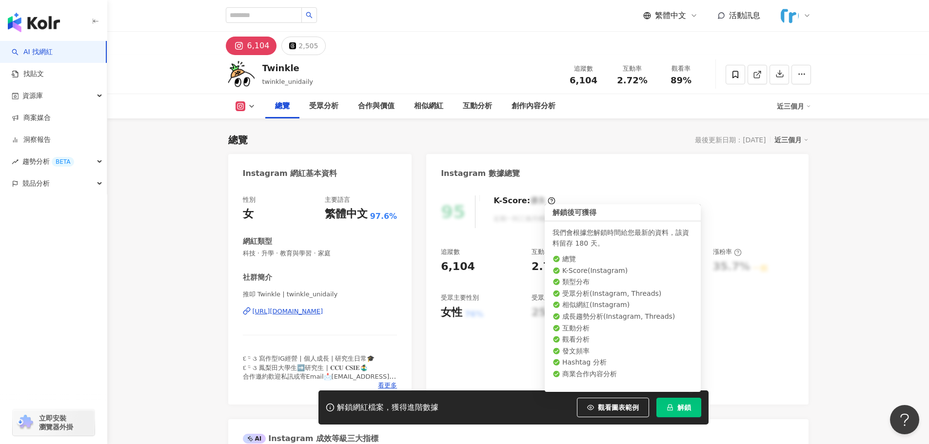
click at [674, 402] on button "解鎖" at bounding box center [678, 408] width 45 height 20
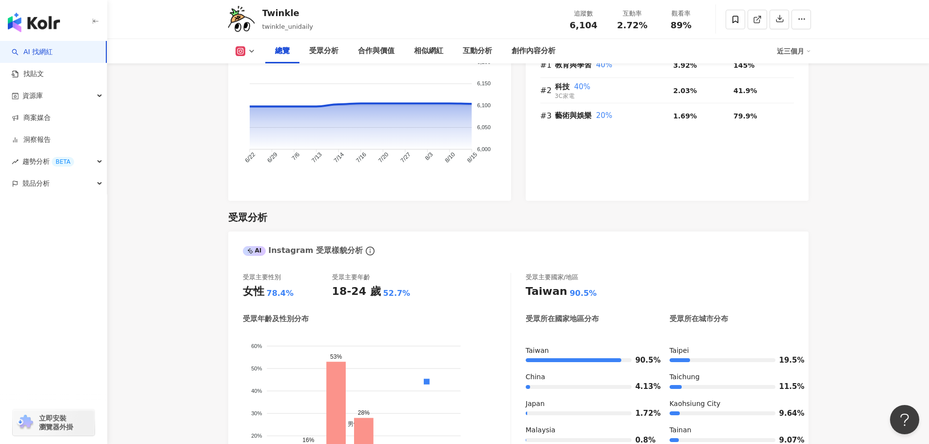
scroll to position [780, 0]
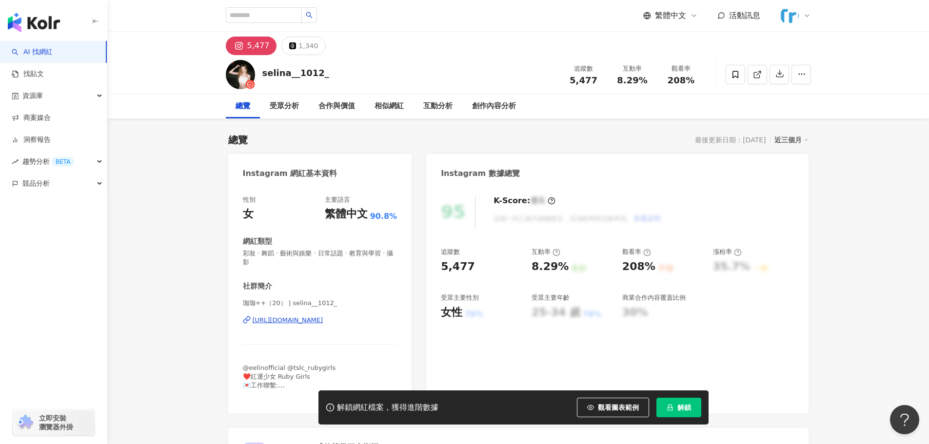
click at [322, 318] on div "https://www.instagram.com/selina__1012_/" at bounding box center [288, 320] width 71 height 9
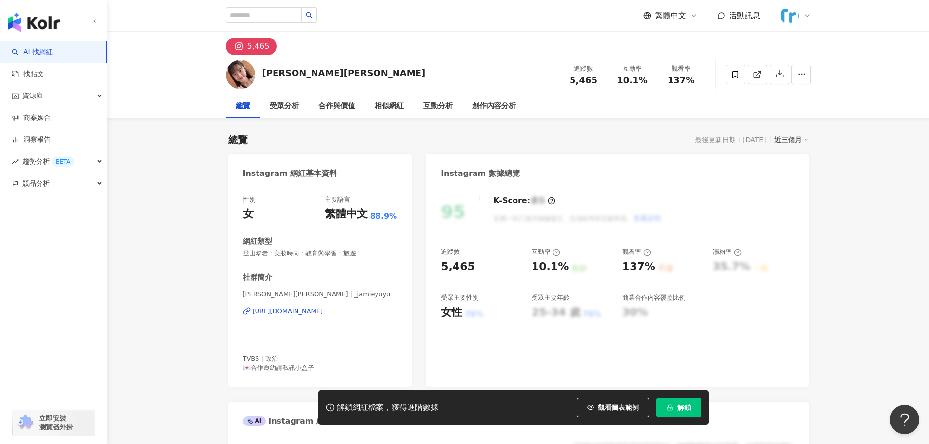
click at [364, 317] on div "[PERSON_NAME][PERSON_NAME] | _jamieyuyu [URL][DOMAIN_NAME]" at bounding box center [320, 318] width 155 height 57
click at [323, 312] on div "[URL][DOMAIN_NAME]" at bounding box center [288, 311] width 71 height 9
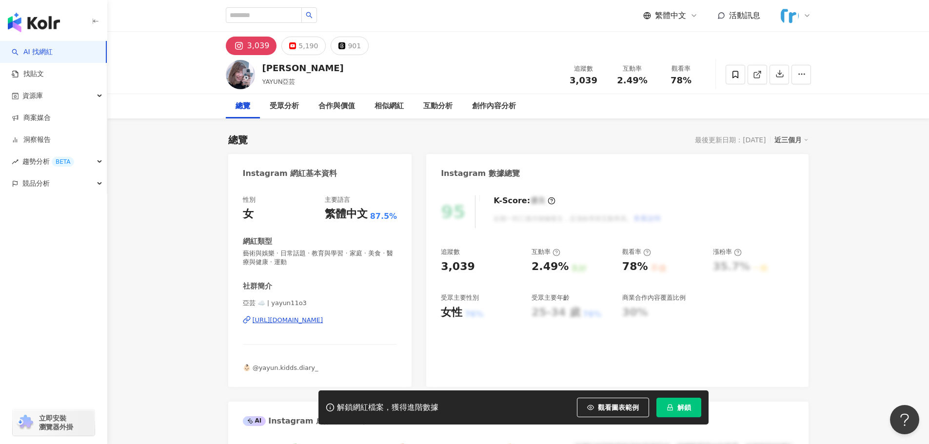
click at [318, 322] on div "https://www.instagram.com/yayun11o3/" at bounding box center [288, 320] width 71 height 9
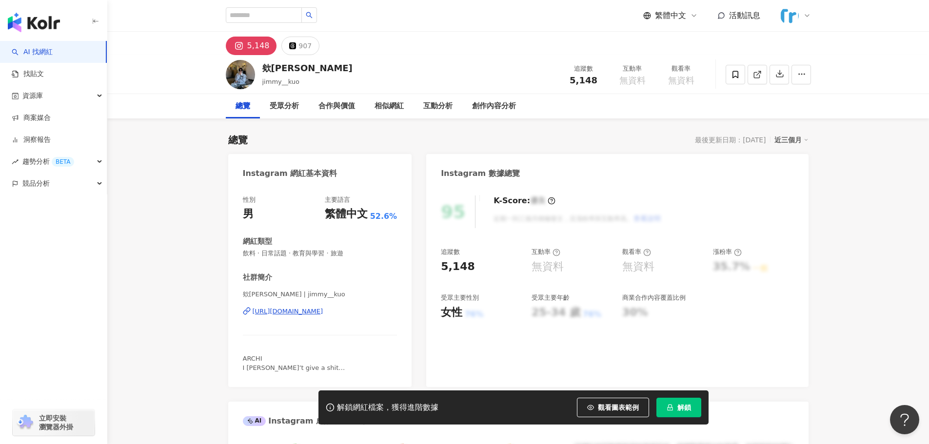
click at [323, 311] on div "https://www.instagram.com/jimmy__kuo/" at bounding box center [288, 311] width 71 height 9
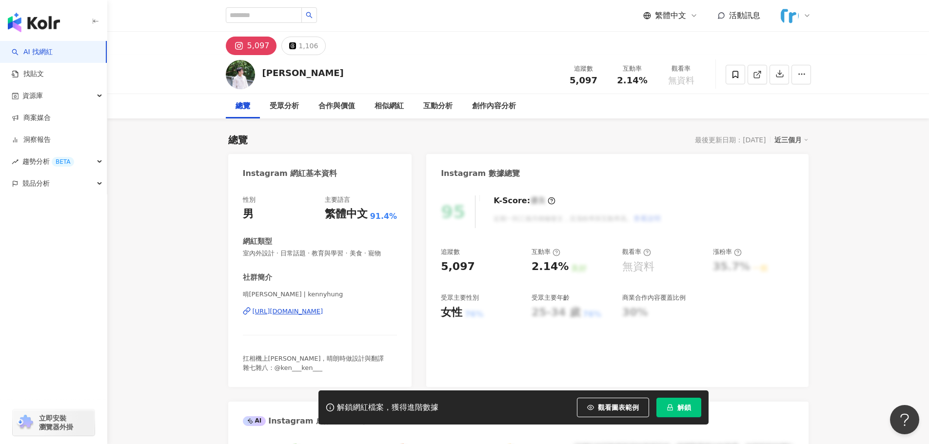
click at [286, 309] on div "https://www.instagram.com/kennyhung/" at bounding box center [288, 311] width 71 height 9
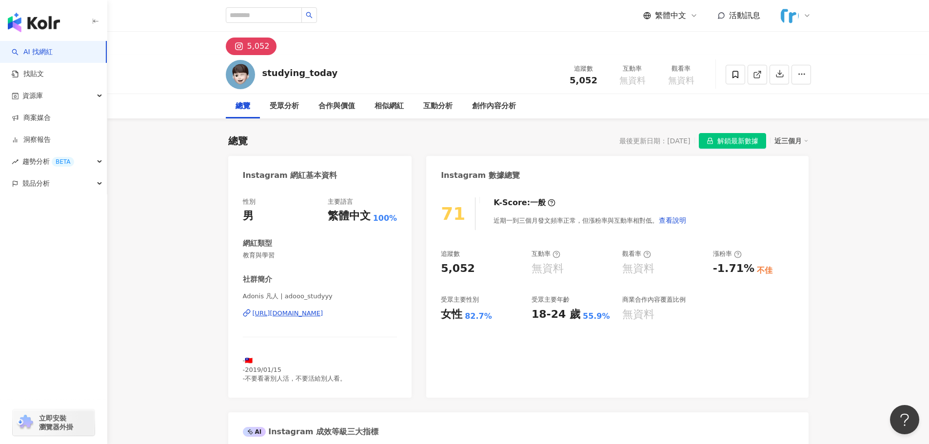
click at [323, 316] on div "[URL][DOMAIN_NAME]" at bounding box center [288, 313] width 71 height 9
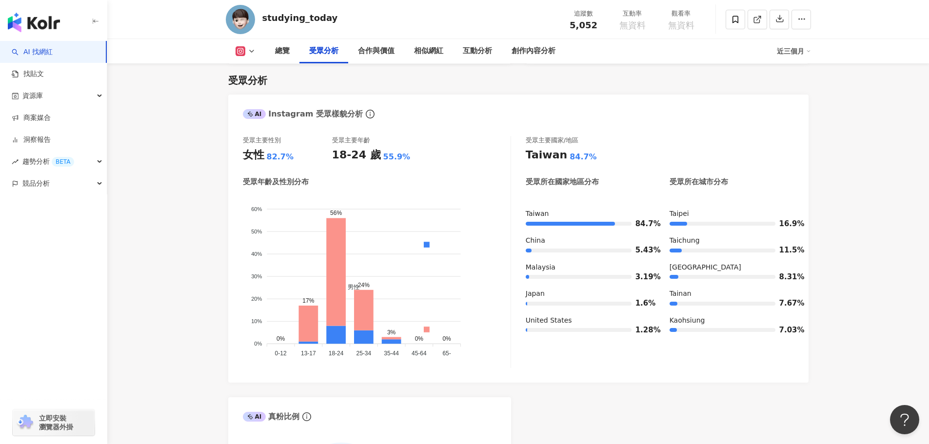
scroll to position [829, 0]
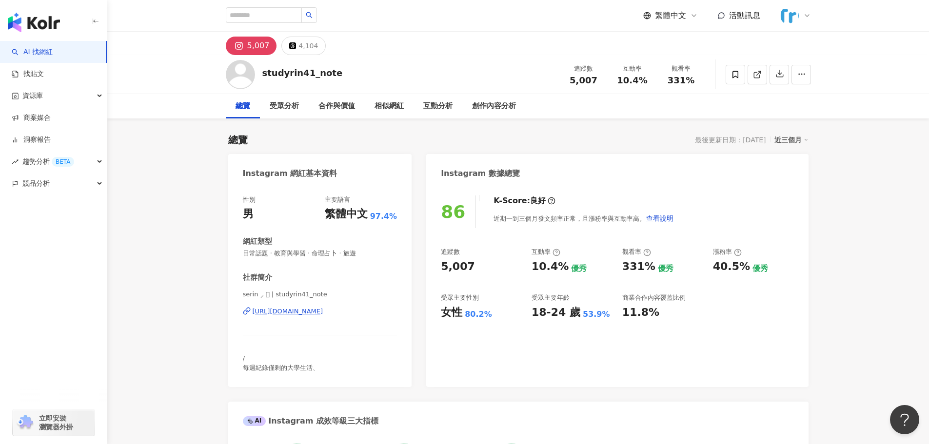
click at [323, 312] on div "https://www.instagram.com/studyrin41_note/" at bounding box center [288, 311] width 71 height 9
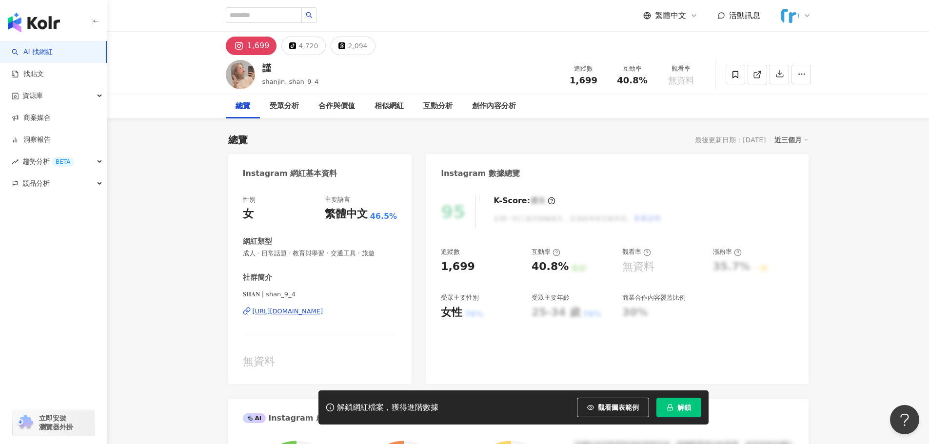
click at [323, 314] on div "https://www.instagram.com/shan_9_4/" at bounding box center [288, 311] width 71 height 9
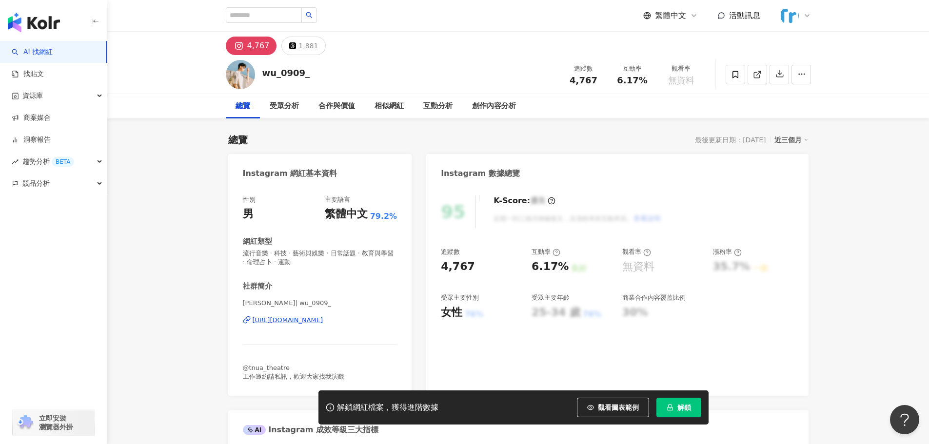
click at [319, 321] on div "https://www.instagram.com/wu_0909_/" at bounding box center [288, 320] width 71 height 9
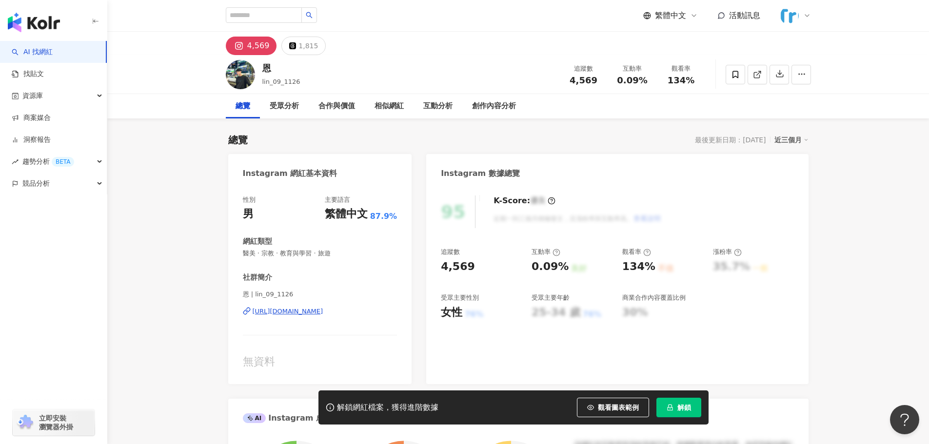
drag, startPoint x: 356, startPoint y: 380, endPoint x: 330, endPoint y: 314, distance: 71.2
click at [323, 314] on div "https://www.instagram.com/lin_09_1126/" at bounding box center [288, 311] width 71 height 9
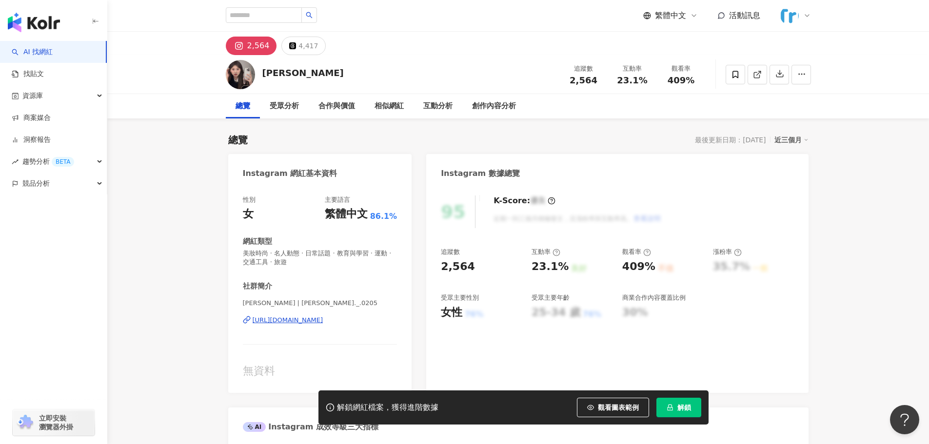
click at [323, 318] on div "https://www.instagram.com/angelina._.0205/" at bounding box center [288, 320] width 71 height 9
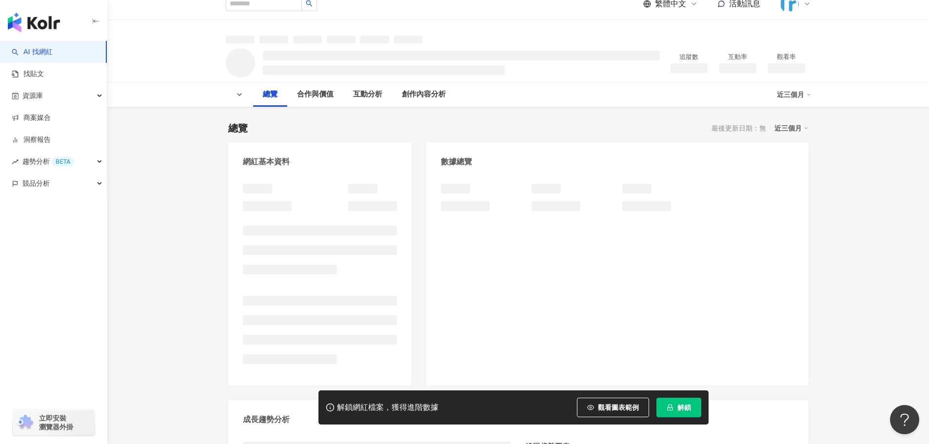
scroll to position [98, 0]
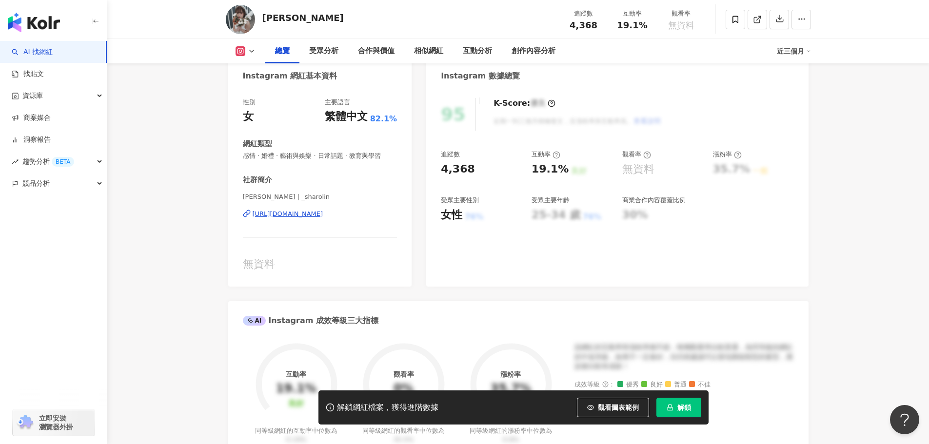
click at [323, 213] on div "[URL][DOMAIN_NAME]" at bounding box center [288, 214] width 71 height 9
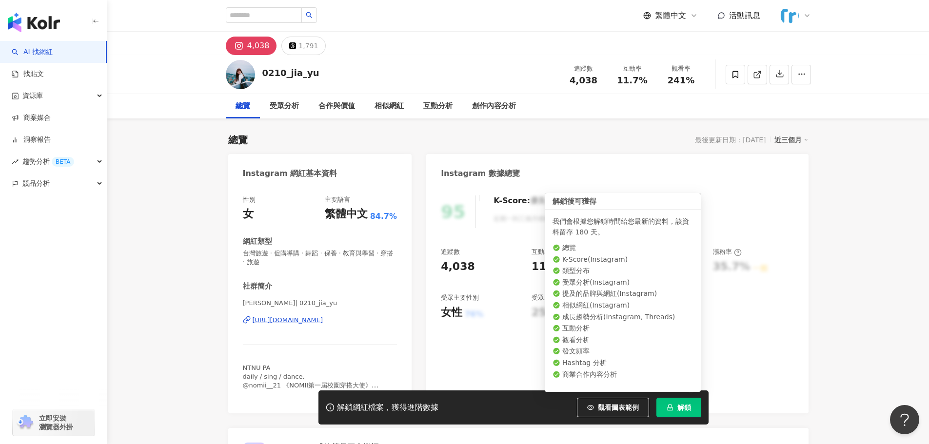
click at [672, 408] on icon "lock" at bounding box center [669, 408] width 5 height 6
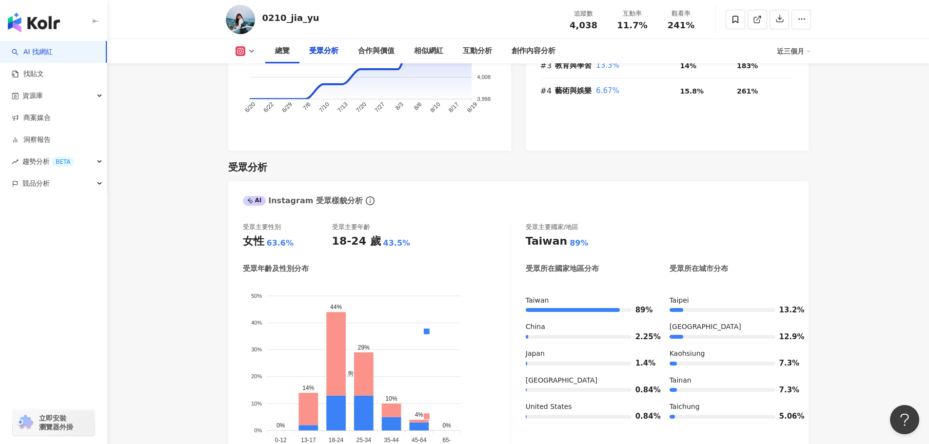
scroll to position [829, 0]
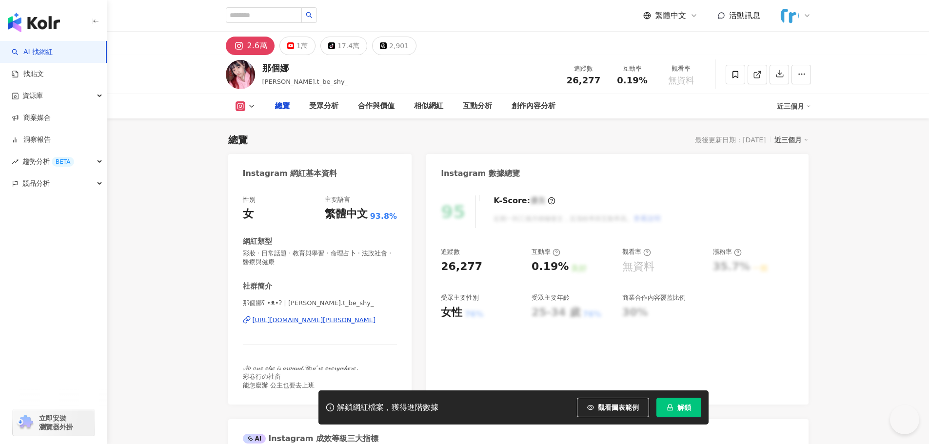
click at [341, 318] on div "[URL][DOMAIN_NAME][PERSON_NAME]" at bounding box center [314, 320] width 123 height 9
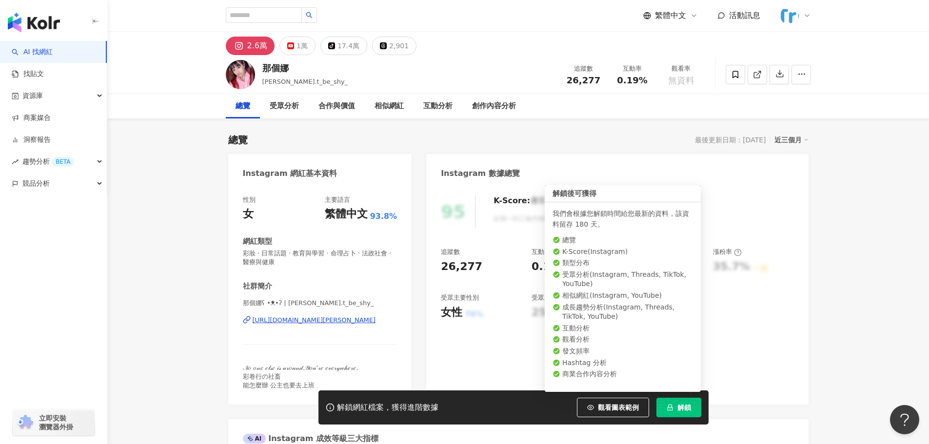
click at [684, 411] on span "解鎖" at bounding box center [684, 408] width 14 height 8
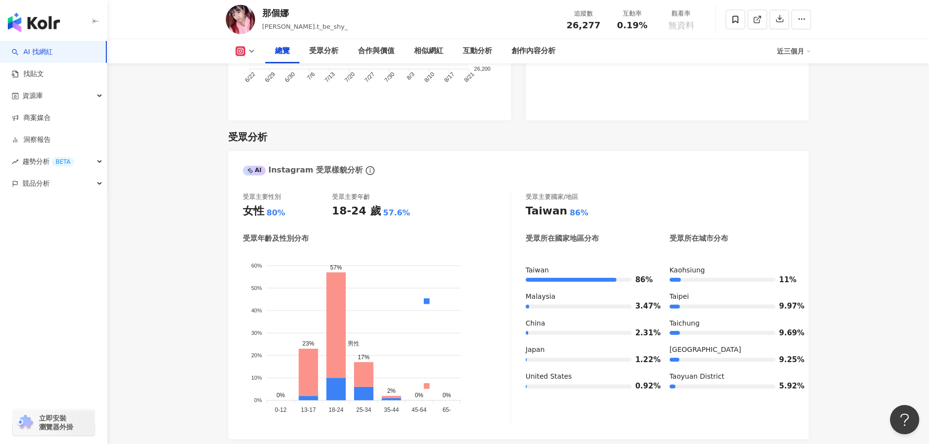
scroll to position [780, 0]
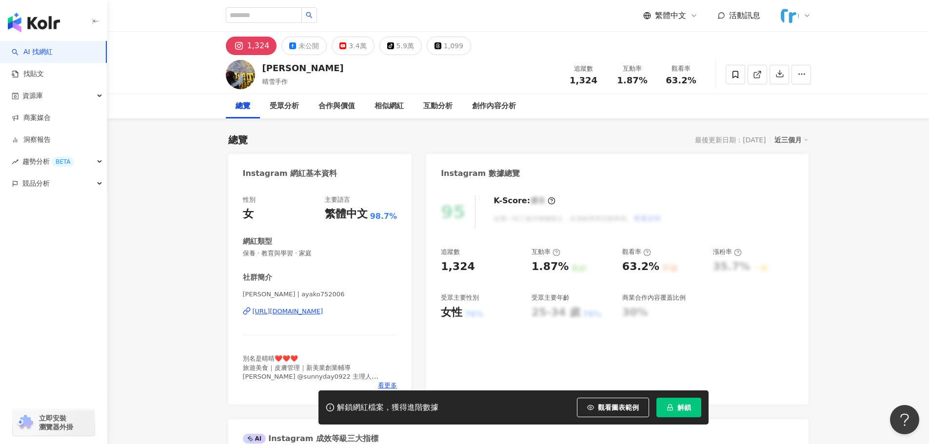
click at [319, 315] on div "https://www.instagram.com/ayako752006/" at bounding box center [288, 311] width 71 height 9
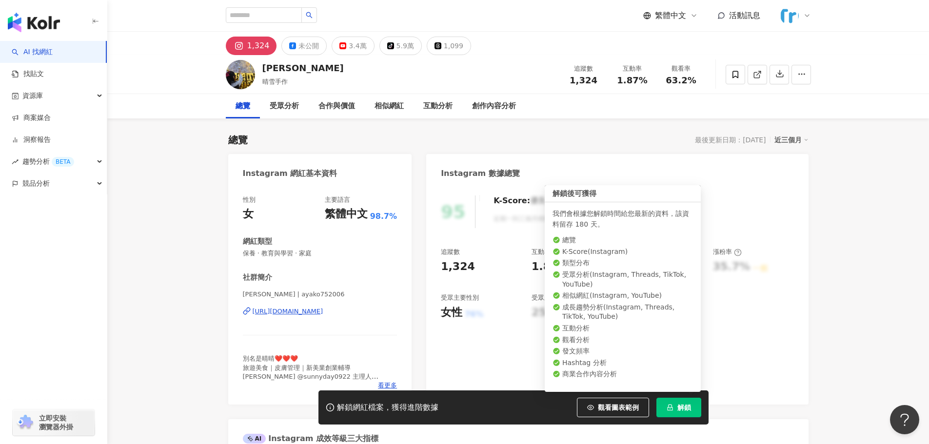
click at [686, 404] on span "解鎖" at bounding box center [684, 408] width 14 height 8
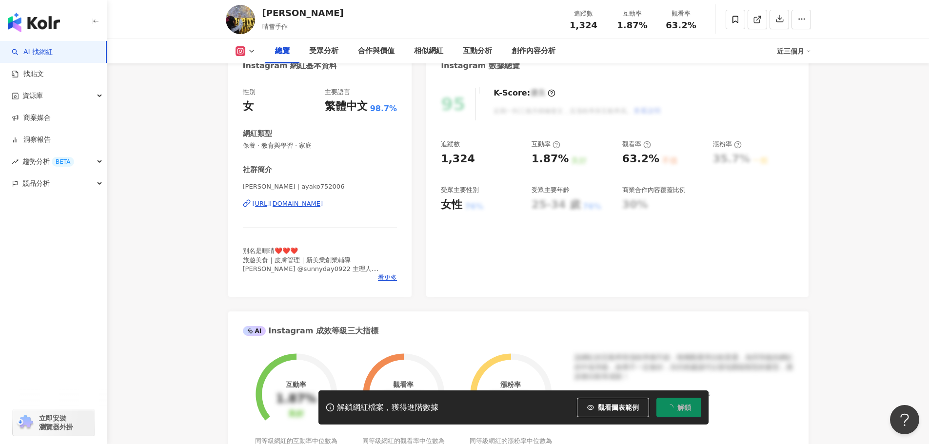
scroll to position [195, 0]
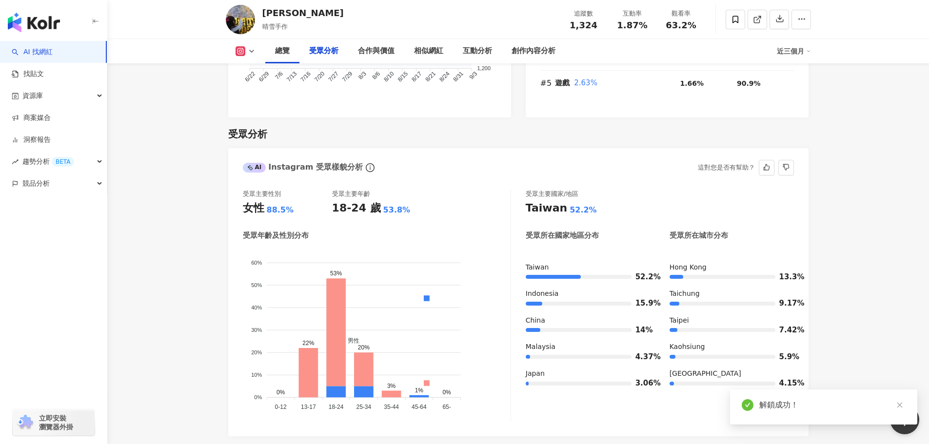
scroll to position [829, 0]
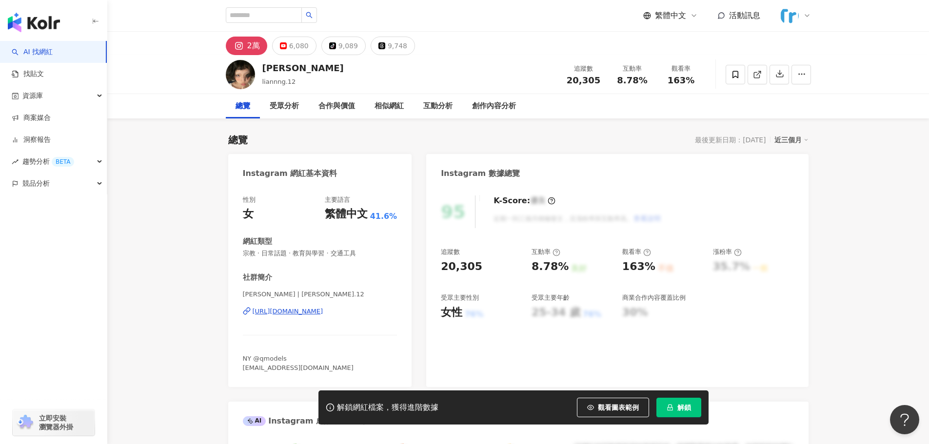
click at [313, 309] on div "https://www.instagram.com/liannng.12/" at bounding box center [288, 311] width 71 height 9
click at [686, 404] on span "解鎖" at bounding box center [684, 408] width 14 height 8
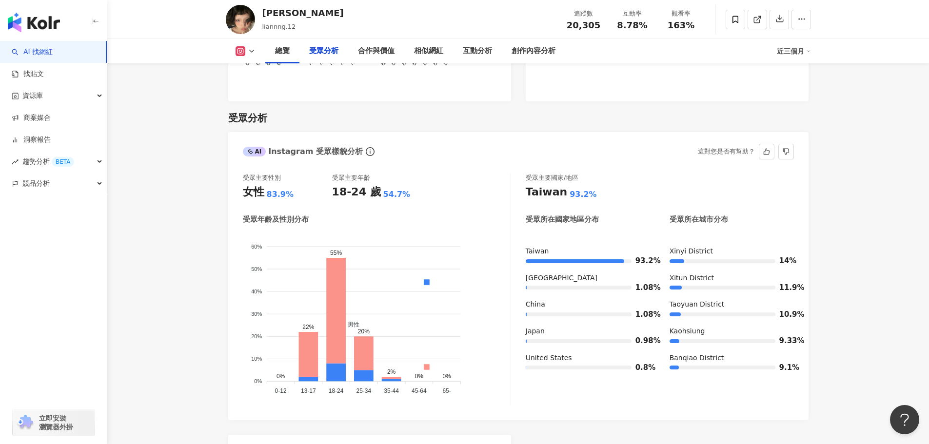
scroll to position [829, 0]
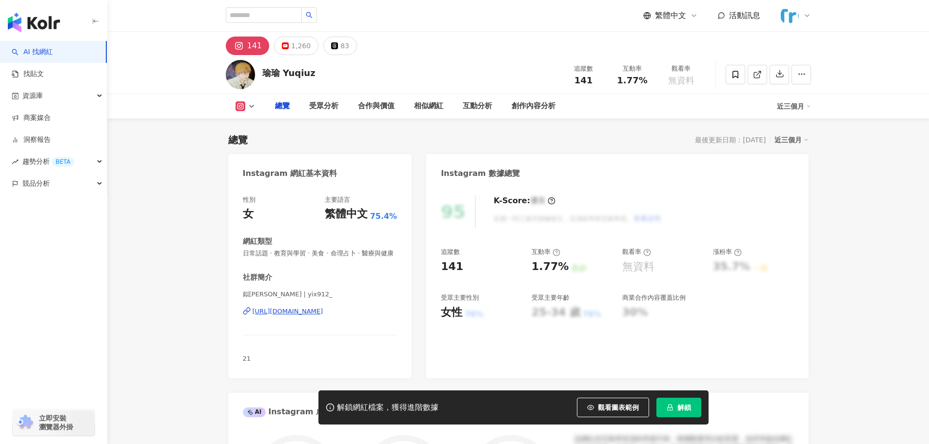
click at [303, 316] on div "https://www.instagram.com/yix912_/" at bounding box center [288, 311] width 71 height 9
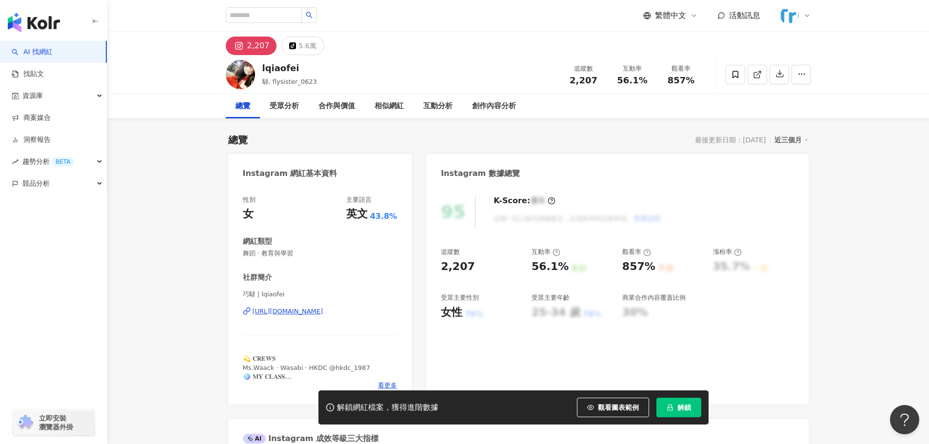
click at [322, 314] on div "https://www.instagram.com/lqiaofei/" at bounding box center [288, 311] width 71 height 9
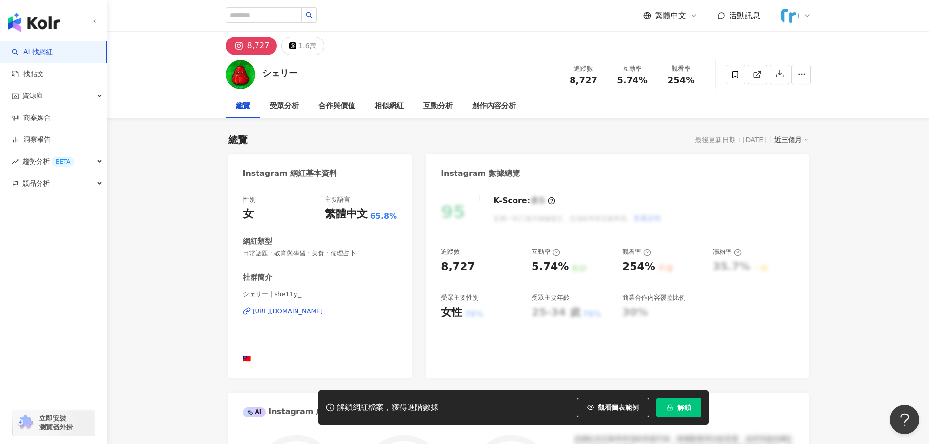
drag, startPoint x: 688, startPoint y: 406, endPoint x: 398, endPoint y: 354, distance: 294.4
click at [688, 406] on span "解鎖" at bounding box center [684, 408] width 14 height 8
click at [323, 311] on div "https://www.instagram.com/she11y._/" at bounding box center [288, 311] width 71 height 9
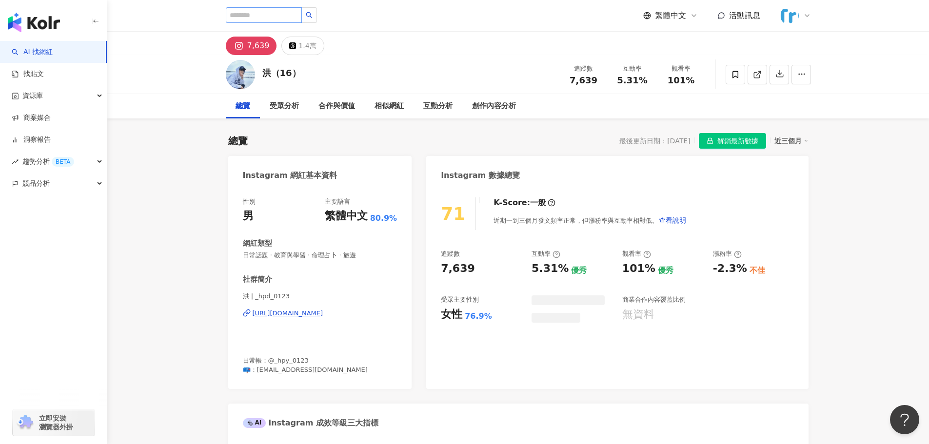
drag, startPoint x: 354, startPoint y: 314, endPoint x: 228, endPoint y: 8, distance: 330.4
click at [323, 314] on div "https://www.instagram.com/_hpd_0123/" at bounding box center [288, 313] width 71 height 9
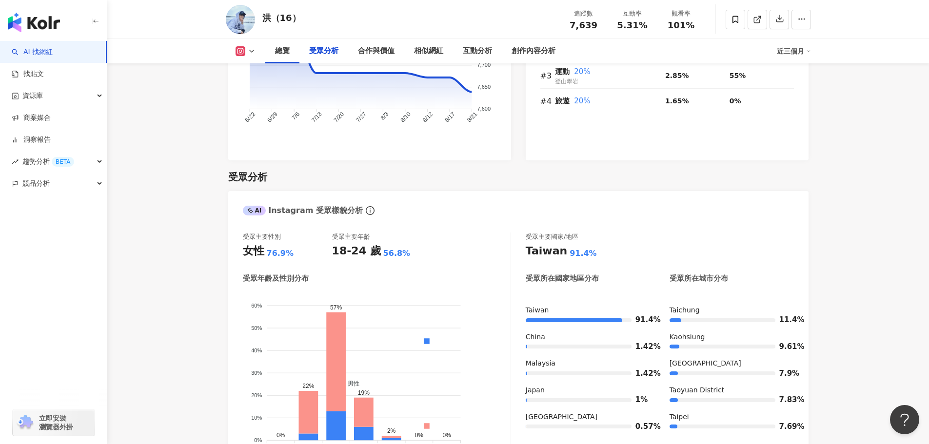
scroll to position [878, 0]
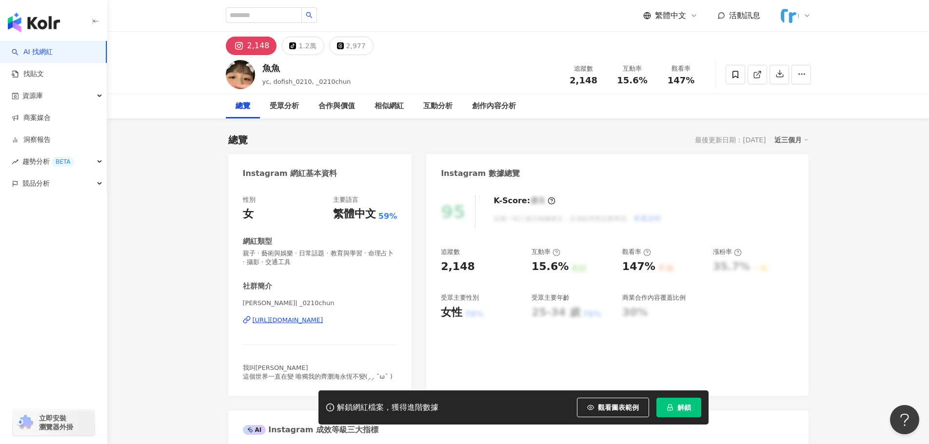
click at [323, 322] on div "https://www.instagram.com/_0210chun/" at bounding box center [288, 320] width 71 height 9
click at [672, 412] on button "解鎖" at bounding box center [678, 408] width 45 height 20
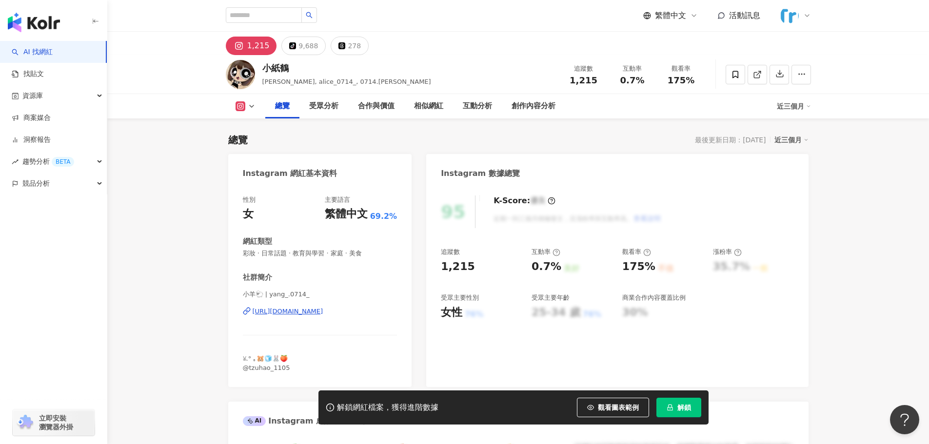
click at [316, 311] on div "https://www.instagram.com/yang_.0714_/" at bounding box center [288, 311] width 71 height 9
click at [323, 313] on div "https://www.instagram.com/yang_.0714_/" at bounding box center [288, 311] width 71 height 9
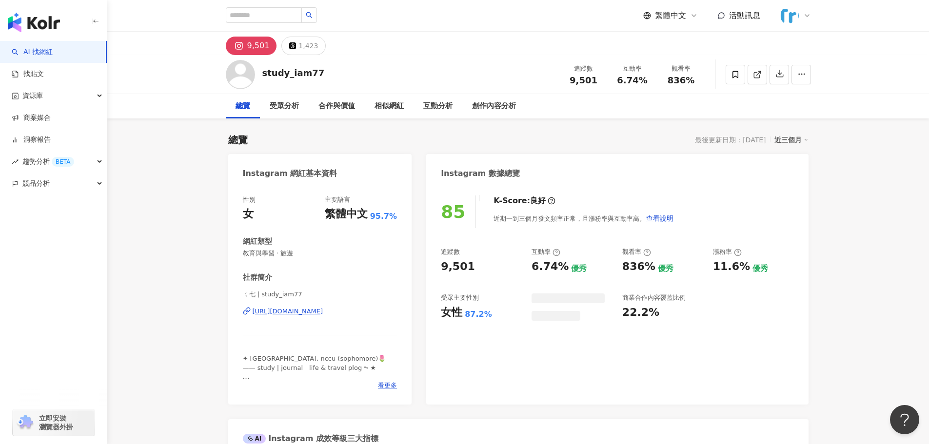
click at [317, 311] on div "[URL][DOMAIN_NAME]" at bounding box center [288, 311] width 71 height 9
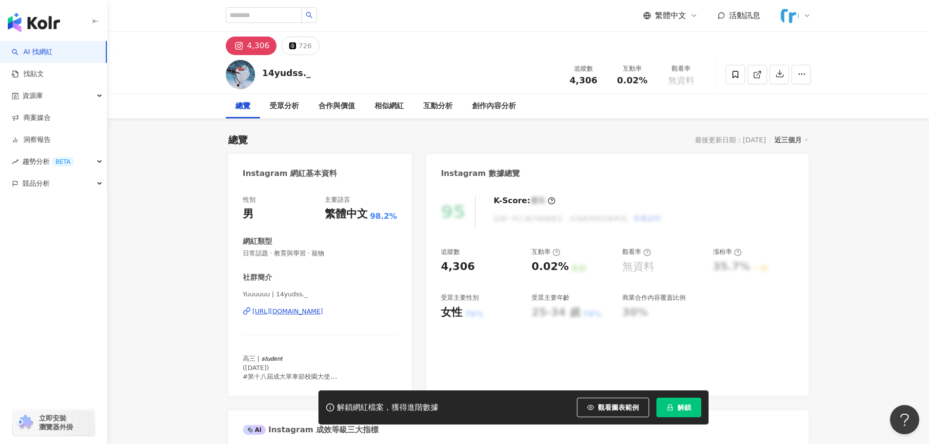
click at [323, 313] on div "https://www.instagram.com/14yudss._/" at bounding box center [288, 311] width 71 height 9
click at [676, 409] on button "解鎖" at bounding box center [678, 408] width 45 height 20
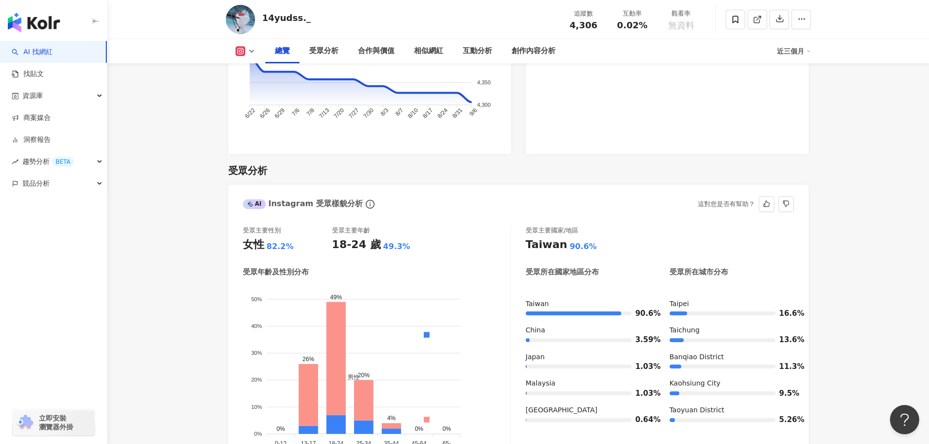
scroll to position [780, 0]
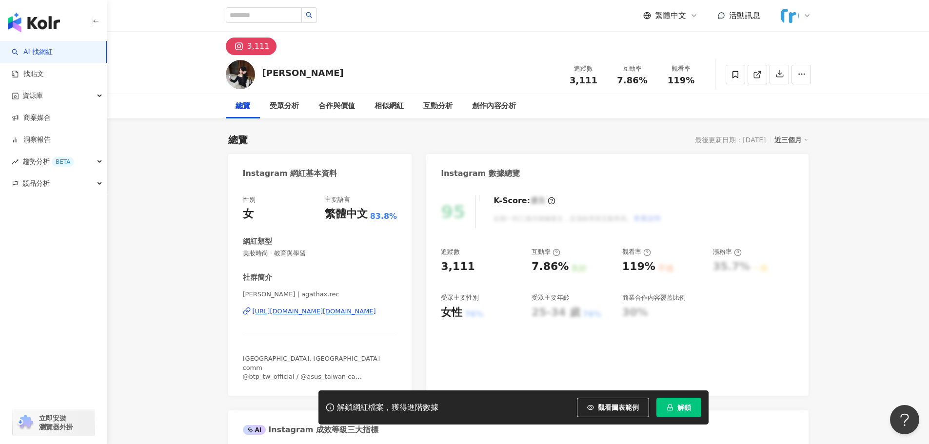
drag, startPoint x: 392, startPoint y: 324, endPoint x: 362, endPoint y: 277, distance: 56.1
click at [322, 313] on div "https://www.instagram.com/agathax.rec/" at bounding box center [314, 311] width 123 height 9
click at [682, 402] on button "解鎖" at bounding box center [678, 408] width 45 height 20
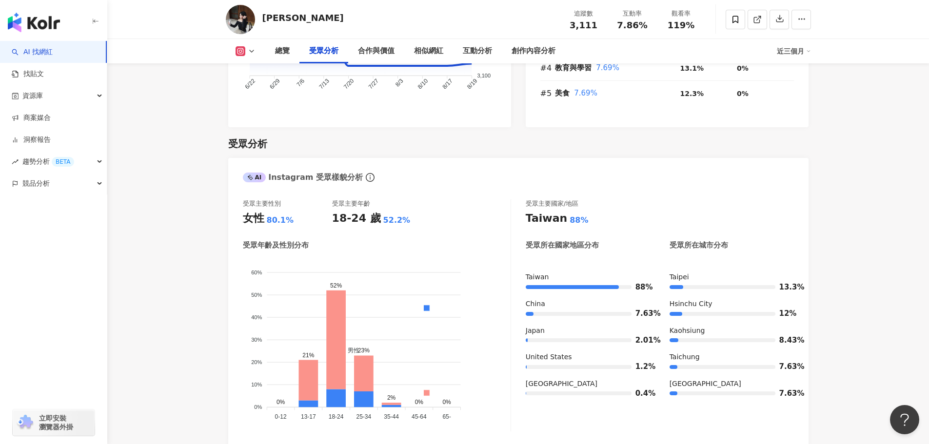
scroll to position [829, 0]
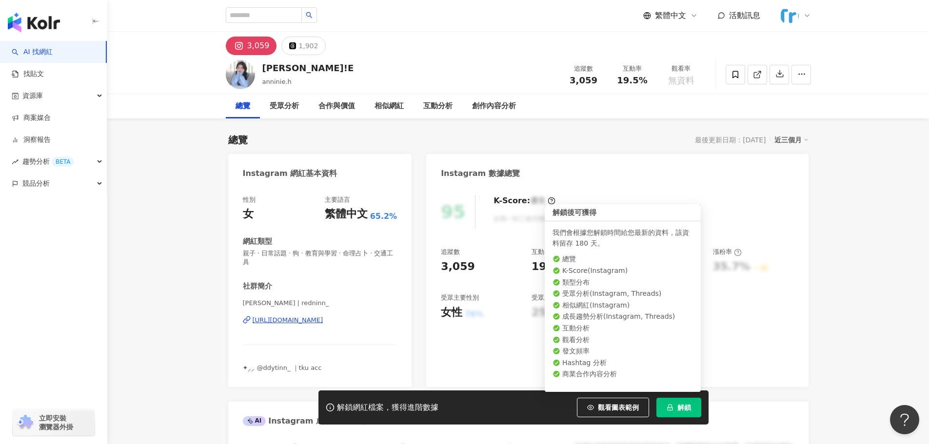
click at [680, 406] on span "解鎖" at bounding box center [684, 408] width 14 height 8
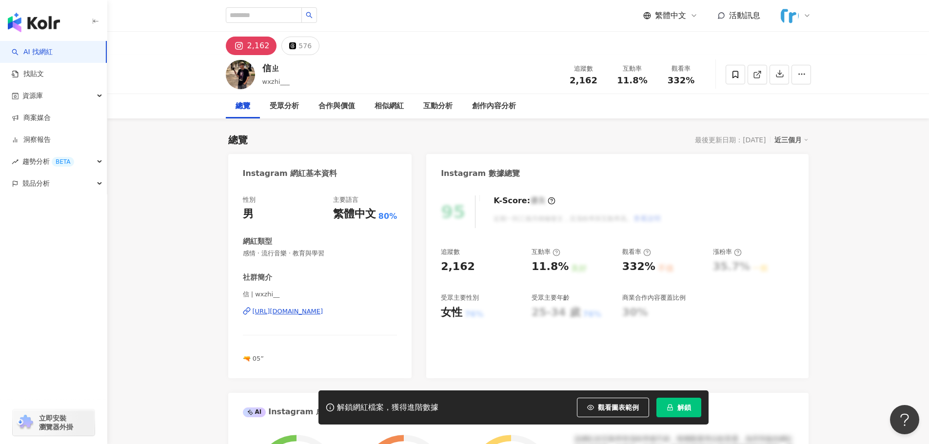
click at [319, 313] on div "https://www.instagram.com/wxzhi__/" at bounding box center [288, 311] width 71 height 9
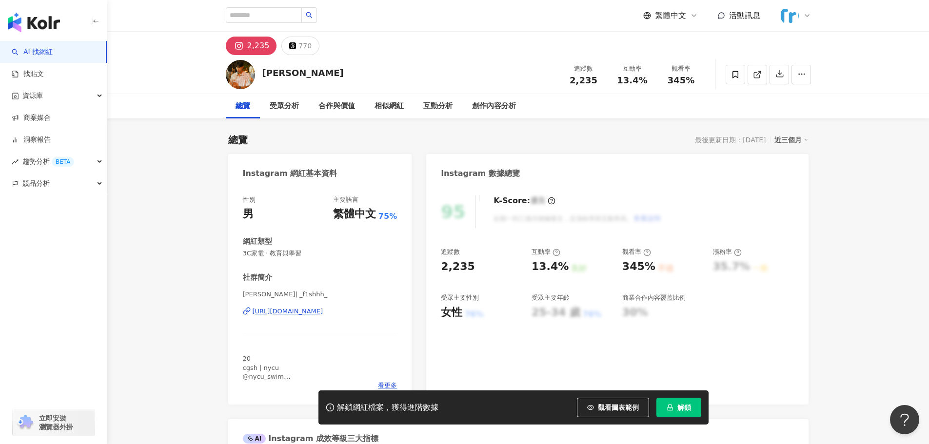
drag, startPoint x: 313, startPoint y: 313, endPoint x: 316, endPoint y: 308, distance: 5.7
click at [313, 313] on div "https://www.instagram.com/_f1shhh_/" at bounding box center [288, 311] width 71 height 9
click at [323, 316] on div "[URL][DOMAIN_NAME]" at bounding box center [288, 311] width 71 height 9
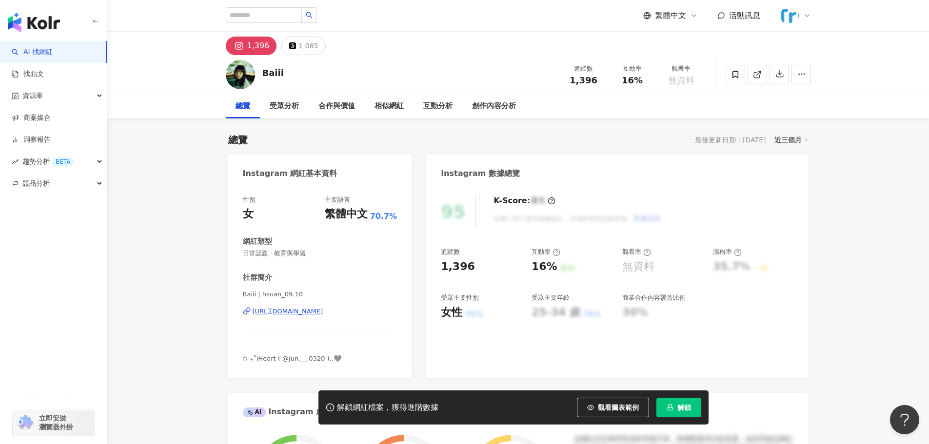
click at [323, 309] on div "https://www.instagram.com/hsuan_09.10/" at bounding box center [288, 311] width 71 height 9
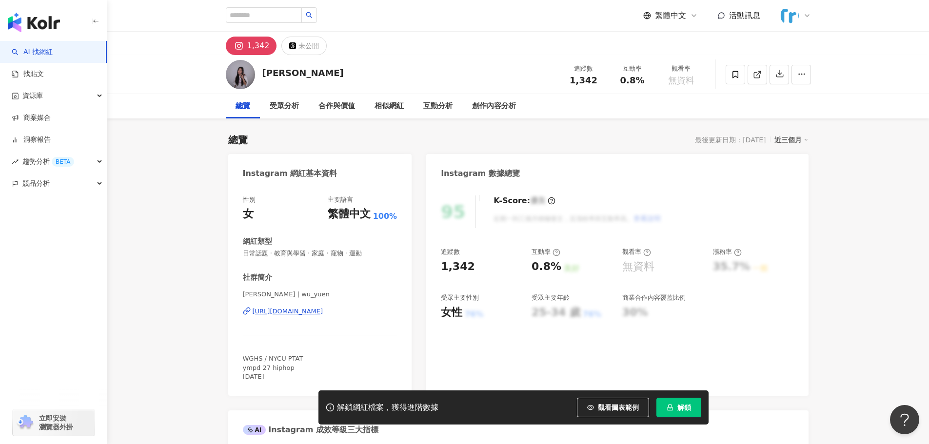
click at [323, 311] on div "https://www.instagram.com/wu_yuen/" at bounding box center [288, 311] width 71 height 9
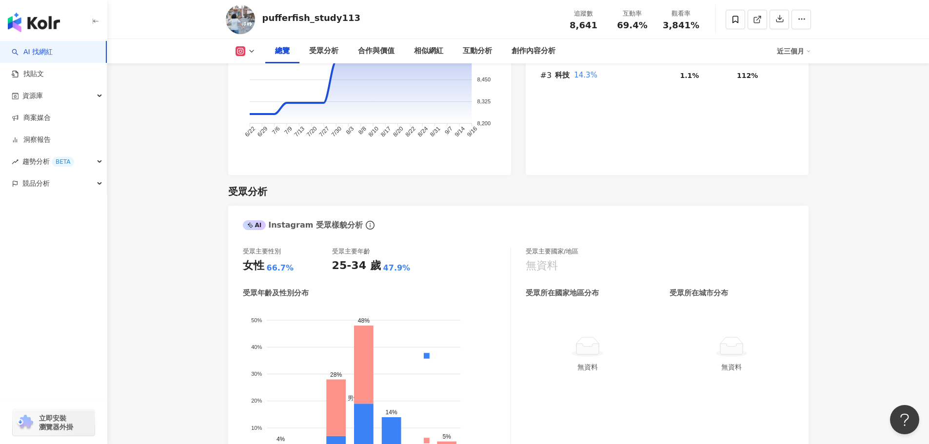
scroll to position [488, 0]
